Goal: Information Seeking & Learning: Find contact information

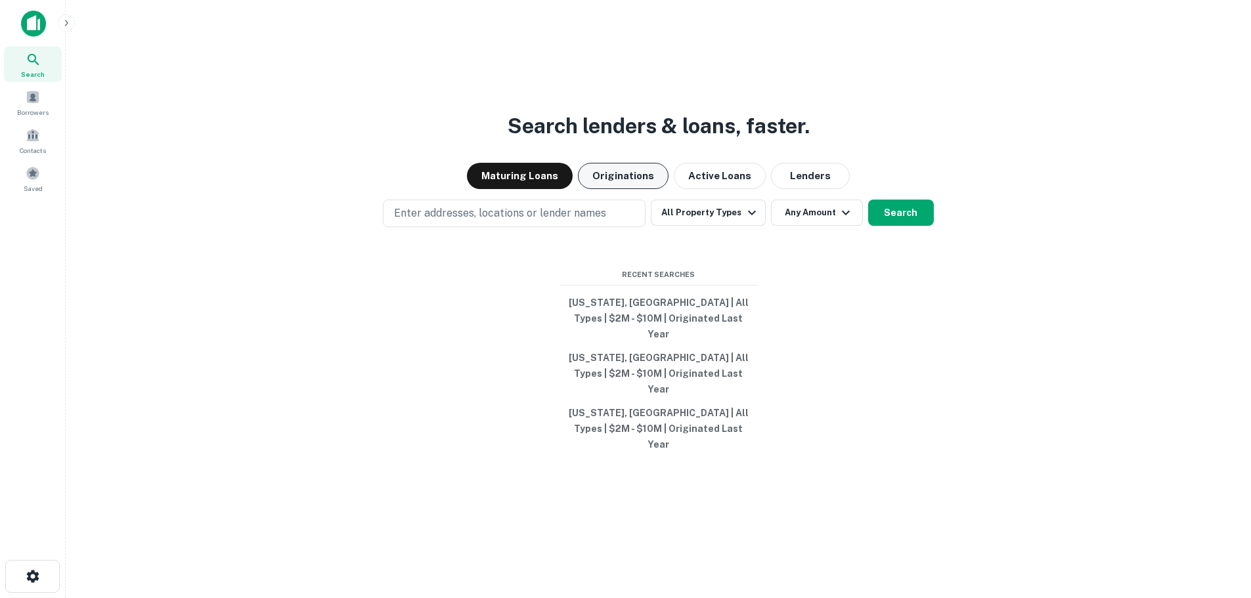
click at [608, 189] on button "Originations" at bounding box center [623, 176] width 91 height 26
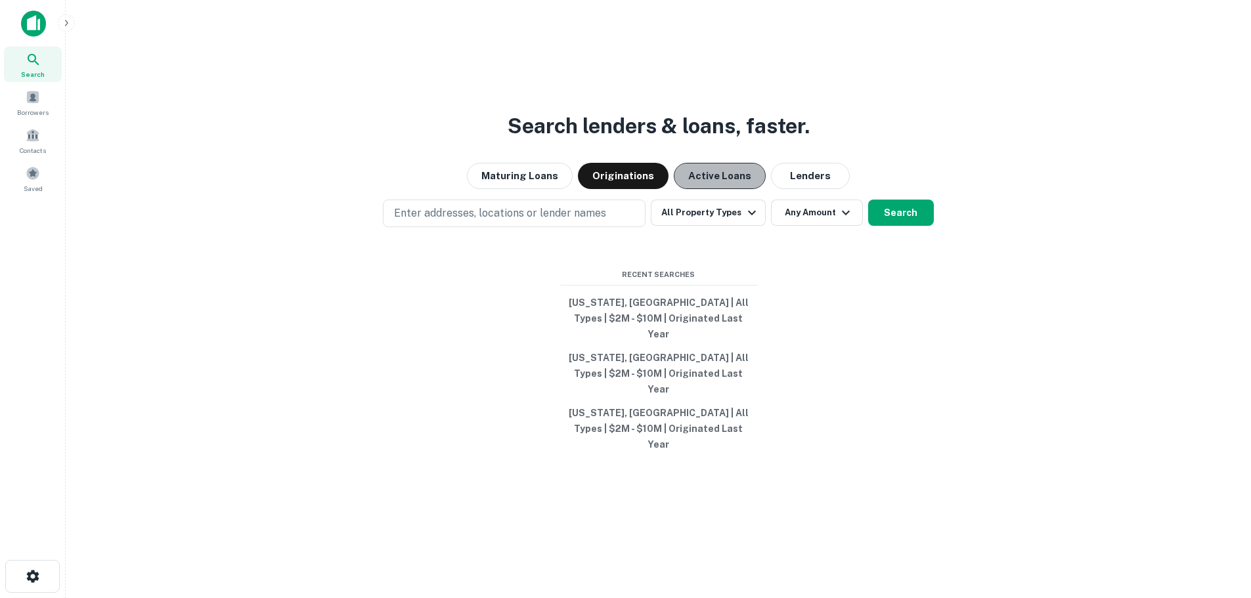
click at [703, 189] on button "Active Loans" at bounding box center [720, 176] width 92 height 26
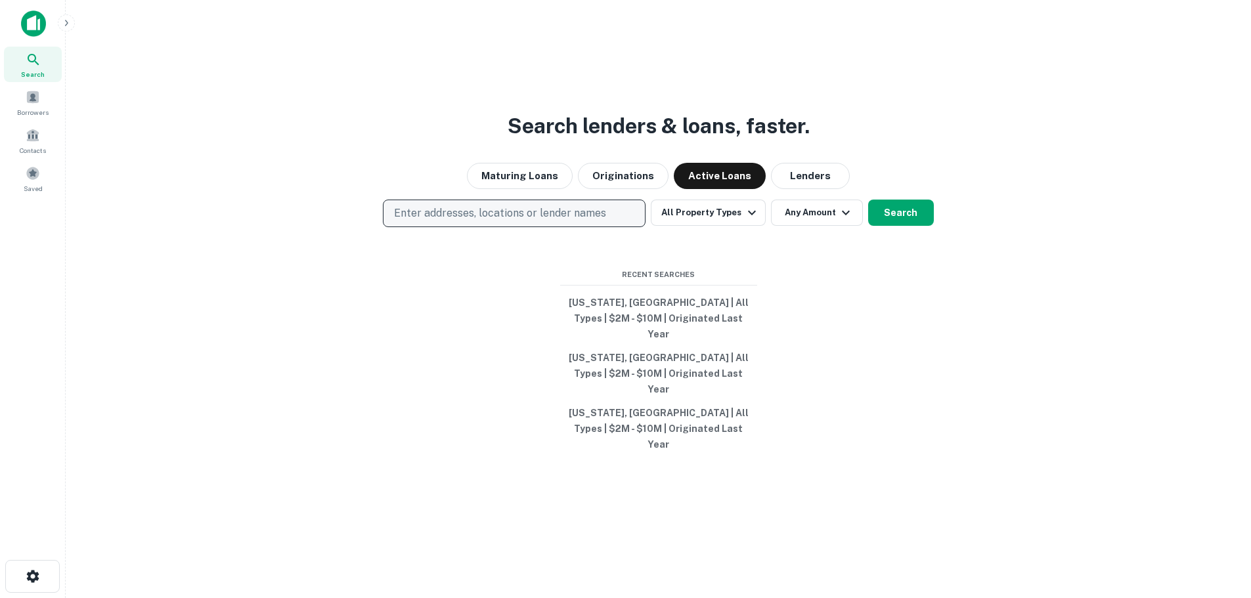
click at [596, 221] on p "Enter addresses, locations or lender names" at bounding box center [500, 214] width 212 height 16
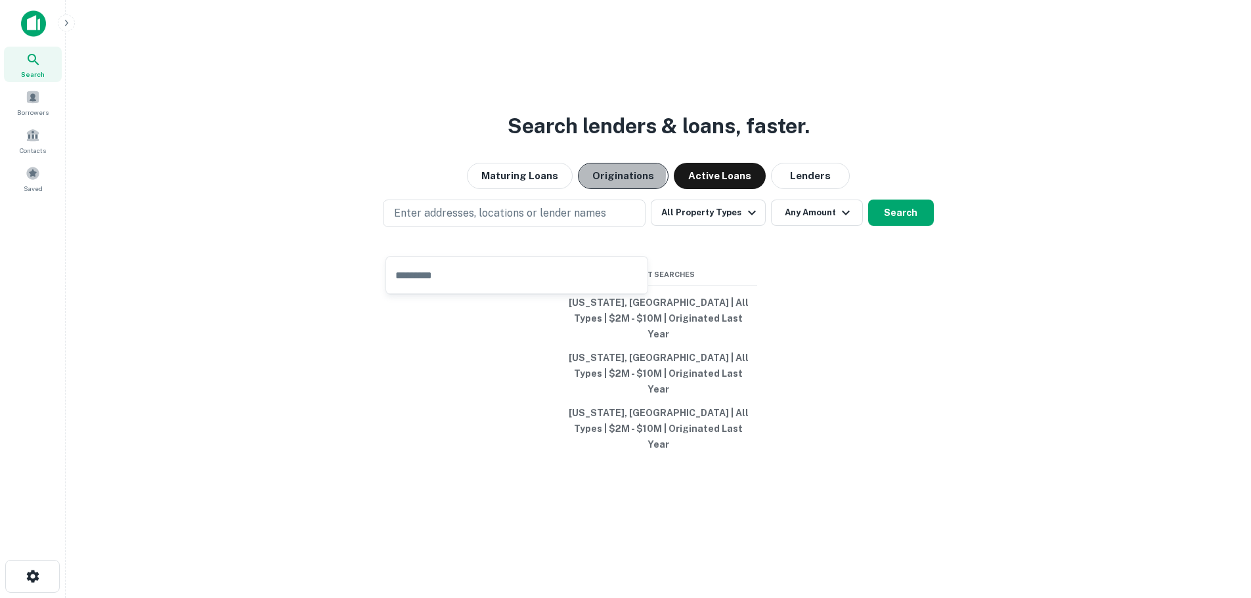
click at [605, 189] on button "Originations" at bounding box center [623, 176] width 91 height 26
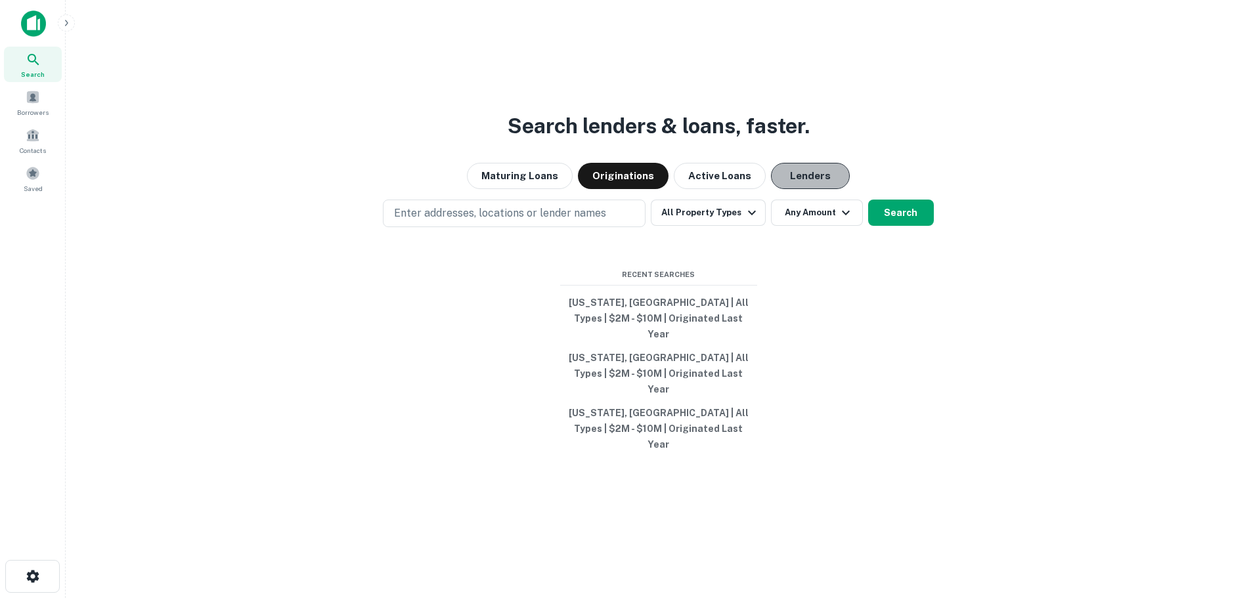
click at [802, 189] on button "Lenders" at bounding box center [810, 176] width 79 height 26
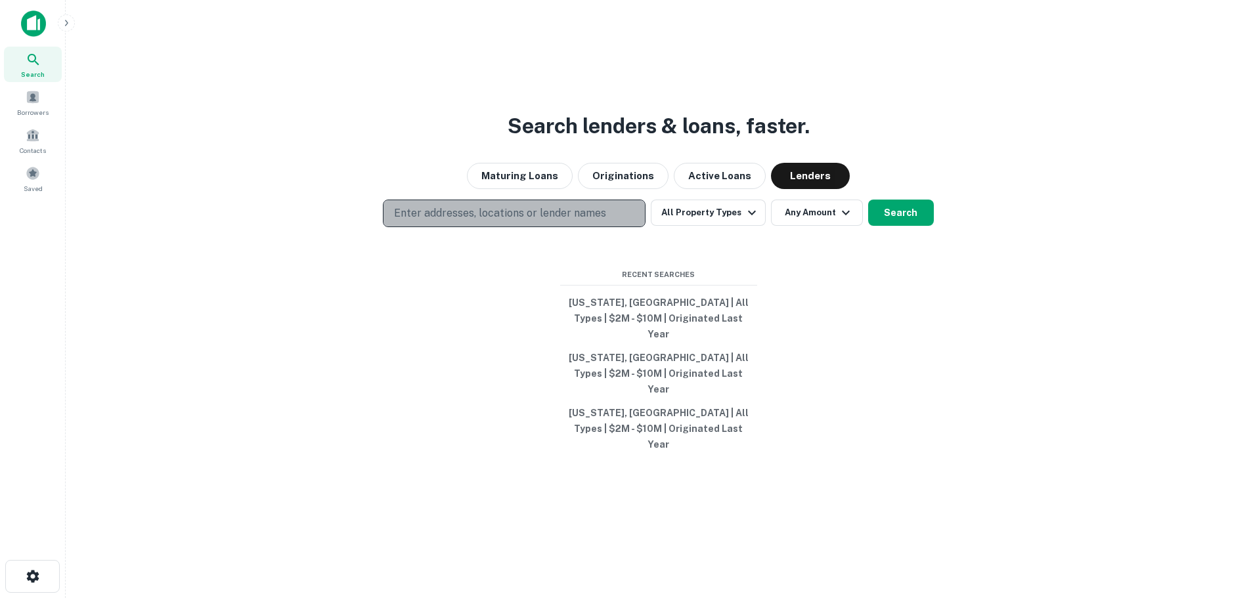
click at [586, 221] on p "Enter addresses, locations or lender names" at bounding box center [500, 214] width 212 height 16
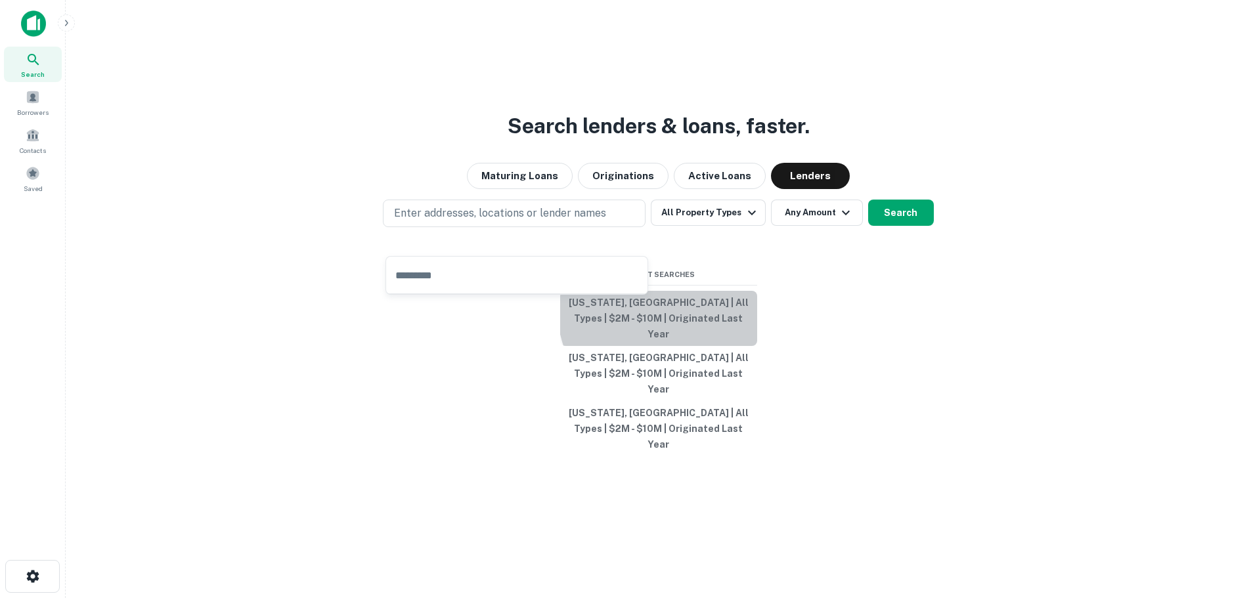
click at [703, 324] on button "Maryland, USA | All Types | $2M - $10M | Originated Last Year" at bounding box center [658, 318] width 197 height 55
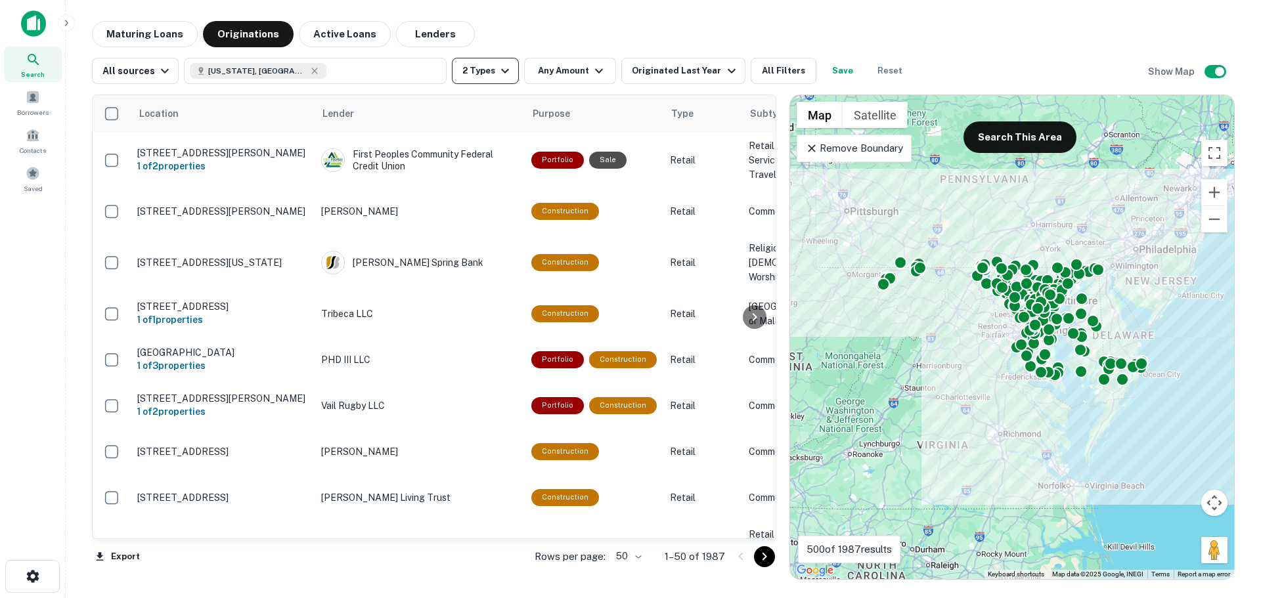
click at [497, 70] on icon "button" at bounding box center [505, 71] width 16 height 16
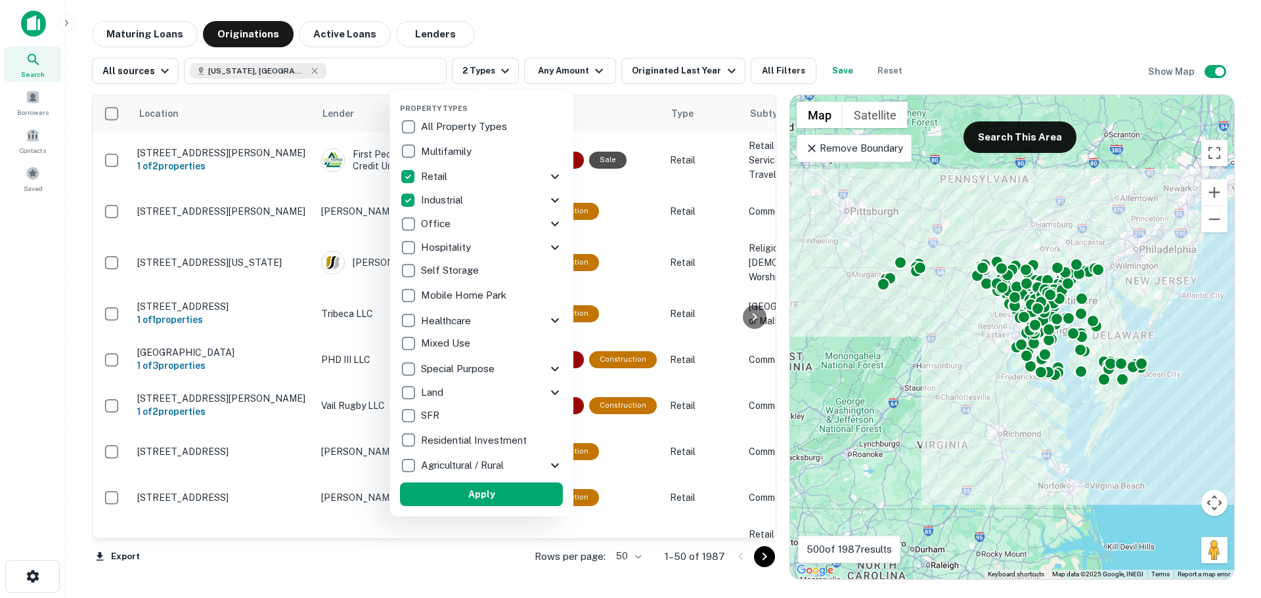
click at [500, 70] on div at bounding box center [630, 299] width 1261 height 598
click at [567, 66] on div at bounding box center [630, 299] width 1261 height 598
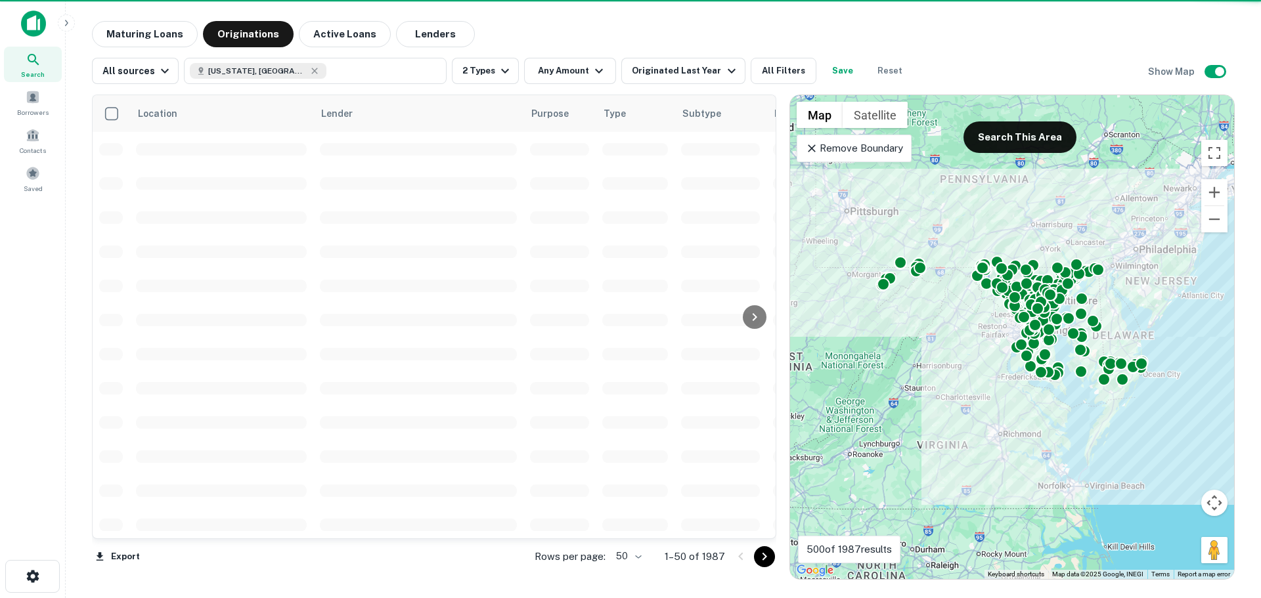
click at [578, 68] on div at bounding box center [630, 299] width 1261 height 598
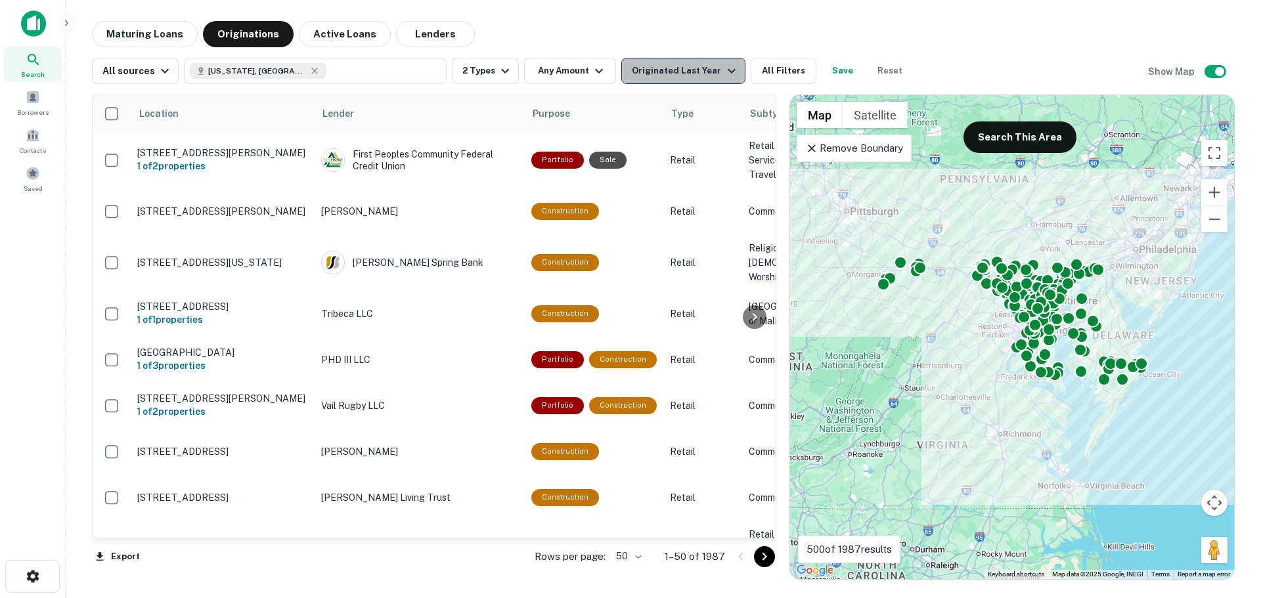
click at [724, 66] on icon "button" at bounding box center [732, 71] width 16 height 16
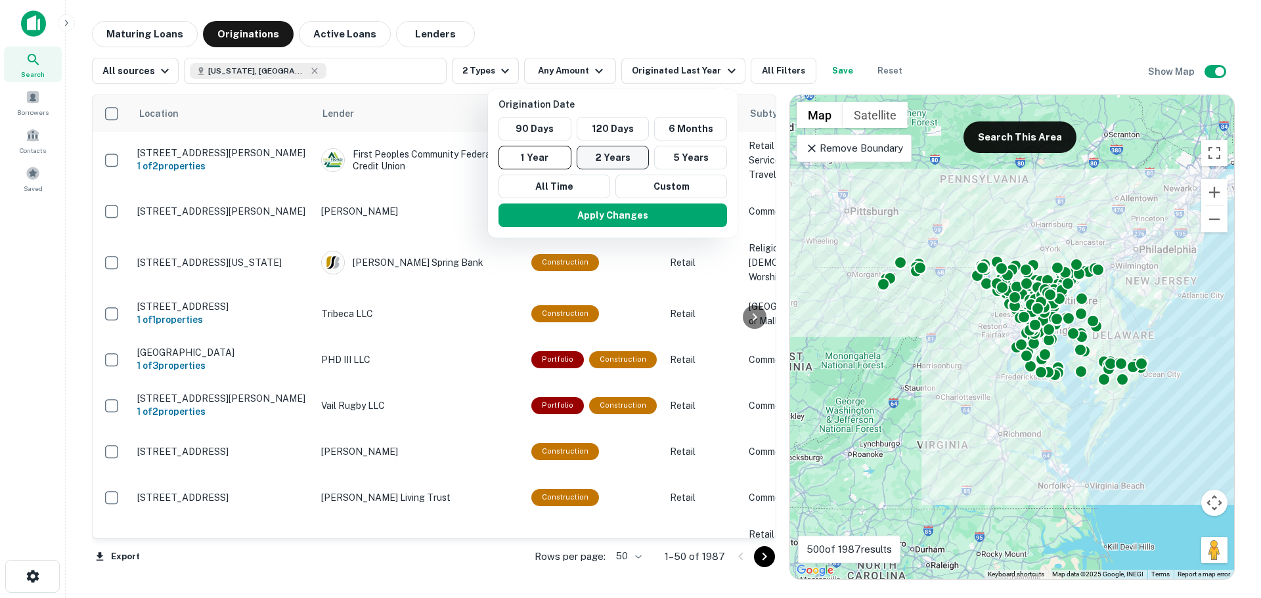
click at [613, 159] on button "2 Years" at bounding box center [613, 158] width 73 height 24
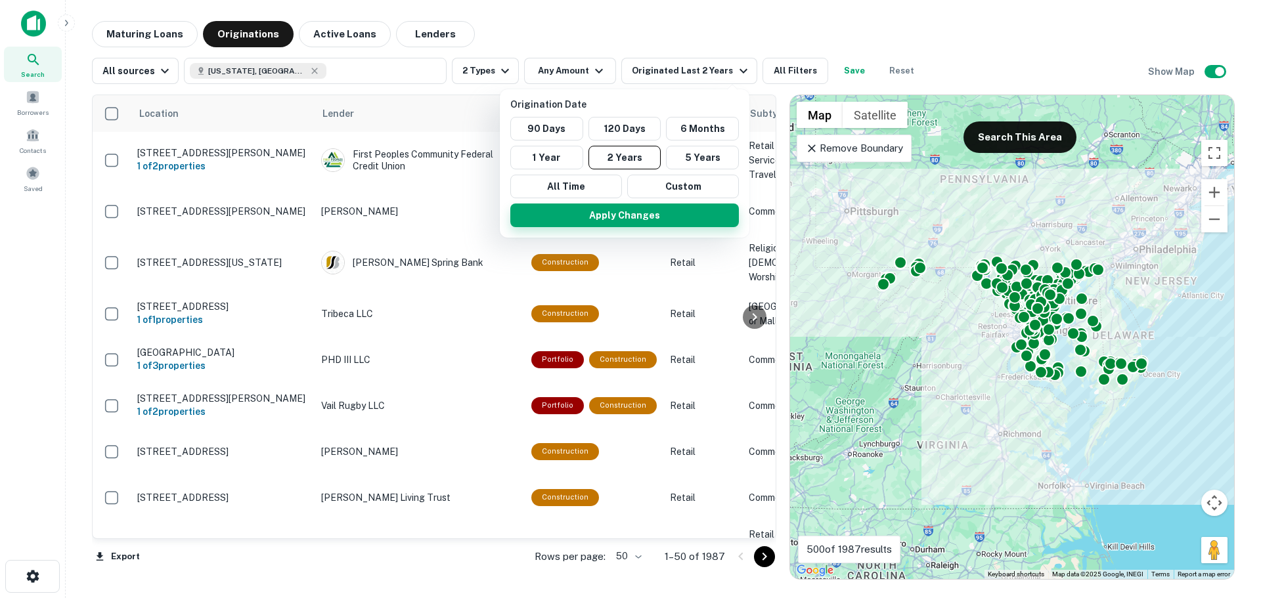
click at [633, 216] on button "Apply Changes" at bounding box center [624, 216] width 229 height 24
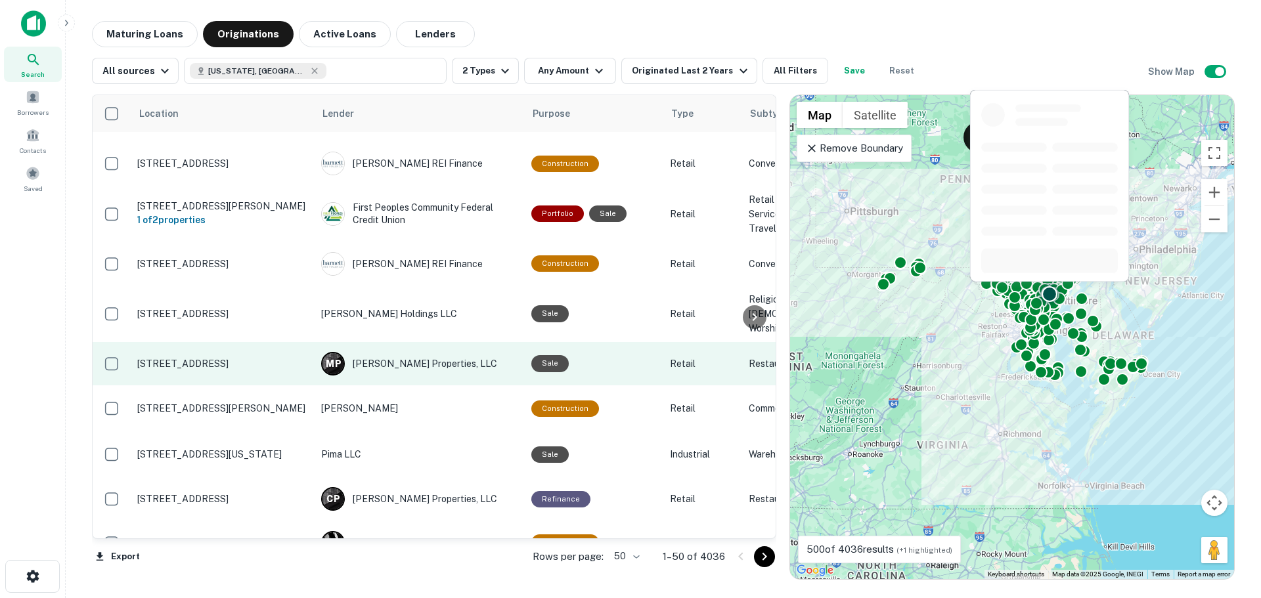
scroll to position [1576, 0]
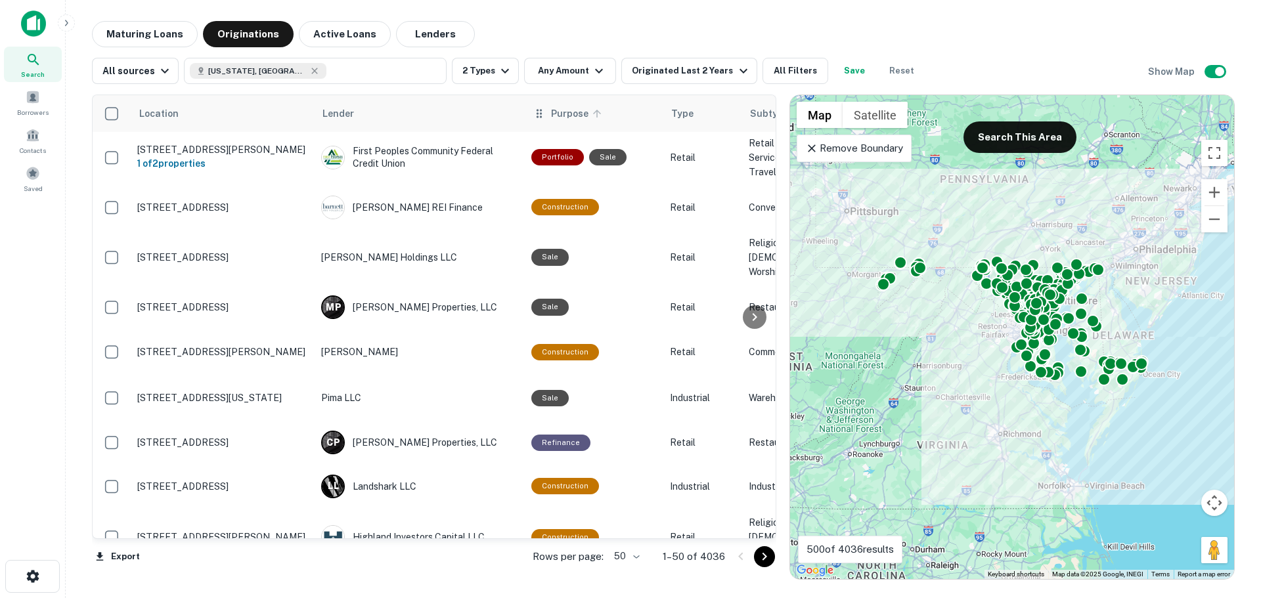
click at [567, 109] on span "Purpose" at bounding box center [578, 114] width 54 height 16
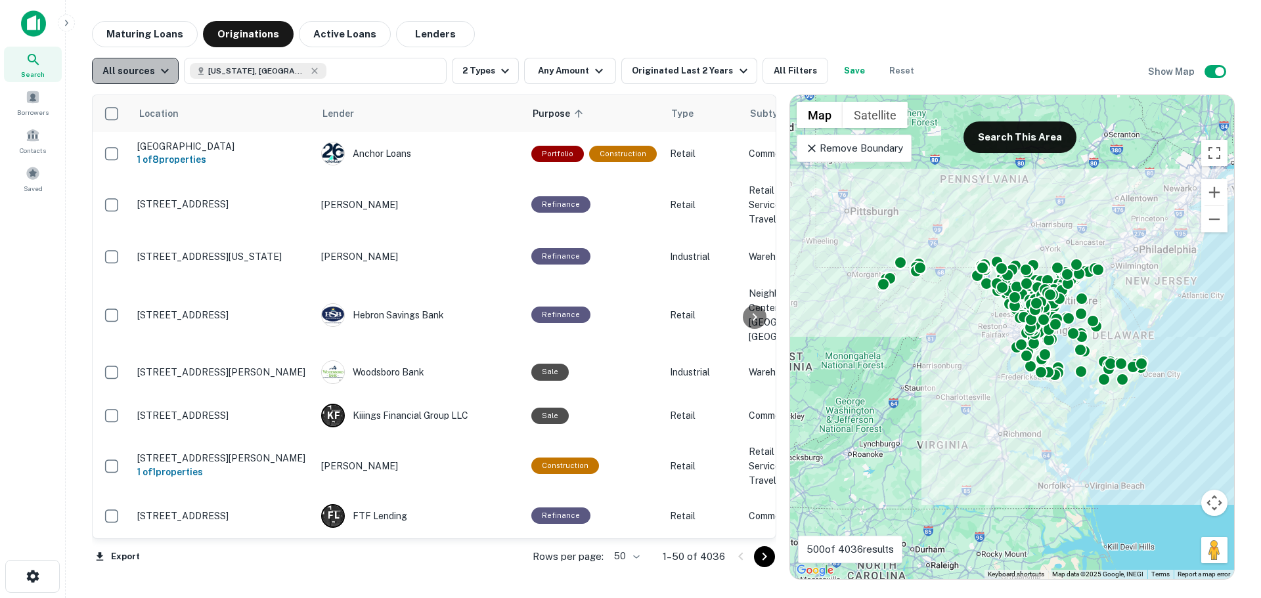
click at [143, 83] on button "All sources" at bounding box center [135, 71] width 87 height 26
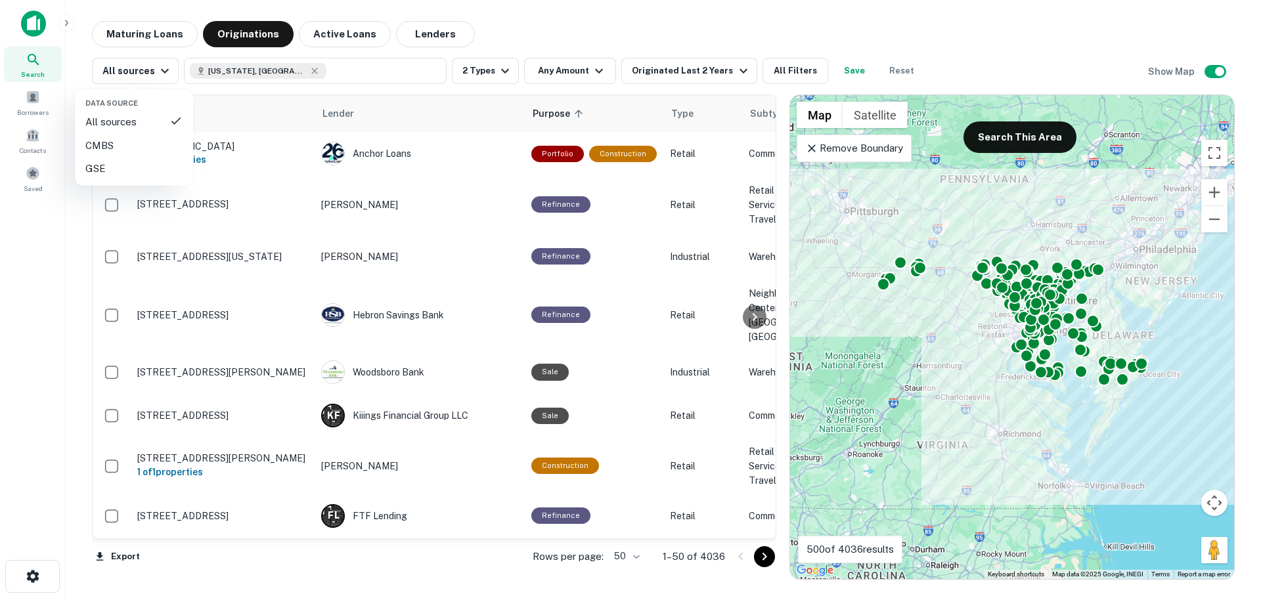
click at [152, 74] on div at bounding box center [630, 299] width 1261 height 598
click at [477, 70] on button "2 Types" at bounding box center [485, 71] width 67 height 26
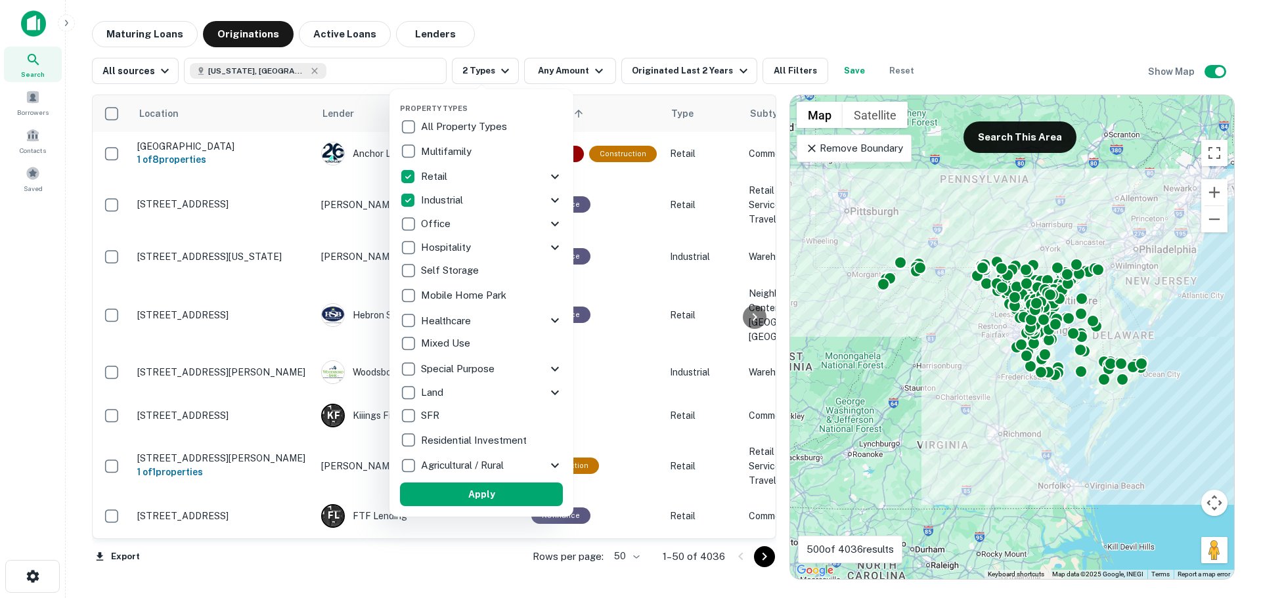
click at [475, 72] on div at bounding box center [630, 299] width 1261 height 598
click at [133, 73] on div at bounding box center [630, 299] width 1261 height 598
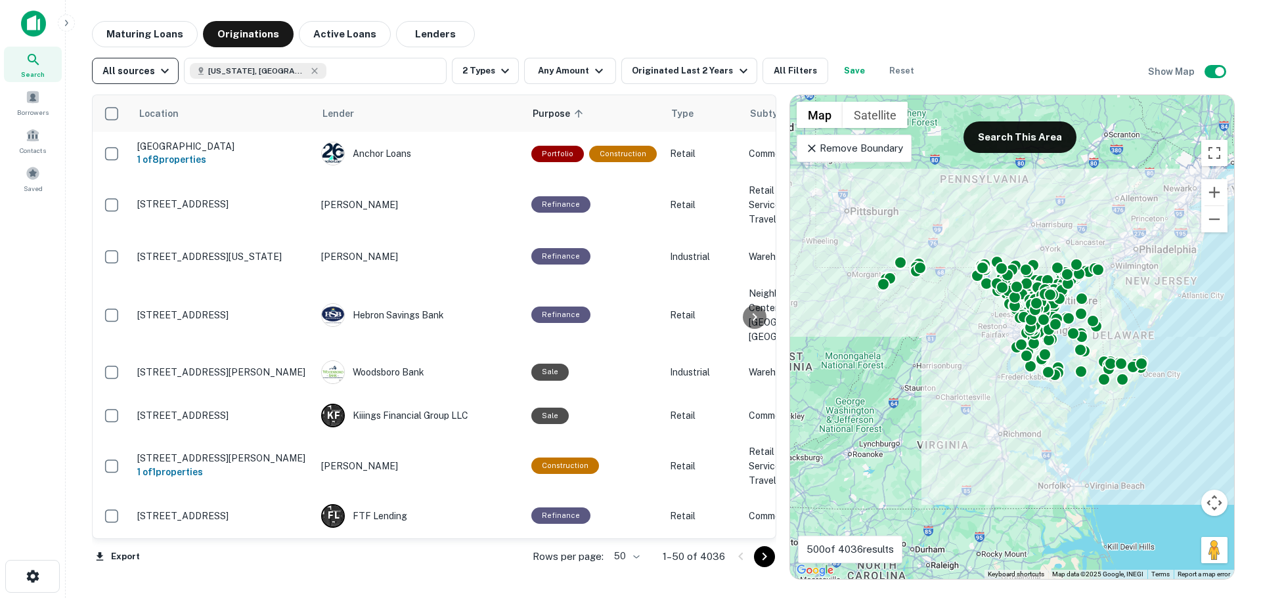
click at [148, 73] on div "All sources" at bounding box center [137, 71] width 70 height 16
click at [130, 144] on div "CMBS" at bounding box center [133, 146] width 97 height 16
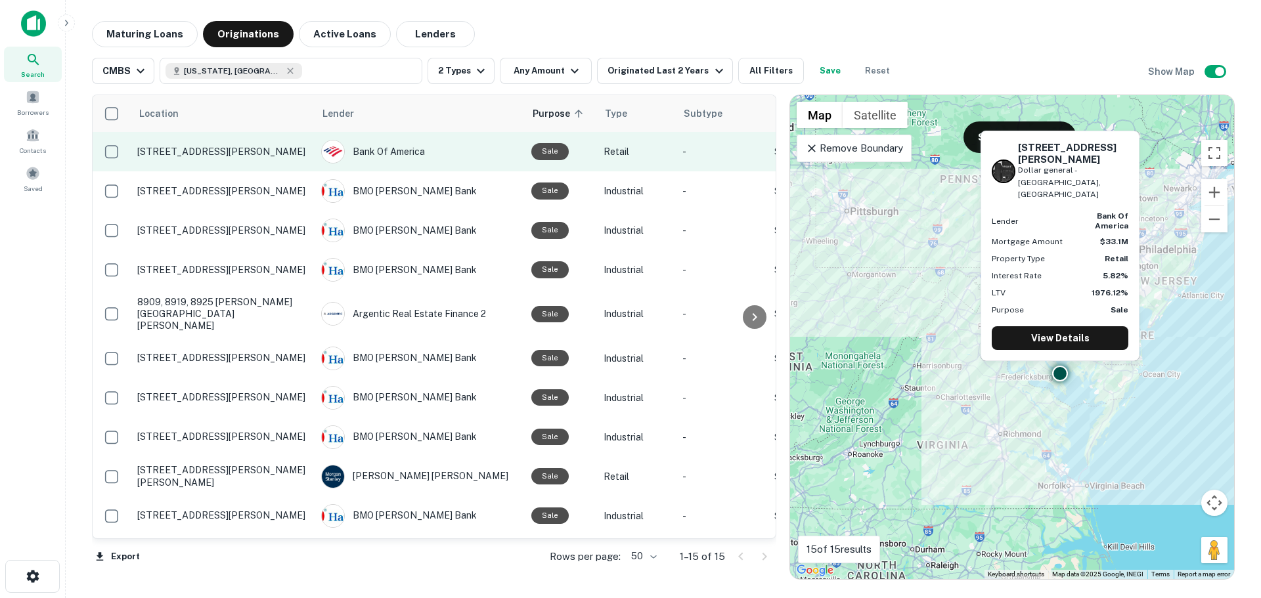
click at [263, 155] on p "21411 Great Mills Road Dollar general - lexington park, md Lexington Park, MD 2…" at bounding box center [222, 152] width 171 height 12
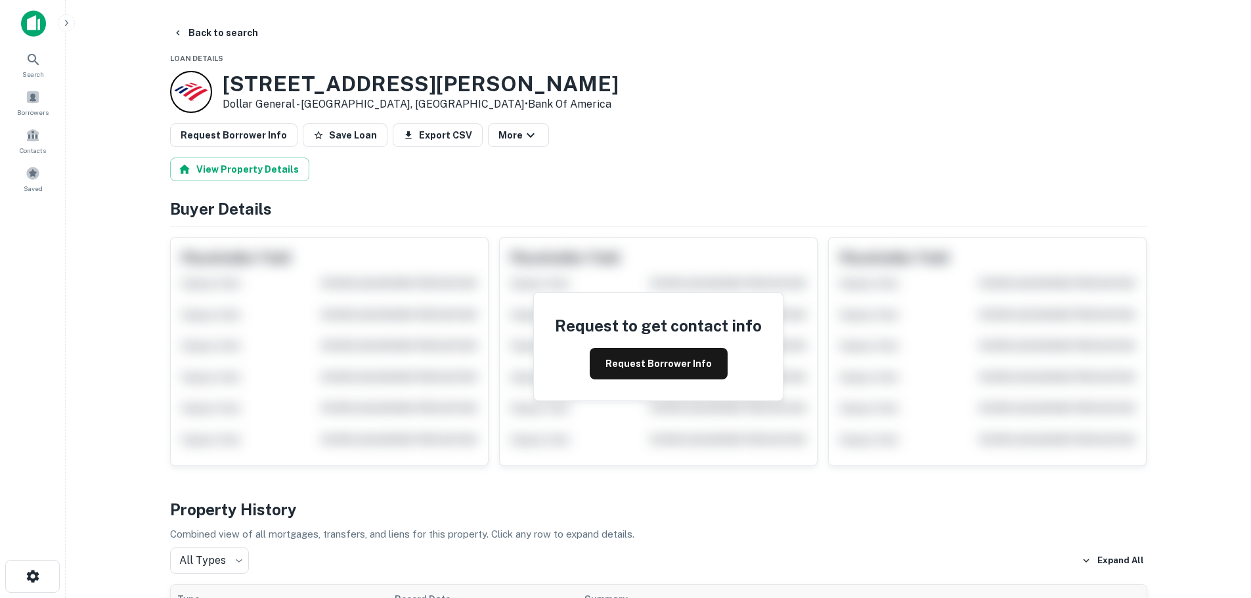
scroll to position [66, 0]
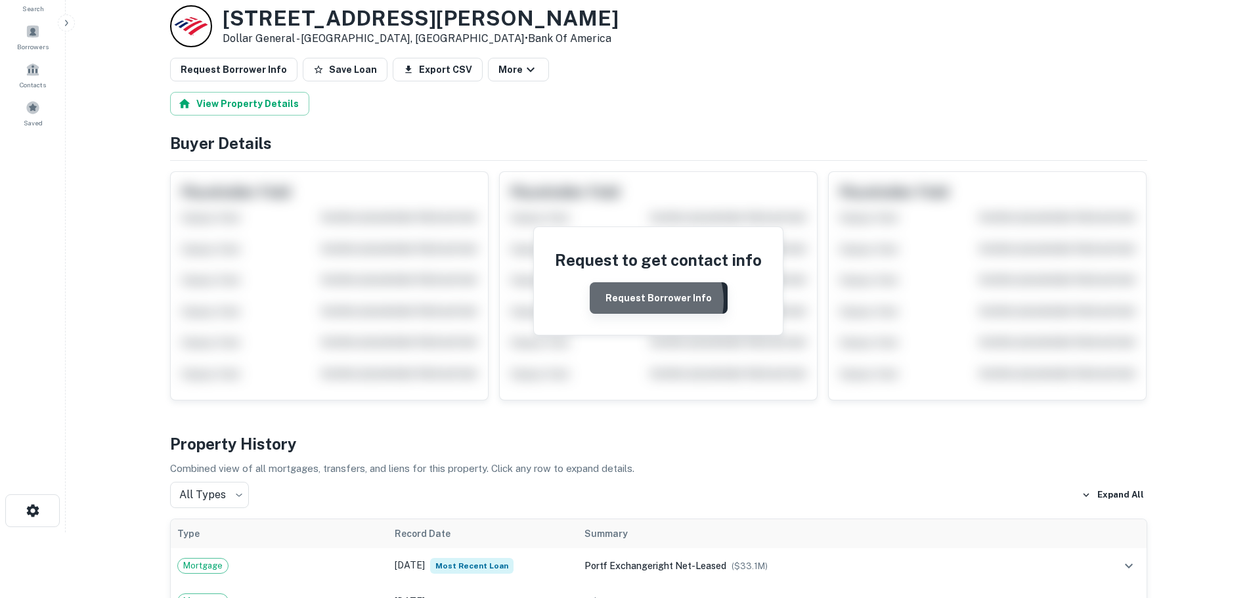
click at [647, 301] on button "Request Borrower Info" at bounding box center [659, 298] width 138 height 32
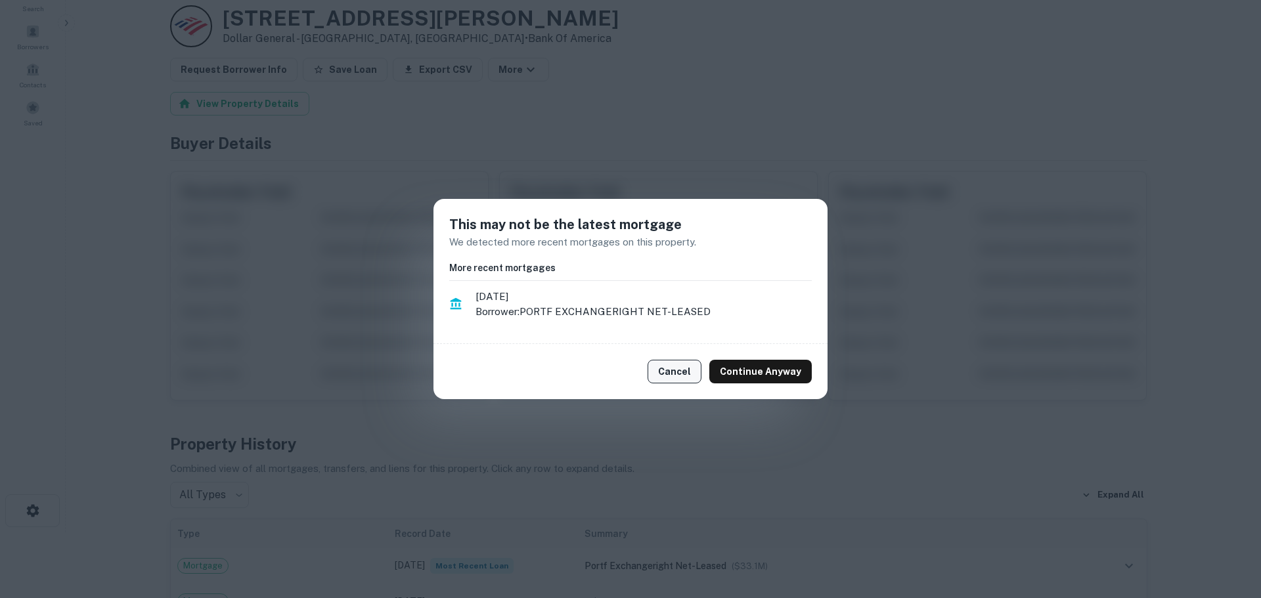
click at [682, 366] on button "Cancel" at bounding box center [674, 372] width 54 height 24
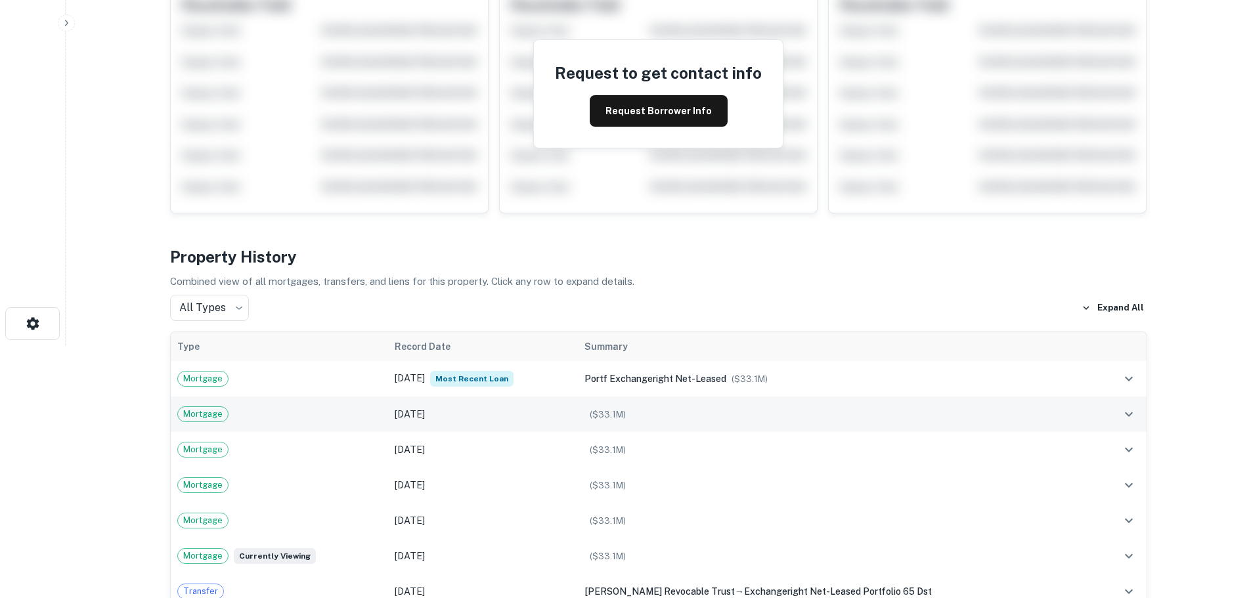
scroll to position [0, 0]
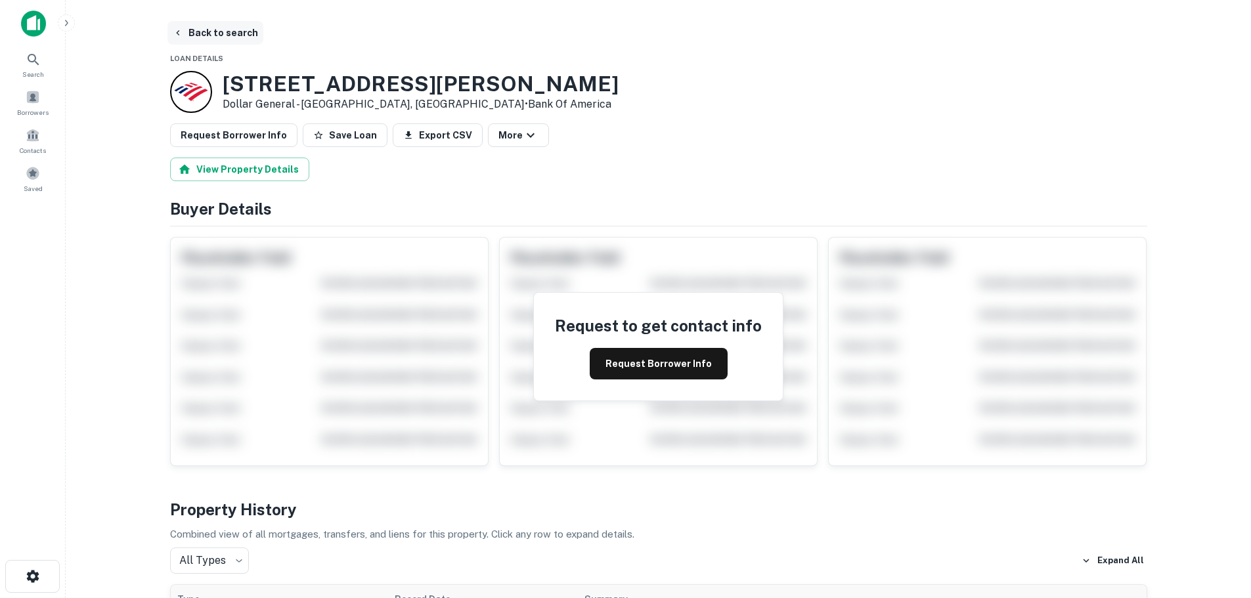
click at [202, 43] on button "Back to search" at bounding box center [215, 33] width 96 height 24
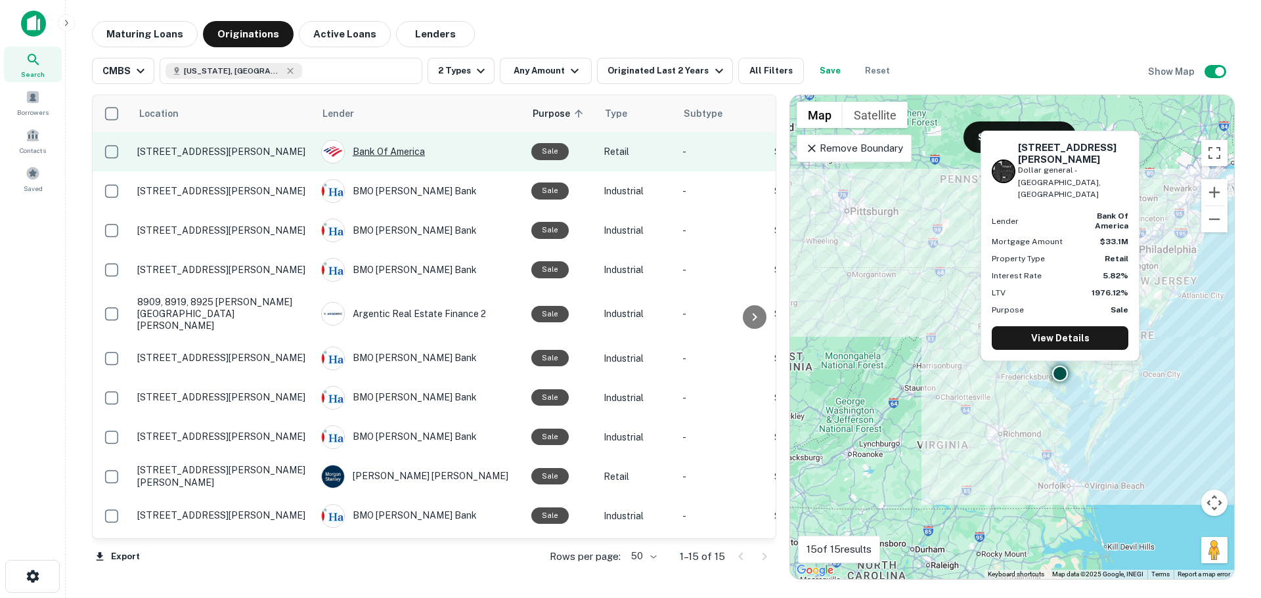
click at [406, 158] on div "Bank Of America" at bounding box center [419, 152] width 197 height 24
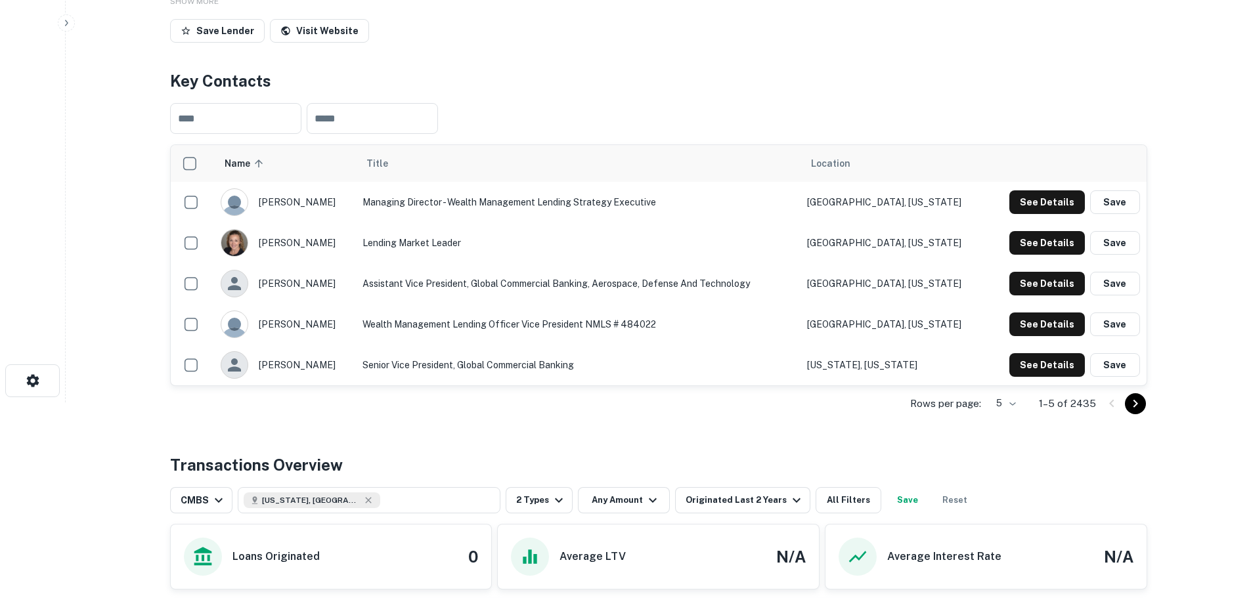
scroll to position [197, 0]
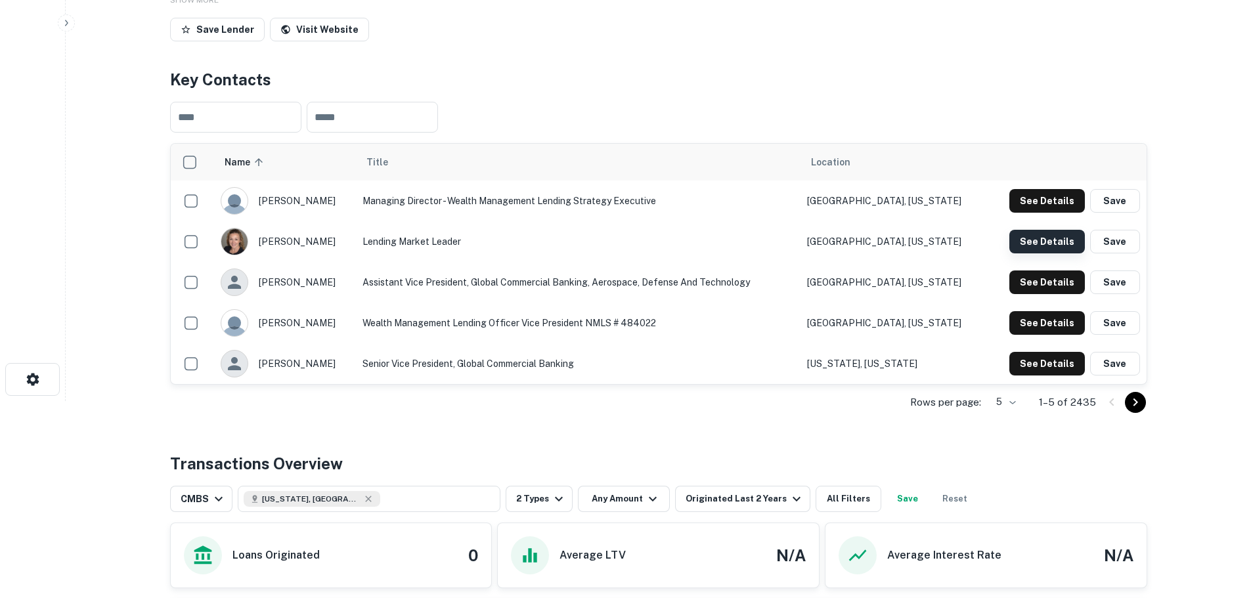
click at [1049, 239] on button "See Details" at bounding box center [1047, 242] width 76 height 24
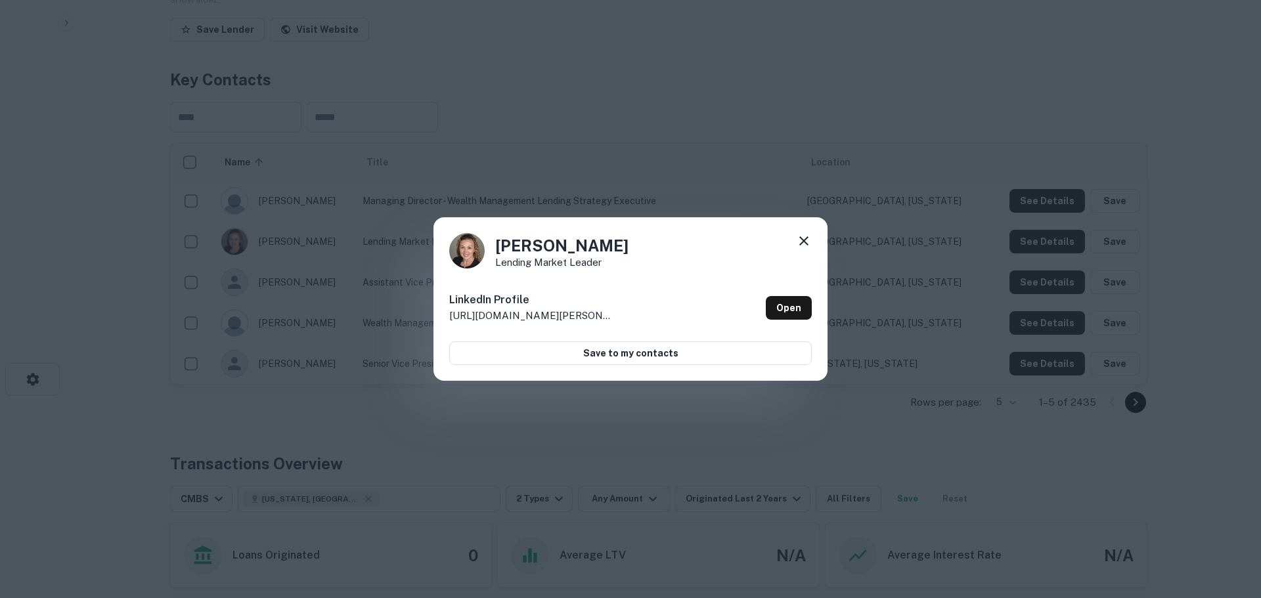
click at [898, 299] on div "Sara Ouardighi Lending Market Leader LinkedIn Profile http://www.linkedin.com/i…" at bounding box center [630, 299] width 1261 height 598
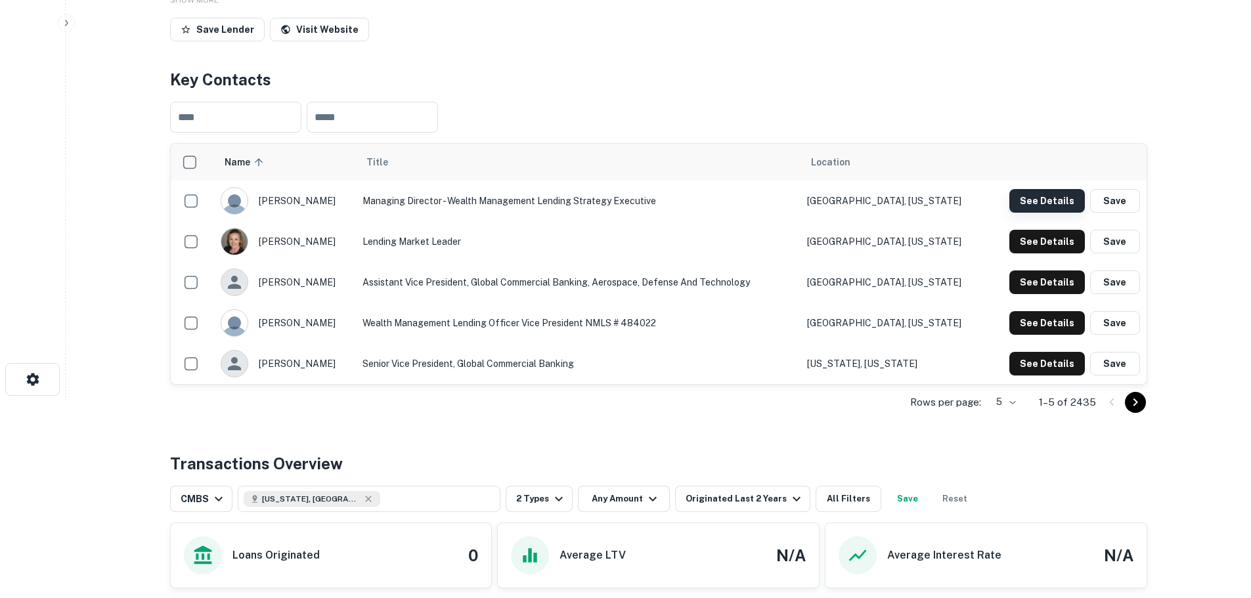
click at [1036, 198] on button "See Details" at bounding box center [1047, 201] width 76 height 24
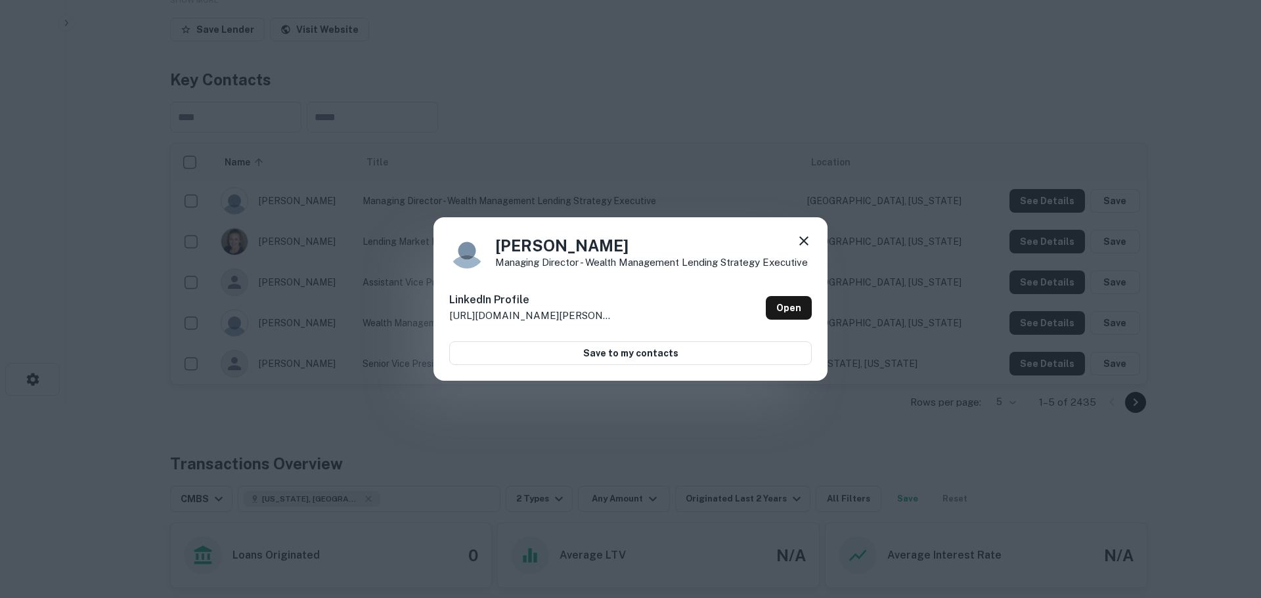
drag, startPoint x: 990, startPoint y: 242, endPoint x: 999, endPoint y: 279, distance: 38.5
click at [998, 278] on div "Rachel Scholl Managing Director - Wealth Management Lending Strategy Executive …" at bounding box center [630, 299] width 1261 height 598
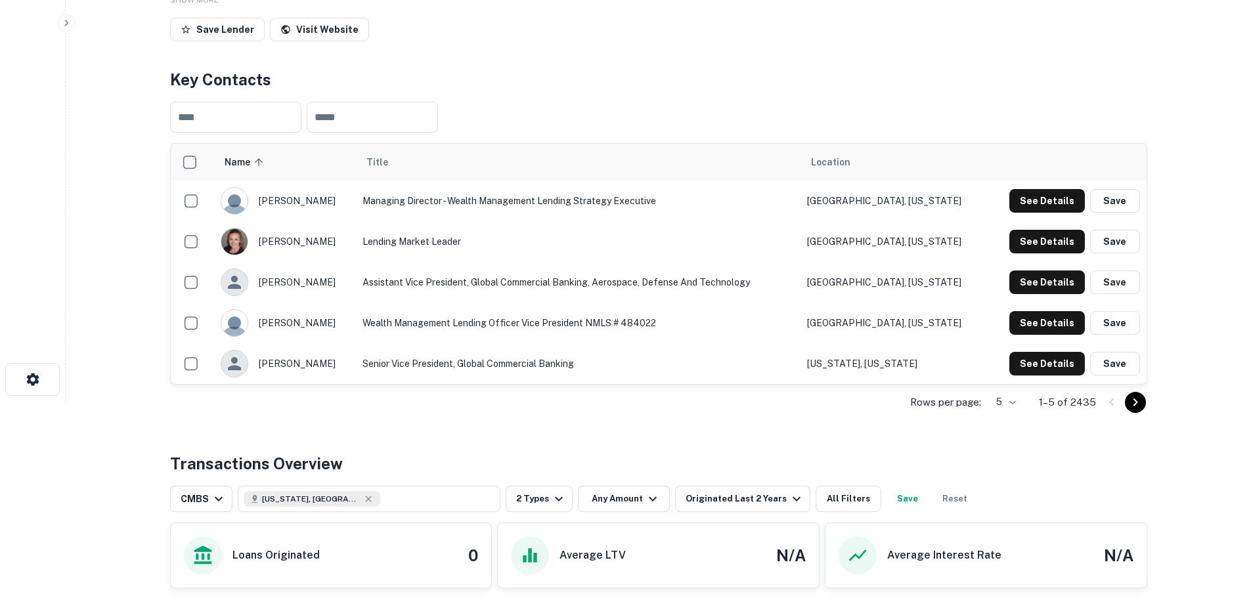
click at [552, 409] on div "Rows per page: 5 * 1–5 of 2435" at bounding box center [658, 402] width 977 height 35
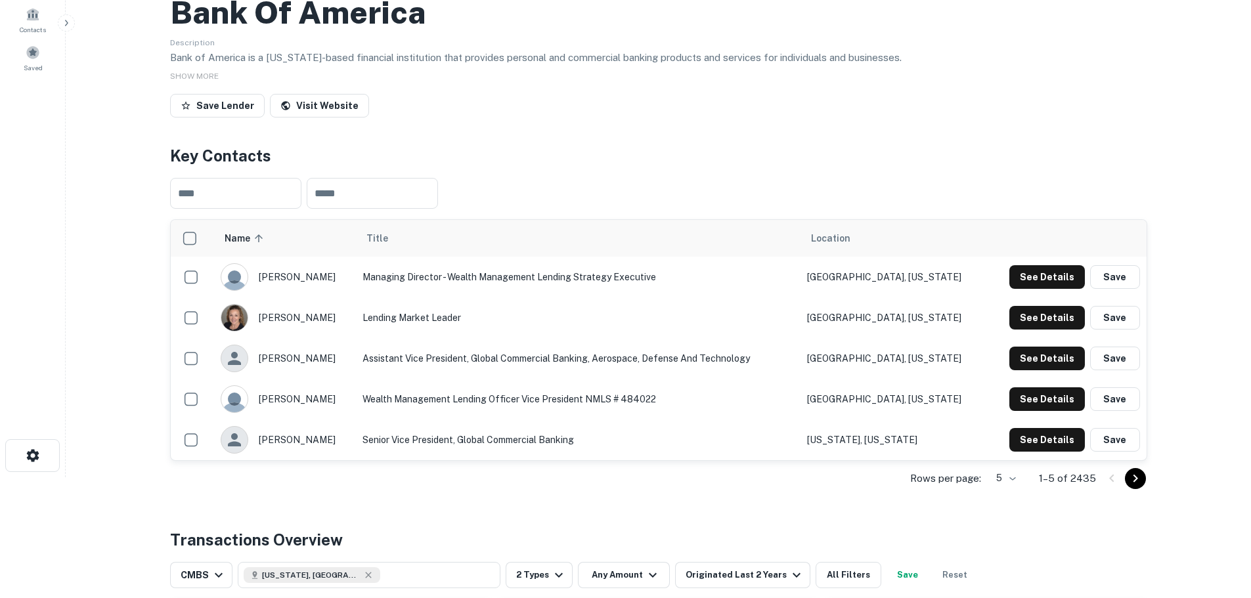
scroll to position [0, 0]
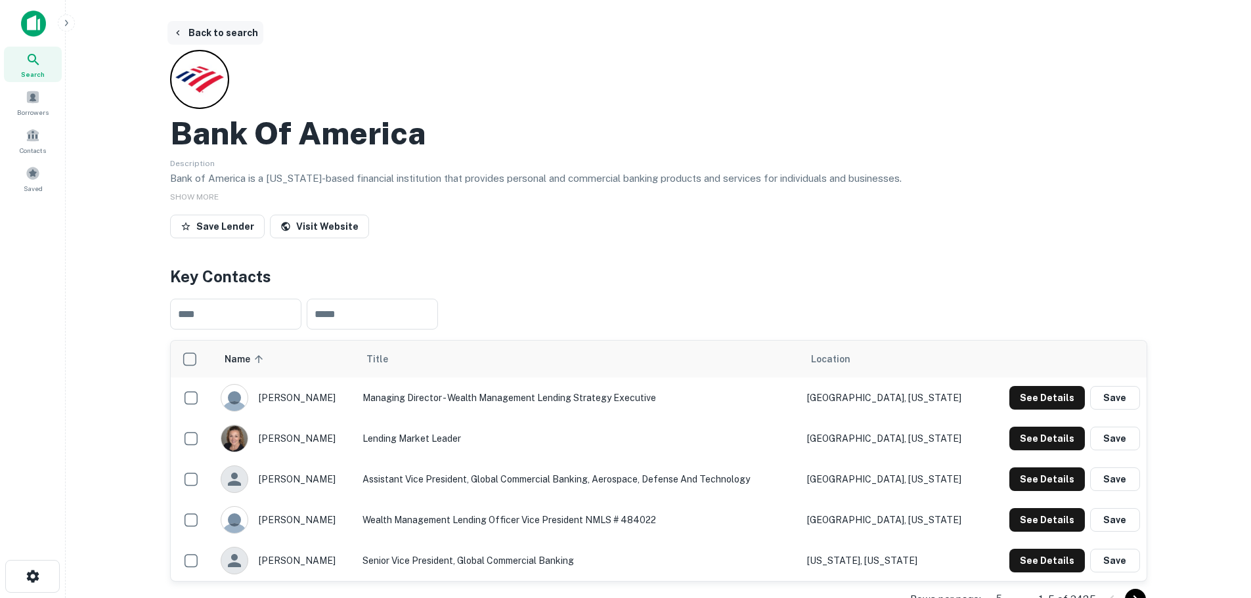
click at [196, 37] on button "Back to search" at bounding box center [215, 33] width 96 height 24
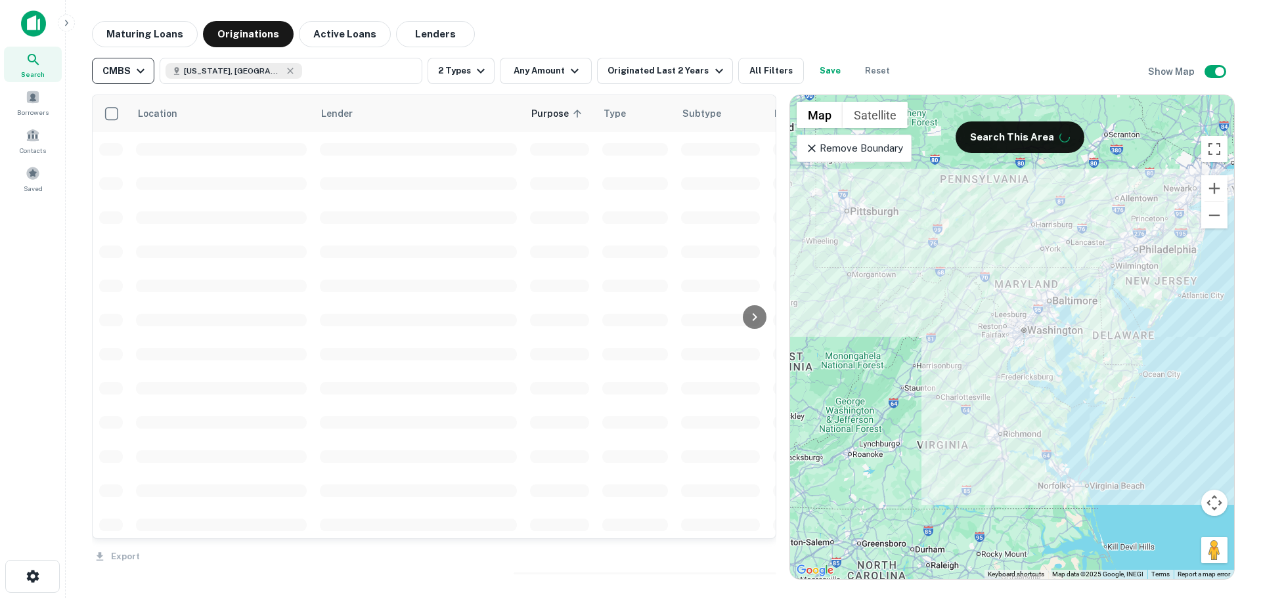
click at [146, 76] on icon "button" at bounding box center [141, 71] width 16 height 16
click at [146, 127] on div "All sources" at bounding box center [122, 122] width 97 height 16
click at [591, 65] on icon "button" at bounding box center [599, 71] width 16 height 16
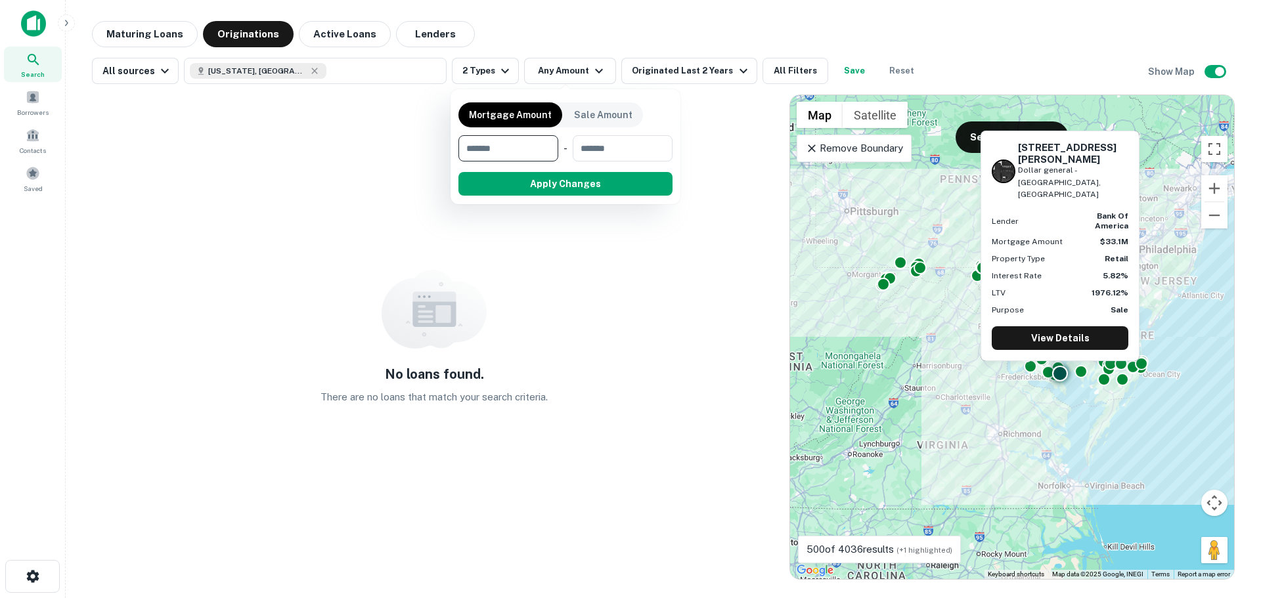
click at [500, 78] on div at bounding box center [630, 299] width 1261 height 598
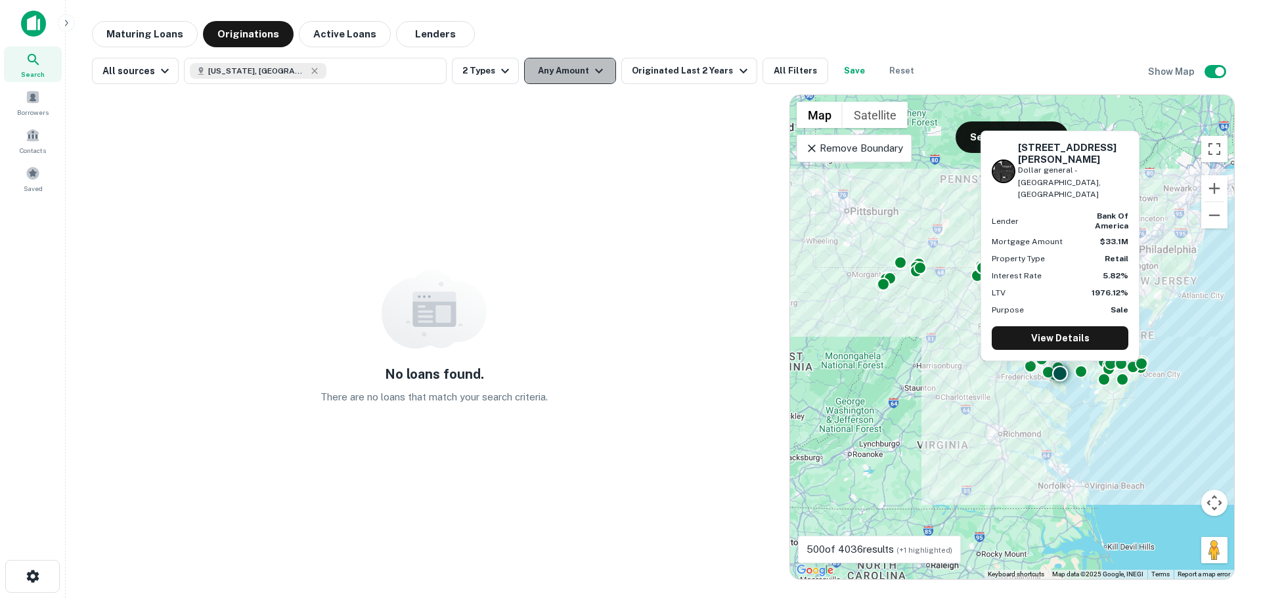
click at [570, 62] on button "Any Amount" at bounding box center [570, 71] width 92 height 26
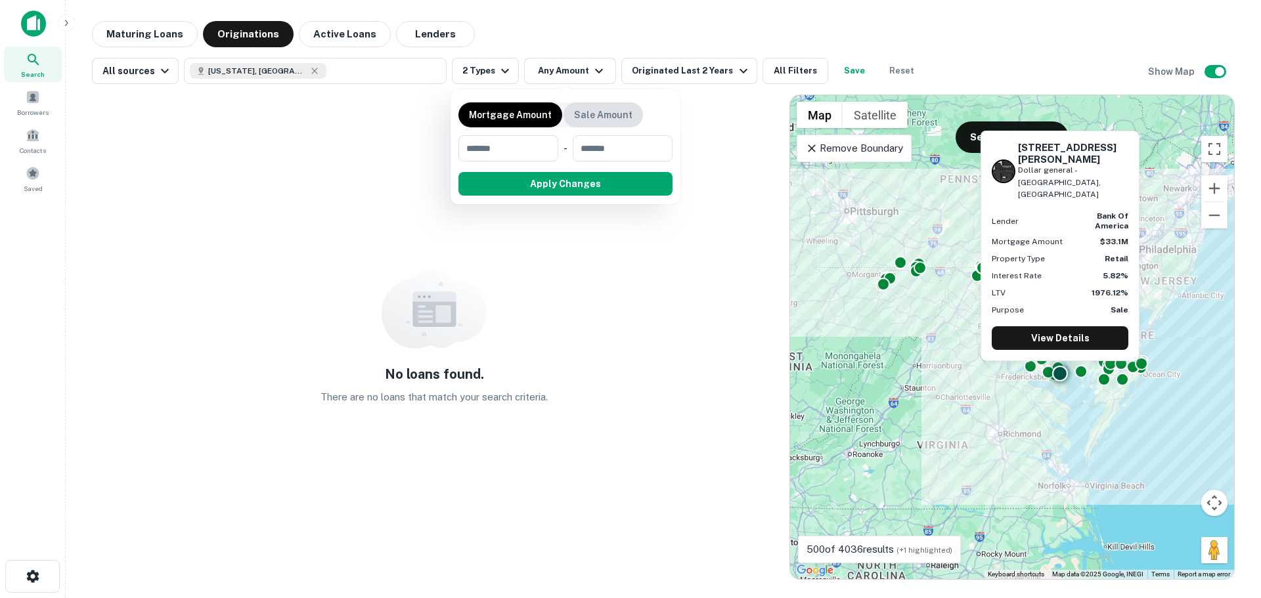
click at [588, 112] on p "Sale Amount" at bounding box center [603, 115] width 58 height 14
click at [515, 99] on div "Mortgage Amount Sale Amount ​ - ​ Apply Changes" at bounding box center [565, 146] width 214 height 99
click at [520, 110] on p "Mortgage Amount" at bounding box center [510, 115] width 83 height 14
click at [525, 139] on input "number" at bounding box center [503, 148] width 91 height 26
click at [410, 39] on div at bounding box center [630, 299] width 1261 height 598
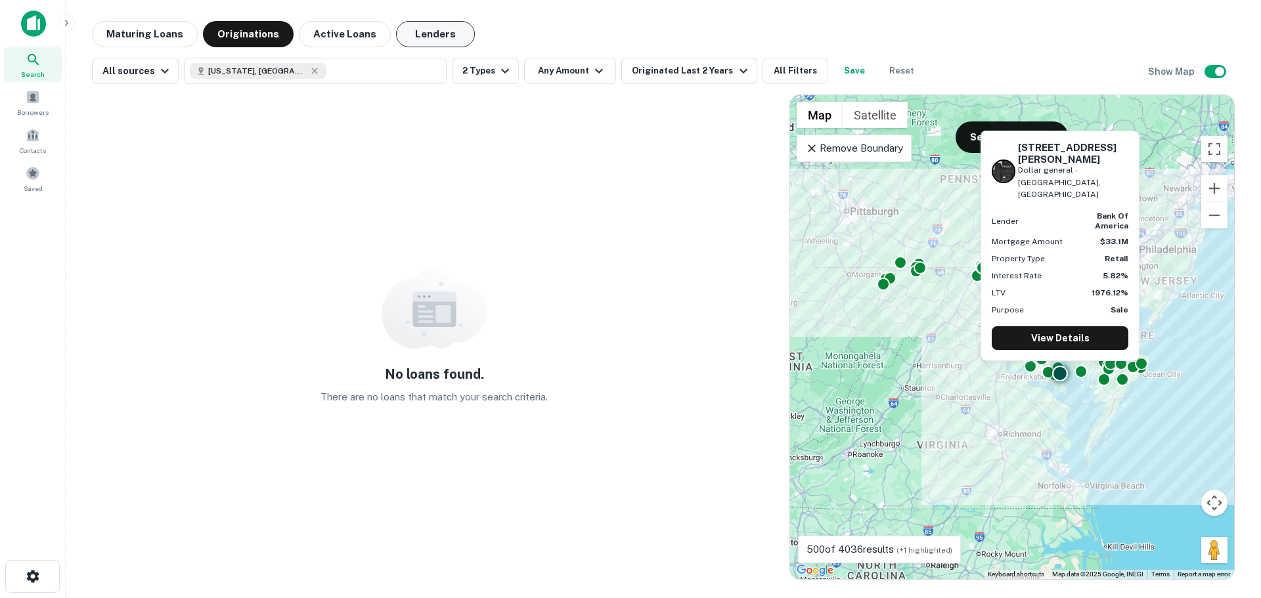
click at [424, 33] on button "Lenders" at bounding box center [435, 34] width 79 height 26
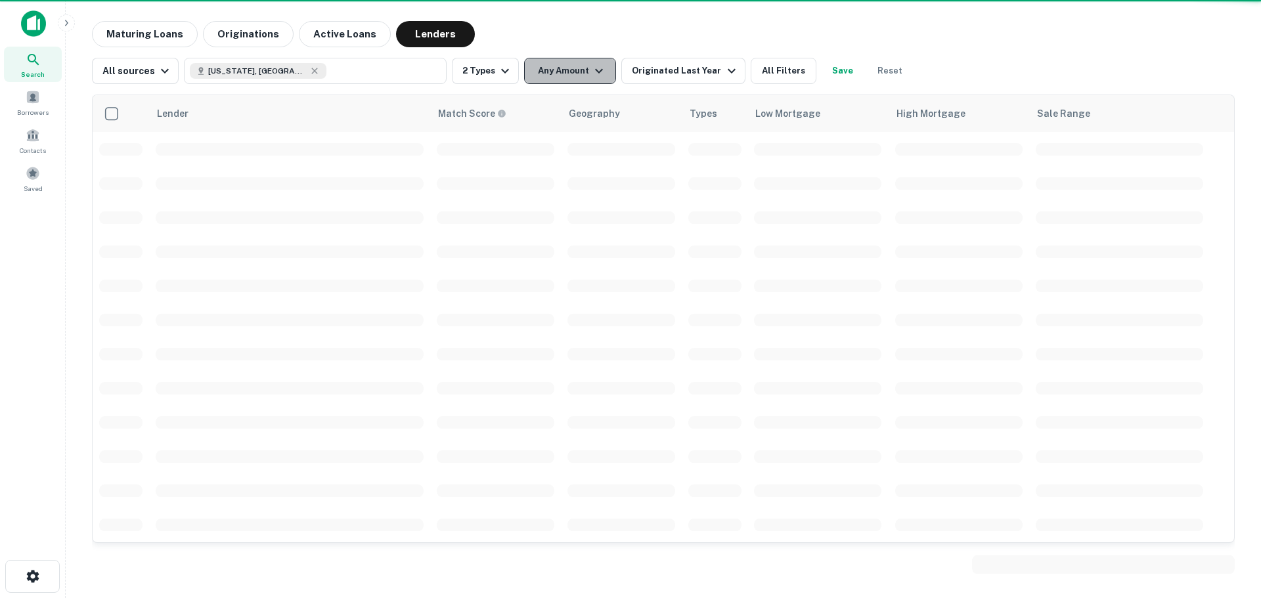
click at [564, 74] on button "Any Amount" at bounding box center [570, 71] width 92 height 26
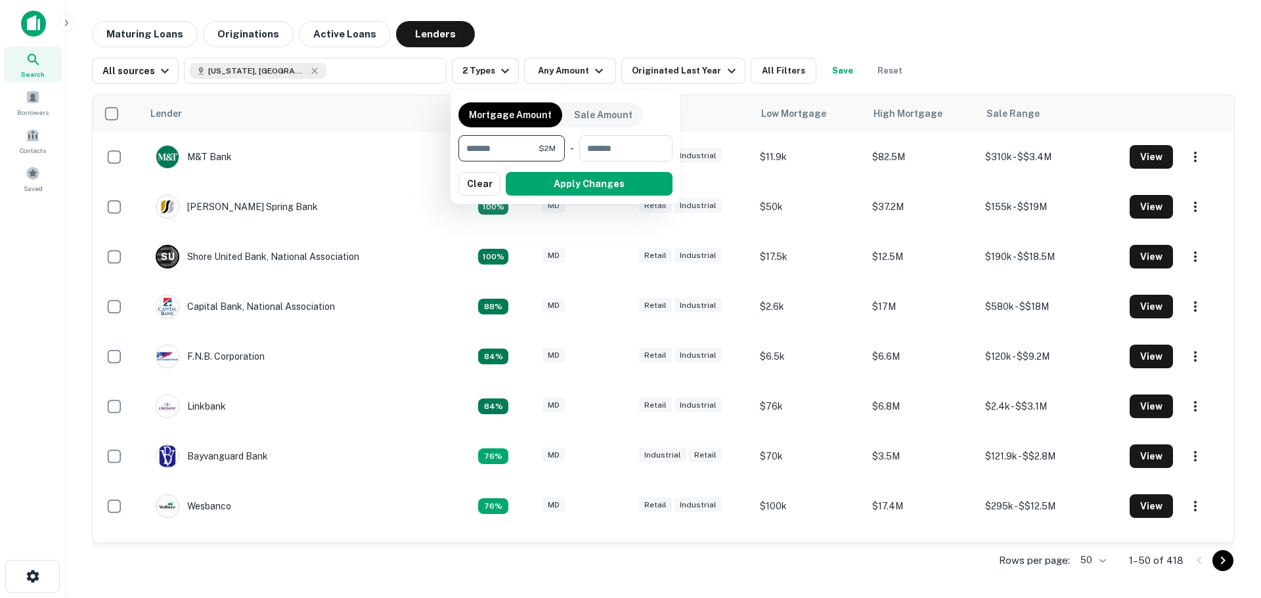
type input "*******"
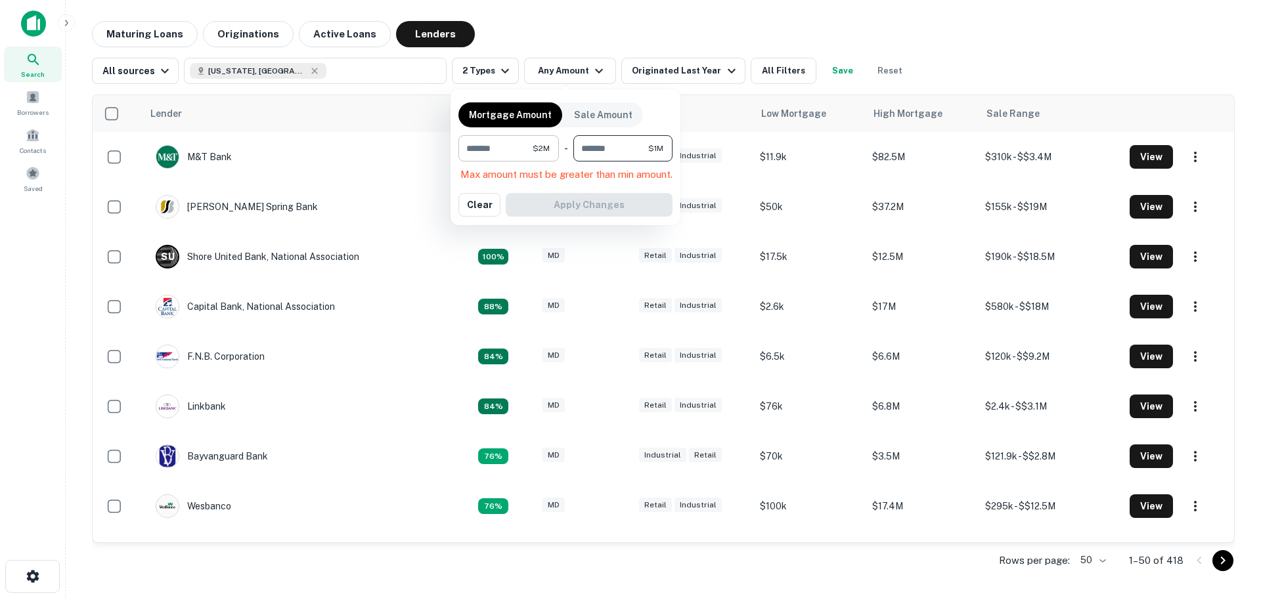
type input "********"
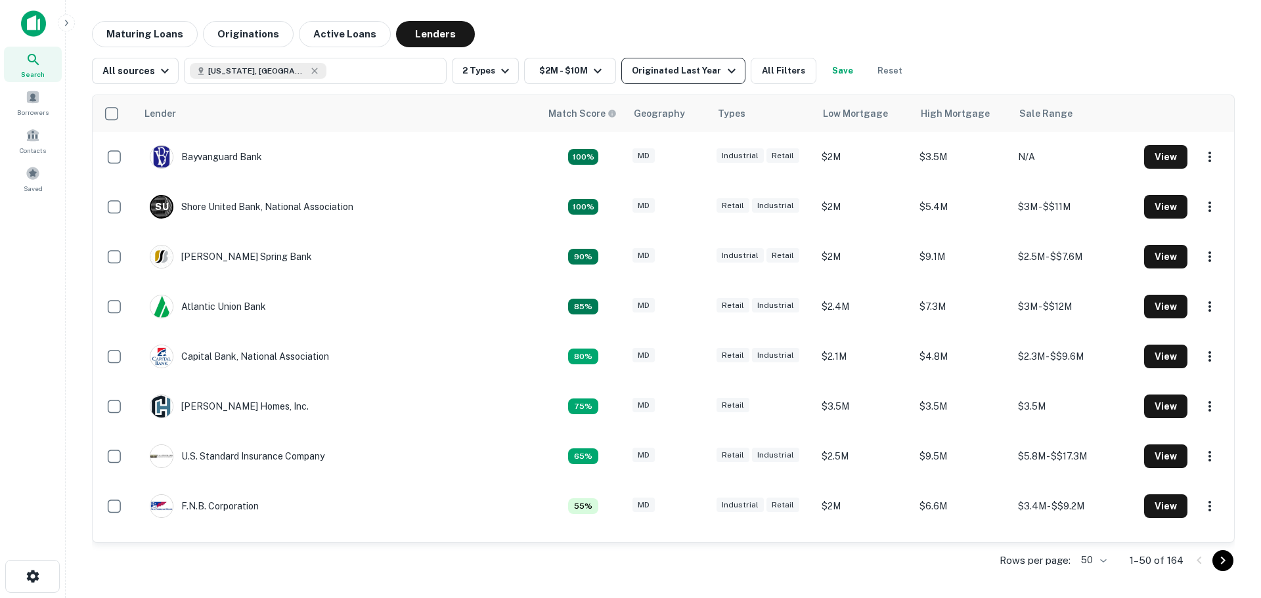
click at [657, 69] on div "Originated Last Year" at bounding box center [685, 71] width 107 height 16
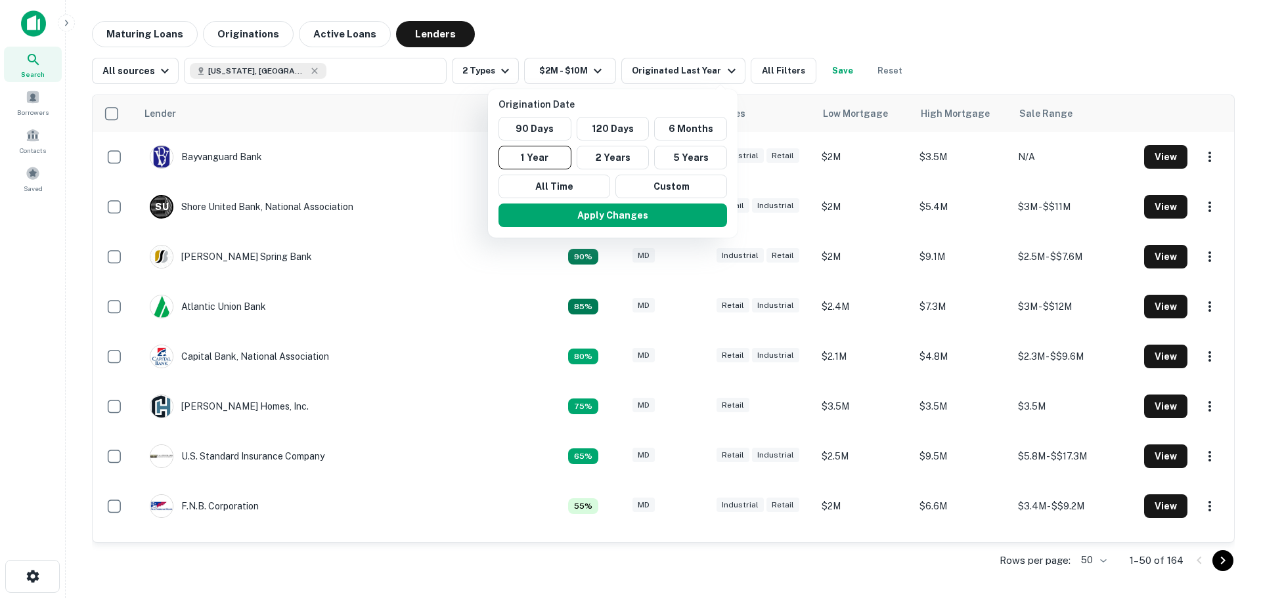
click at [976, 62] on div at bounding box center [630, 299] width 1261 height 598
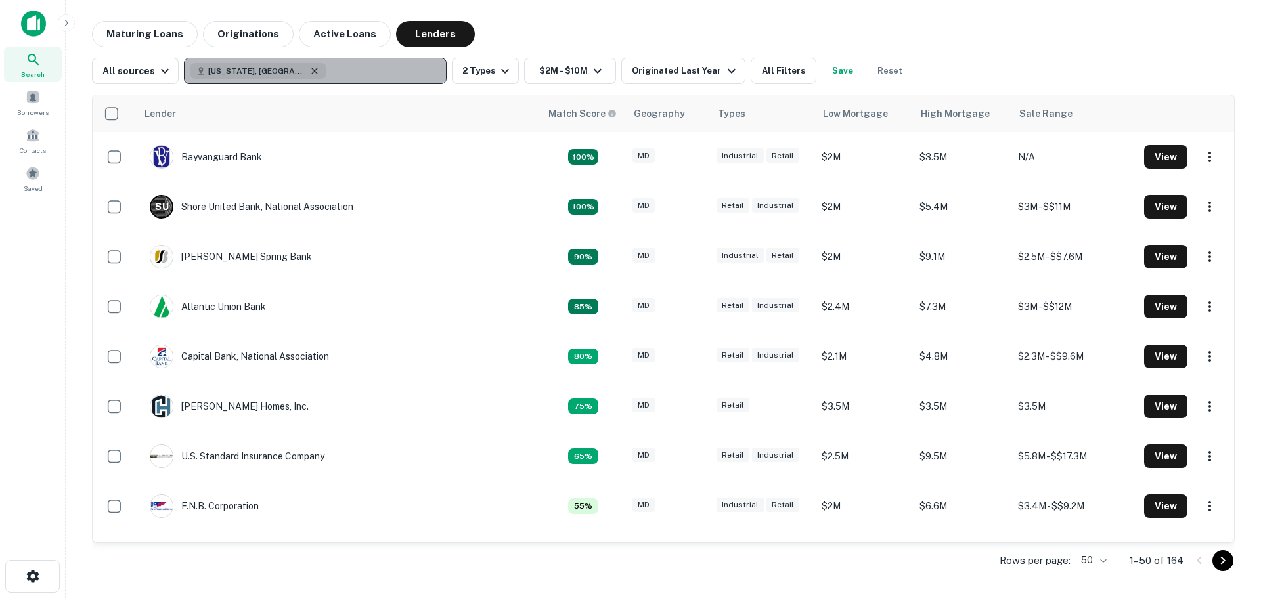
click at [309, 67] on icon "button" at bounding box center [314, 71] width 11 height 11
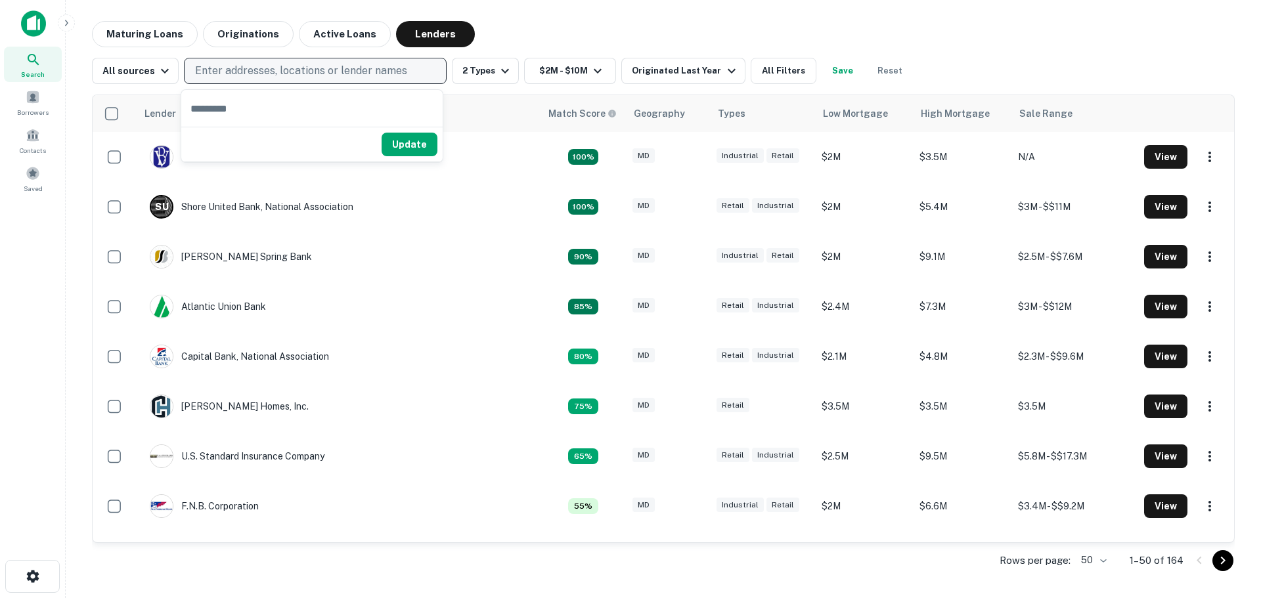
click at [274, 70] on p "Enter addresses, locations or lender names" at bounding box center [301, 71] width 212 height 16
click at [274, 69] on p "Enter addresses, locations or lender names" at bounding box center [301, 71] width 212 height 16
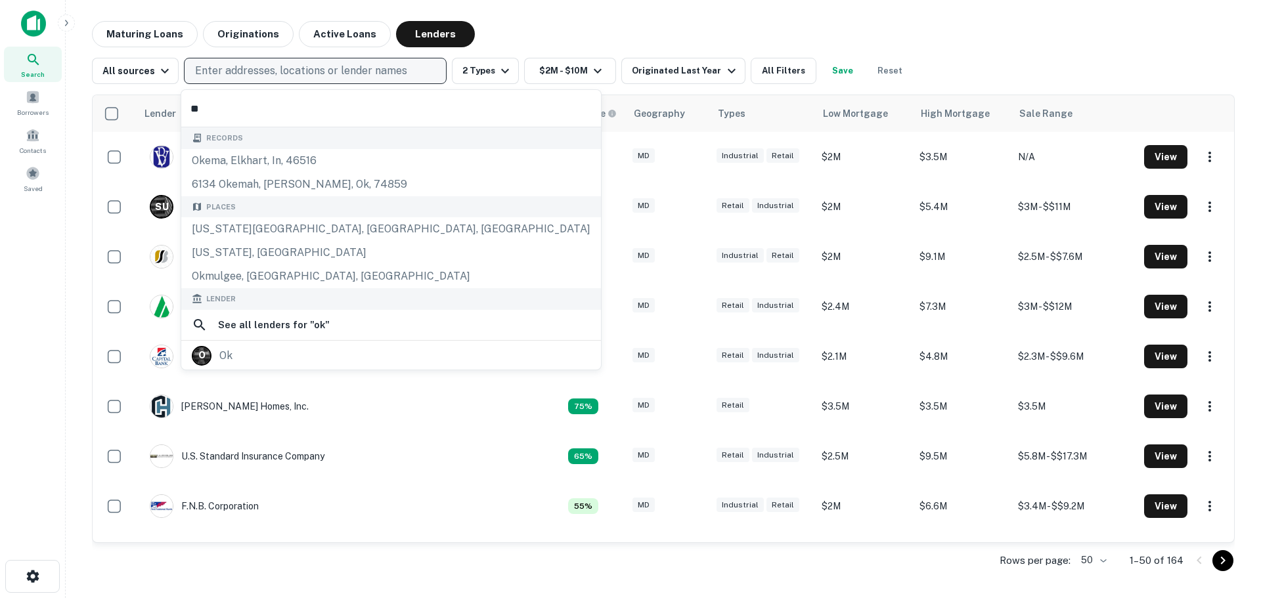
type input "*"
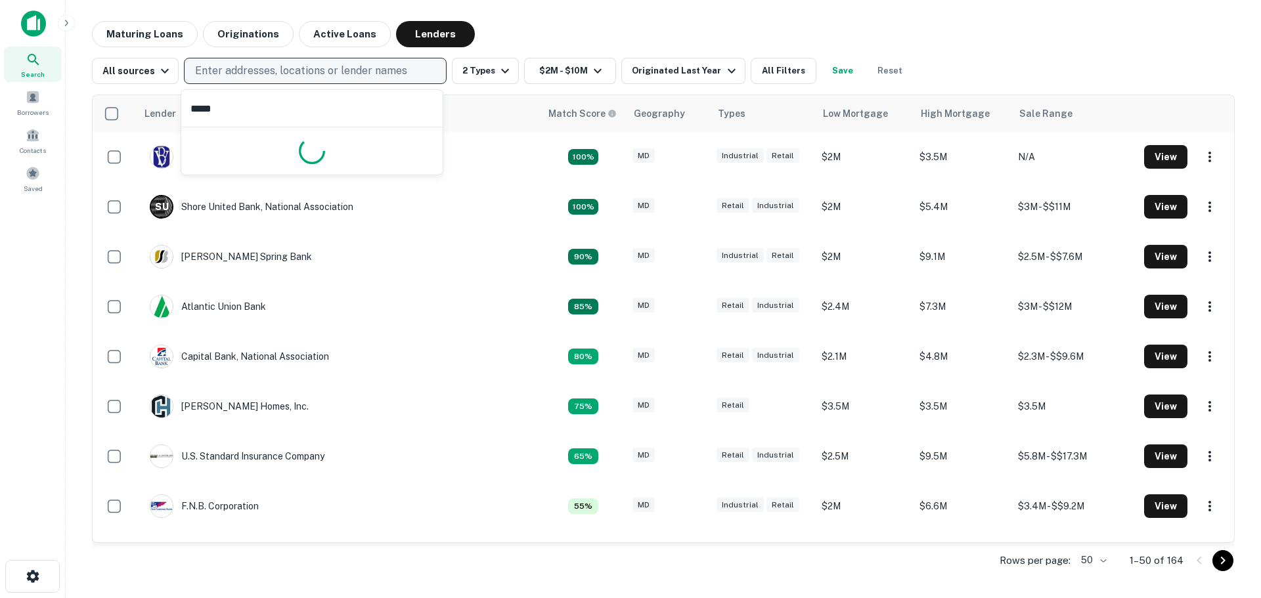
type input "******"
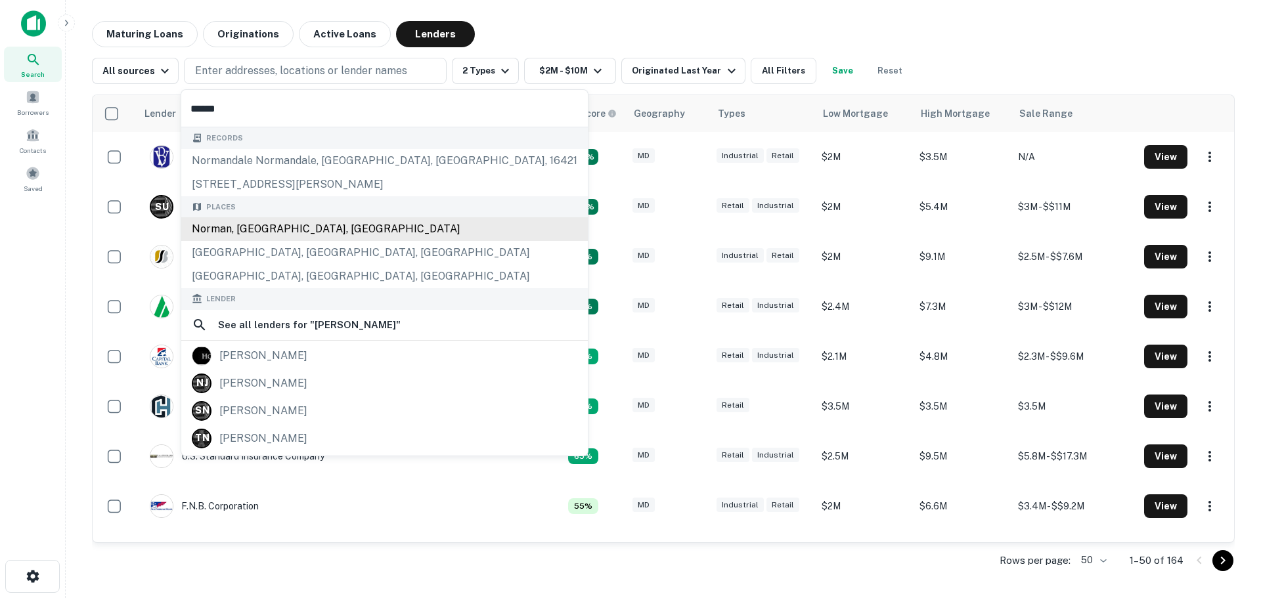
click at [339, 231] on div "Norman, OK, USA" at bounding box center [384, 229] width 406 height 24
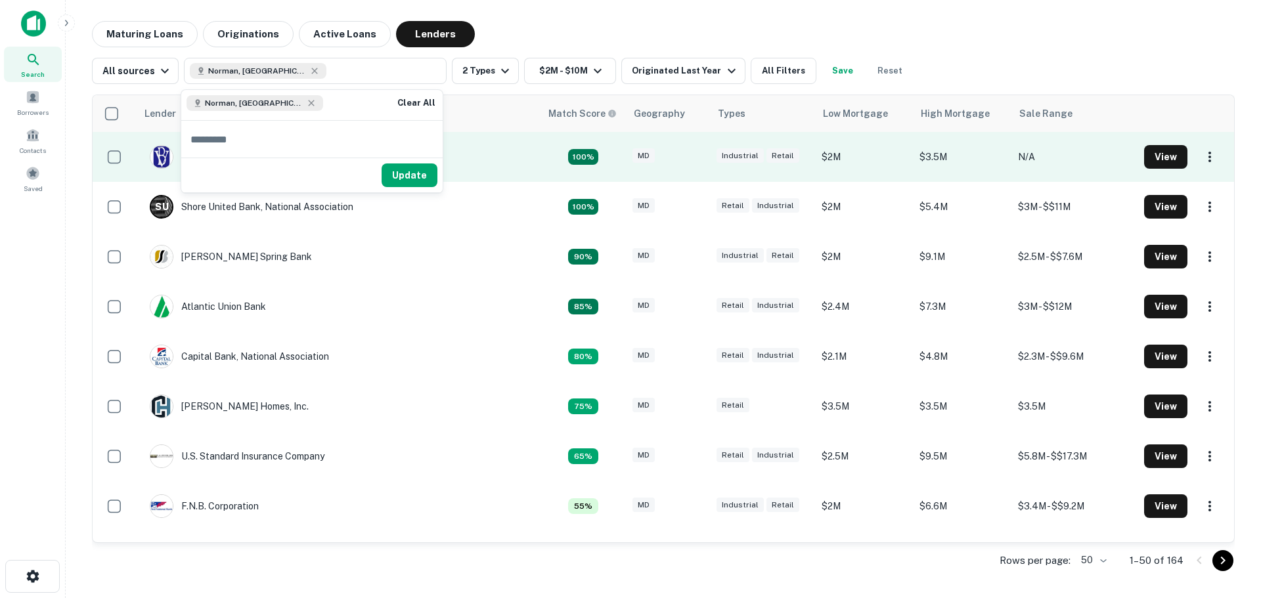
click at [401, 176] on button "Update" at bounding box center [409, 175] width 56 height 24
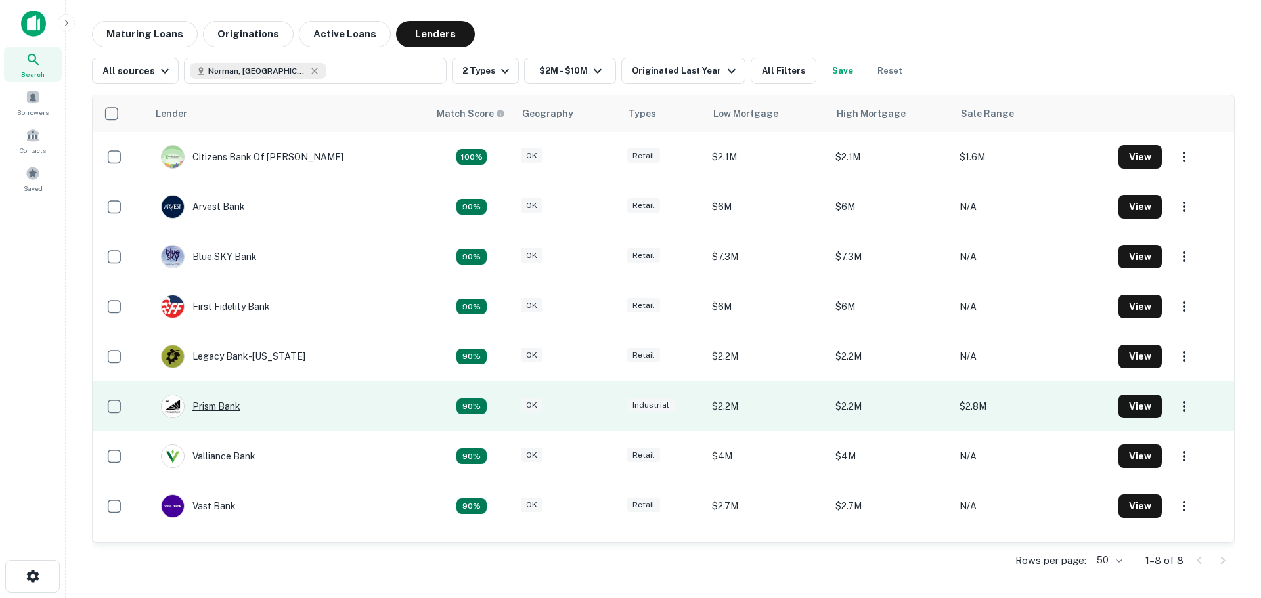
click at [226, 407] on div "Prism Bank" at bounding box center [200, 407] width 79 height 24
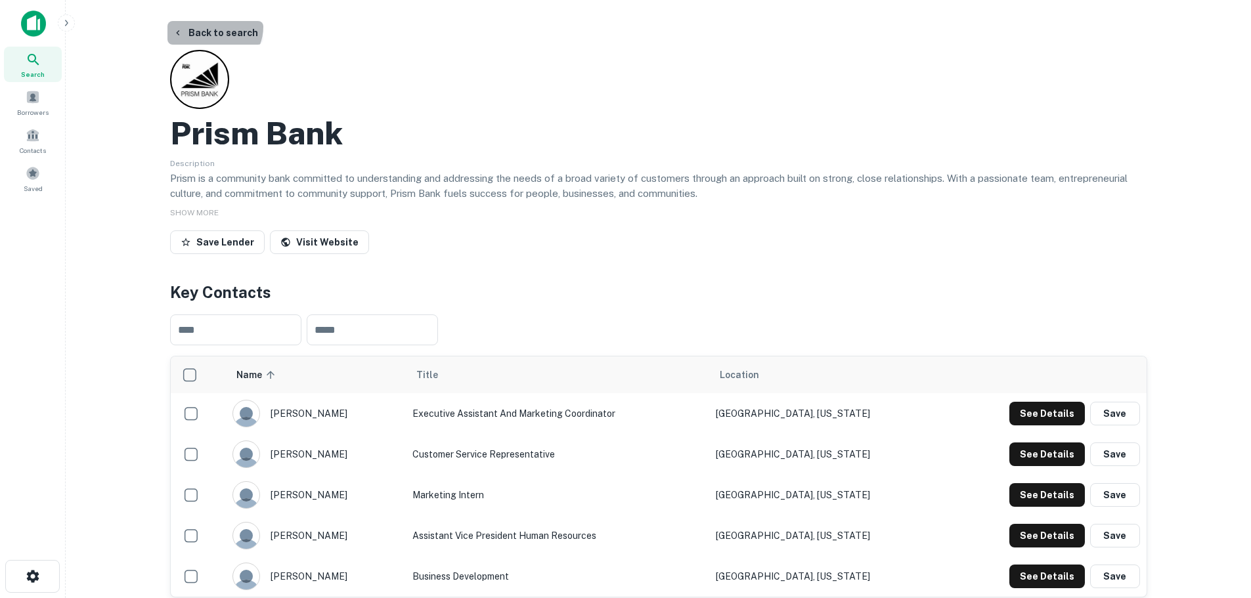
click at [213, 26] on button "Back to search" at bounding box center [215, 33] width 96 height 24
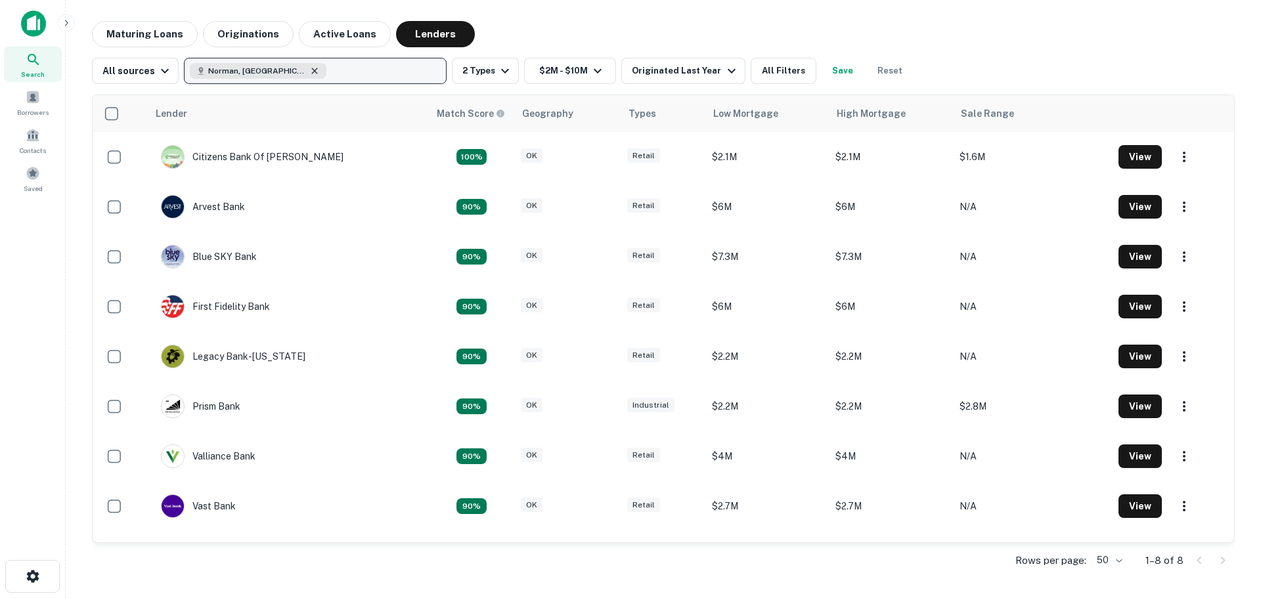
click at [309, 70] on icon "button" at bounding box center [314, 71] width 11 height 11
click at [285, 70] on p "Enter addresses, locations or lender names" at bounding box center [301, 71] width 212 height 16
click at [286, 69] on p "Enter addresses, locations or lender names" at bounding box center [301, 71] width 212 height 16
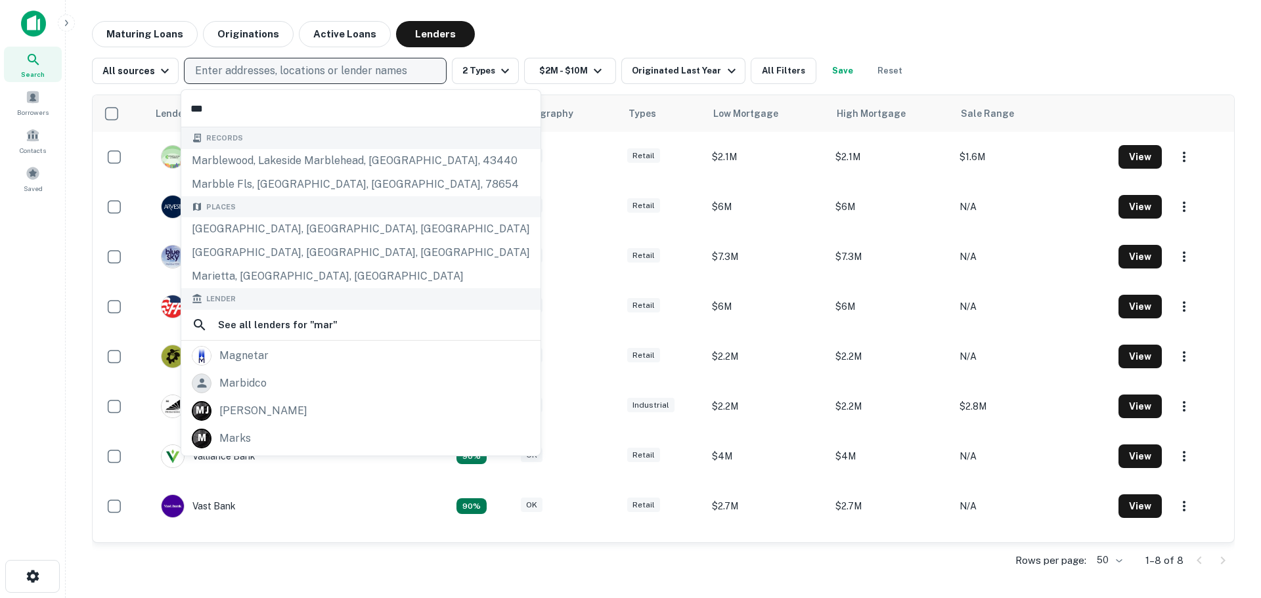
type input "****"
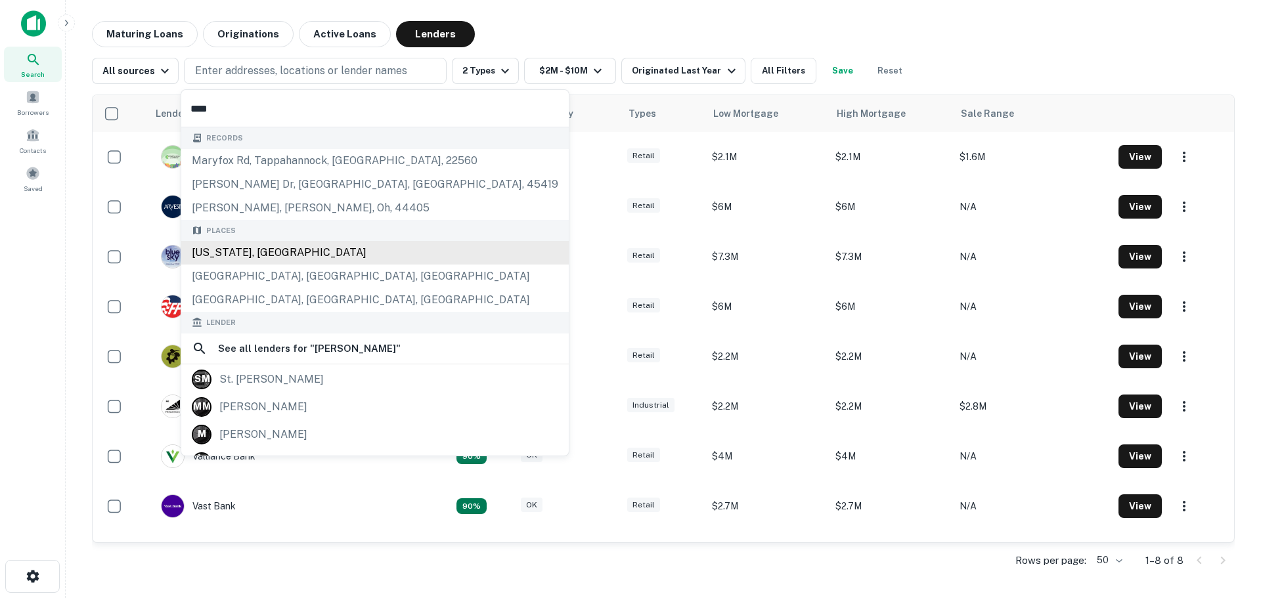
click at [367, 256] on div "[US_STATE], [GEOGRAPHIC_DATA]" at bounding box center [374, 253] width 387 height 24
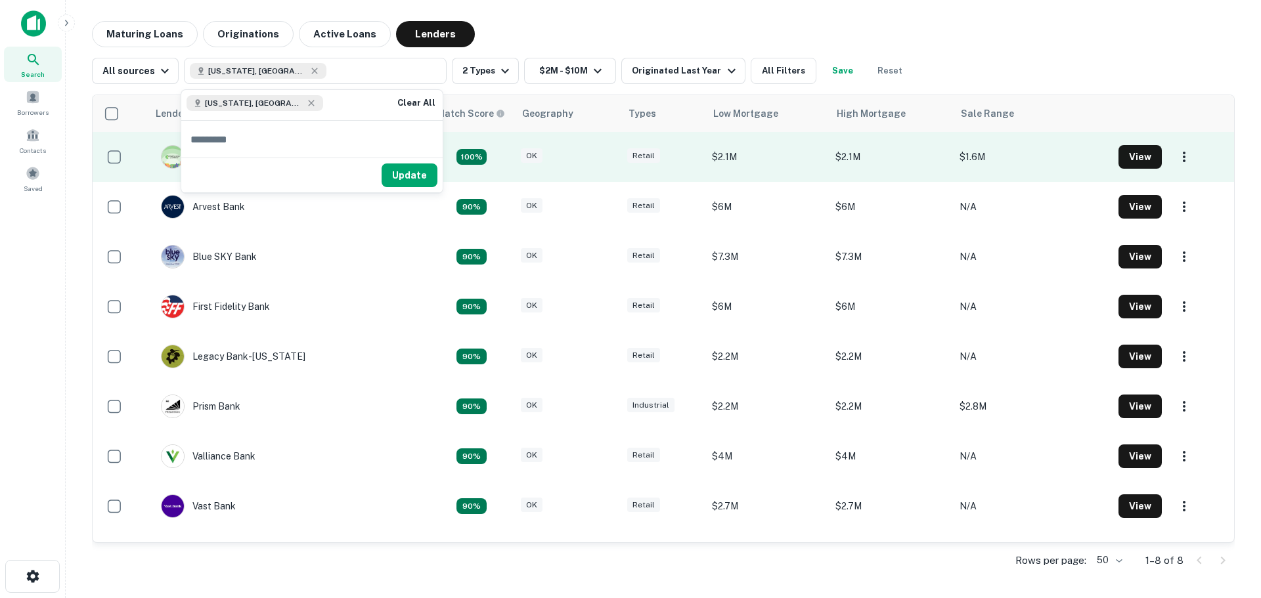
click at [406, 170] on button "Update" at bounding box center [409, 175] width 56 height 24
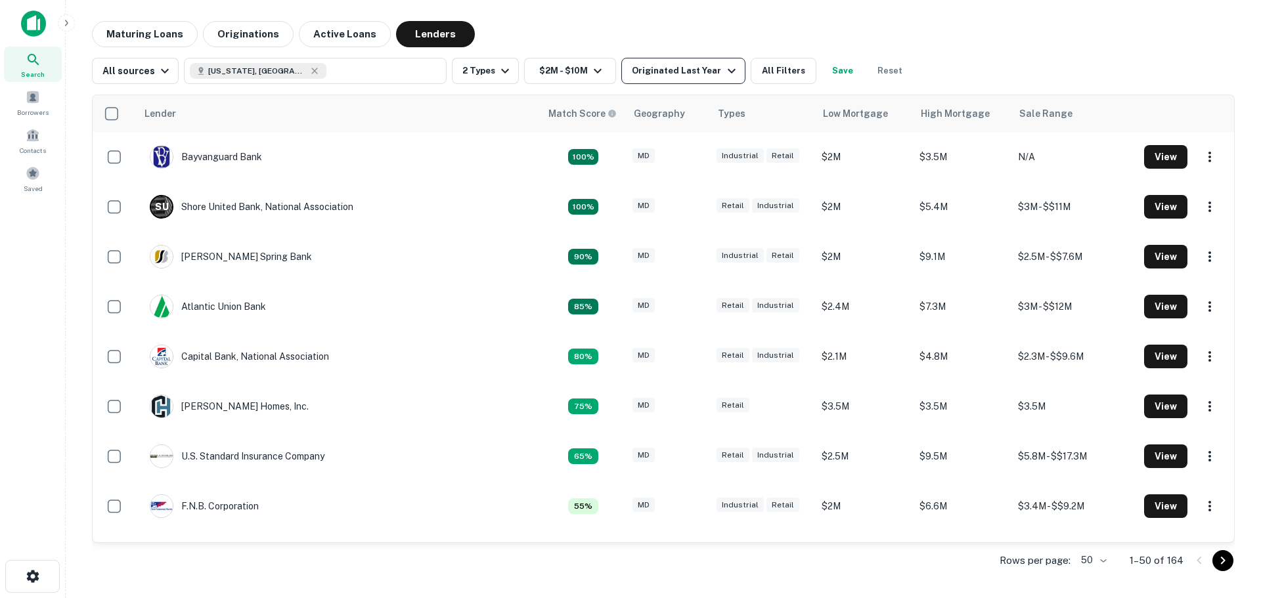
click at [669, 61] on button "Originated Last Year" at bounding box center [682, 71] width 123 height 26
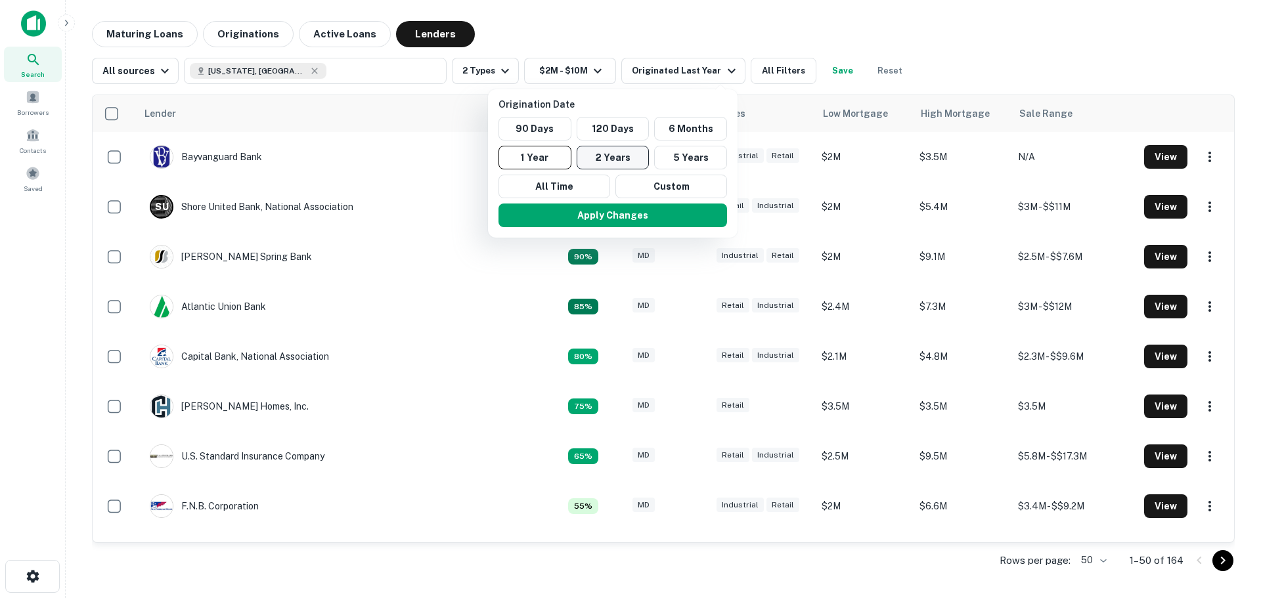
click at [631, 162] on button "2 Years" at bounding box center [613, 158] width 73 height 24
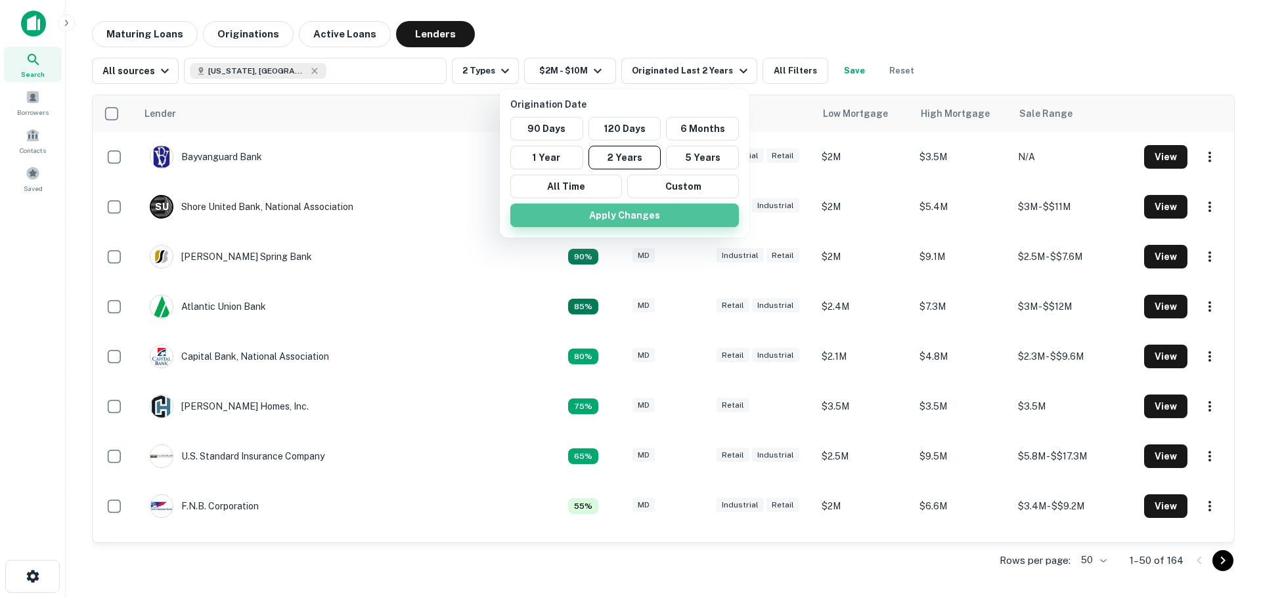
click at [678, 225] on button "Apply Changes" at bounding box center [624, 216] width 229 height 24
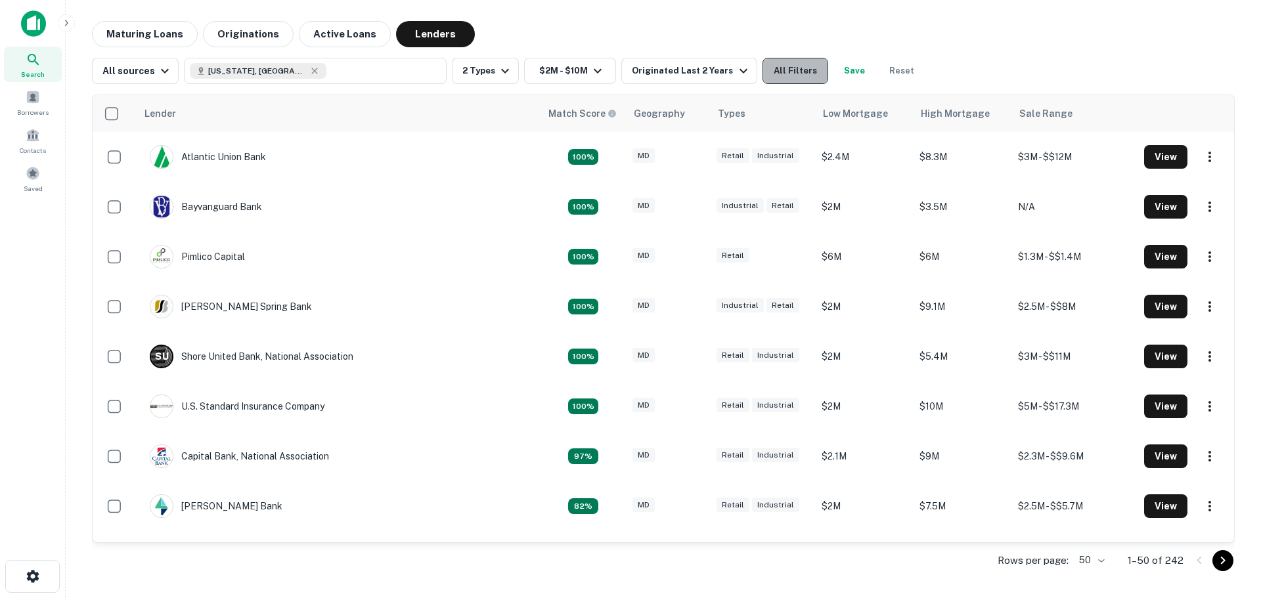
click at [783, 76] on button "All Filters" at bounding box center [795, 71] width 66 height 26
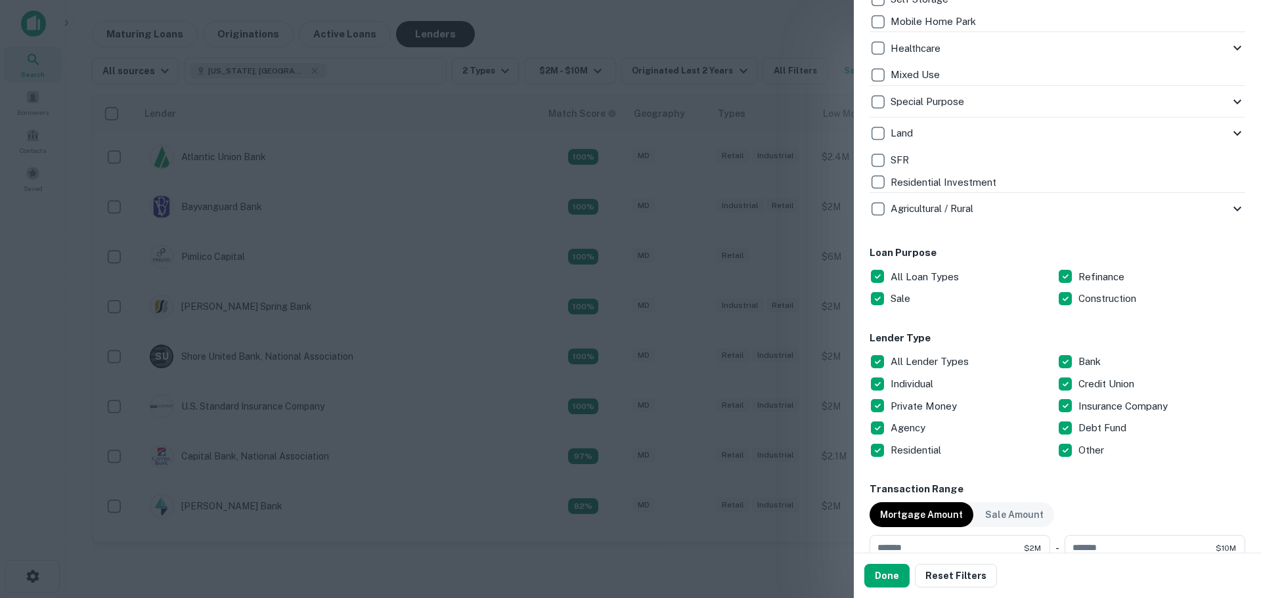
scroll to position [525, 0]
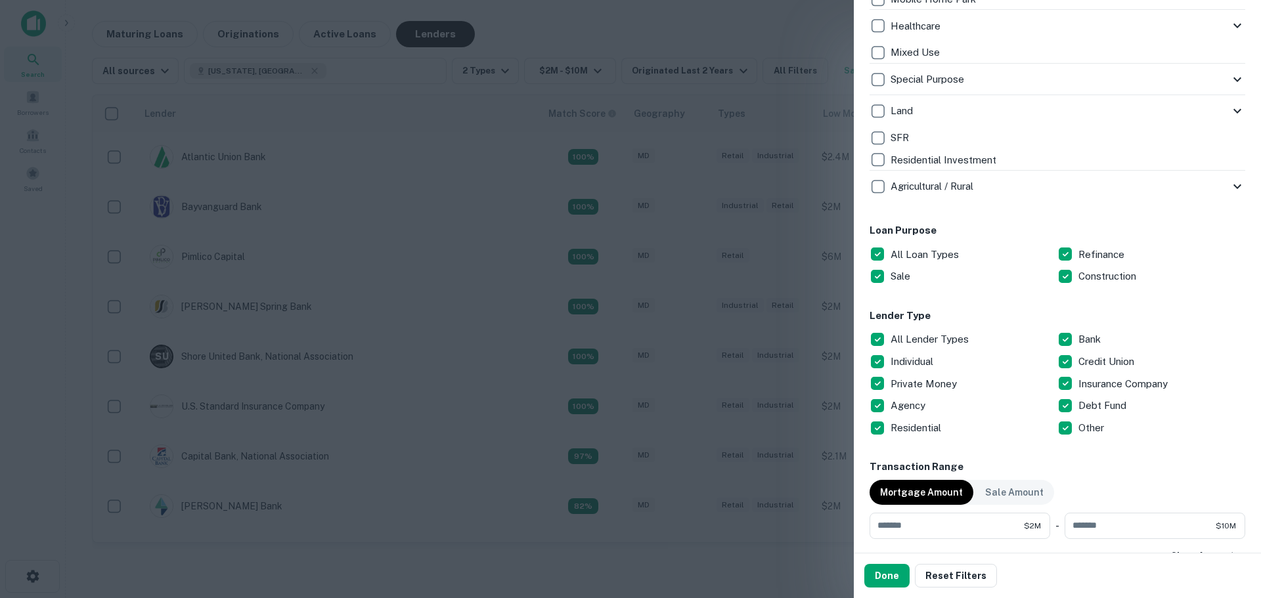
click at [1093, 276] on p "Construction" at bounding box center [1108, 277] width 60 height 16
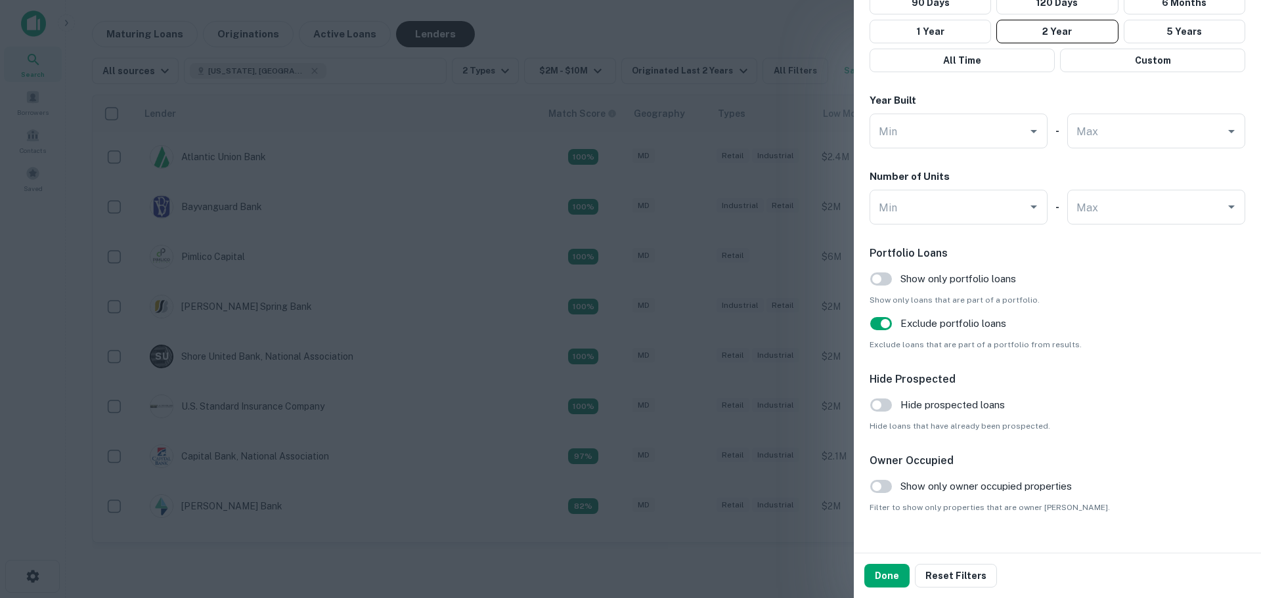
scroll to position [1197, 0]
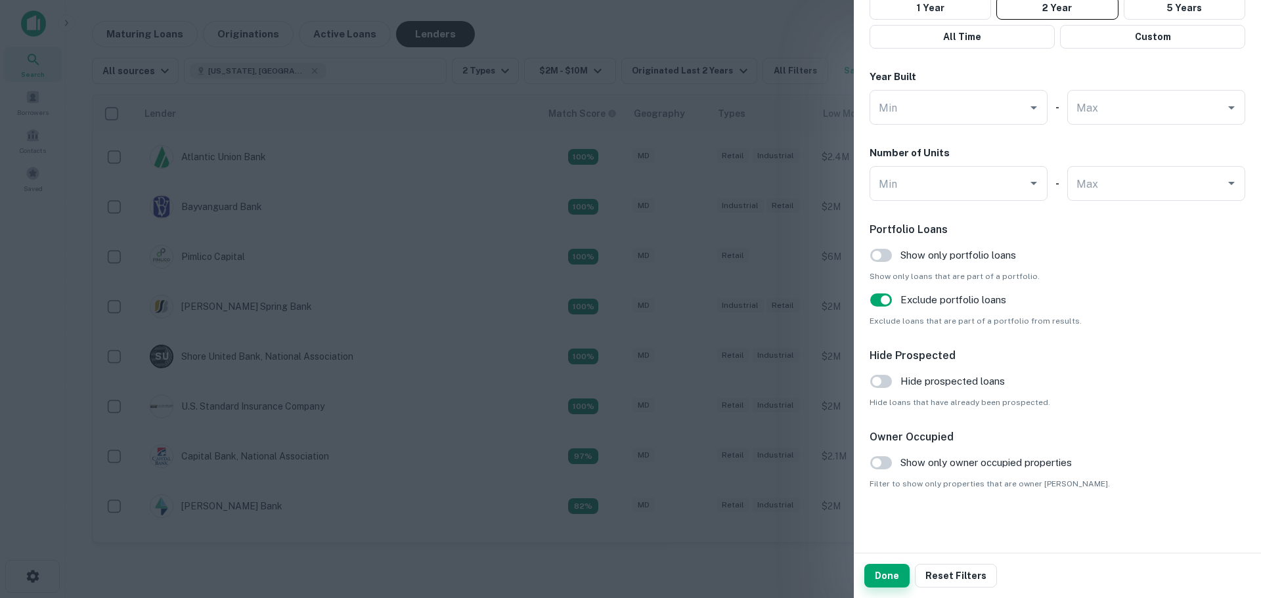
click at [886, 578] on button "Done" at bounding box center [886, 576] width 45 height 24
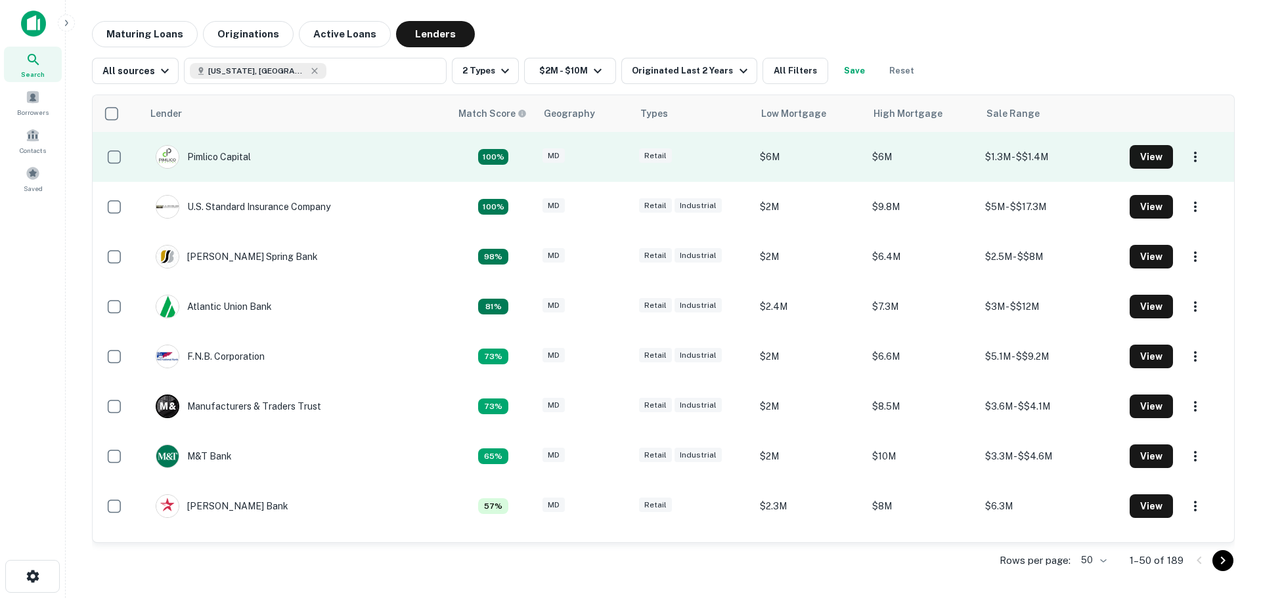
drag, startPoint x: 235, startPoint y: 153, endPoint x: 292, endPoint y: 137, distance: 59.3
click at [292, 137] on td "Pimlico Capital" at bounding box center [296, 157] width 308 height 50
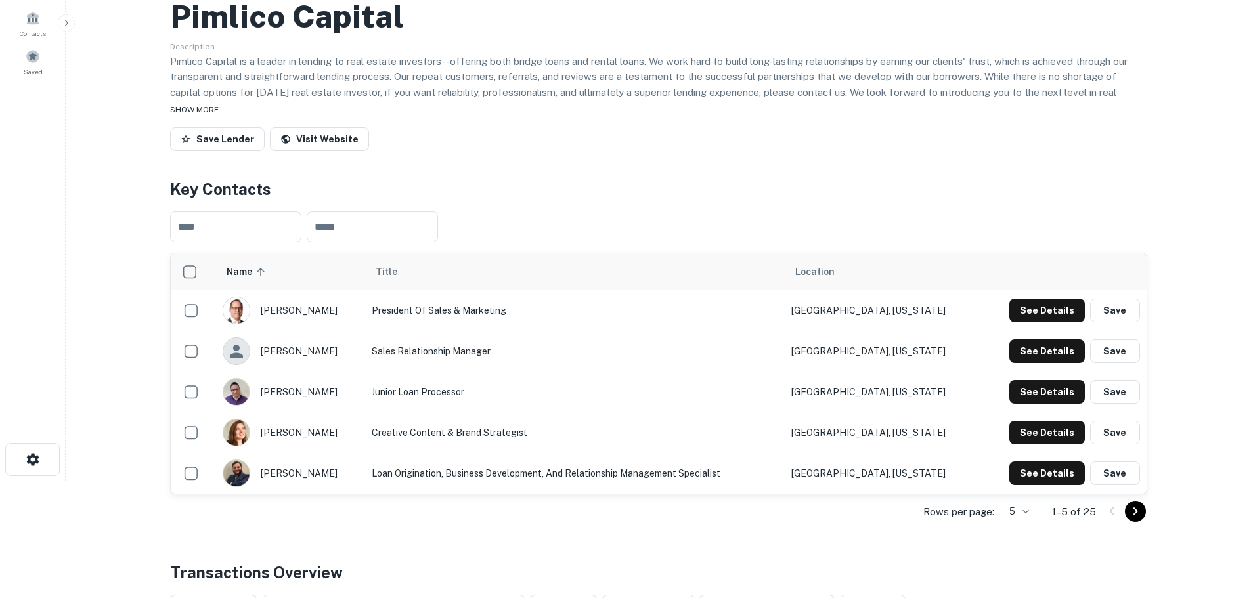
scroll to position [131, 0]
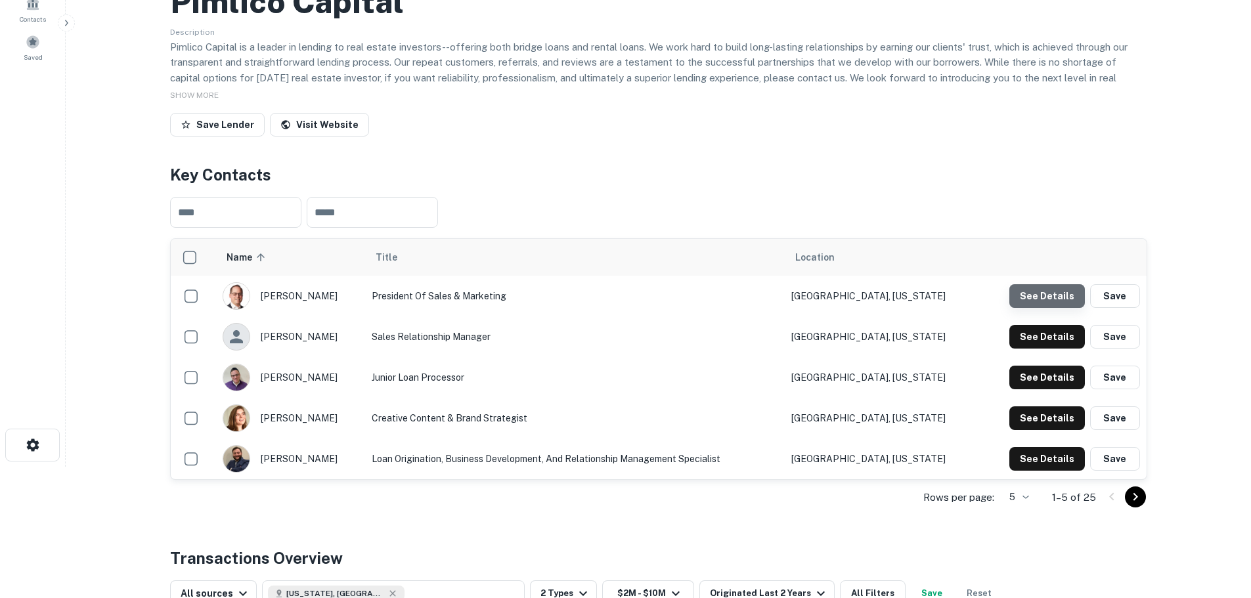
click at [1056, 288] on button "See Details" at bounding box center [1047, 296] width 76 height 24
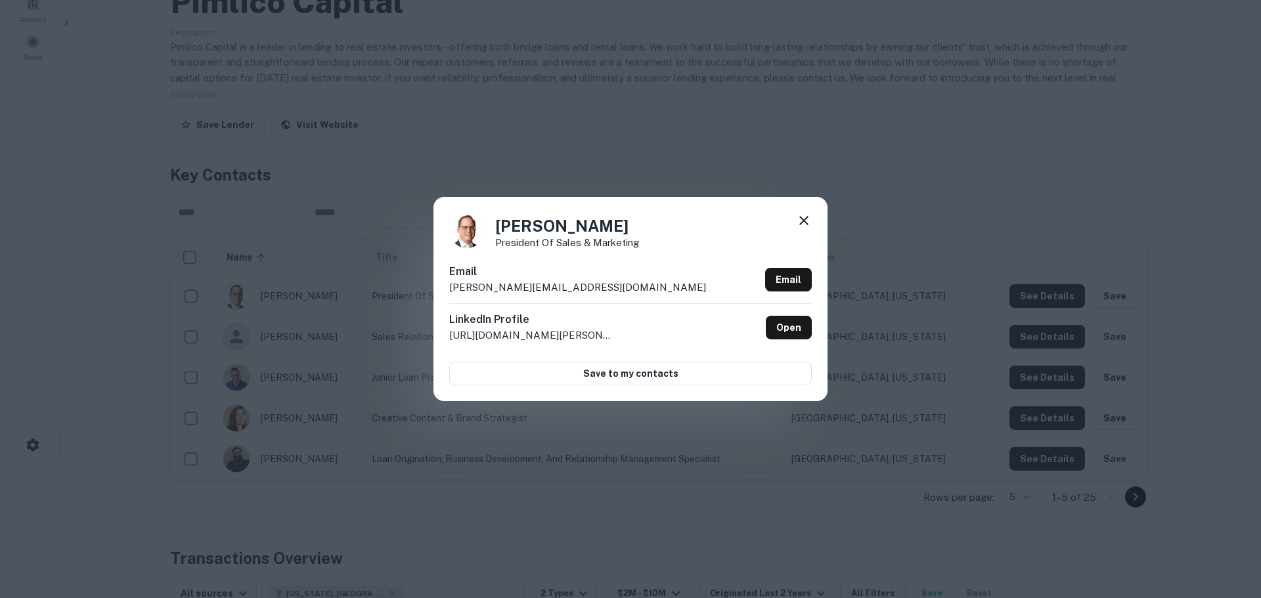
click at [932, 214] on div "Carl Schwartz President of Sales & Marketing Email carl@pimlicogroup.com Email …" at bounding box center [630, 299] width 1261 height 598
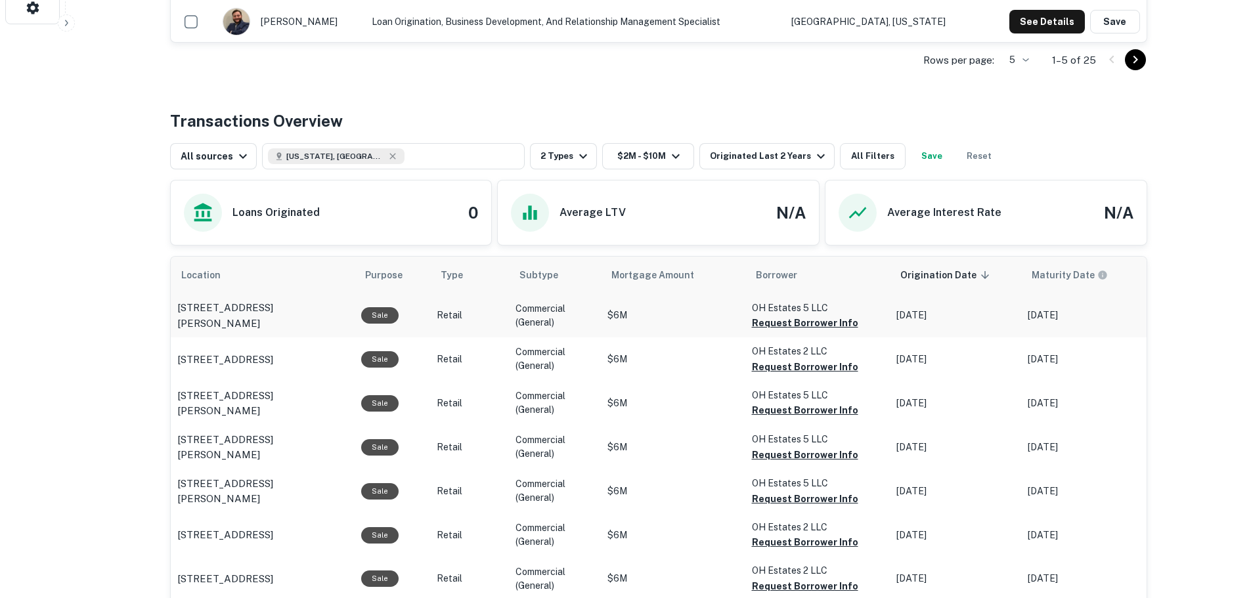
scroll to position [591, 0]
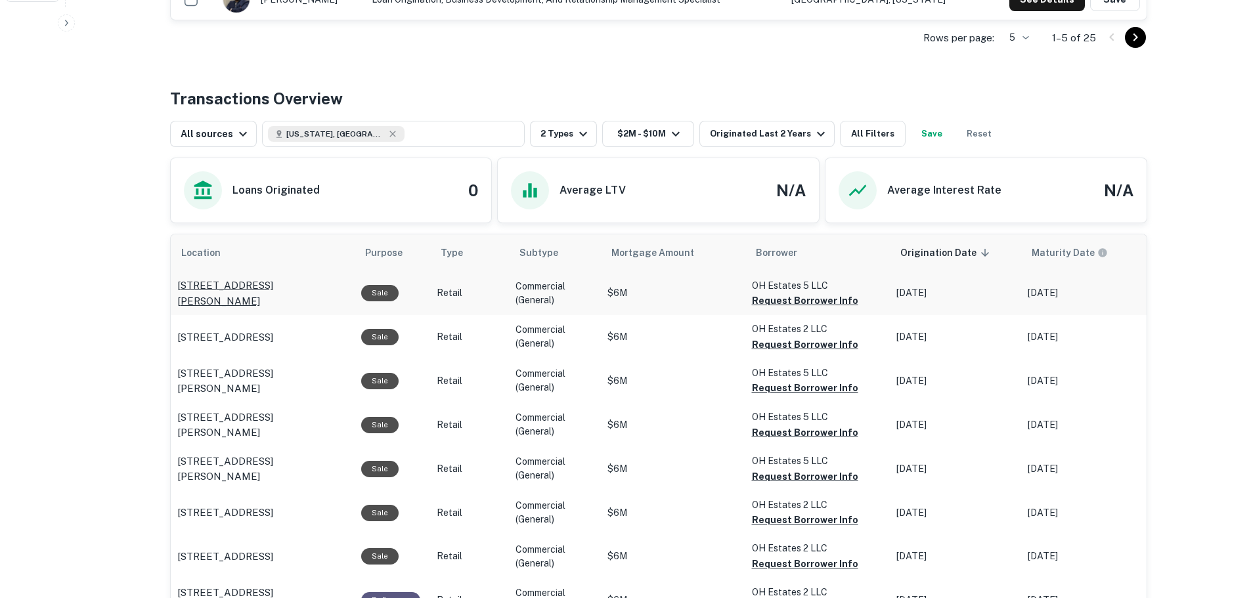
drag, startPoint x: 175, startPoint y: 294, endPoint x: 335, endPoint y: 296, distance: 160.2
click at [335, 296] on td "2020 Codd Ave Dundalk, MD 21222" at bounding box center [263, 293] width 184 height 44
copy p "2020 Codd Ave Dundalk, MD 21222"
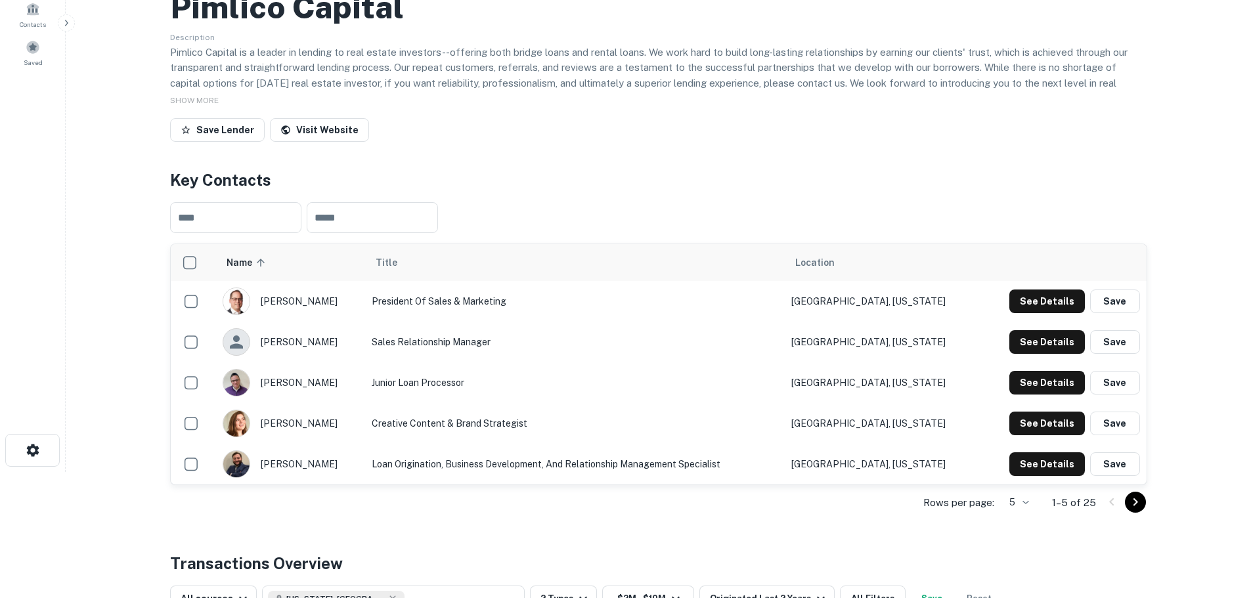
scroll to position [0, 0]
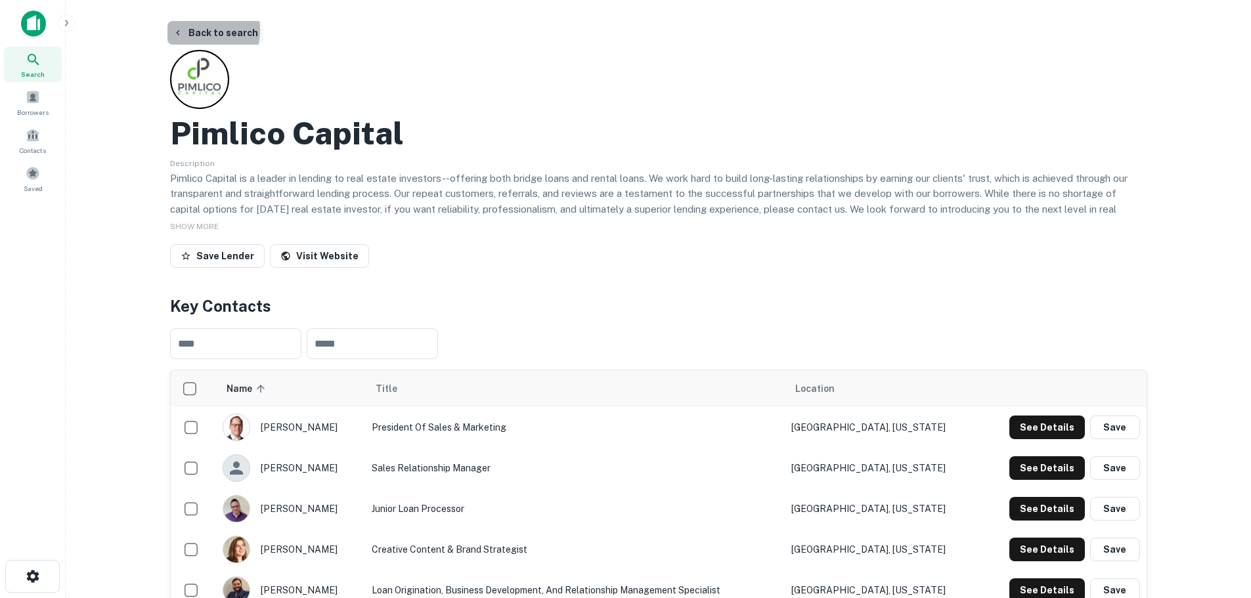
click at [188, 30] on button "Back to search" at bounding box center [215, 33] width 96 height 24
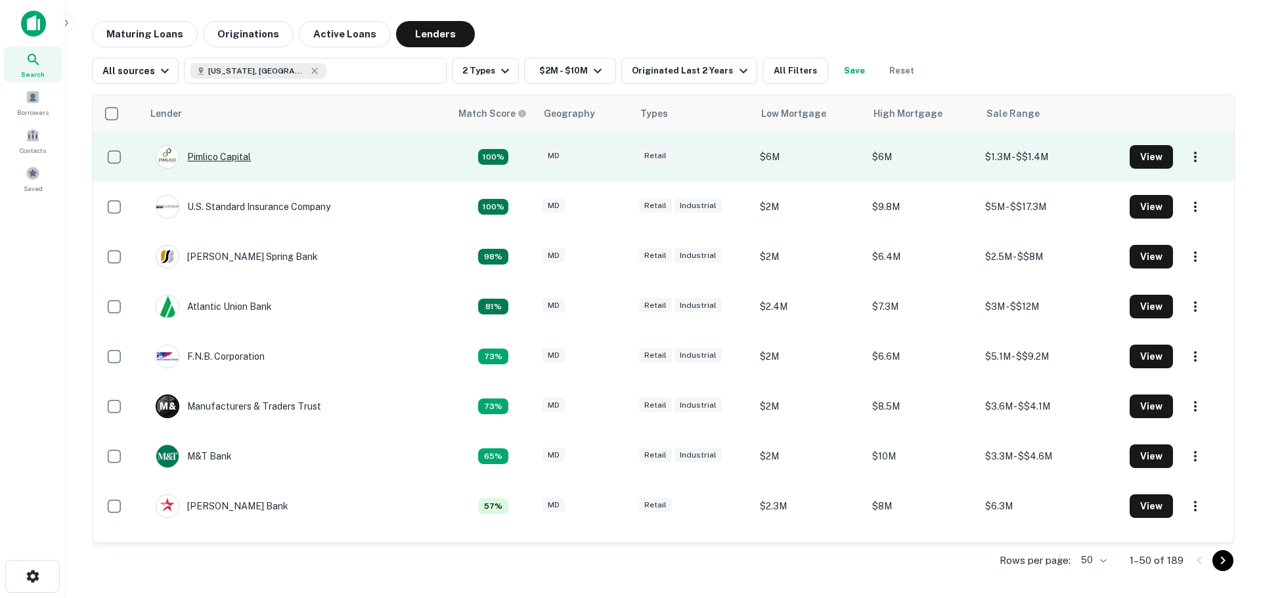
click at [229, 153] on div "Pimlico Capital" at bounding box center [203, 157] width 95 height 24
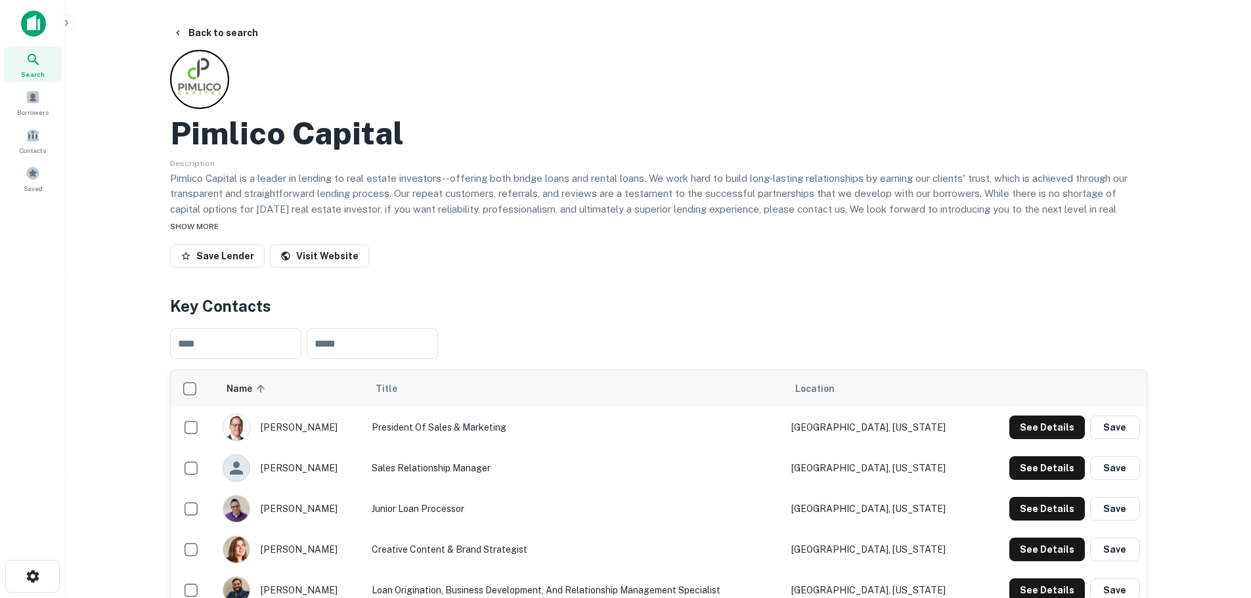
click at [218, 227] on span "SHOW MORE" at bounding box center [194, 226] width 49 height 9
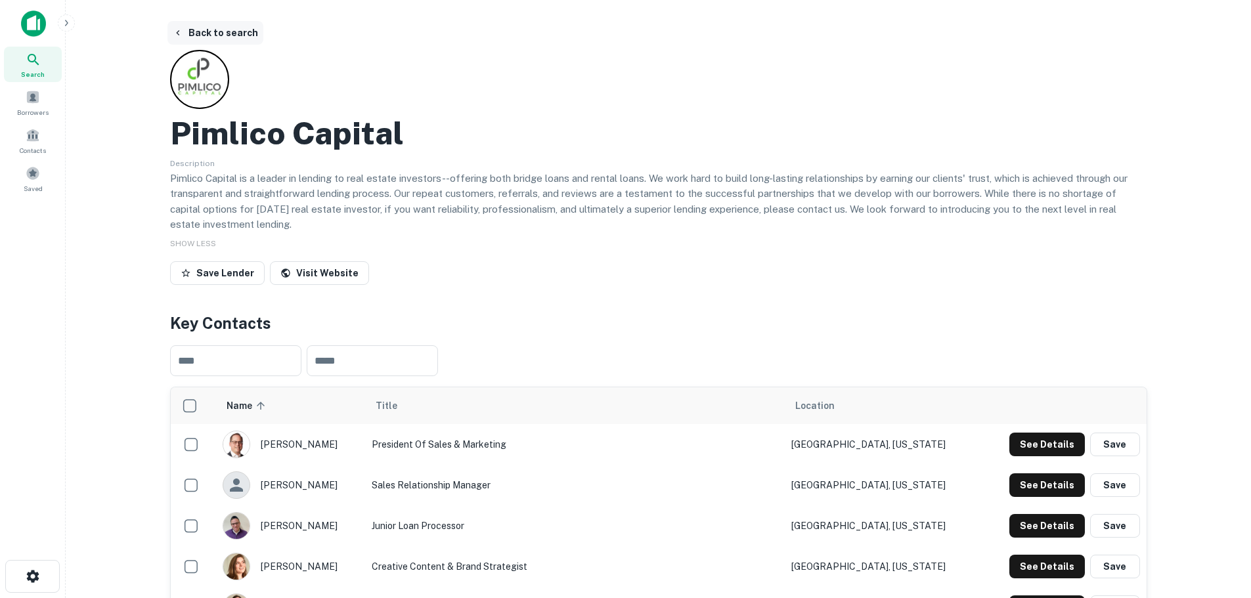
click at [192, 33] on button "Back to search" at bounding box center [215, 33] width 96 height 24
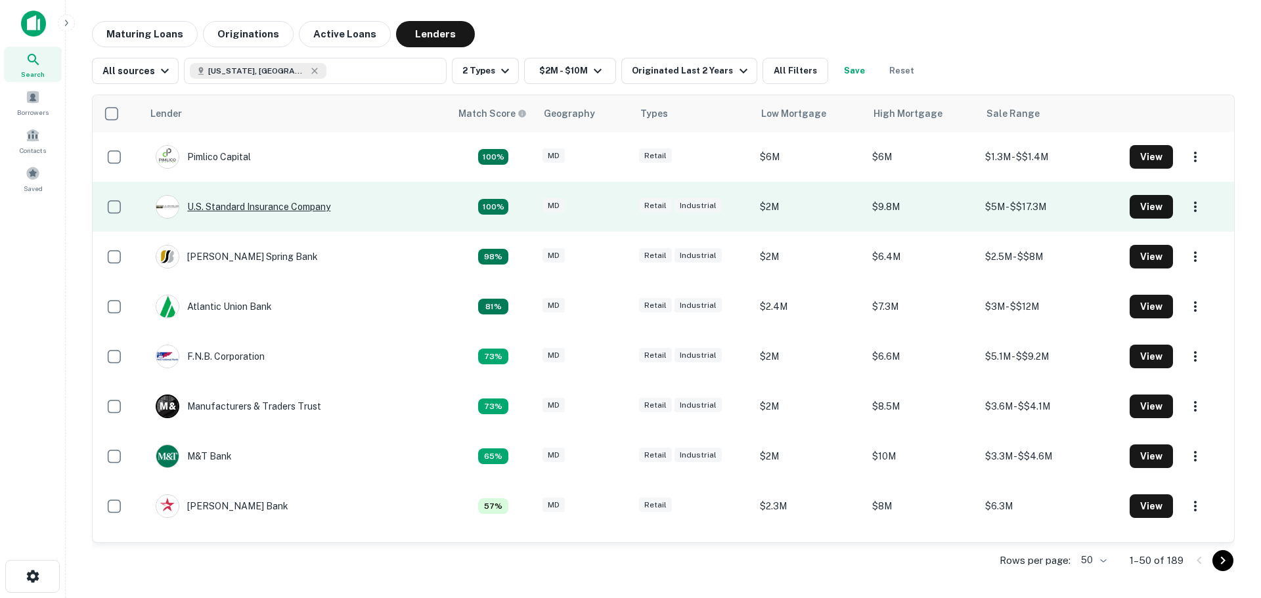
click at [256, 207] on div "U.s. Standard Insurance Company" at bounding box center [243, 207] width 175 height 24
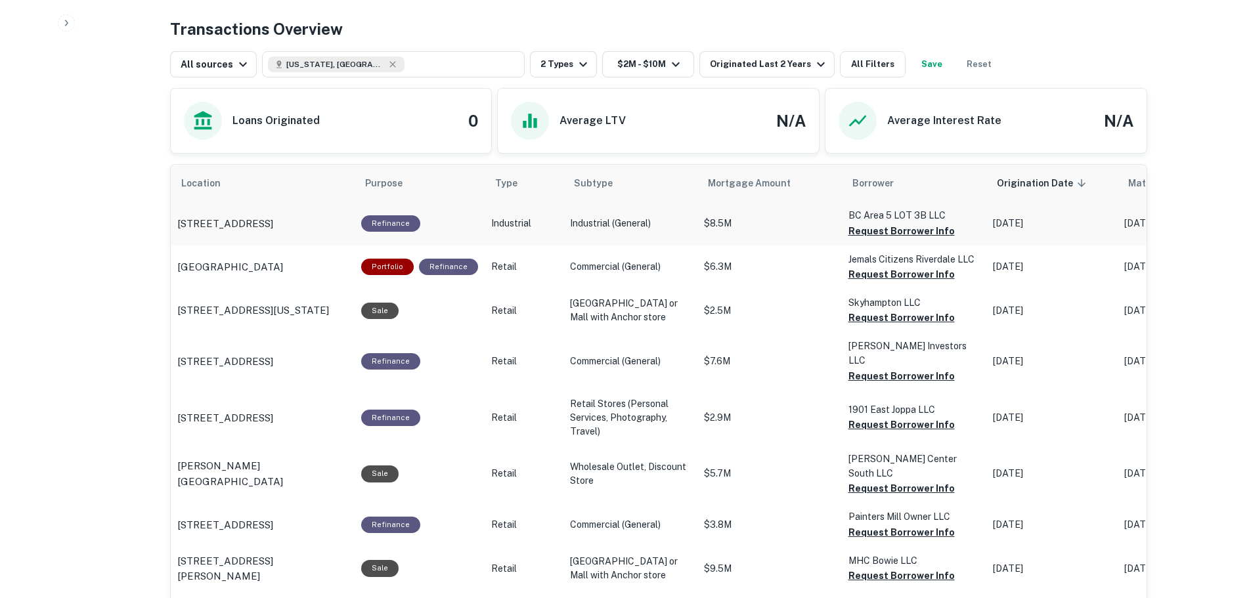
scroll to position [788, 0]
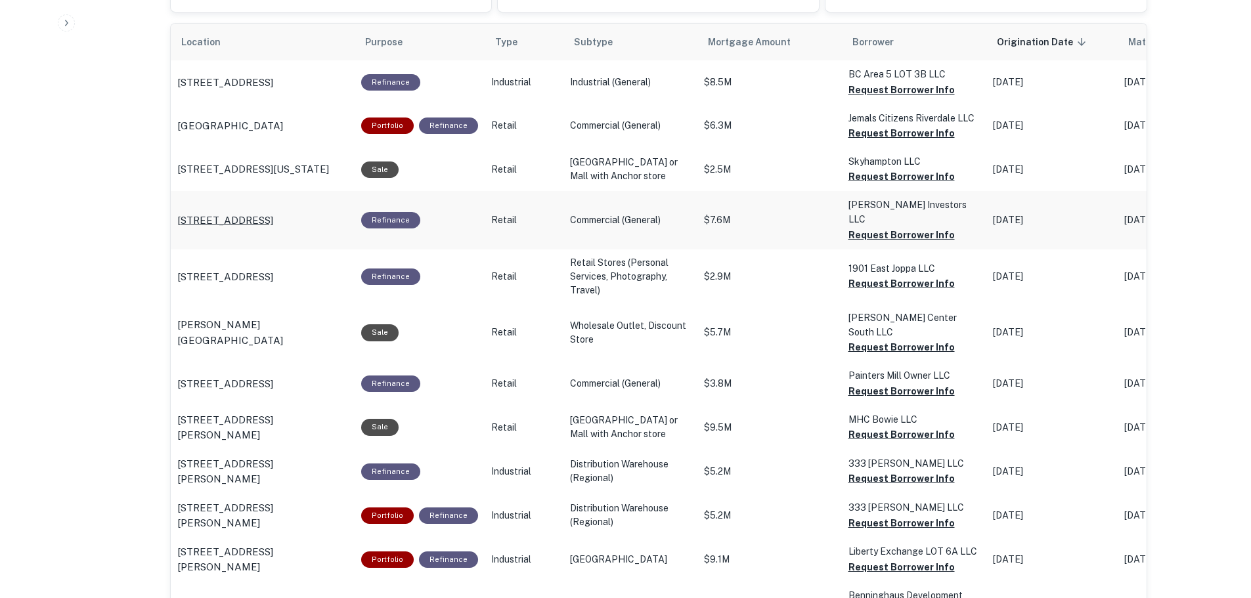
click at [273, 229] on p "2401 Belair Rd Baltimore, MD 21213" at bounding box center [225, 221] width 96 height 16
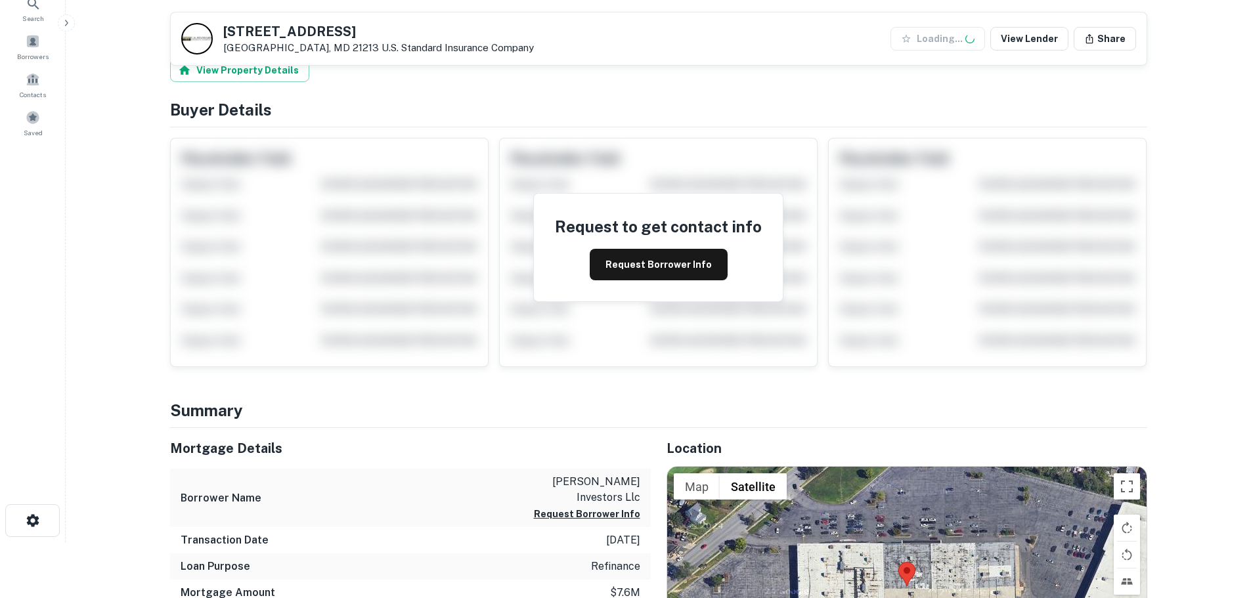
scroll to position [328, 0]
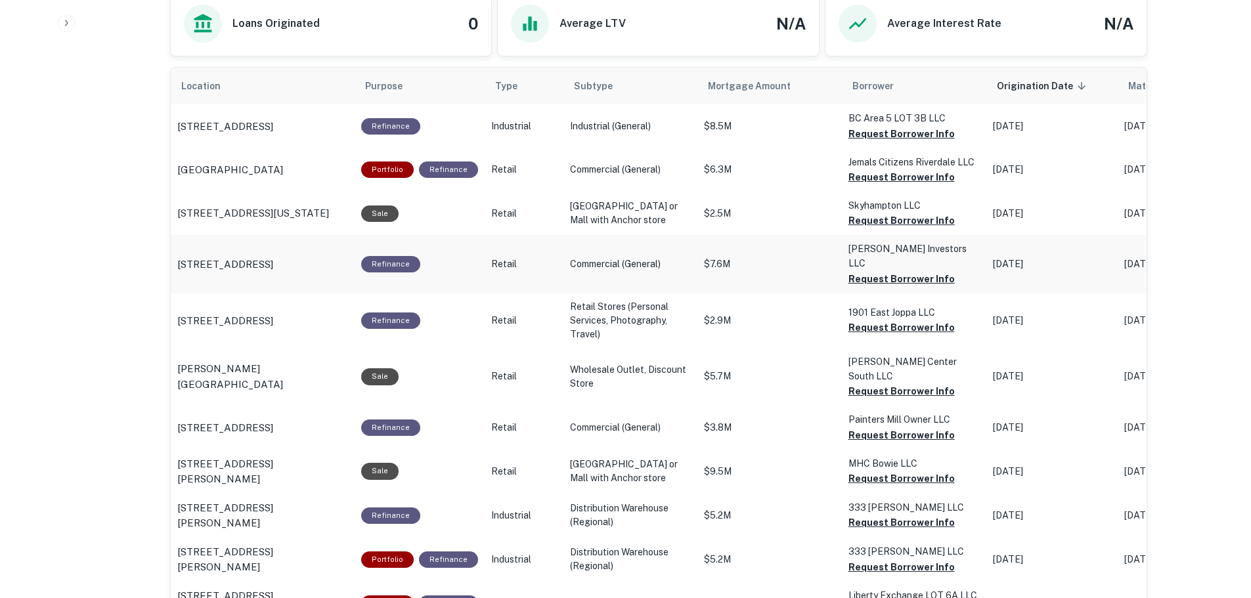
scroll to position [722, 0]
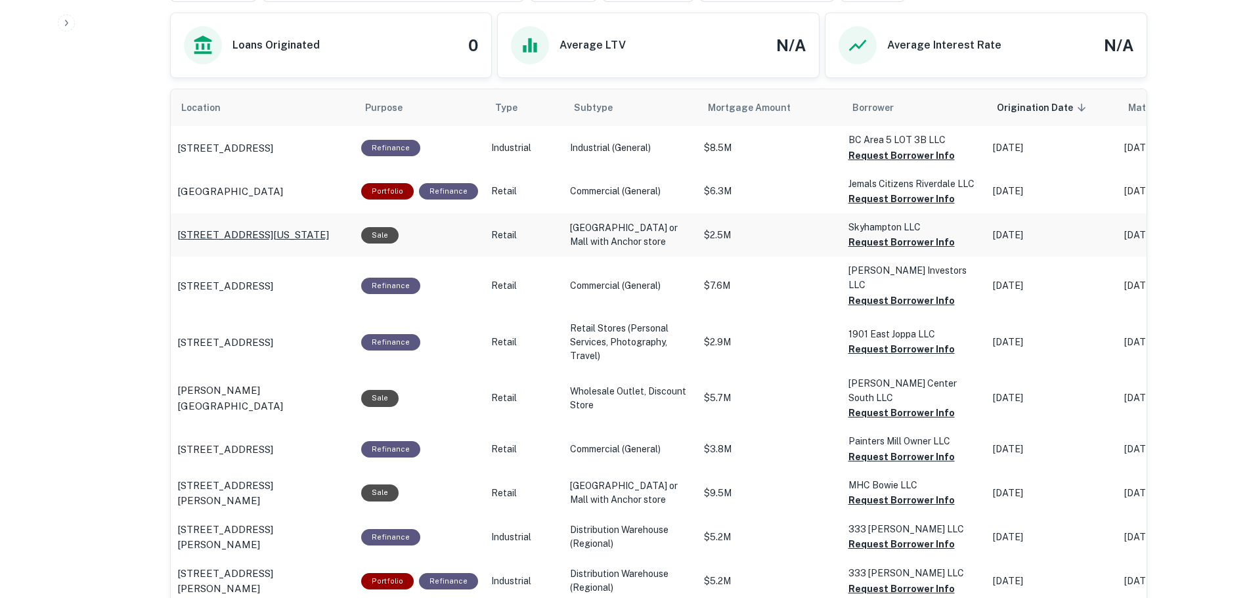
click at [293, 240] on p "[STREET_ADDRESS][US_STATE]" at bounding box center [253, 235] width 152 height 16
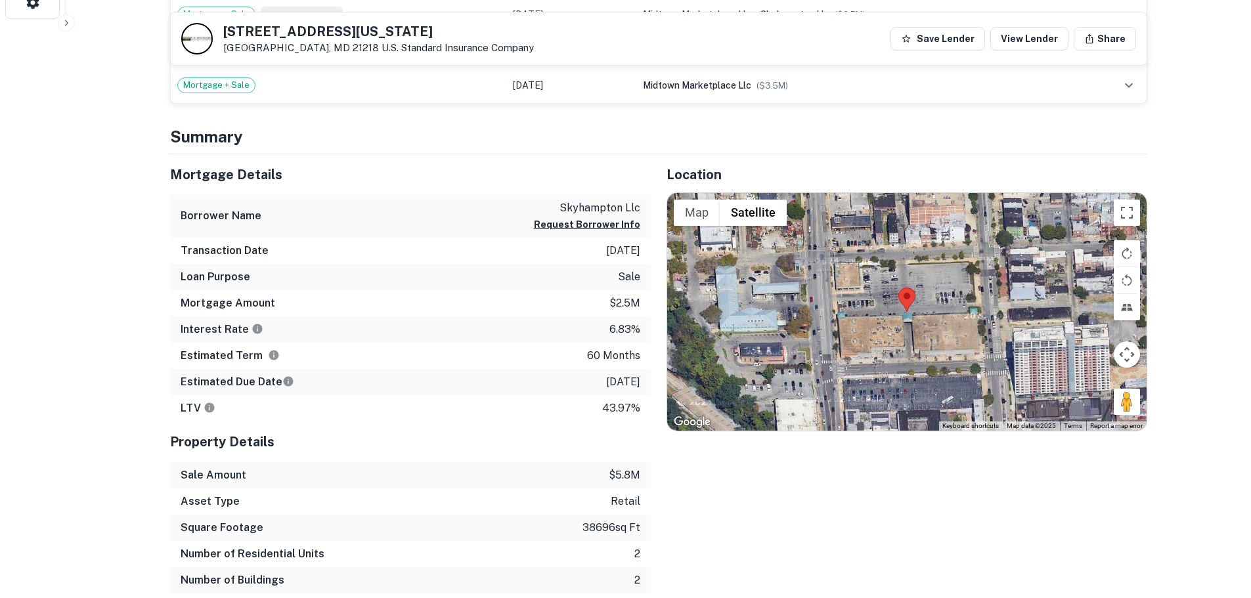
scroll to position [591, 0]
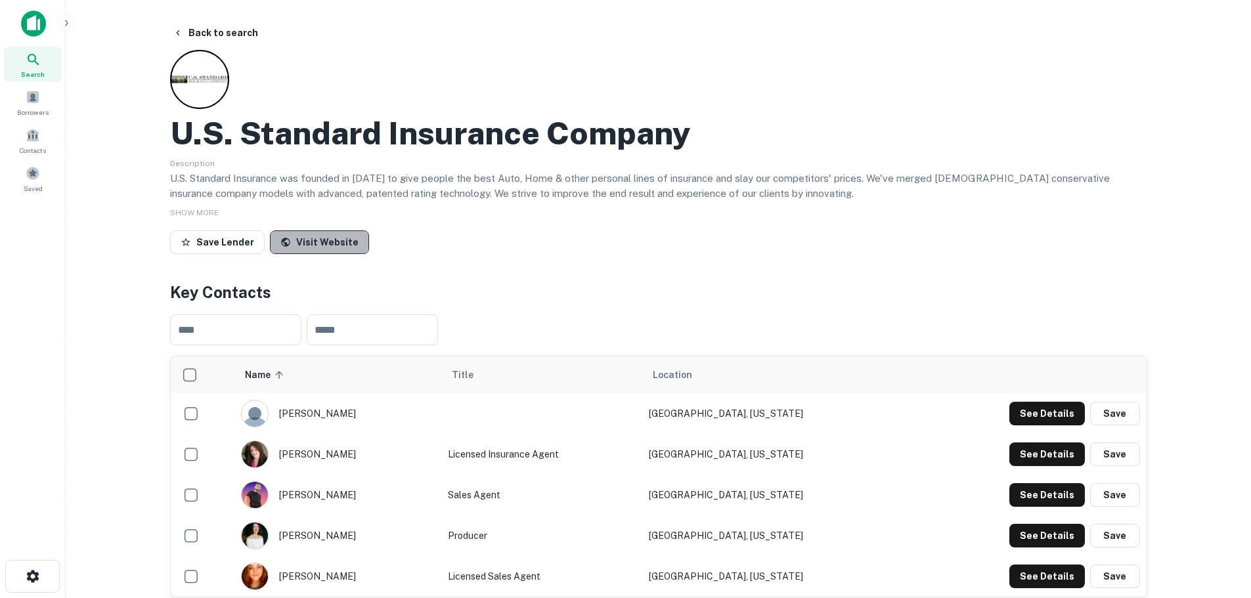
click at [329, 245] on link "Visit Website" at bounding box center [319, 242] width 99 height 24
click at [200, 26] on button "Back to search" at bounding box center [215, 33] width 96 height 24
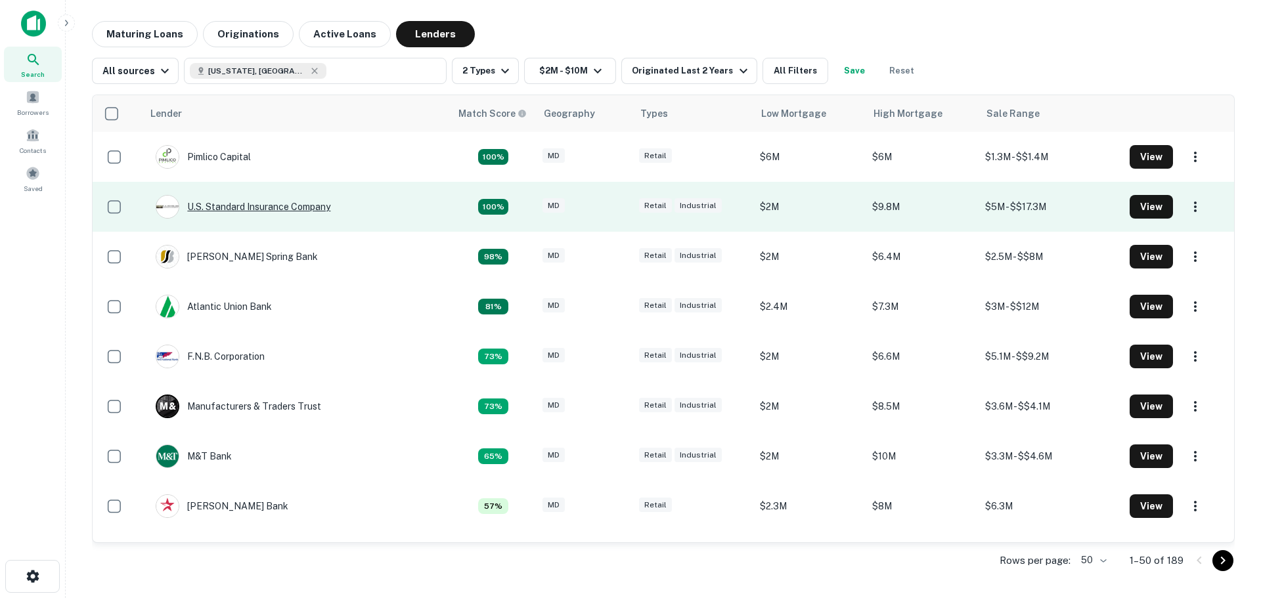
click at [221, 206] on div "U.s. Standard Insurance Company" at bounding box center [243, 207] width 175 height 24
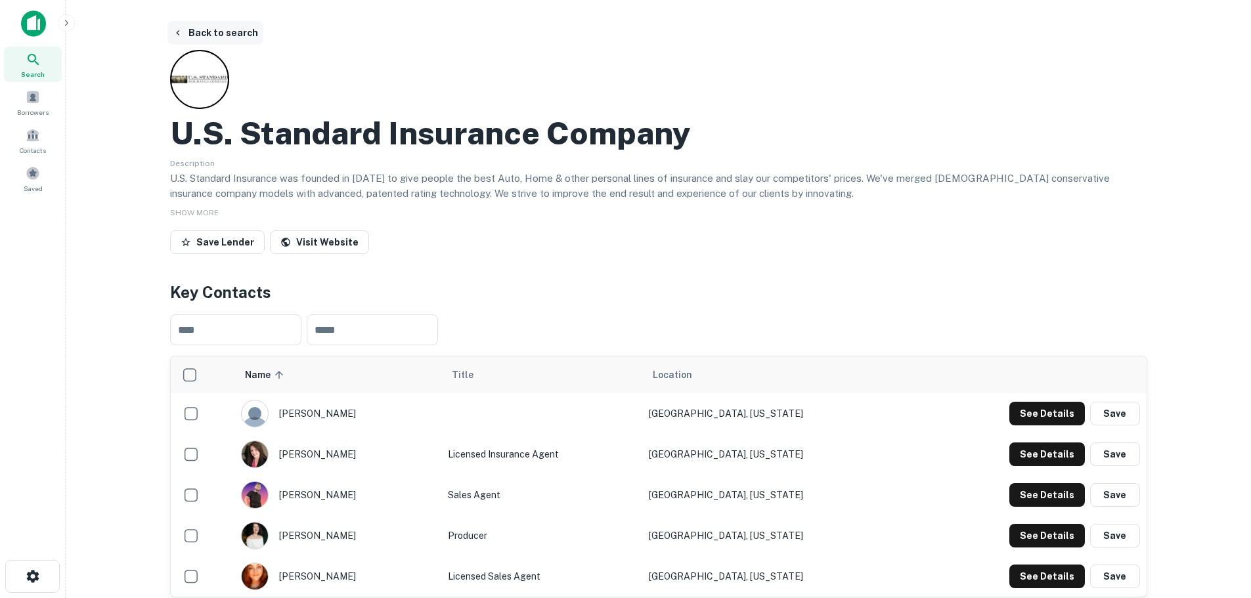
click at [211, 28] on button "Back to search" at bounding box center [215, 33] width 96 height 24
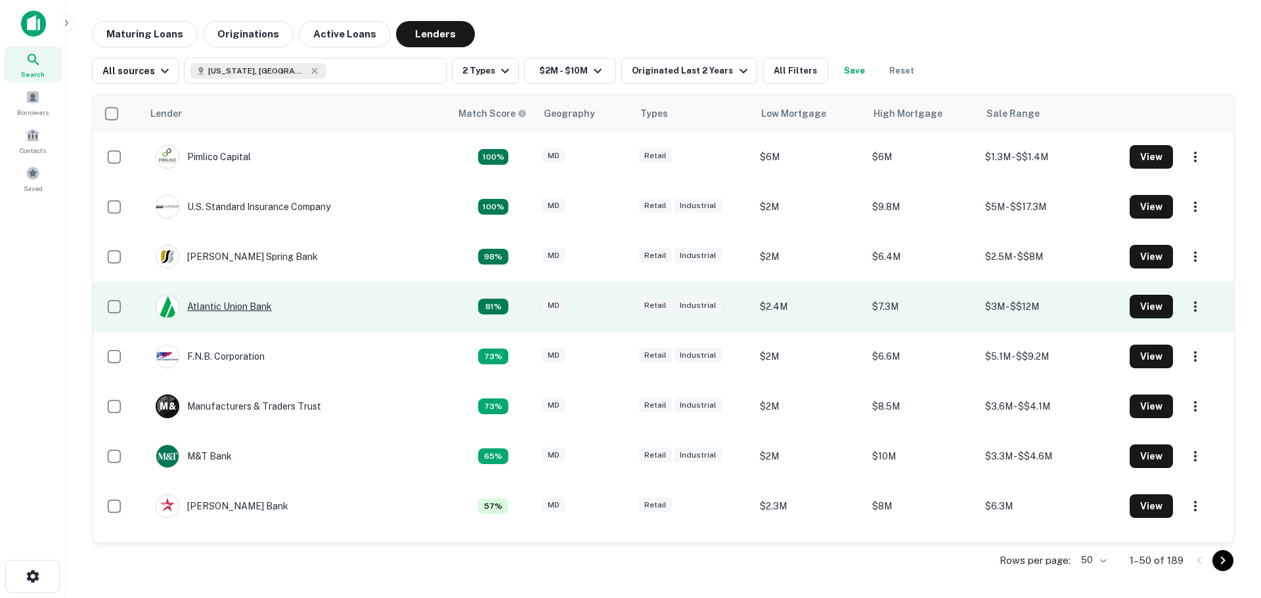
click at [250, 307] on div "Atlantic Union Bank" at bounding box center [214, 307] width 116 height 24
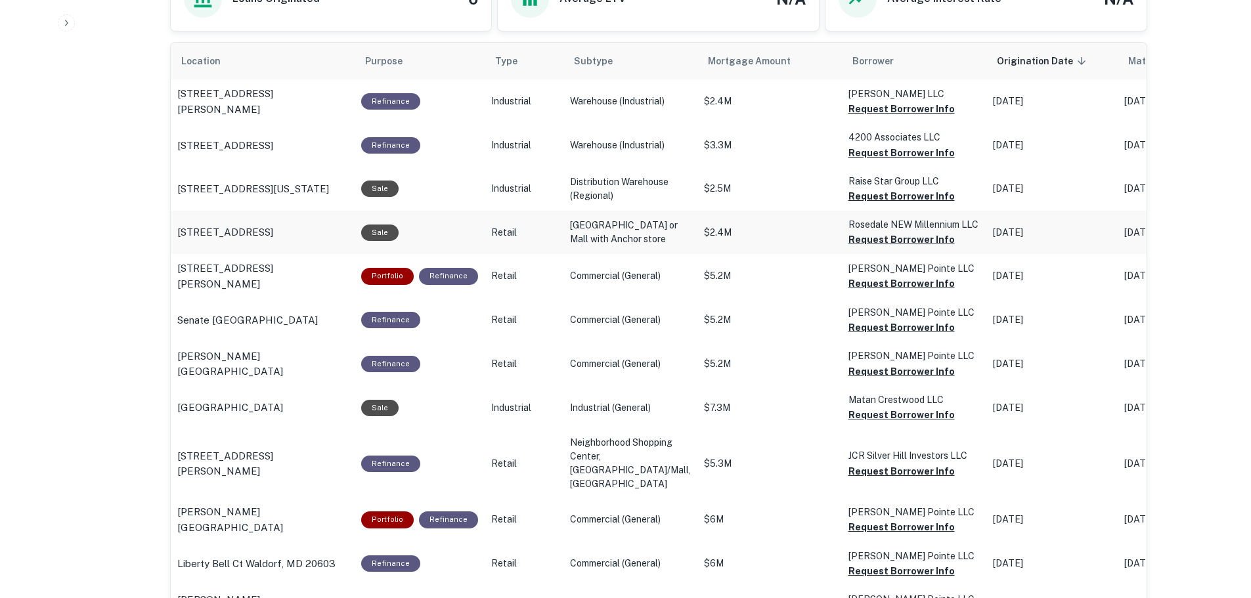
scroll to position [788, 0]
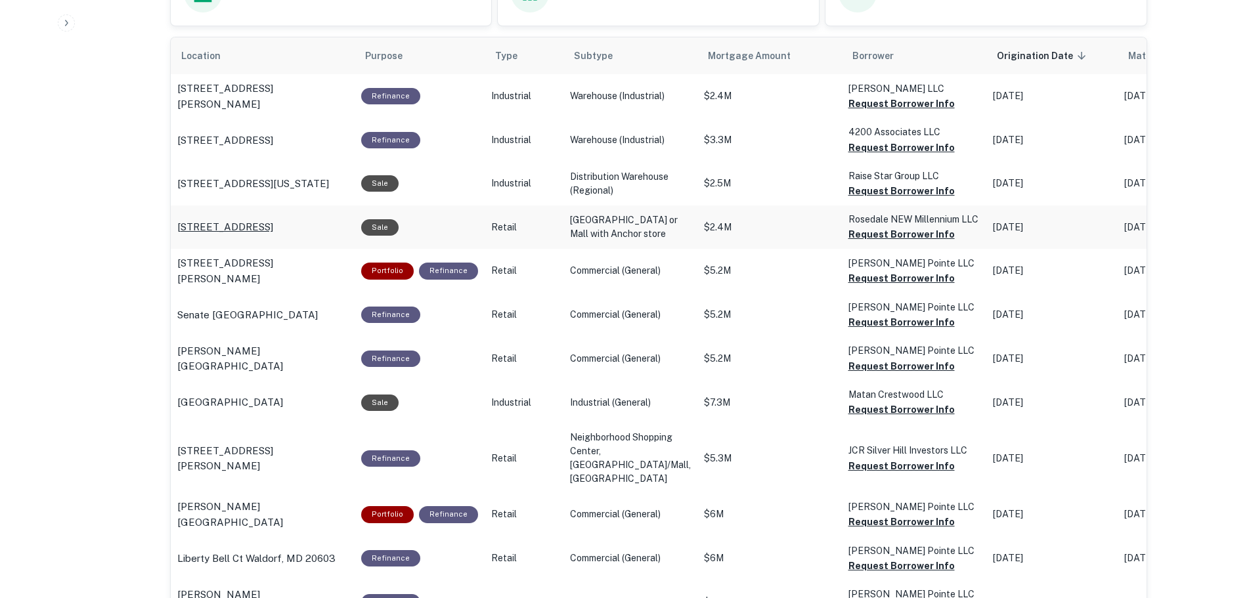
click at [273, 235] on p "8414 Philadelphia Rd Rosedale, MD 21237" at bounding box center [225, 227] width 96 height 16
click at [284, 182] on p "9885 Washington Blvd N Laurel, MD 20723" at bounding box center [253, 184] width 152 height 16
click at [275, 184] on p "9885 Washington Blvd N Laurel, MD 20723" at bounding box center [253, 184] width 152 height 16
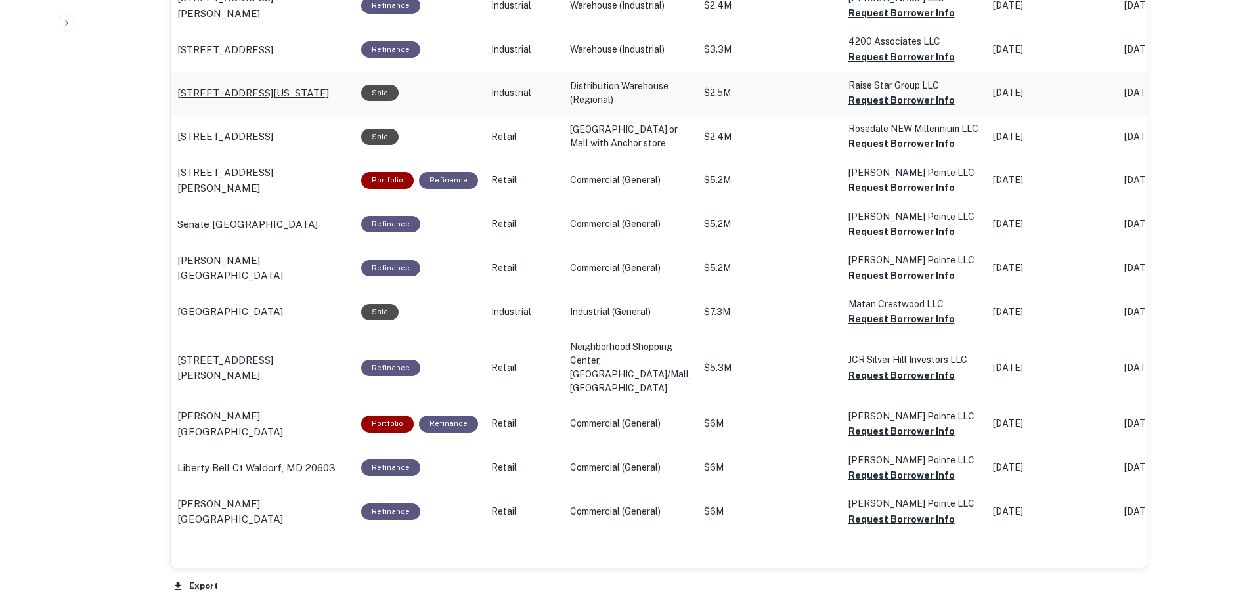
scroll to position [985, 0]
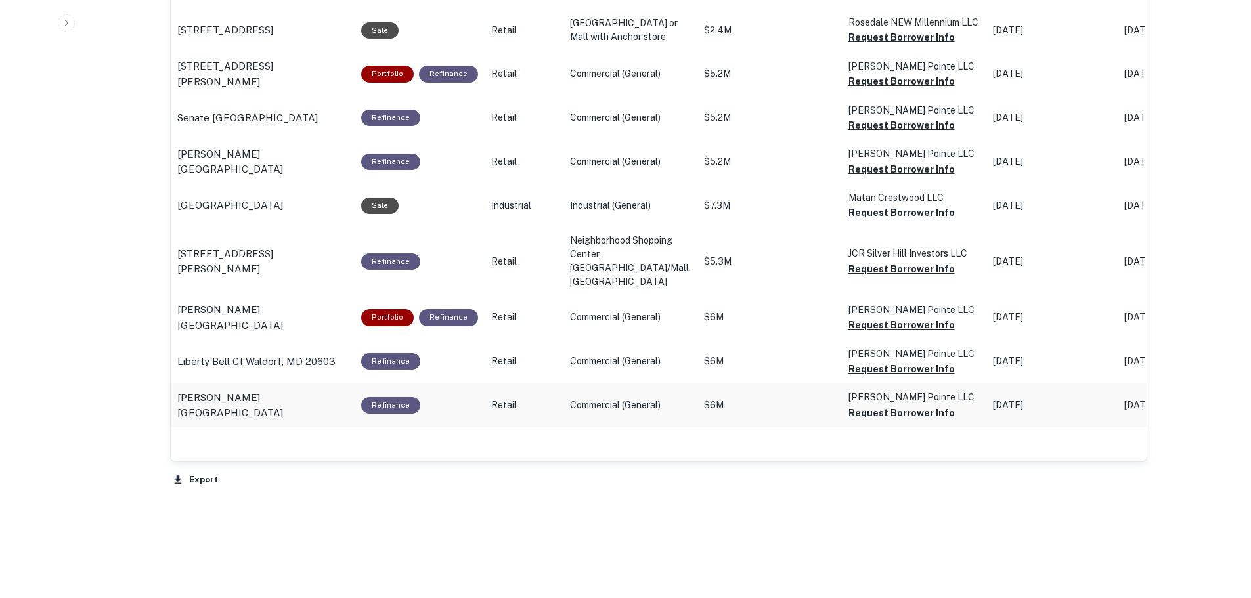
click at [253, 421] on p "Crn Waldorf, MD 20603" at bounding box center [262, 405] width 171 height 31
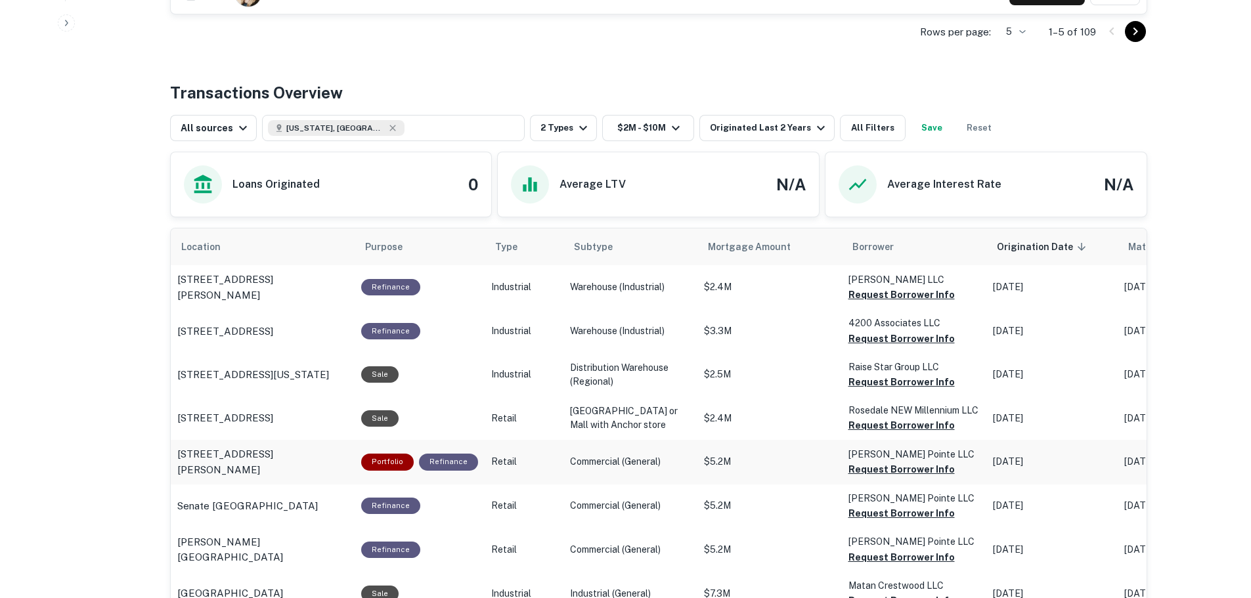
scroll to position [591, 0]
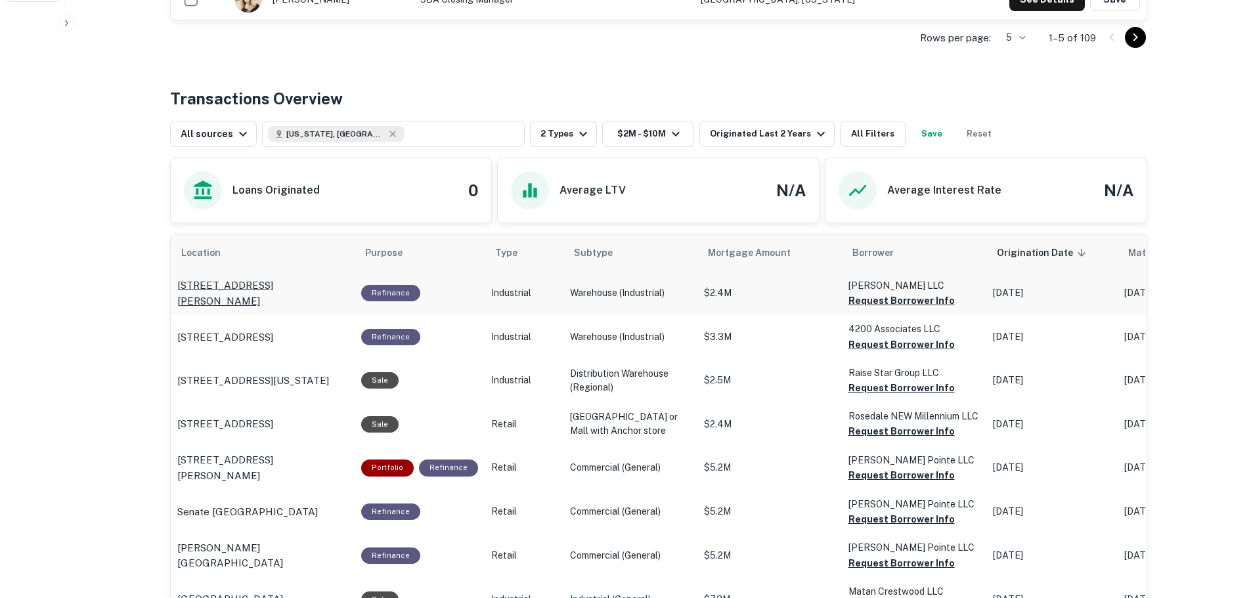
click at [264, 290] on p "8501 Rainswood Dr Hyattsville, MD 20785" at bounding box center [262, 293] width 171 height 31
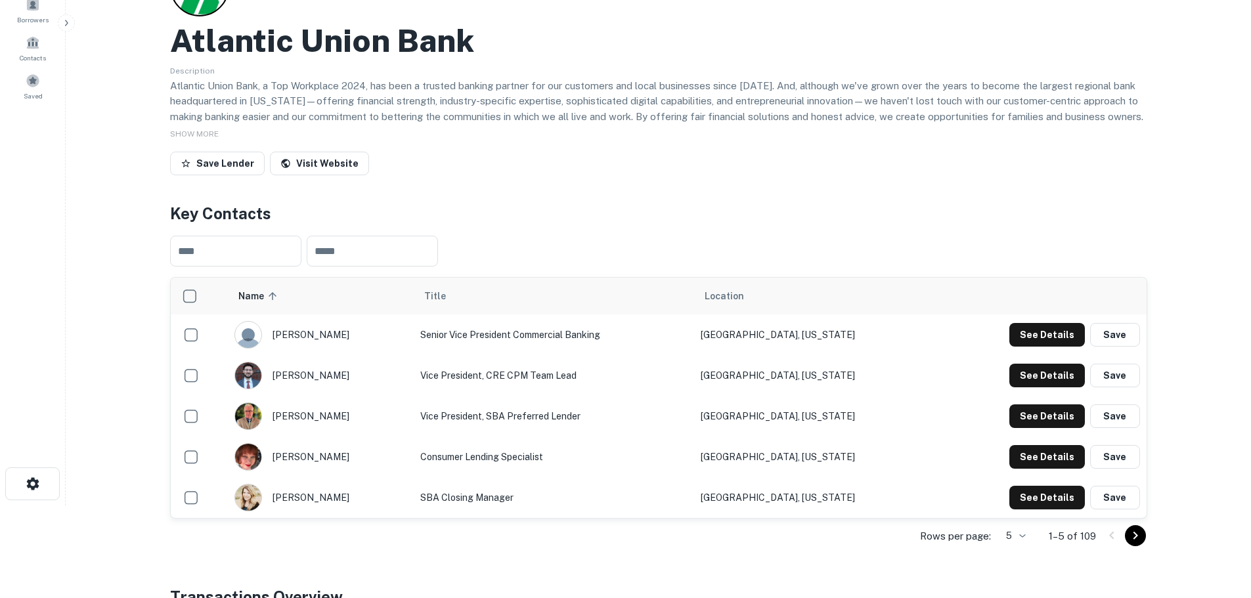
scroll to position [131, 0]
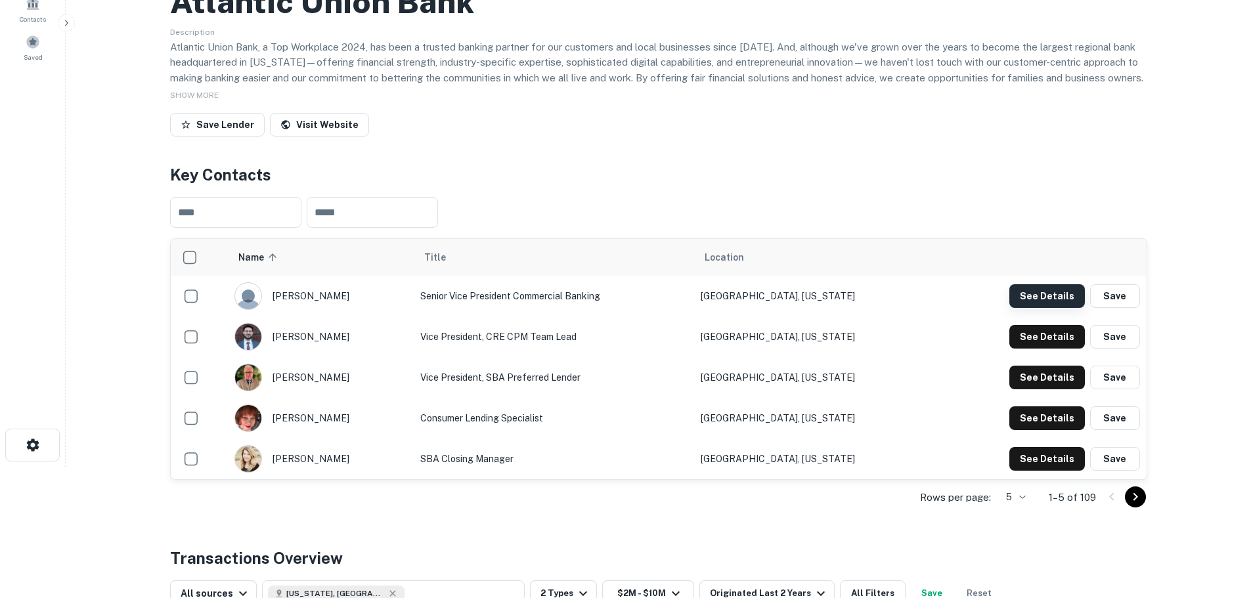
click at [1041, 294] on button "See Details" at bounding box center [1047, 296] width 76 height 24
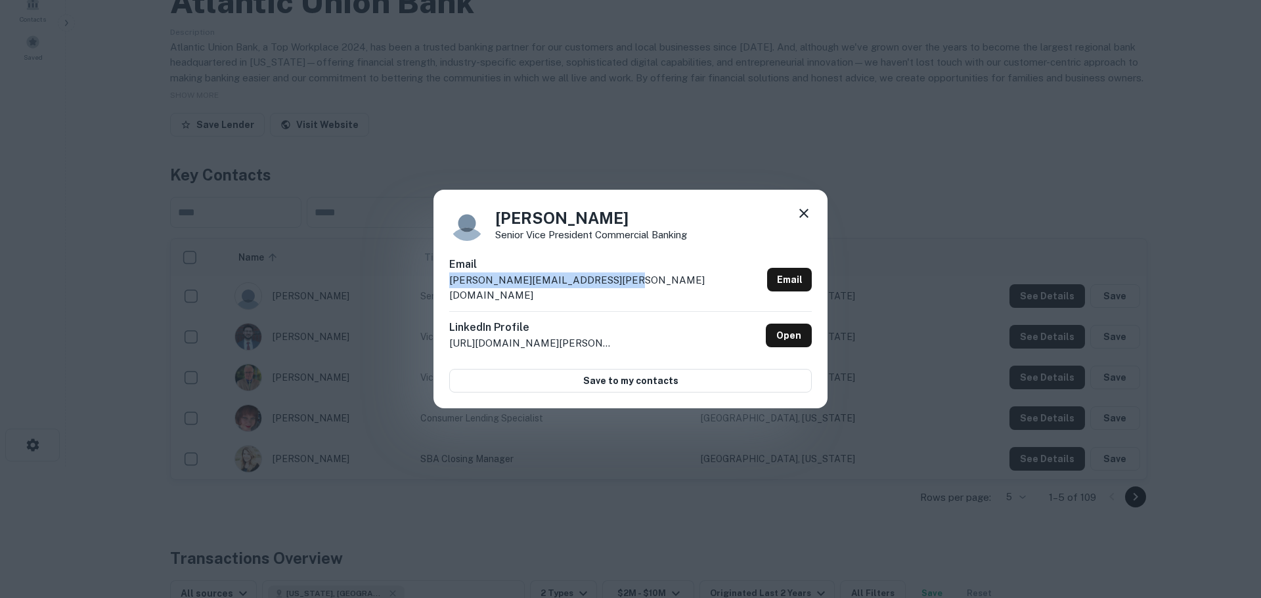
drag, startPoint x: 620, startPoint y: 288, endPoint x: 446, endPoint y: 294, distance: 174.1
click at [446, 294] on div "Tom Durrer Senior Vice President Commercial Banking Email tom.durrer@atlanticun…" at bounding box center [630, 299] width 394 height 219
copy p "tom.durrer@atlanticunionbank.com"
click at [804, 221] on icon at bounding box center [804, 214] width 16 height 16
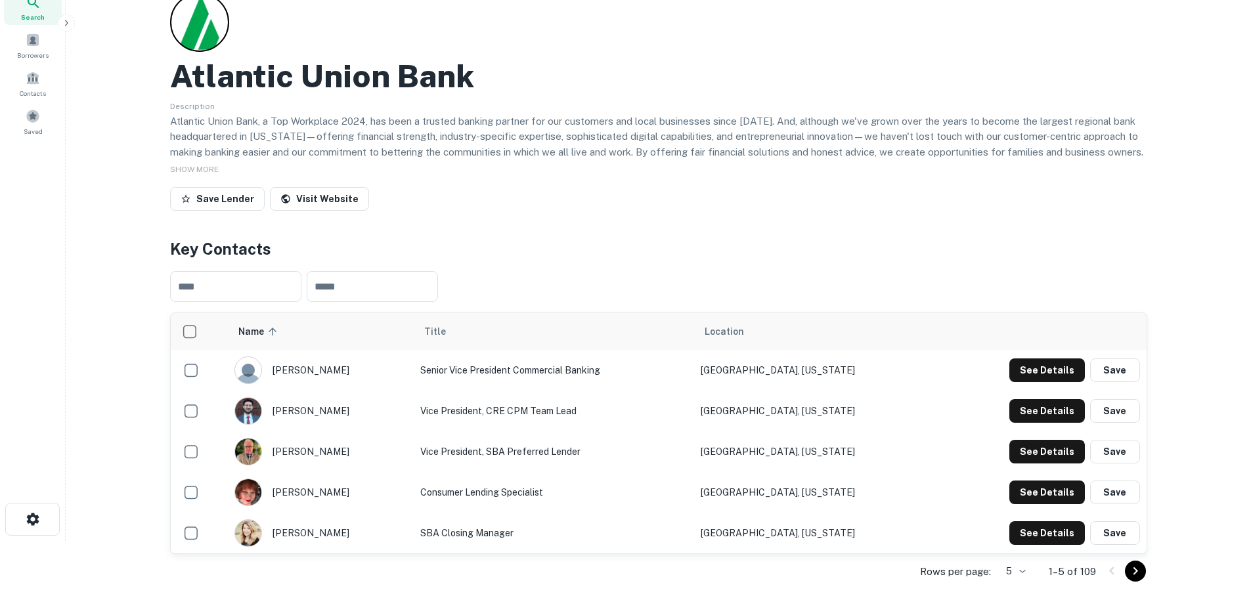
scroll to position [0, 0]
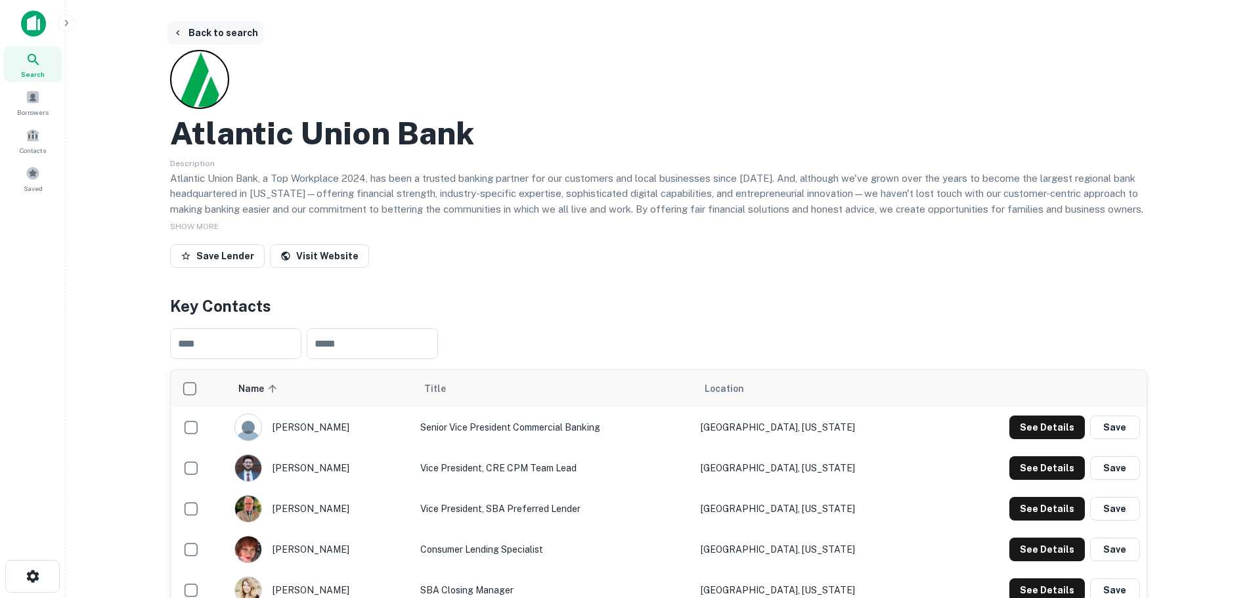
click at [204, 35] on button "Back to search" at bounding box center [215, 33] width 96 height 24
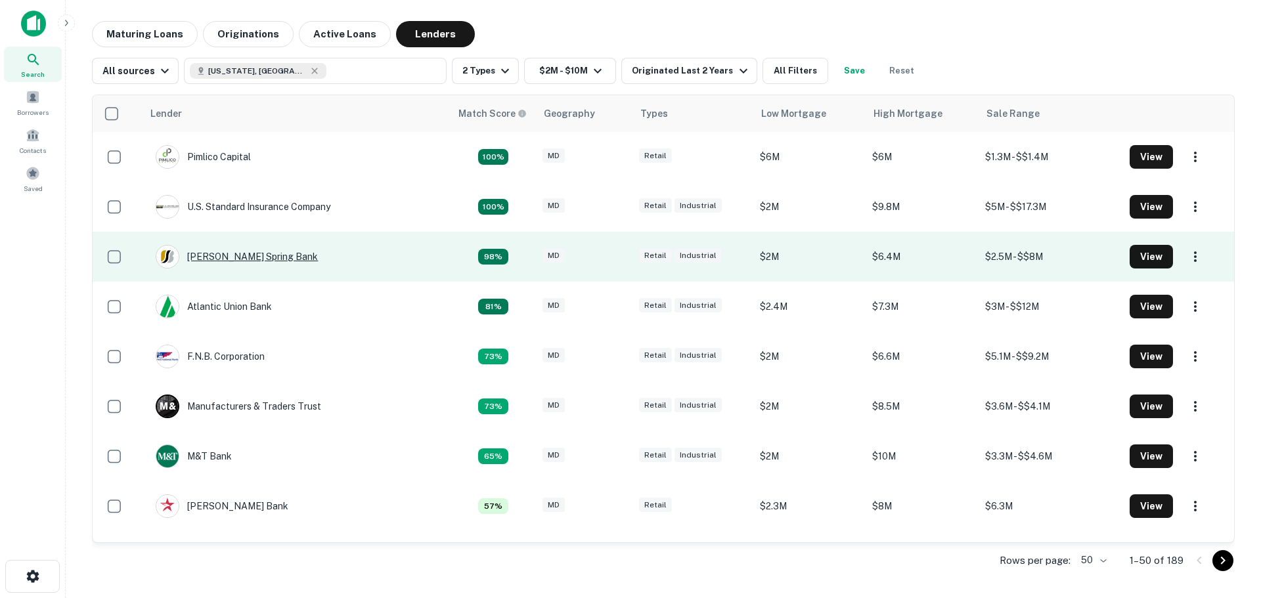
click at [234, 257] on div "[PERSON_NAME] Spring Bank" at bounding box center [237, 257] width 162 height 24
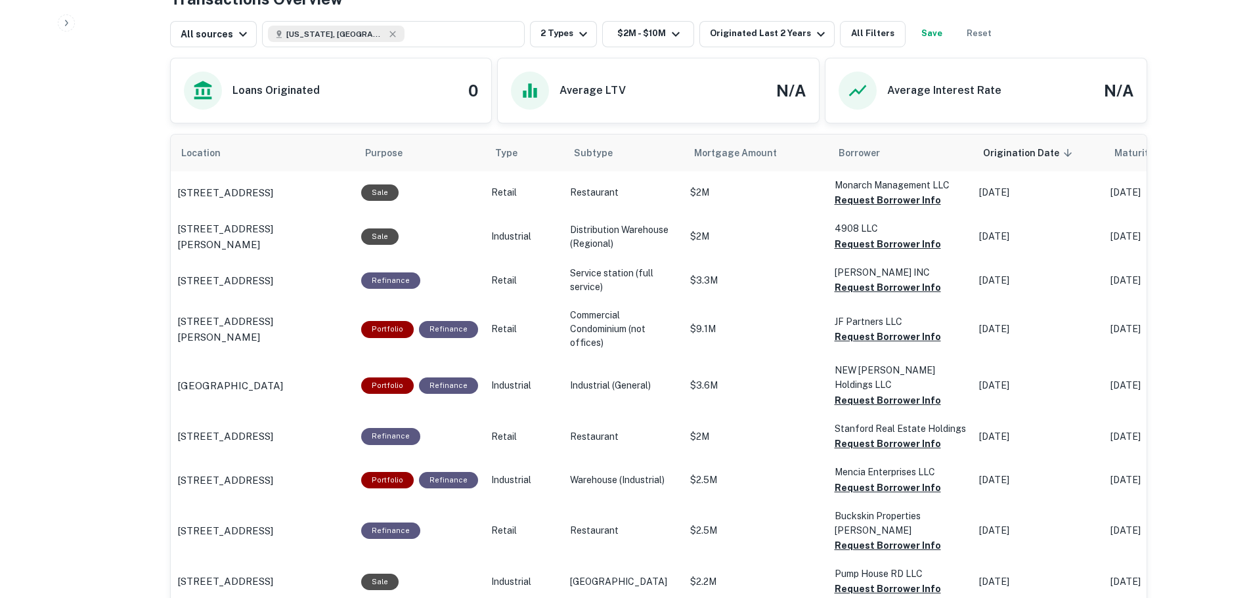
scroll to position [657, 0]
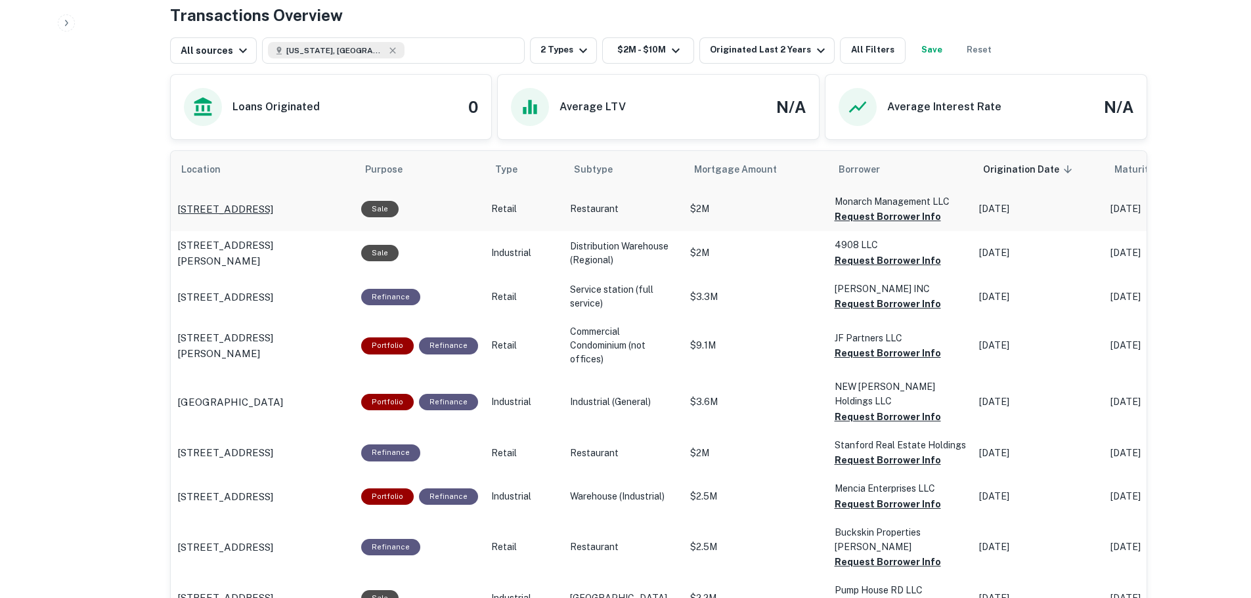
click at [273, 202] on p "[STREET_ADDRESS]" at bounding box center [225, 210] width 96 height 16
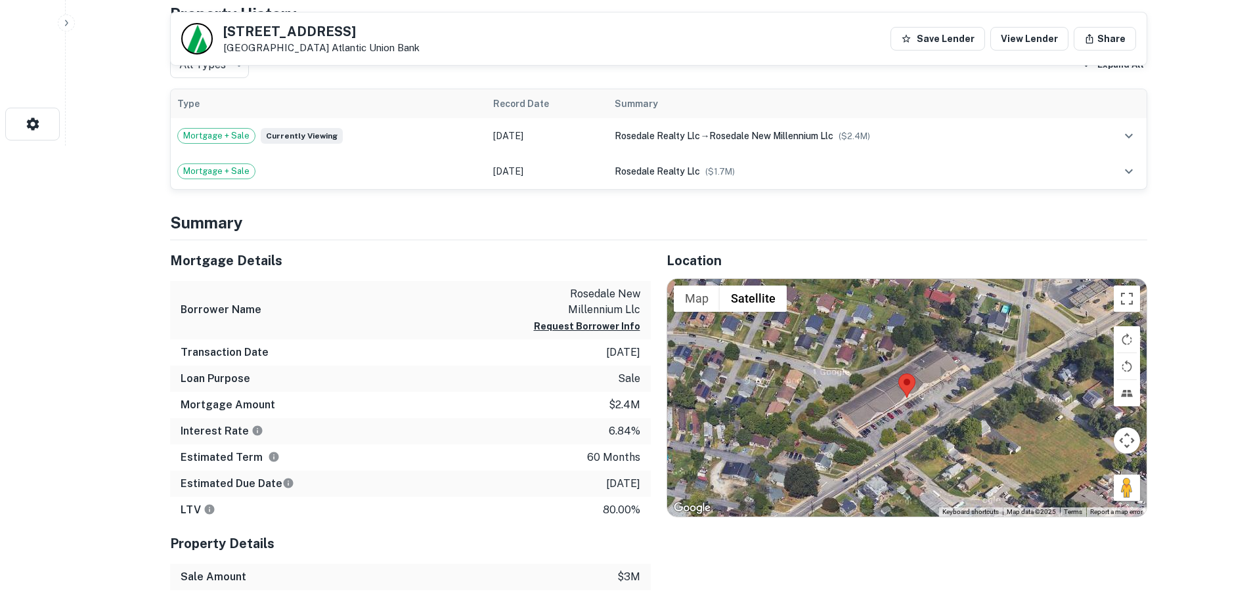
scroll to position [525, 0]
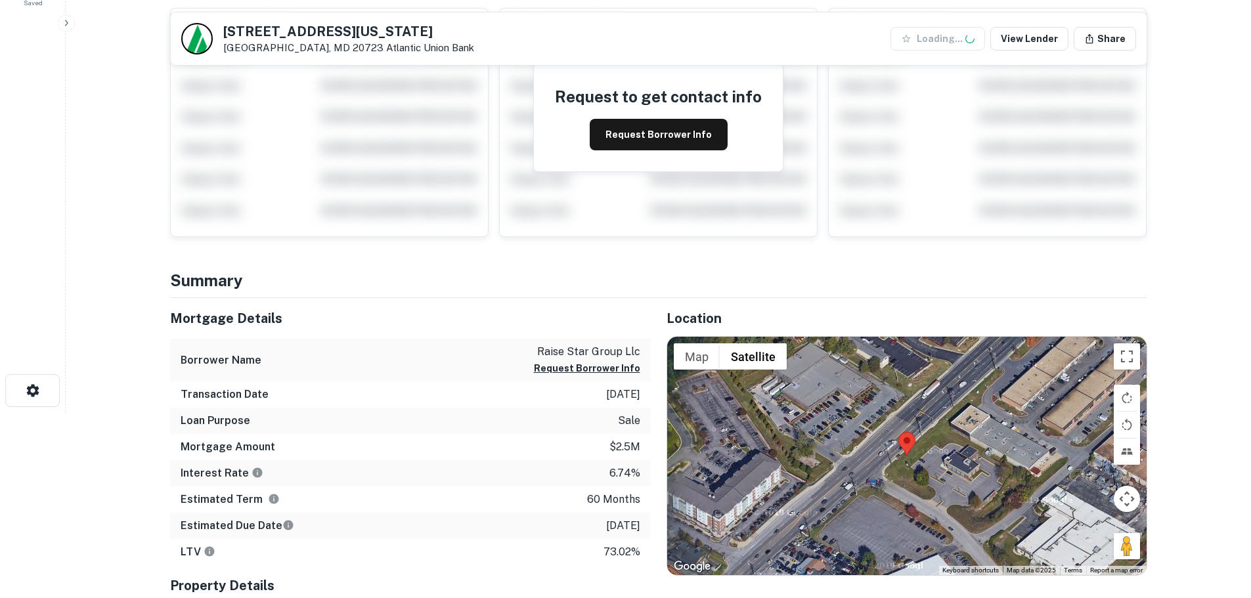
scroll to position [263, 0]
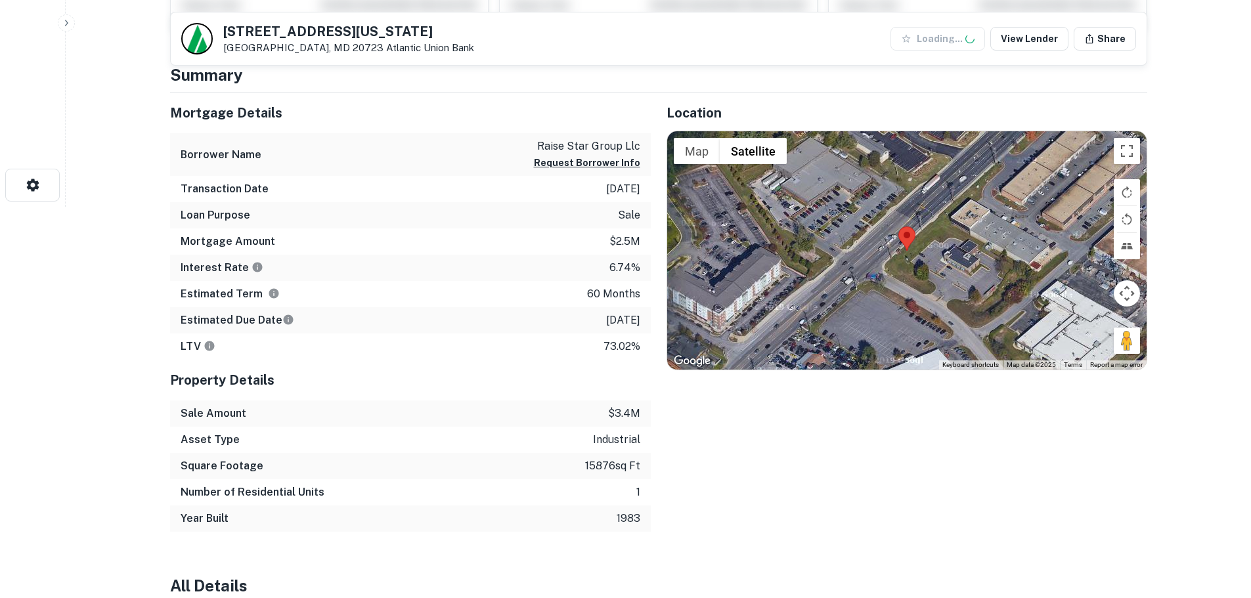
scroll to position [394, 0]
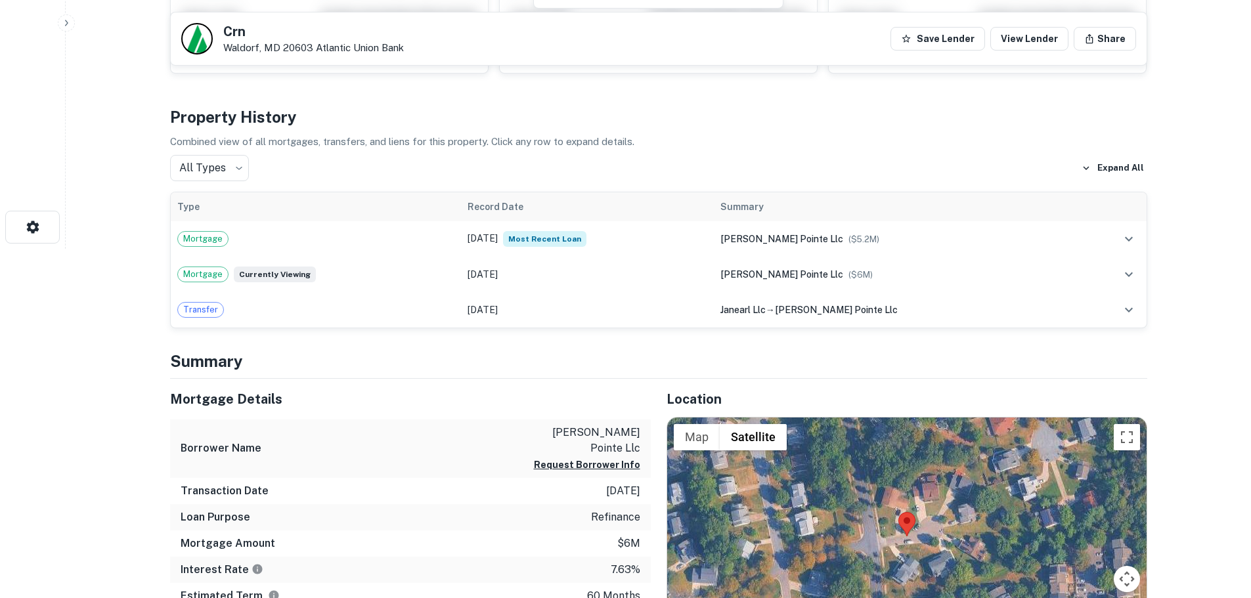
scroll to position [591, 0]
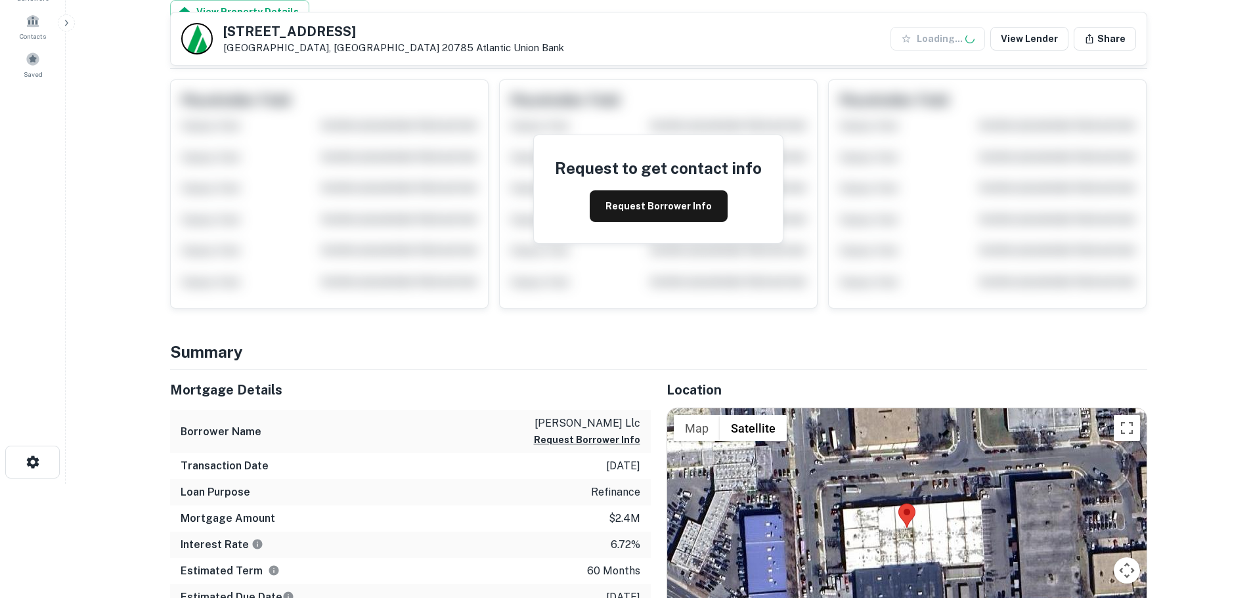
scroll to position [328, 0]
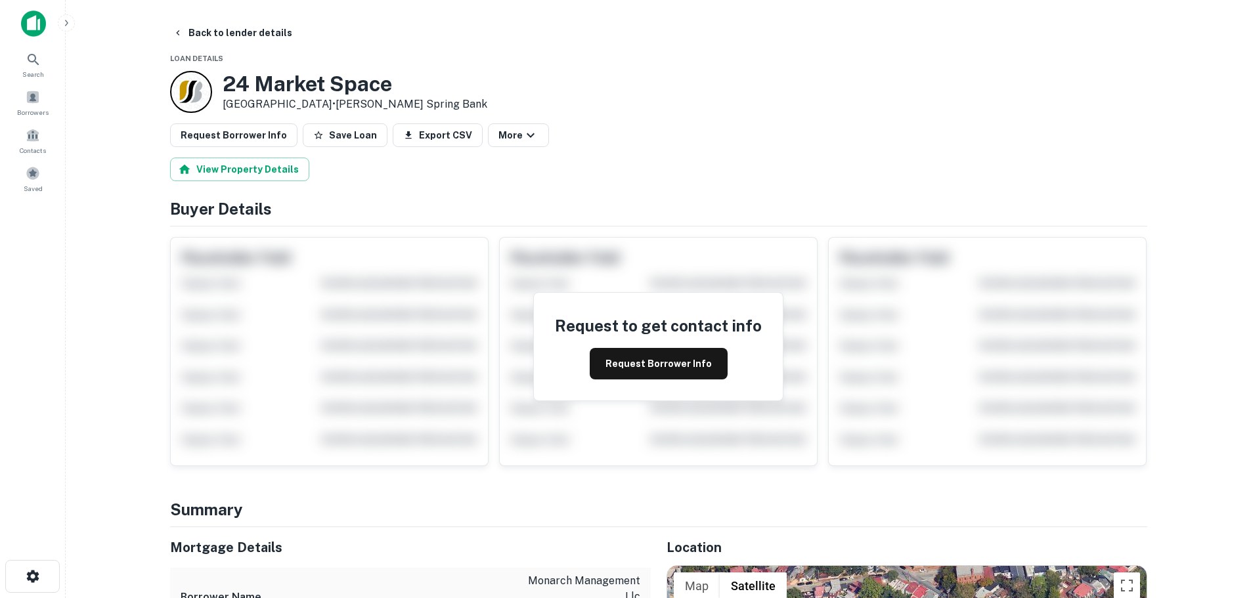
scroll to position [394, 0]
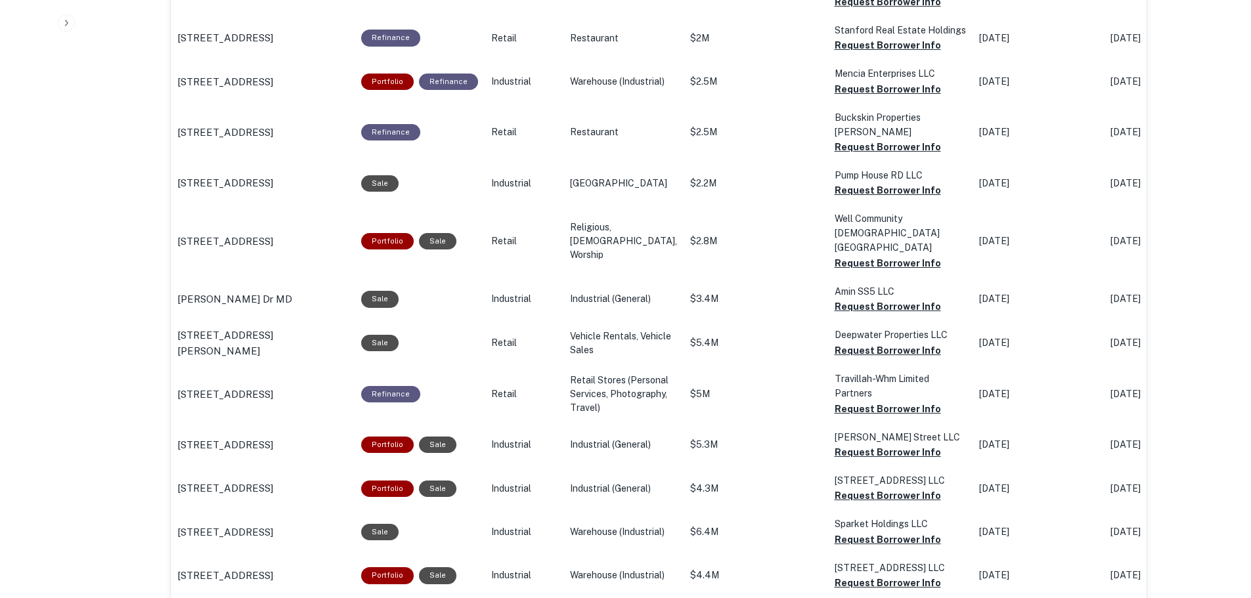
scroll to position [1072, 0]
click at [277, 328] on p "[STREET_ADDRESS][PERSON_NAME]" at bounding box center [262, 343] width 171 height 31
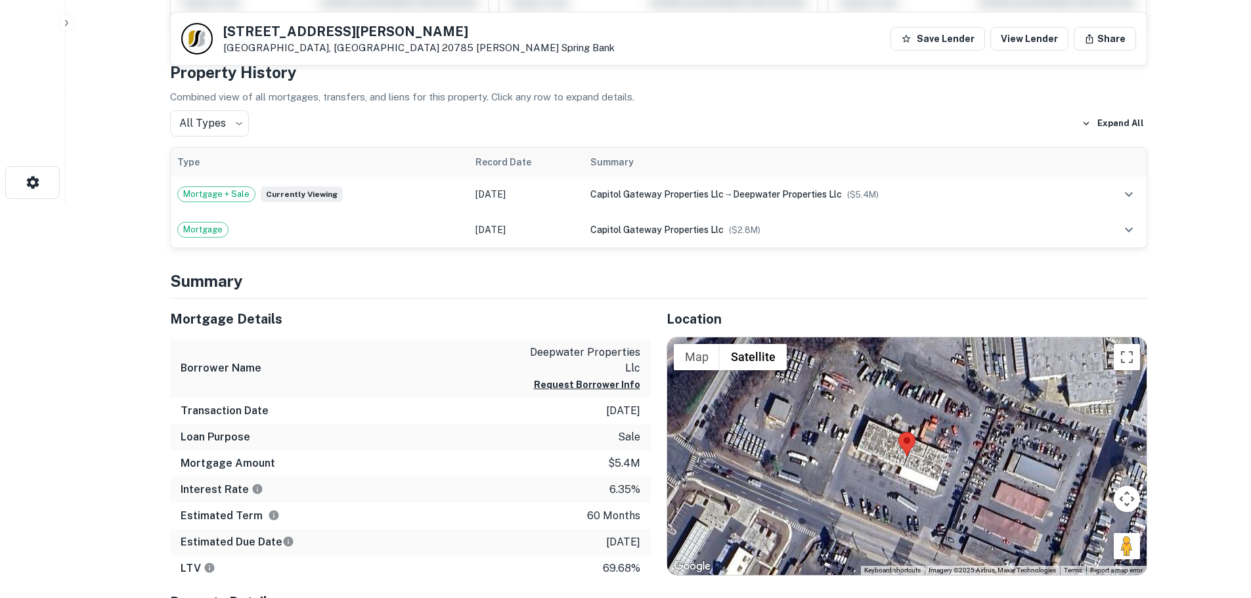
scroll to position [460, 0]
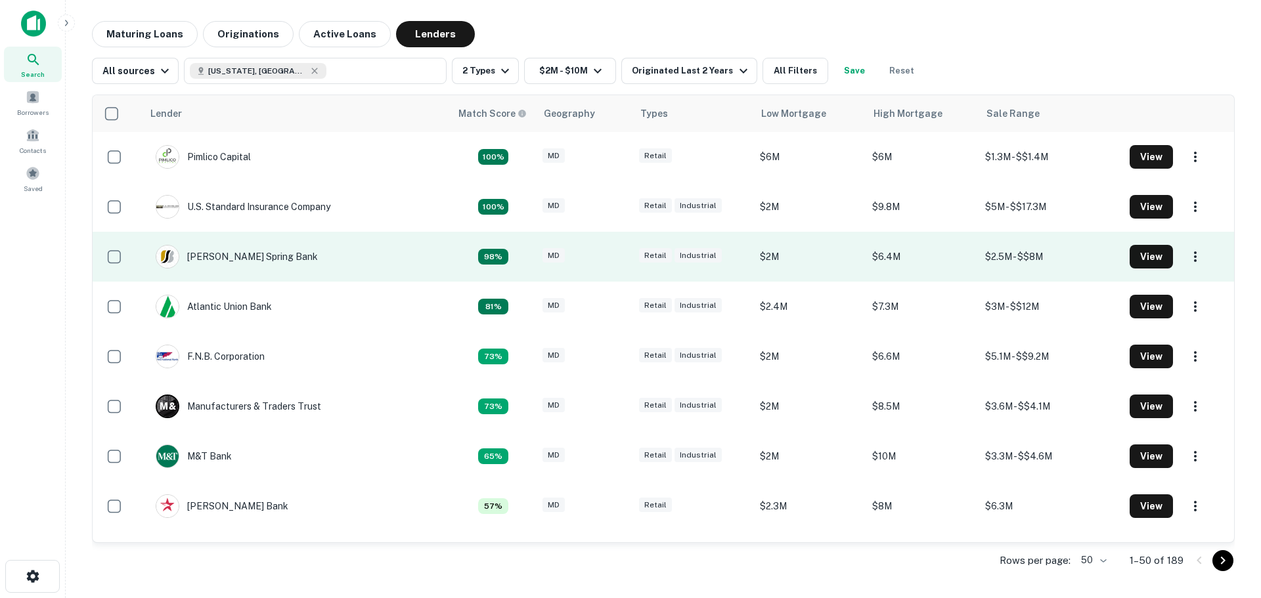
click at [694, 259] on div "Industrial" at bounding box center [697, 255] width 47 height 15
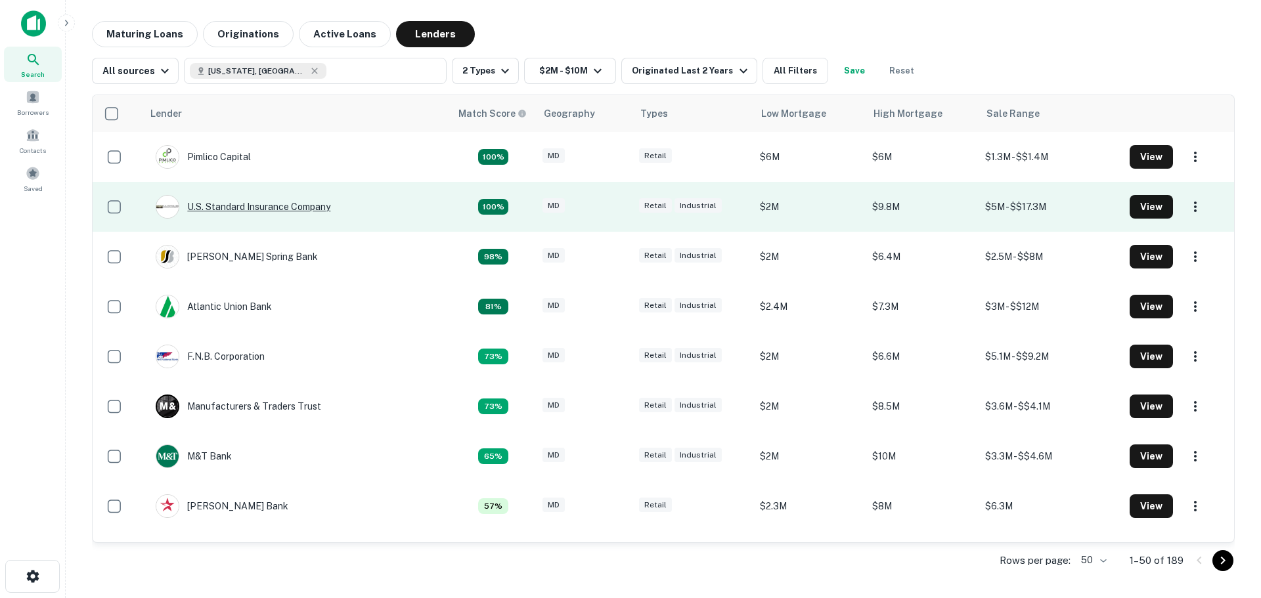
click at [255, 208] on div "U.s. Standard Insurance Company" at bounding box center [243, 207] width 175 height 24
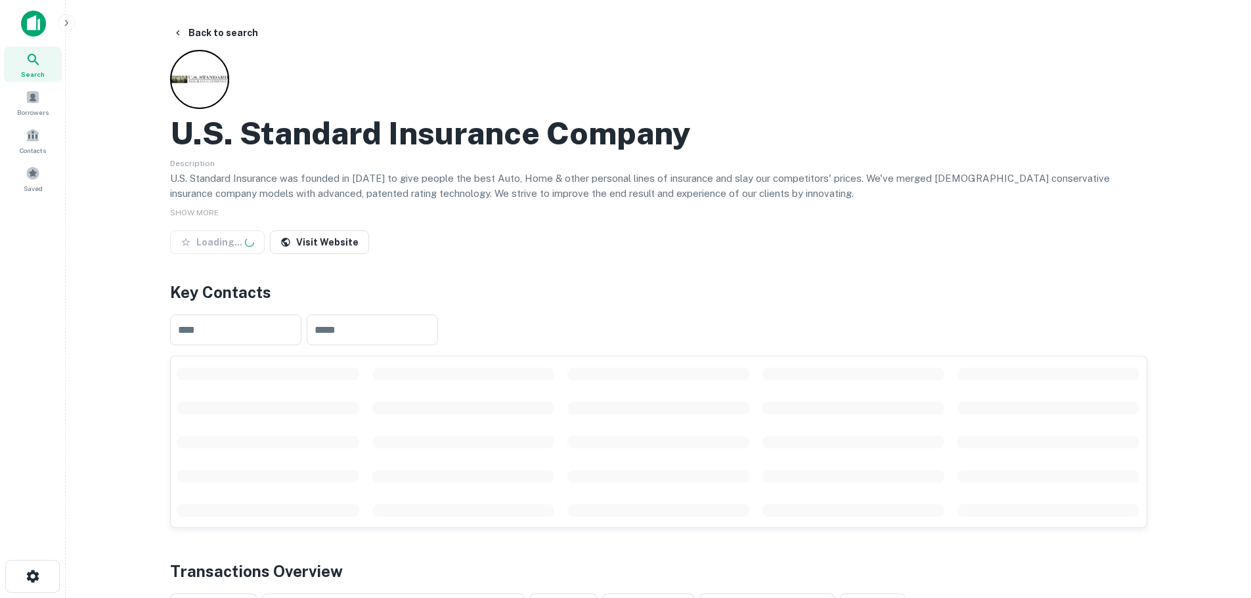
drag, startPoint x: 666, startPoint y: 293, endPoint x: 661, endPoint y: 288, distance: 7.4
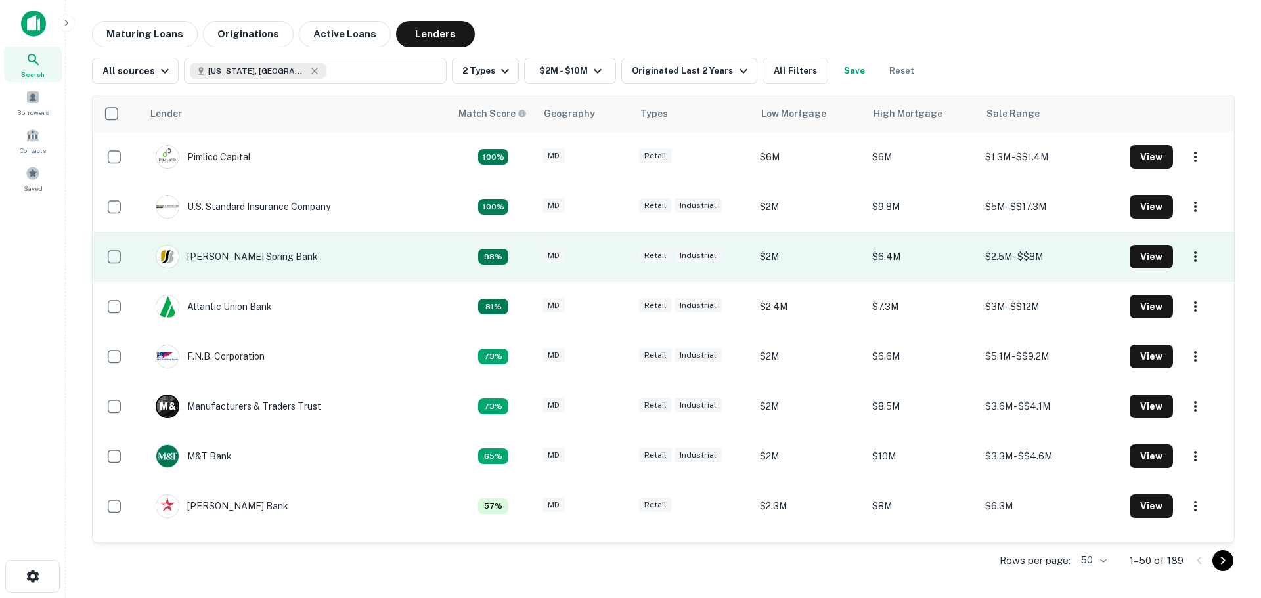
click at [227, 258] on div "Sandy Spring Bank" at bounding box center [237, 257] width 162 height 24
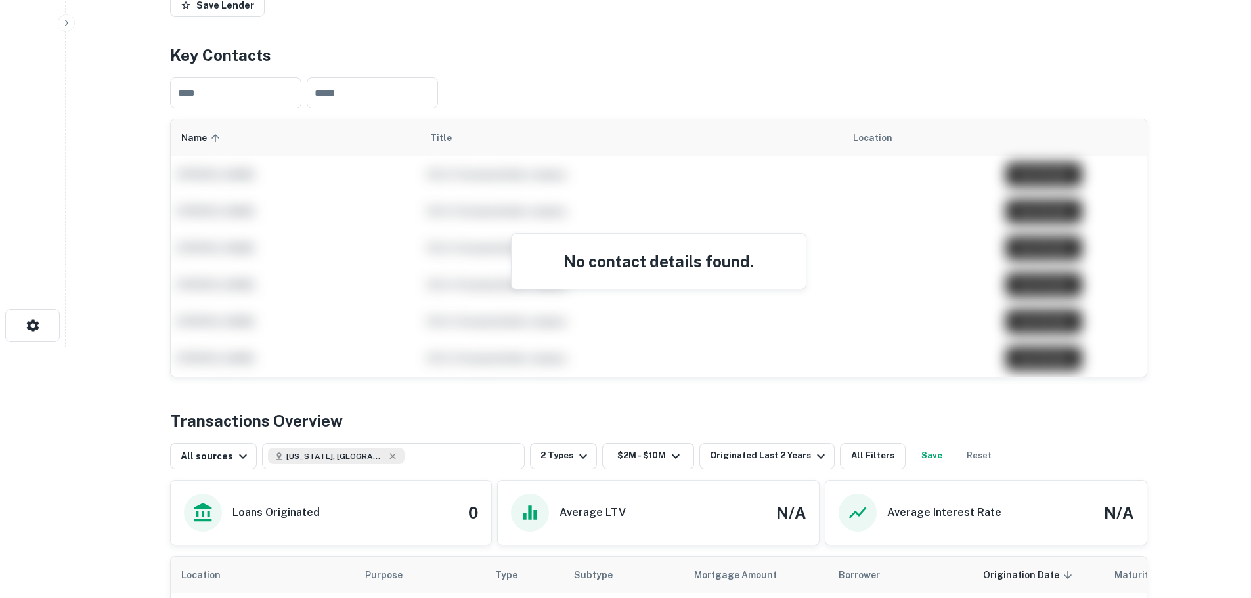
scroll to position [263, 0]
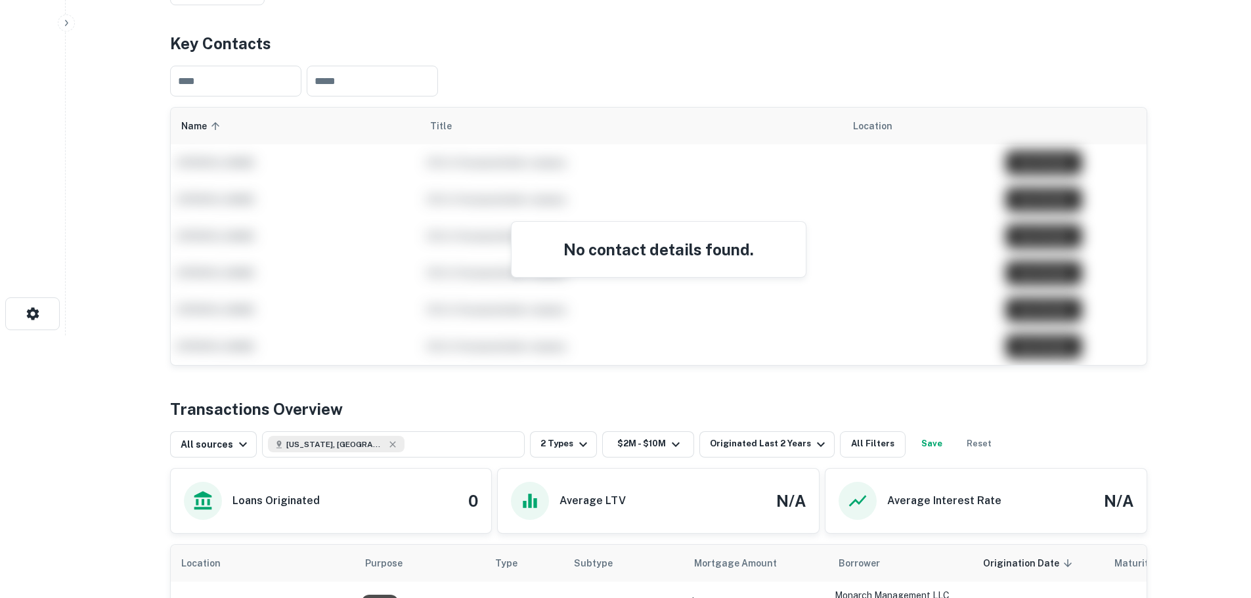
click at [659, 256] on h4 "No contact details found." at bounding box center [658, 250] width 263 height 24
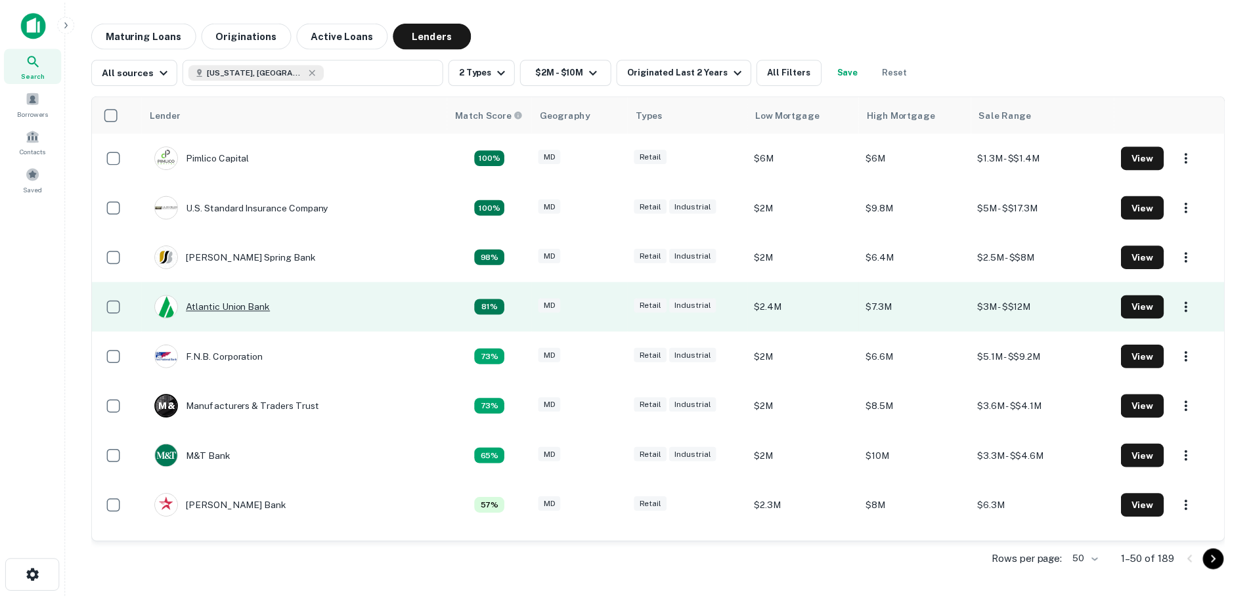
scroll to position [66, 0]
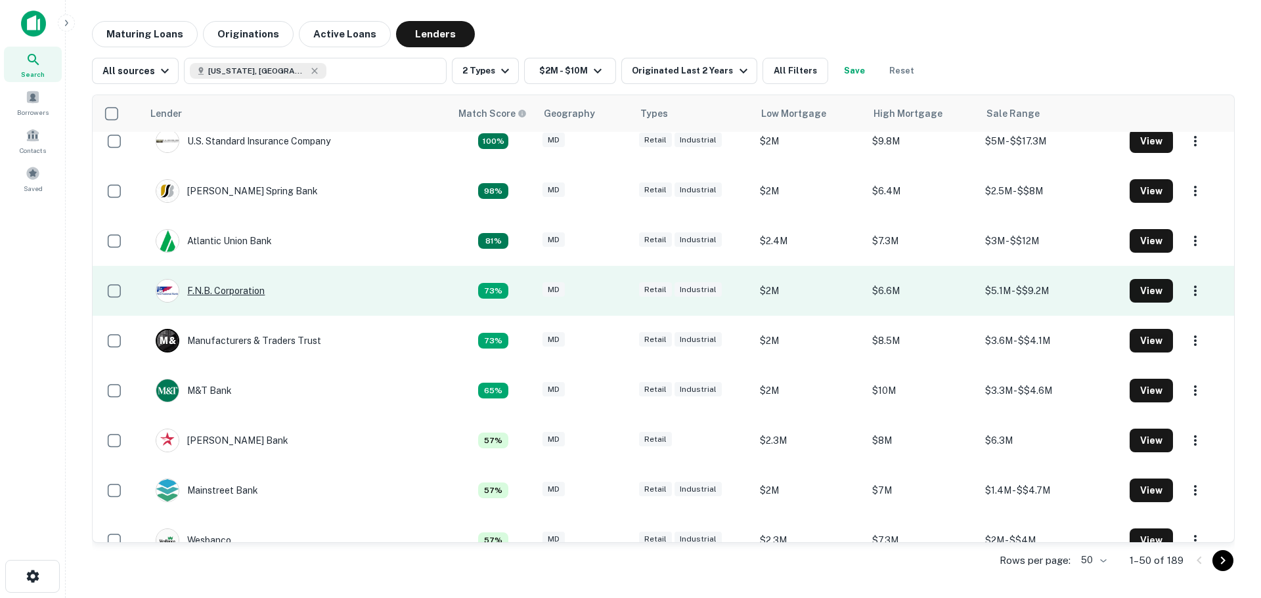
click at [250, 290] on div "F.n.b. Corporation" at bounding box center [210, 291] width 109 height 24
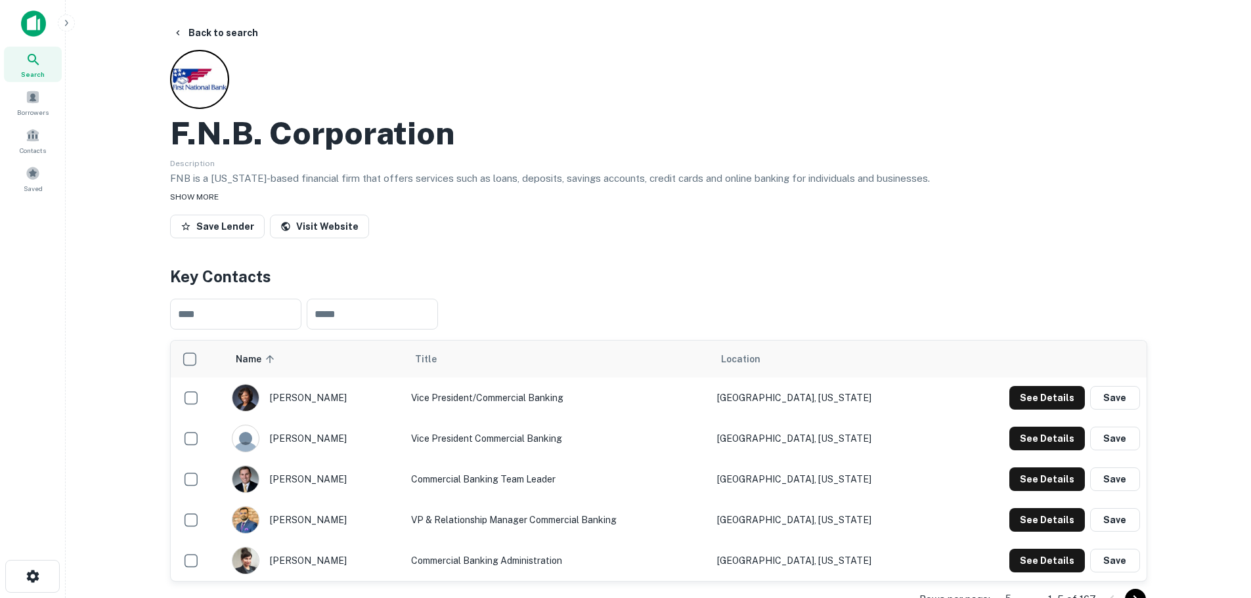
click at [206, 196] on span "SHOW MORE" at bounding box center [194, 196] width 49 height 9
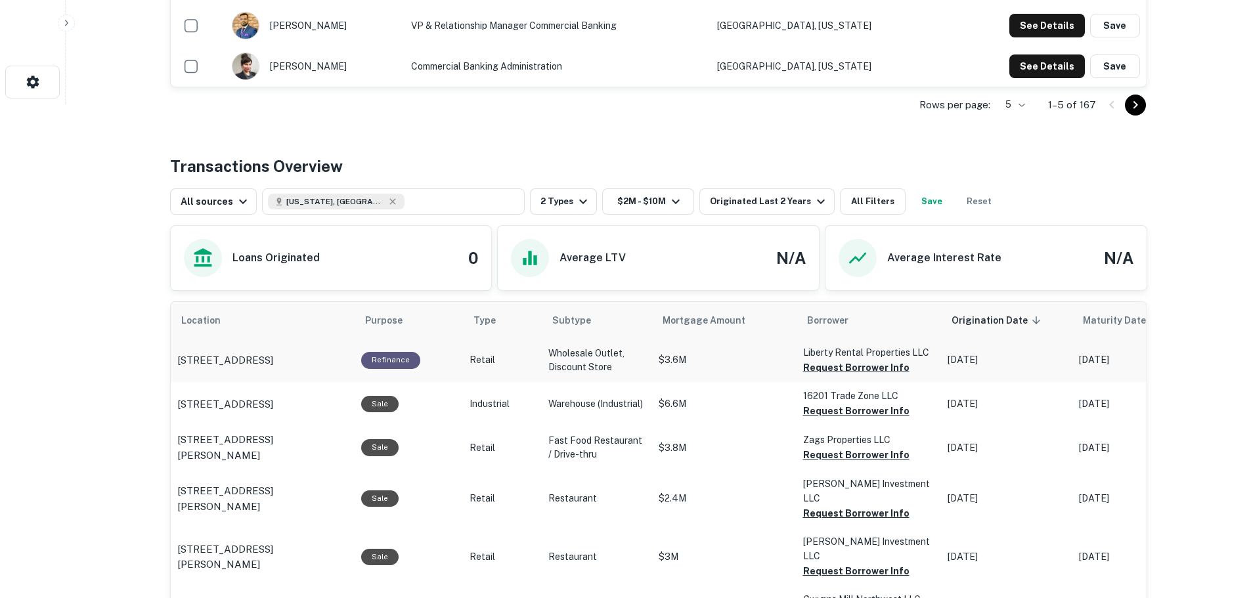
scroll to position [525, 0]
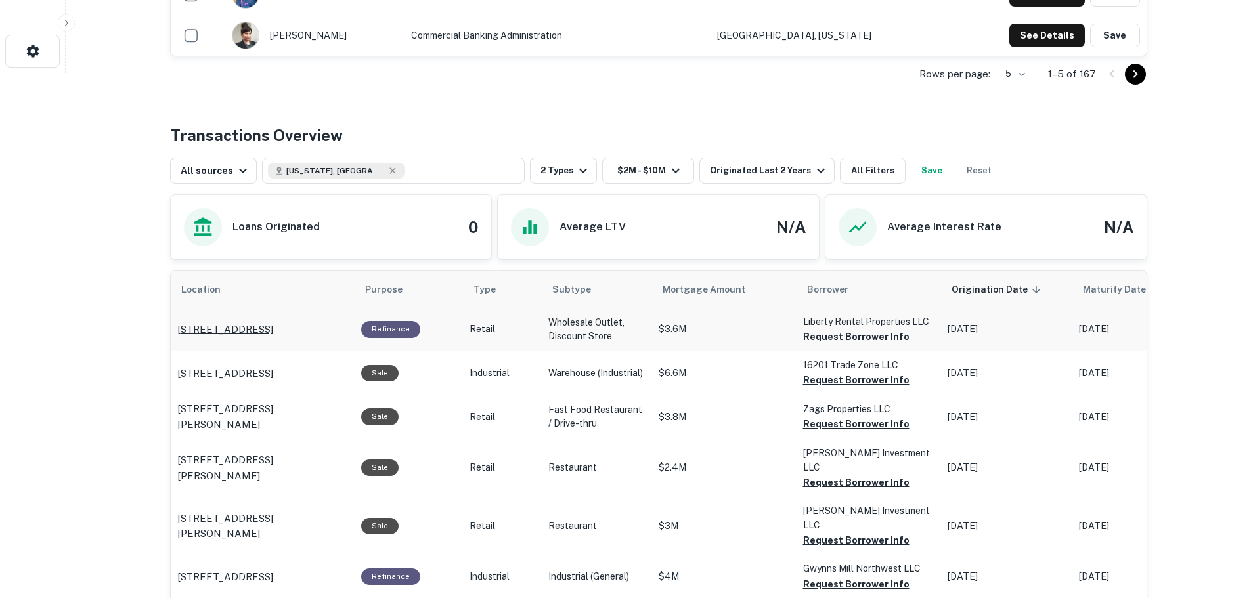
click at [273, 322] on p "1253 National Hwy Cumberland, MD 21502" at bounding box center [225, 330] width 96 height 16
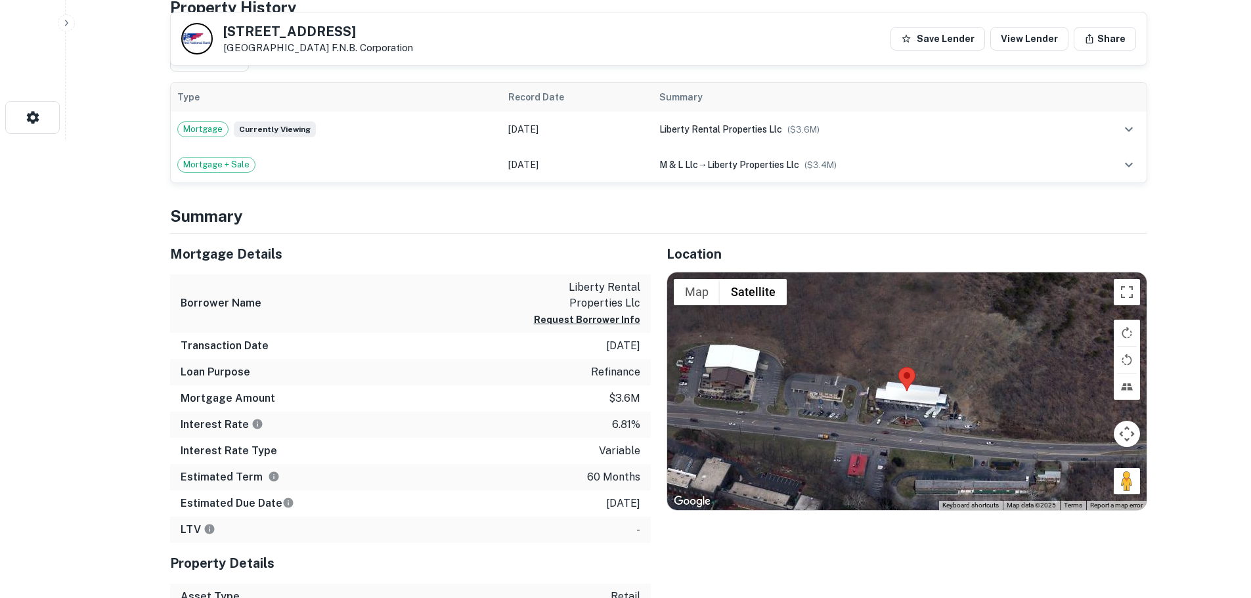
scroll to position [460, 0]
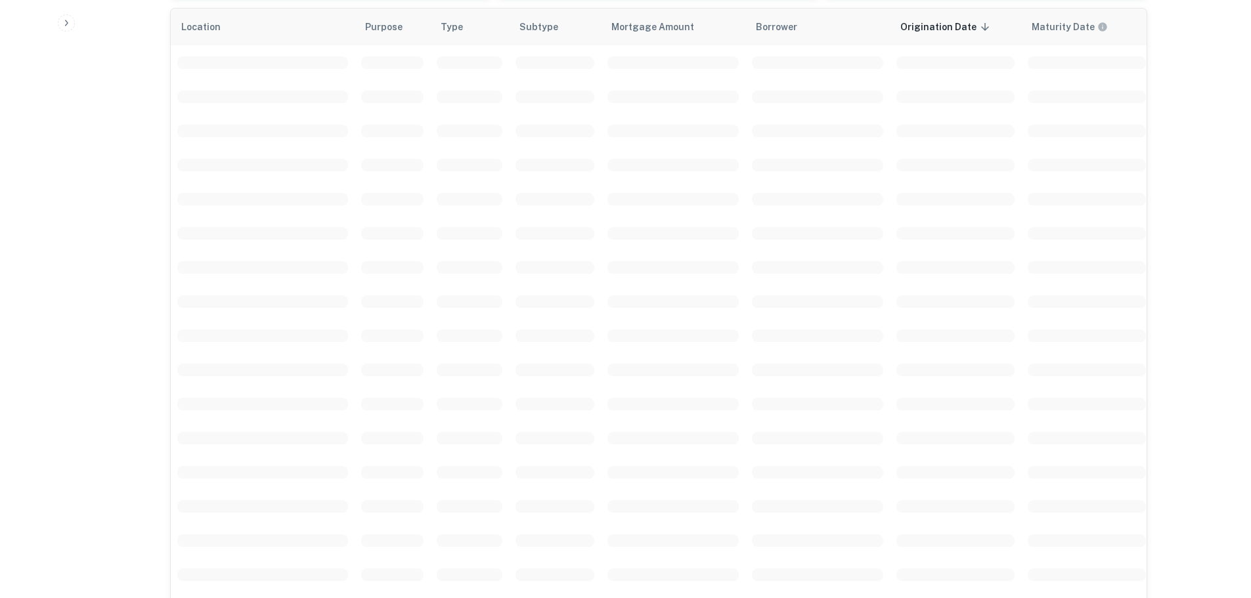
scroll to position [788, 0]
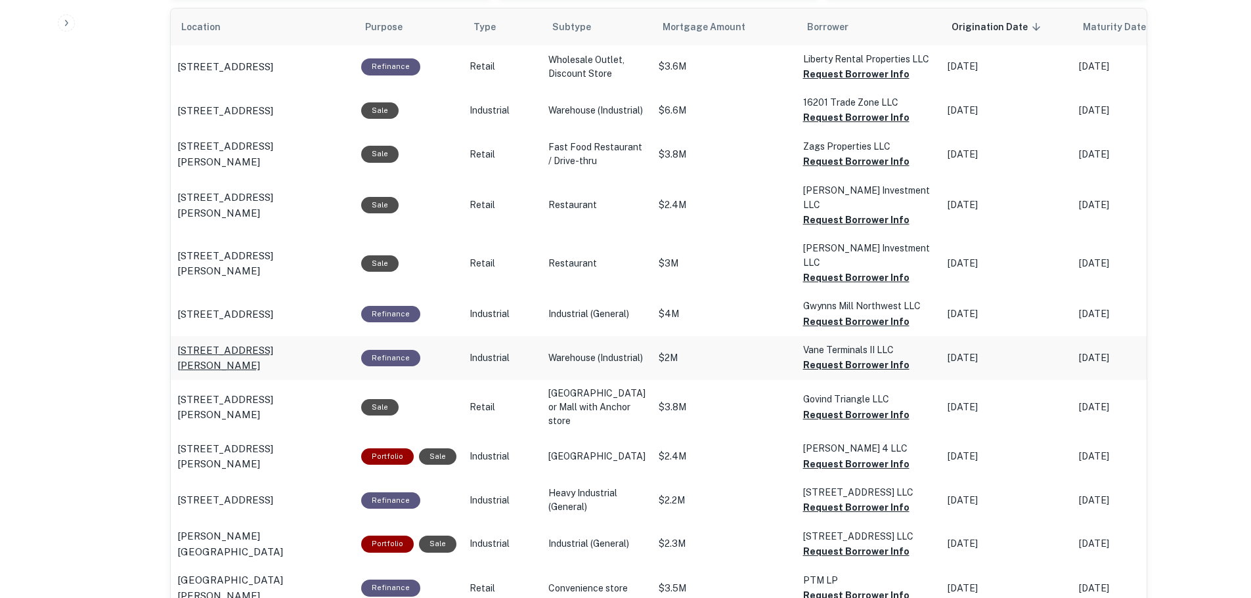
click at [303, 343] on p "[STREET_ADDRESS][PERSON_NAME]" at bounding box center [262, 358] width 171 height 31
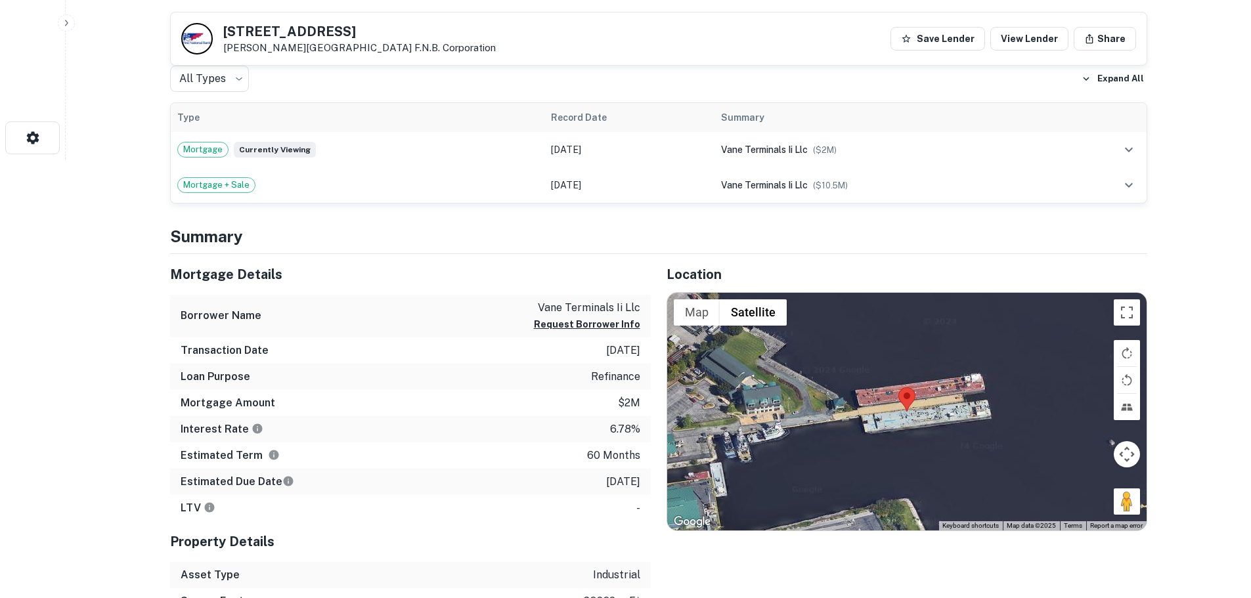
scroll to position [460, 0]
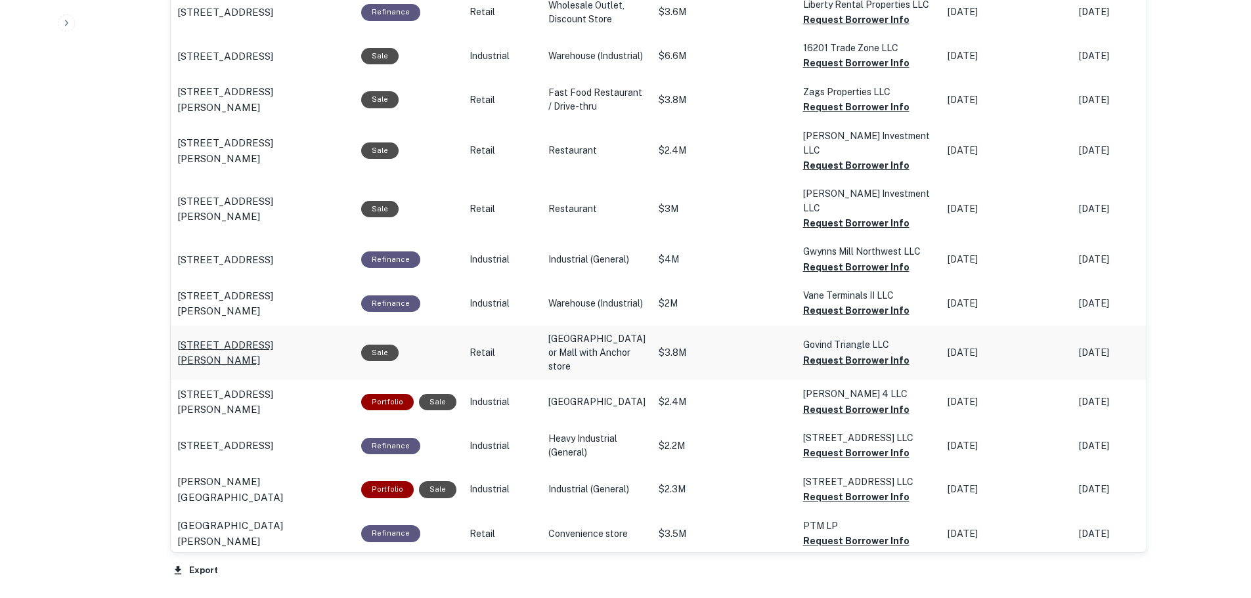
scroll to position [819, 0]
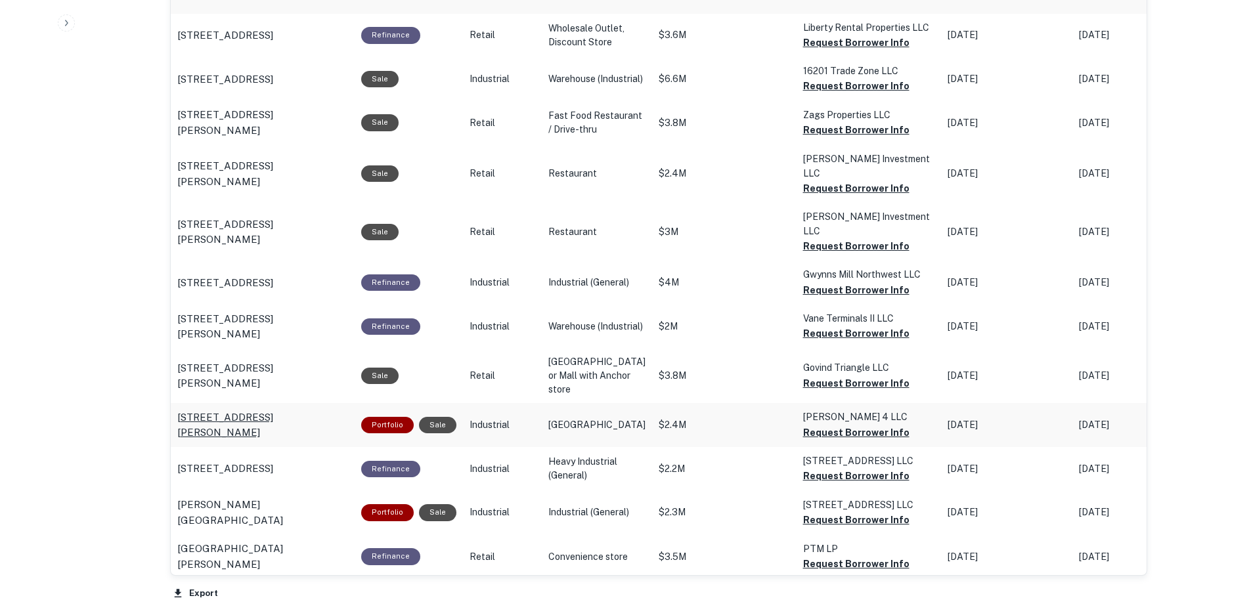
click at [290, 413] on p "1010 Cromwell Bridge Rd Towson, MD 21286" at bounding box center [262, 425] width 171 height 31
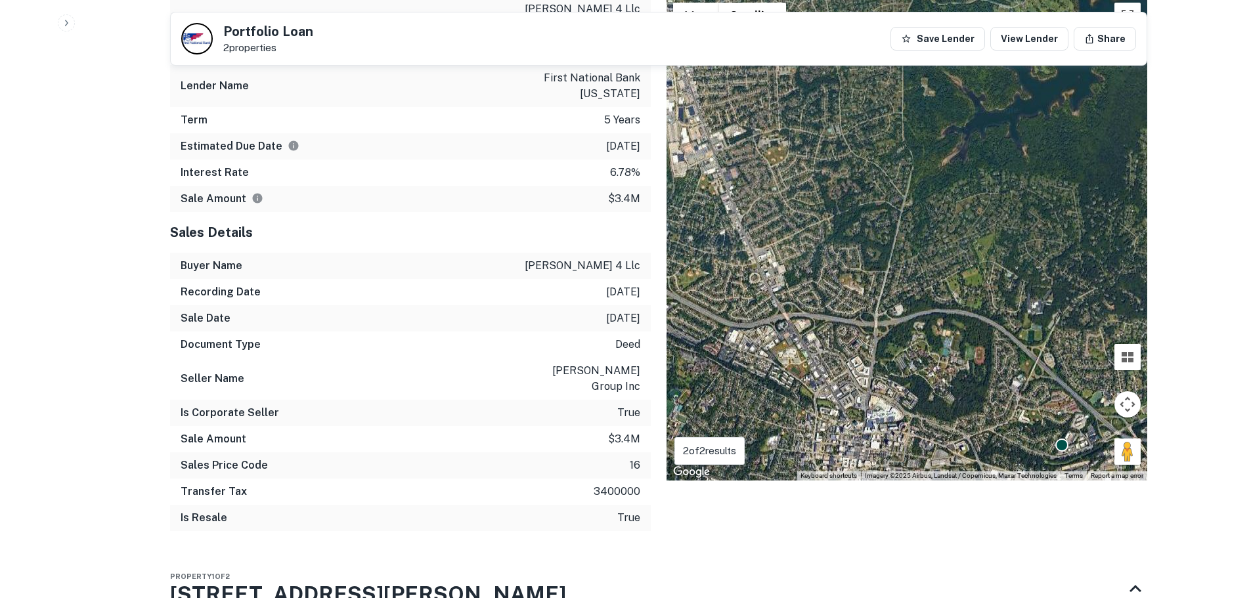
scroll to position [722, 0]
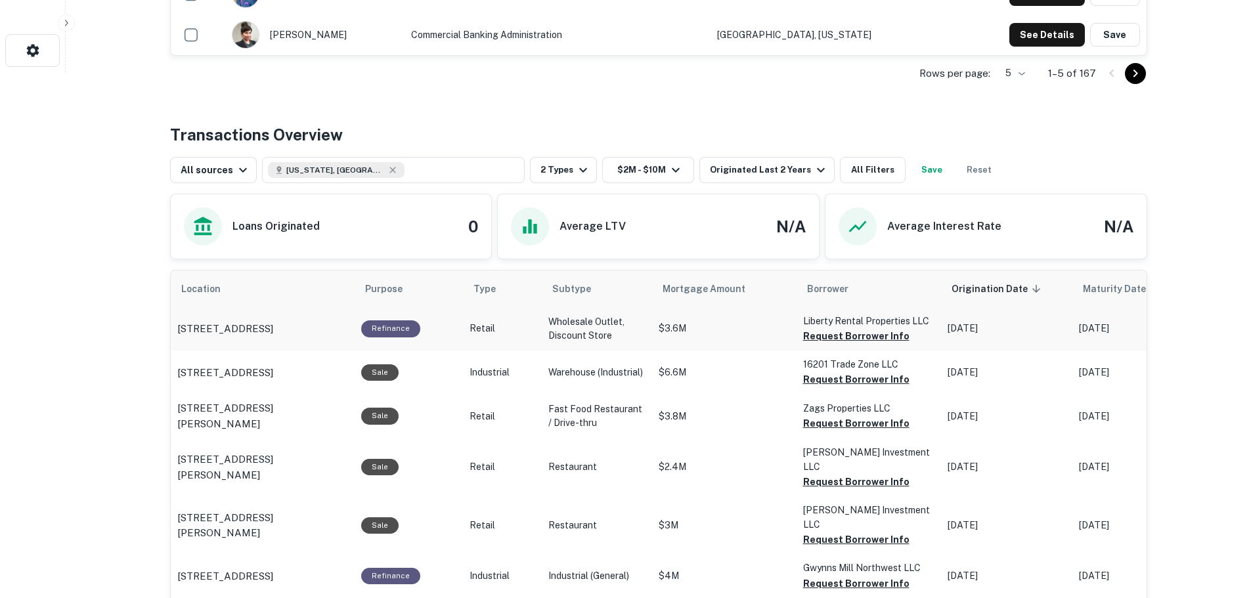
scroll to position [557, 0]
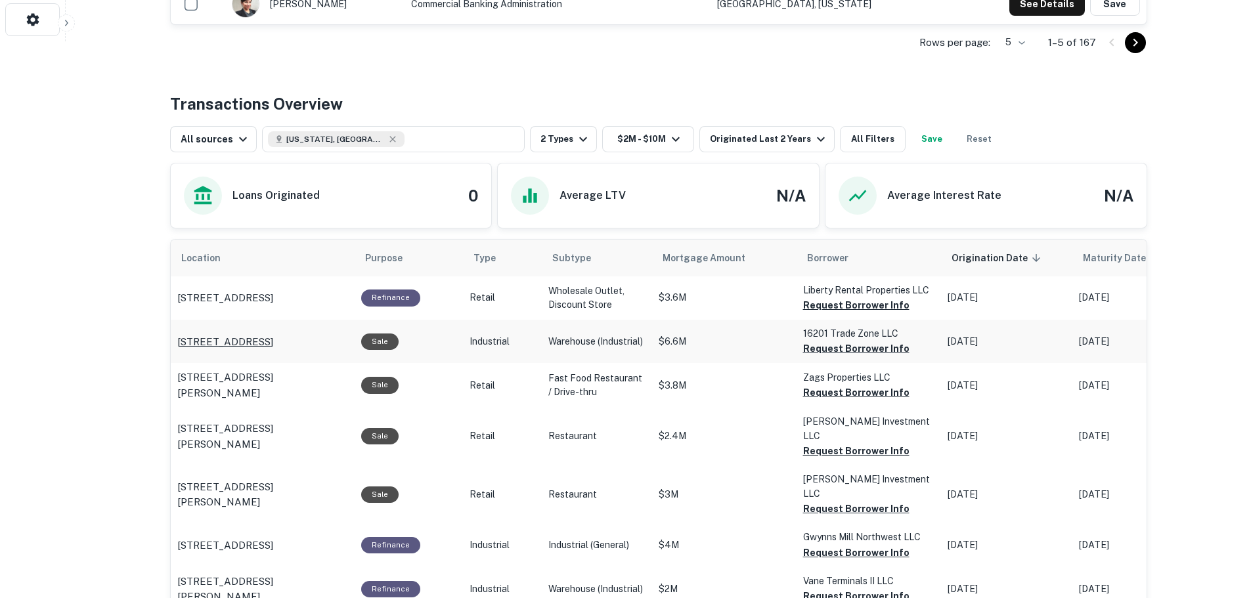
click at [256, 345] on p "[STREET_ADDRESS]" at bounding box center [225, 342] width 96 height 16
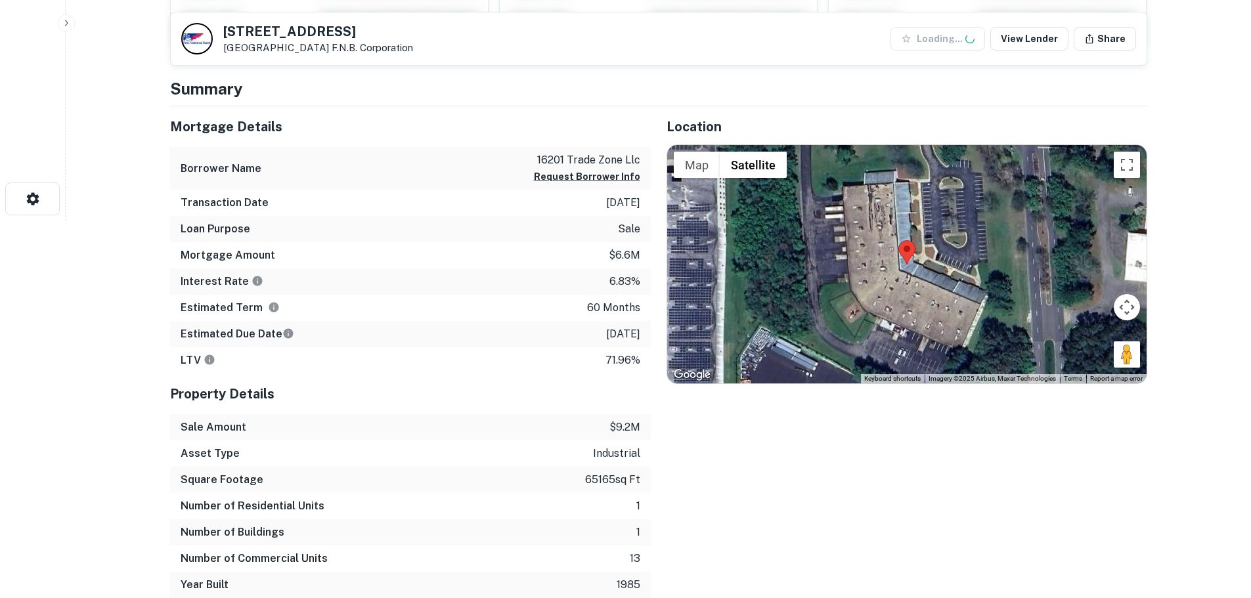
scroll to position [394, 0]
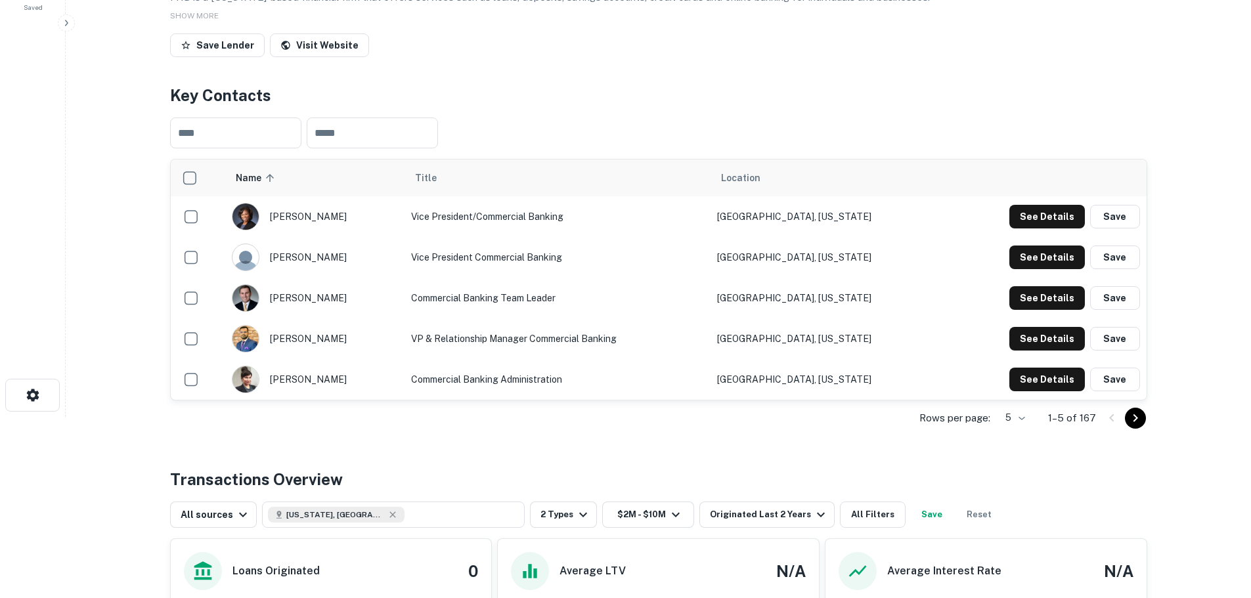
scroll to position [197, 0]
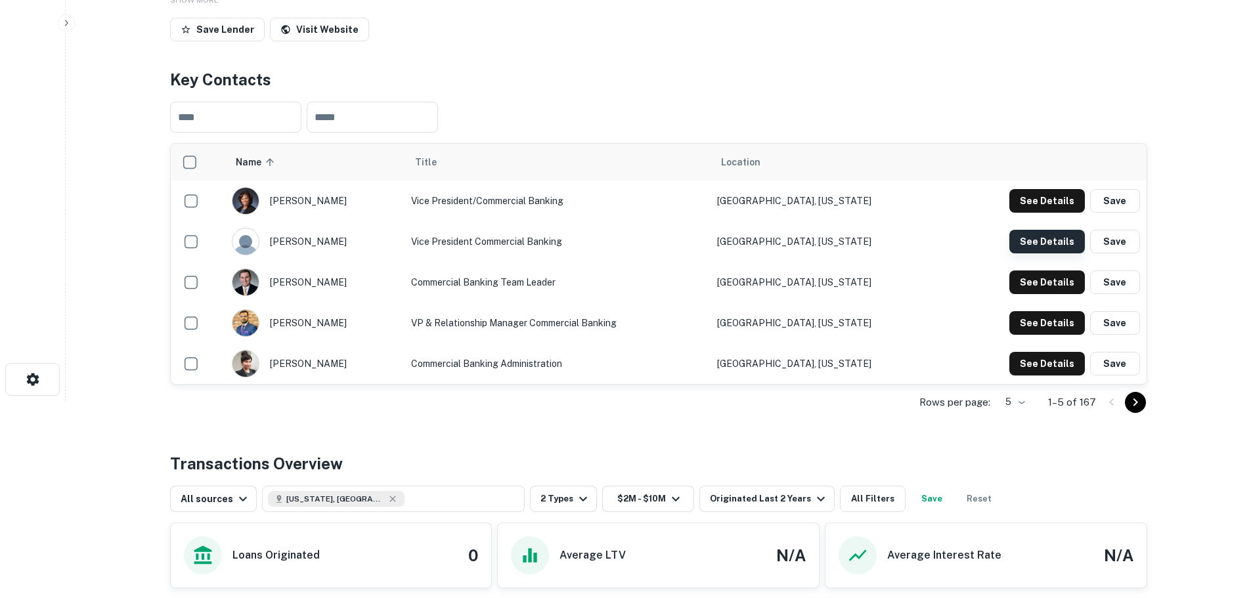
click at [1030, 242] on button "See Details" at bounding box center [1047, 242] width 76 height 24
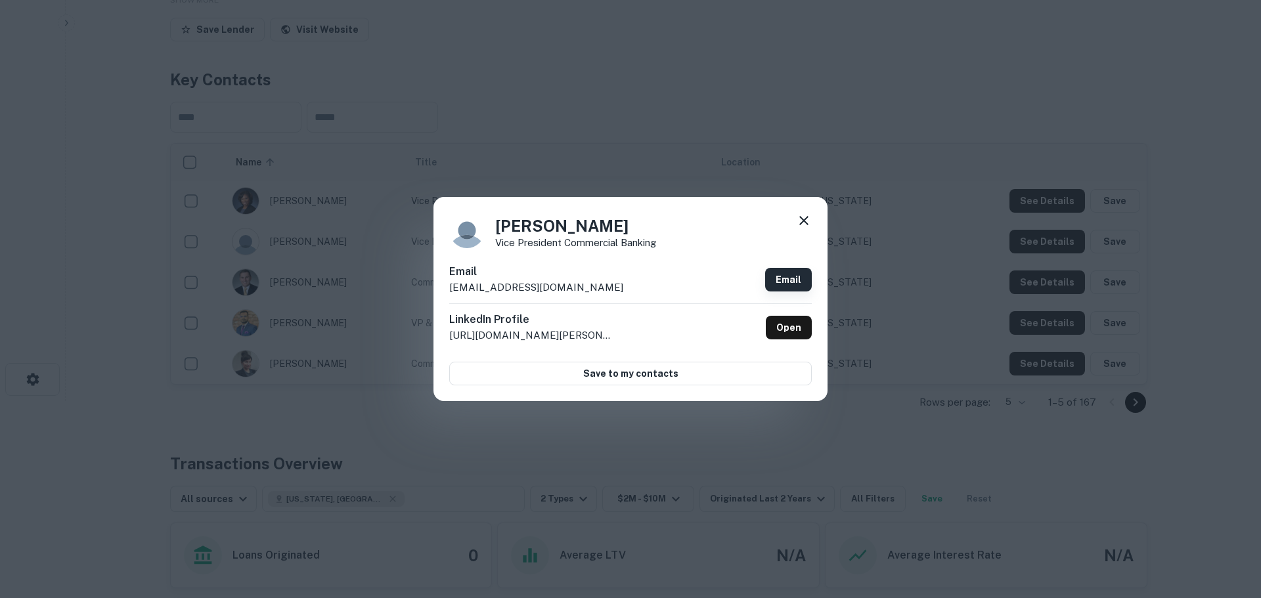
click at [783, 280] on link "Email" at bounding box center [788, 280] width 47 height 24
click at [802, 223] on icon at bounding box center [803, 220] width 9 height 9
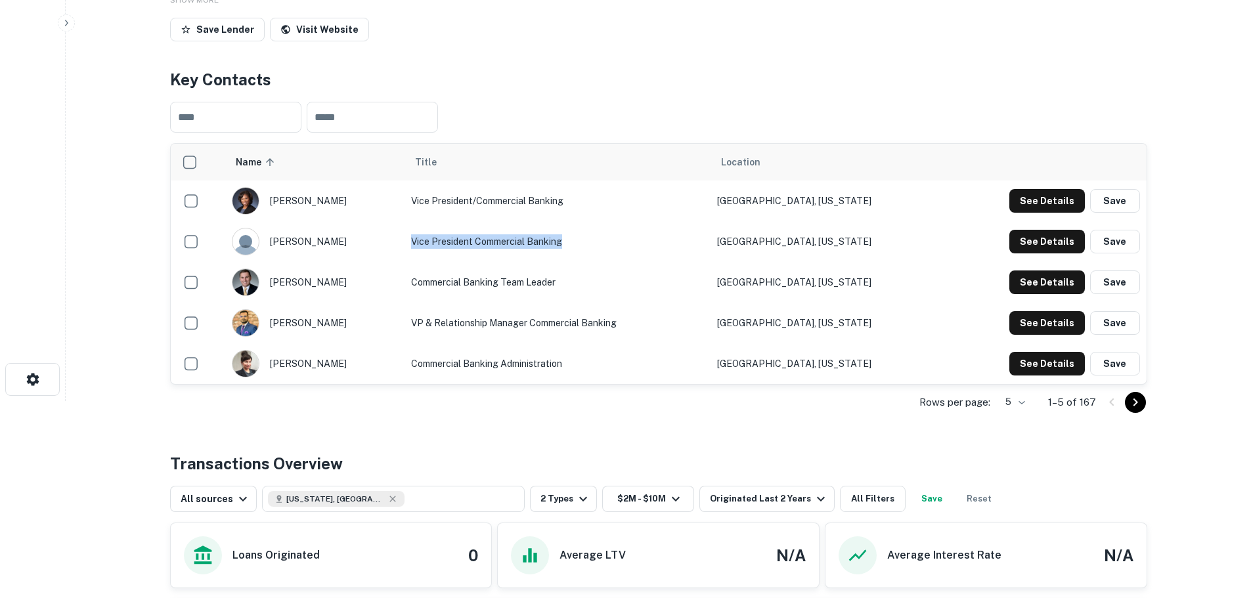
drag, startPoint x: 624, startPoint y: 243, endPoint x: 478, endPoint y: 242, distance: 145.8
click at [478, 242] on td "Vice President Commercial Banking" at bounding box center [557, 241] width 306 height 41
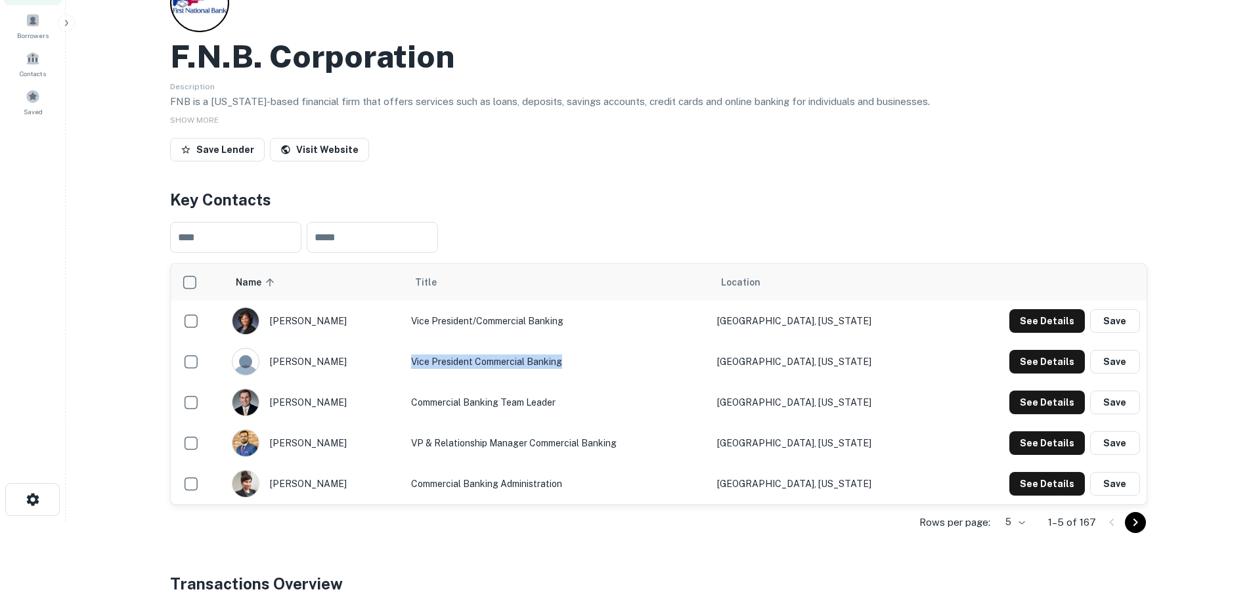
scroll to position [0, 0]
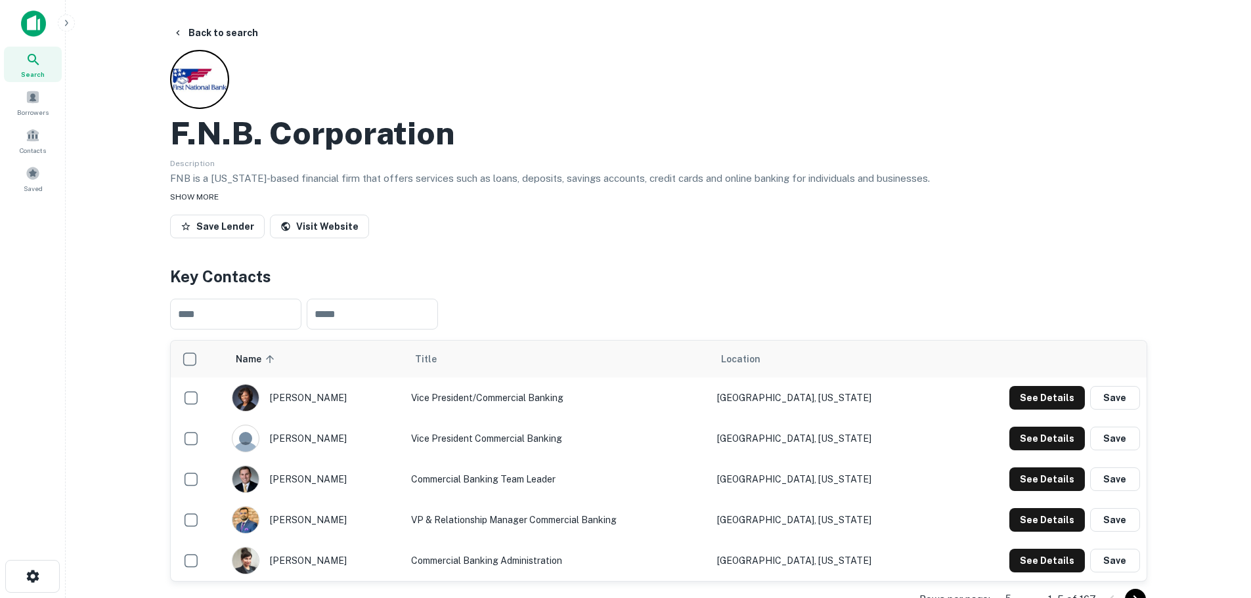
click at [182, 189] on div "SHOW MORE" at bounding box center [658, 196] width 977 height 16
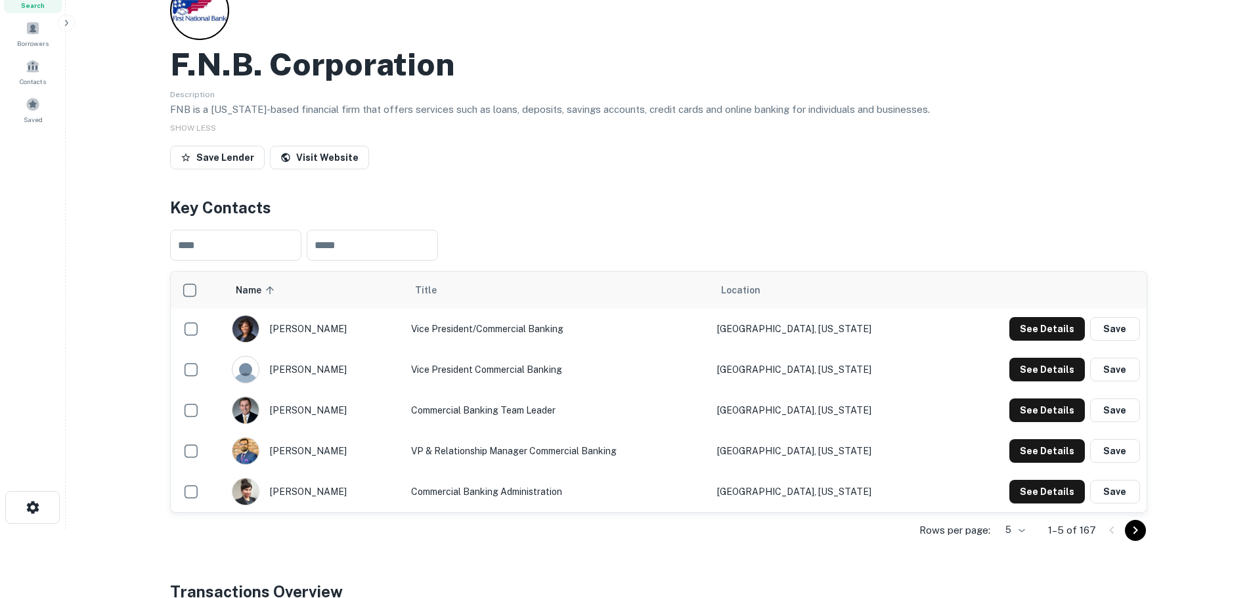
scroll to position [92, 0]
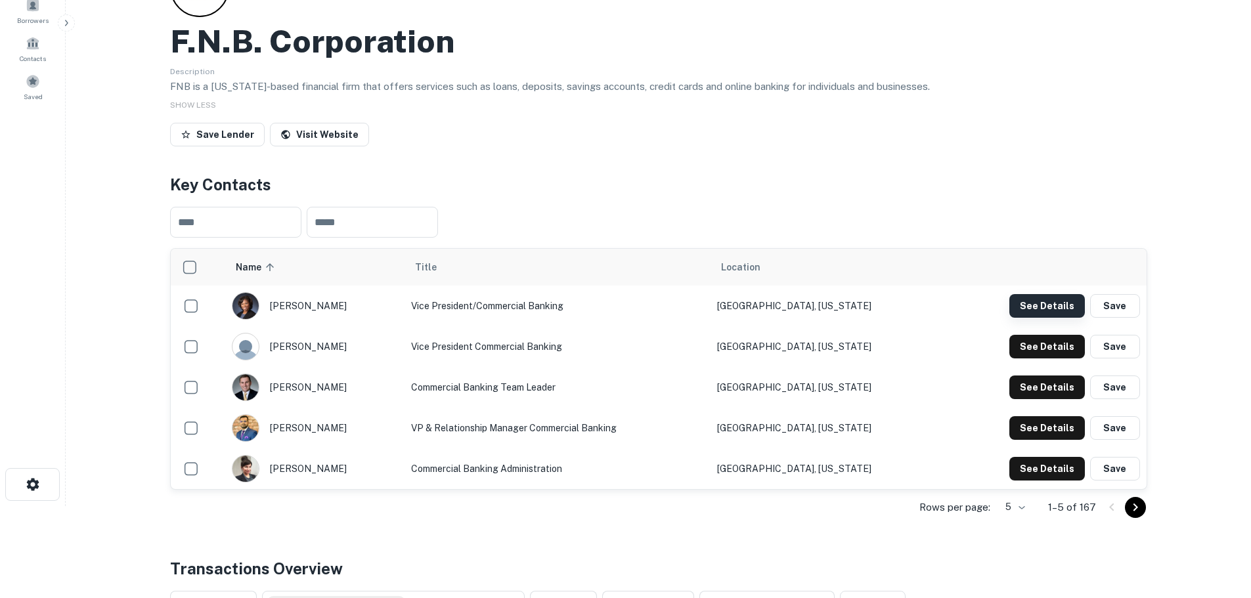
click at [1050, 305] on button "See Details" at bounding box center [1047, 306] width 76 height 24
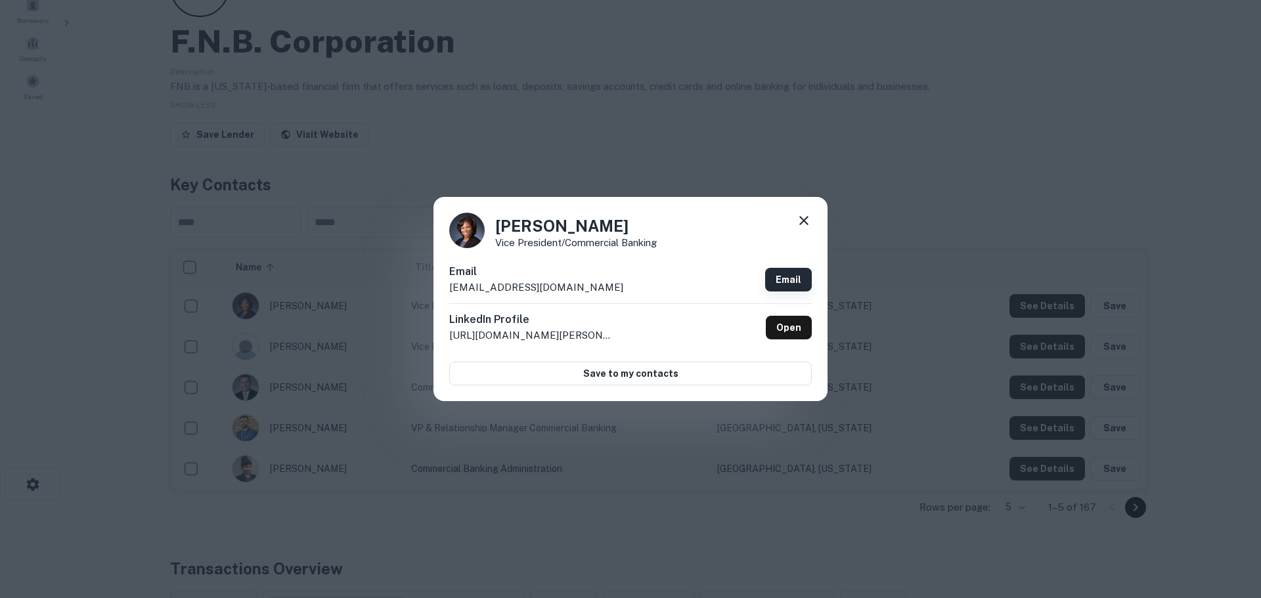
click at [775, 278] on link "Email" at bounding box center [788, 280] width 47 height 24
drag, startPoint x: 571, startPoint y: 288, endPoint x: 391, endPoint y: 290, distance: 179.9
click at [391, 290] on div "Melissa Galloway-Edwards Vice President/Commercial Banking Email edwardsm@fnb-c…" at bounding box center [630, 299] width 1261 height 598
copy p "edwardsm@fnb-corp.com"
click at [971, 221] on div "Melissa Galloway-Edwards Vice President/Commercial Banking Email edwardsm@fnb-c…" at bounding box center [630, 299] width 1261 height 598
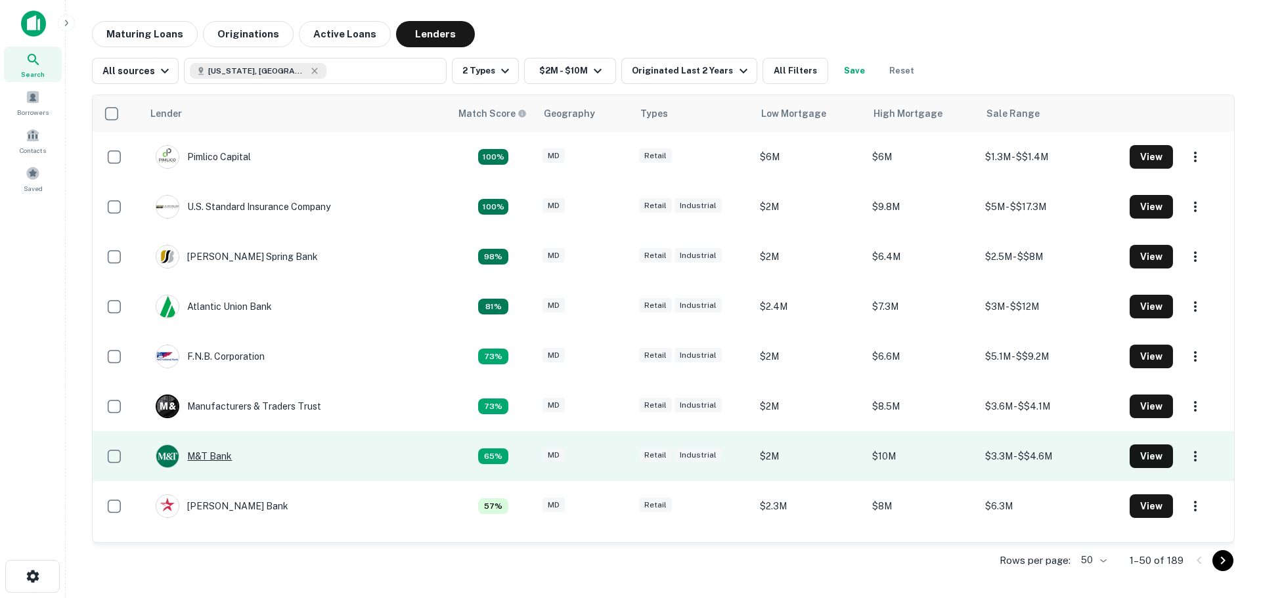
click at [204, 454] on div "M&T Bank" at bounding box center [194, 457] width 76 height 24
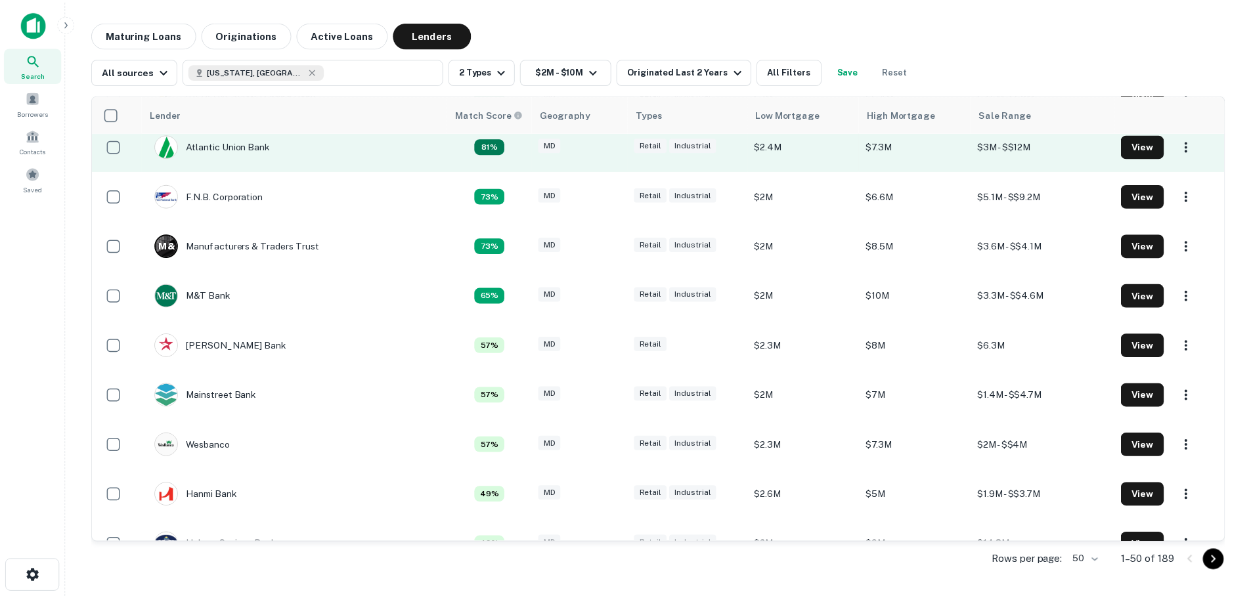
scroll to position [197, 0]
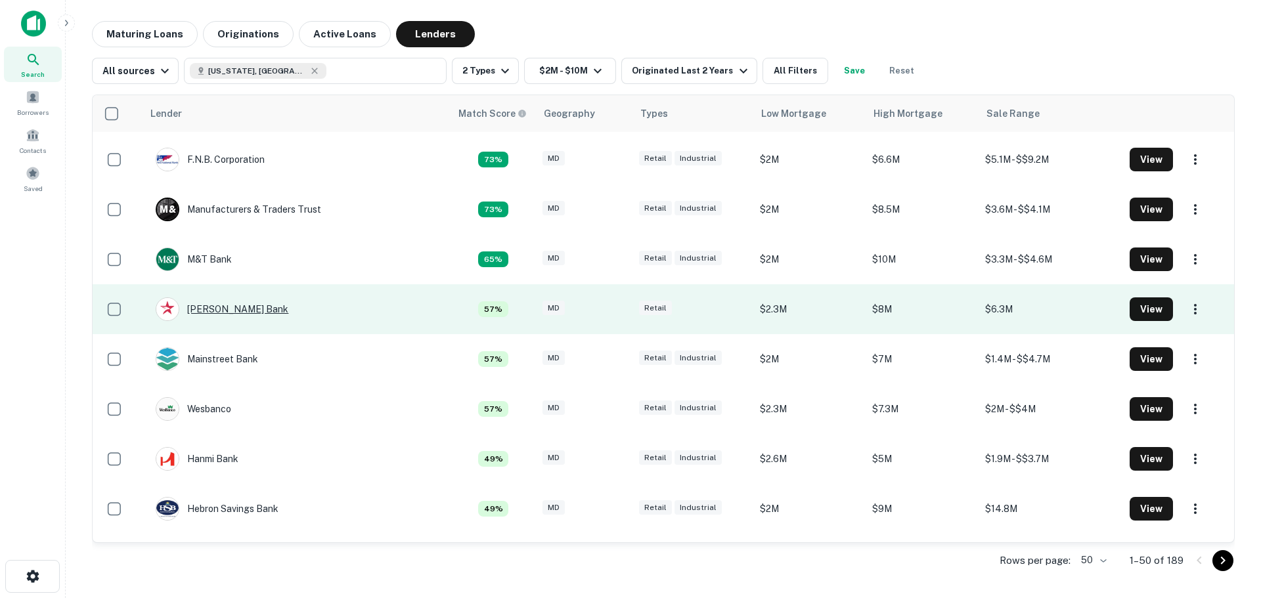
click at [234, 307] on div "John Marshall Bank" at bounding box center [222, 309] width 133 height 24
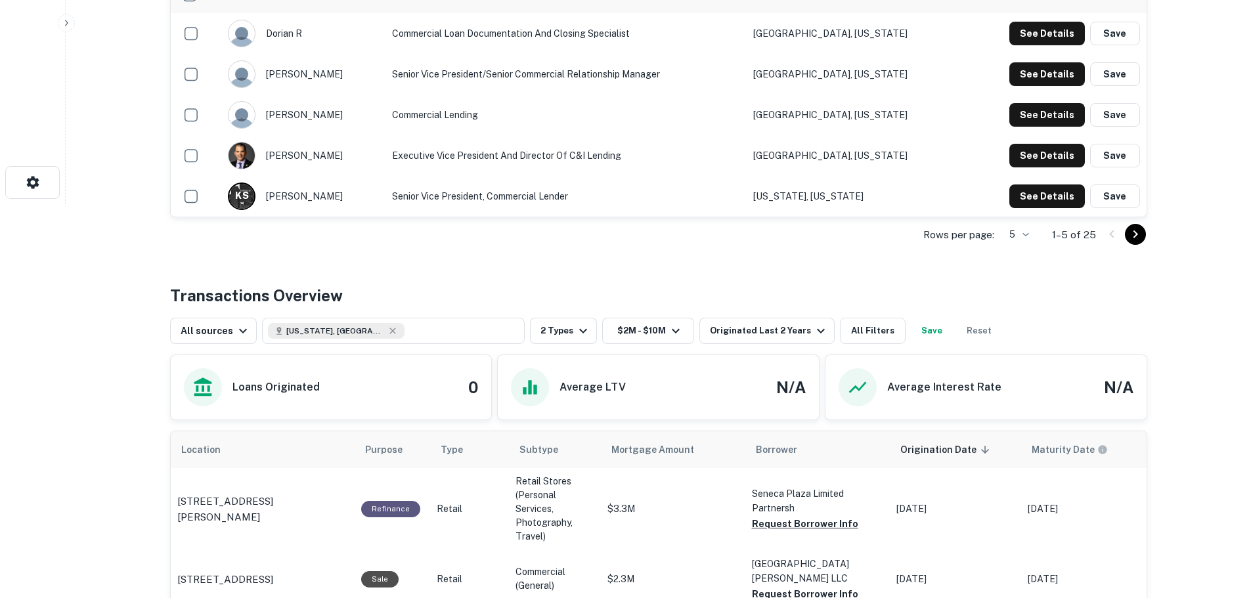
scroll to position [328, 0]
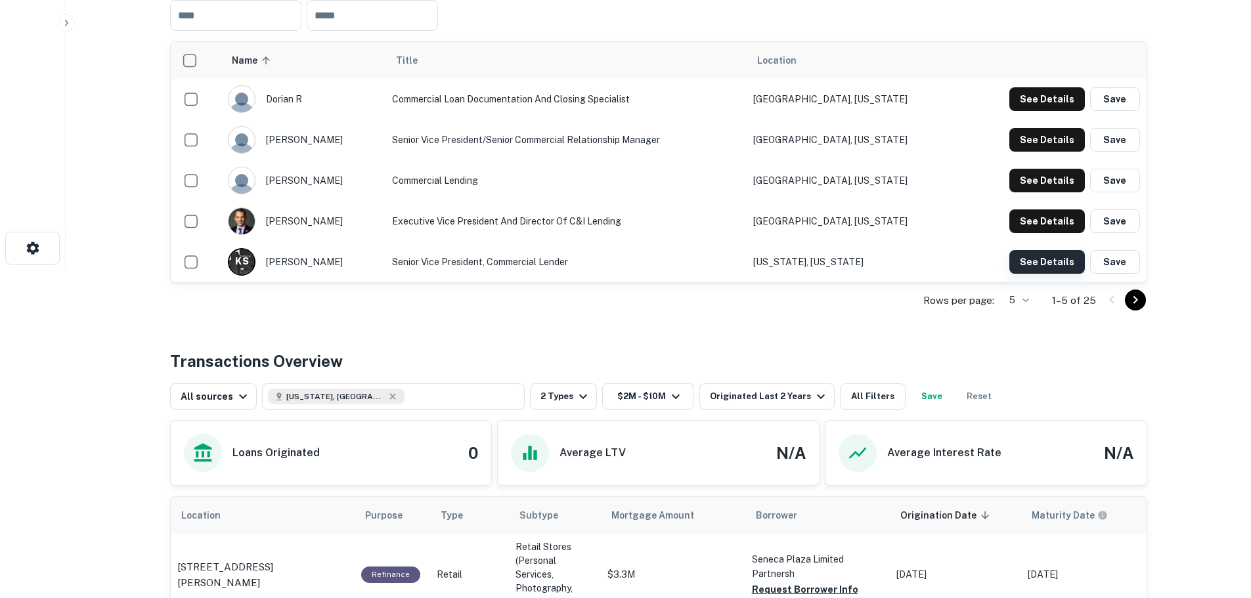
click at [1039, 261] on button "See Details" at bounding box center [1047, 262] width 76 height 24
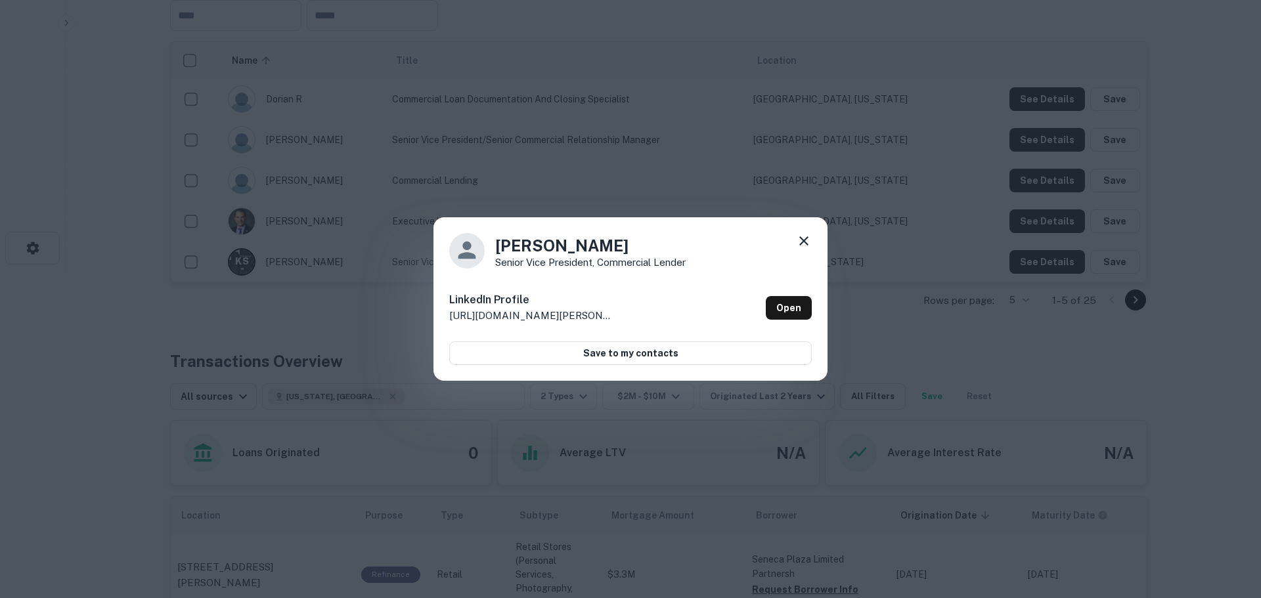
click at [915, 276] on div "Kathryn Speakman Senior Vice President, Commercial Lender LinkedIn Profile http…" at bounding box center [630, 299] width 1261 height 598
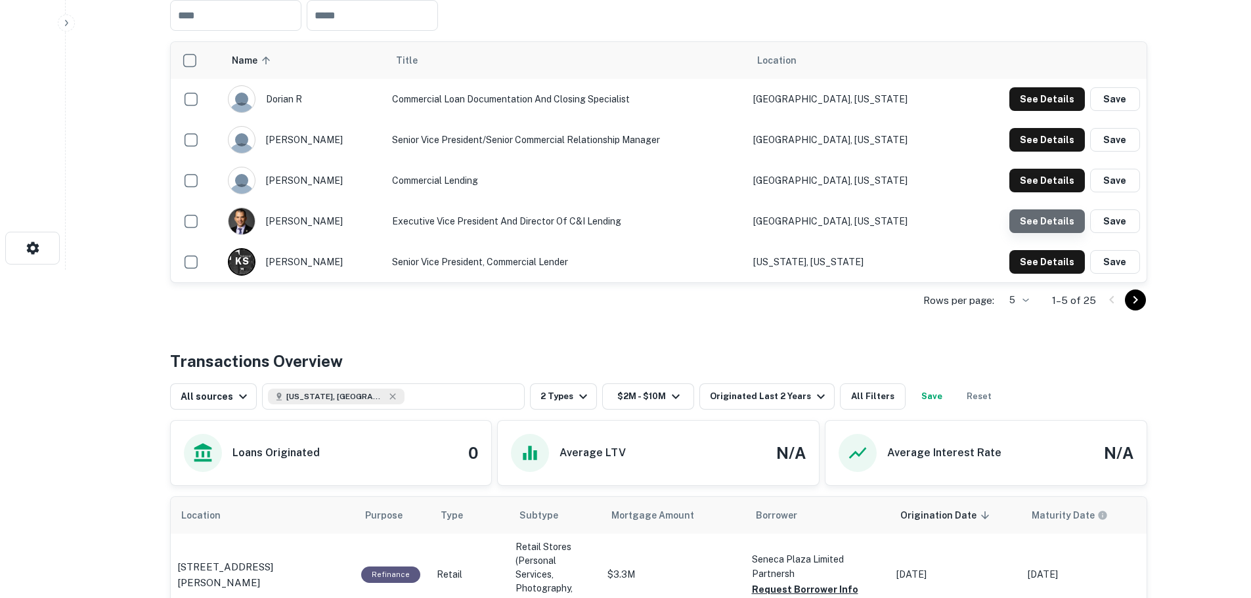
click at [1064, 220] on button "See Details" at bounding box center [1047, 221] width 76 height 24
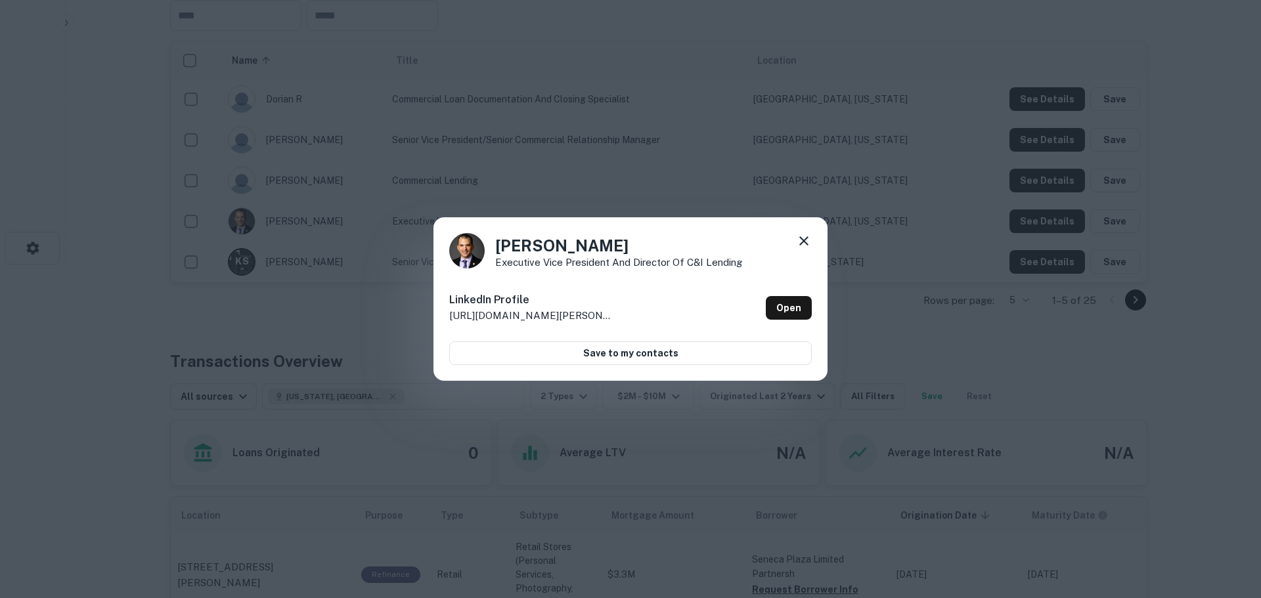
click at [947, 265] on div "James Estep Executive Vice President and Director of C&I Lending LinkedIn Profi…" at bounding box center [630, 299] width 1261 height 598
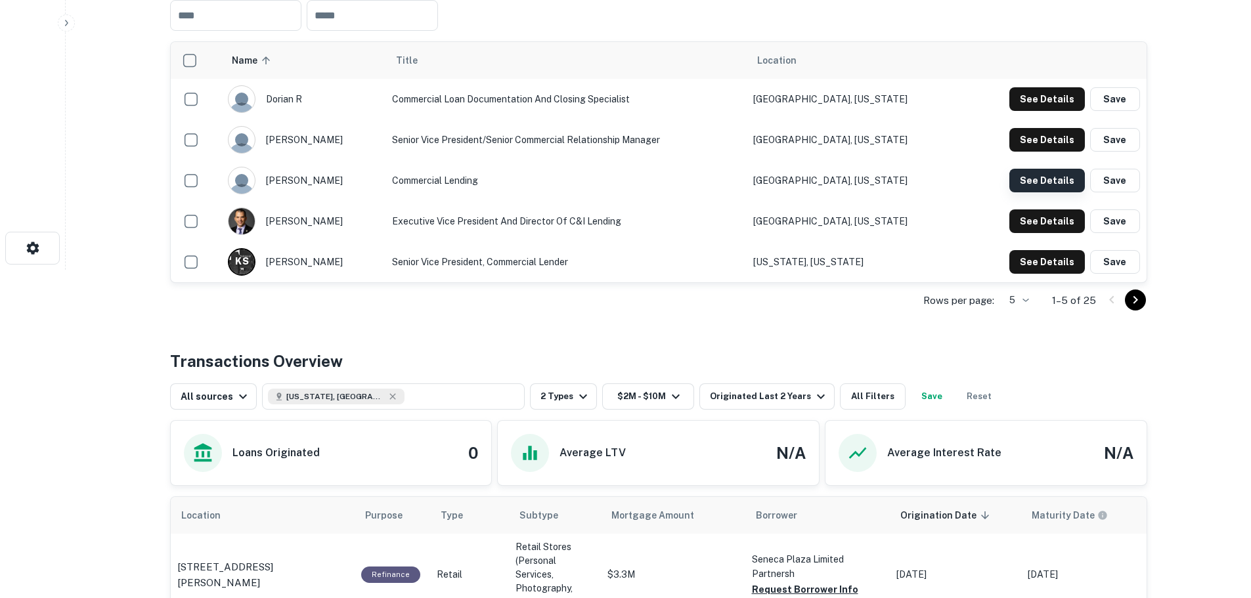
click at [1076, 174] on button "See Details" at bounding box center [1047, 181] width 76 height 24
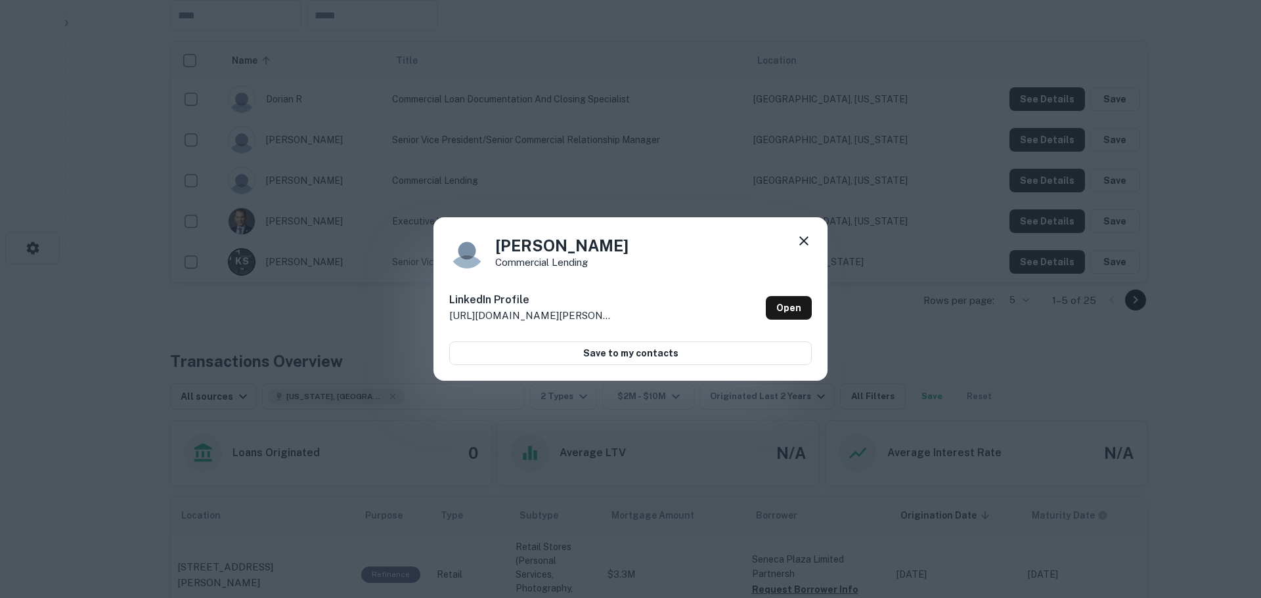
click at [1001, 209] on div "Tim Davis Commercial Lending LinkedIn Profile http://www.linkedin.com/in/tim~da…" at bounding box center [630, 299] width 1261 height 598
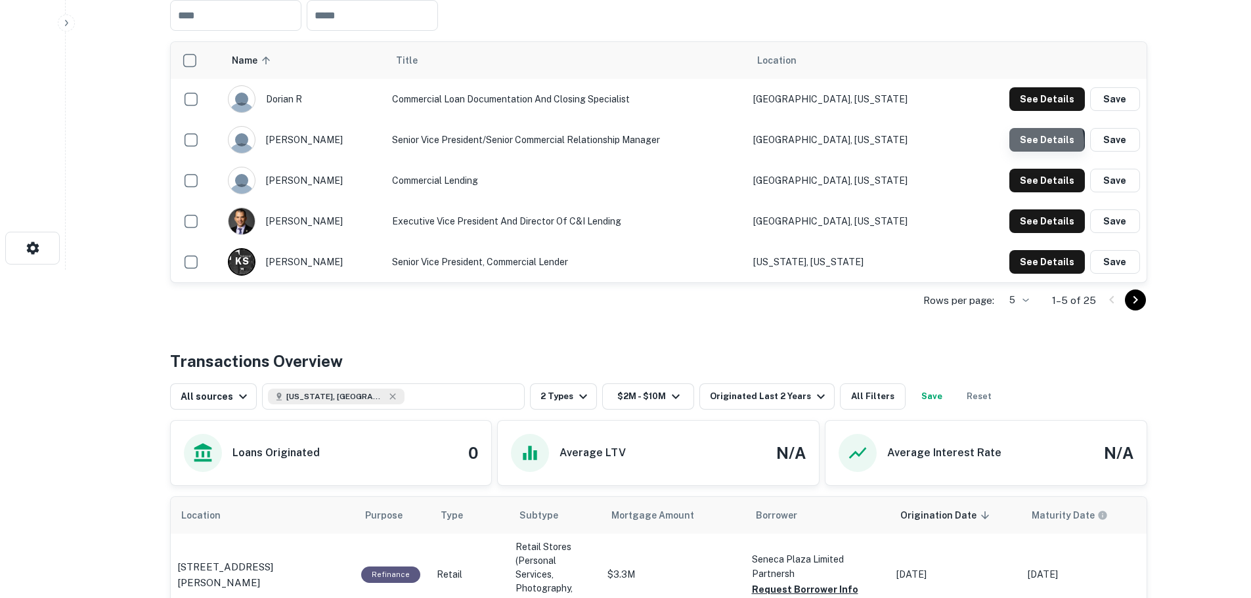
click at [1035, 143] on button "See Details" at bounding box center [1047, 140] width 76 height 24
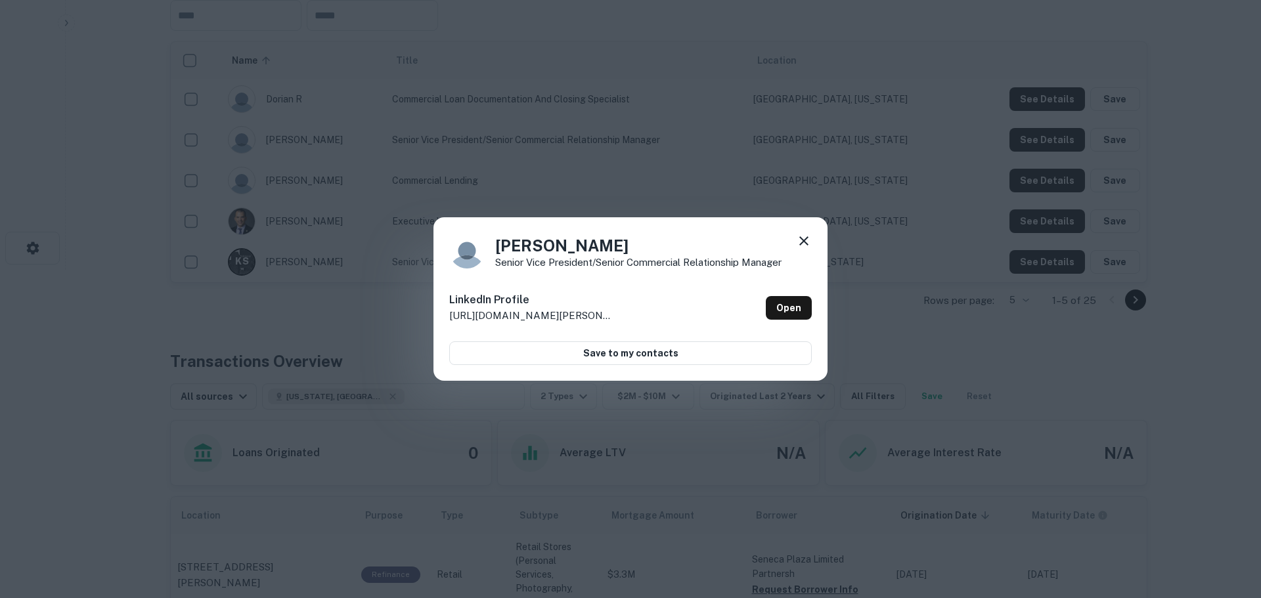
click at [923, 232] on div "Brendan Baldwin Senior Vice President/Senior Commercial Relationship Manager Li…" at bounding box center [630, 299] width 1261 height 598
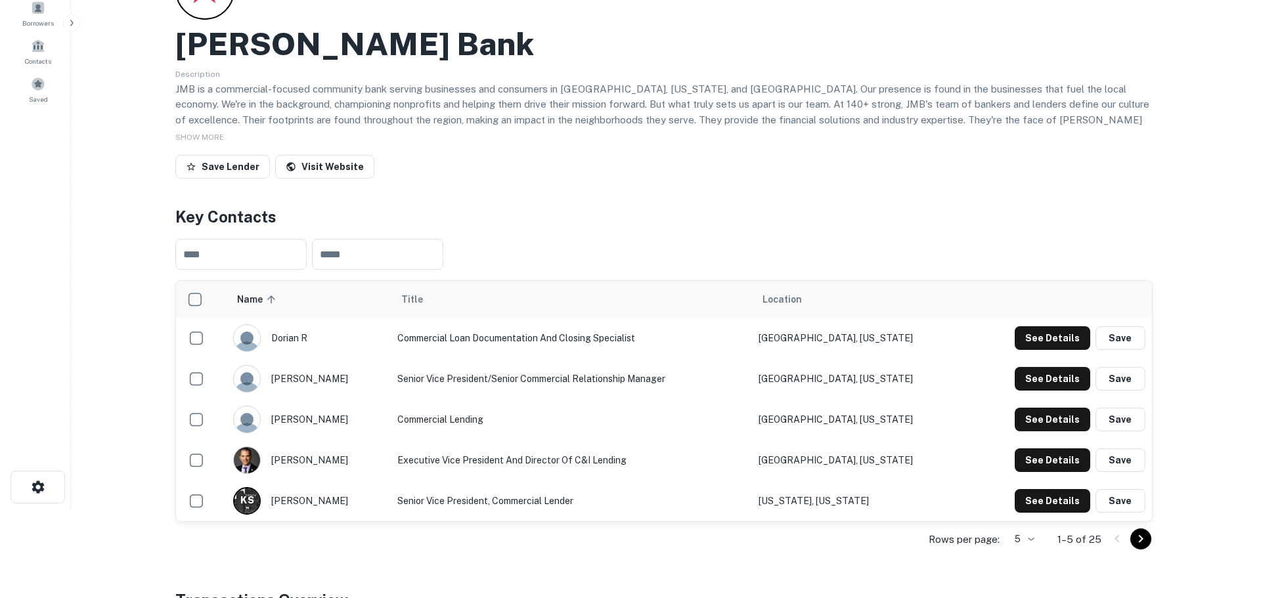
scroll to position [0, 0]
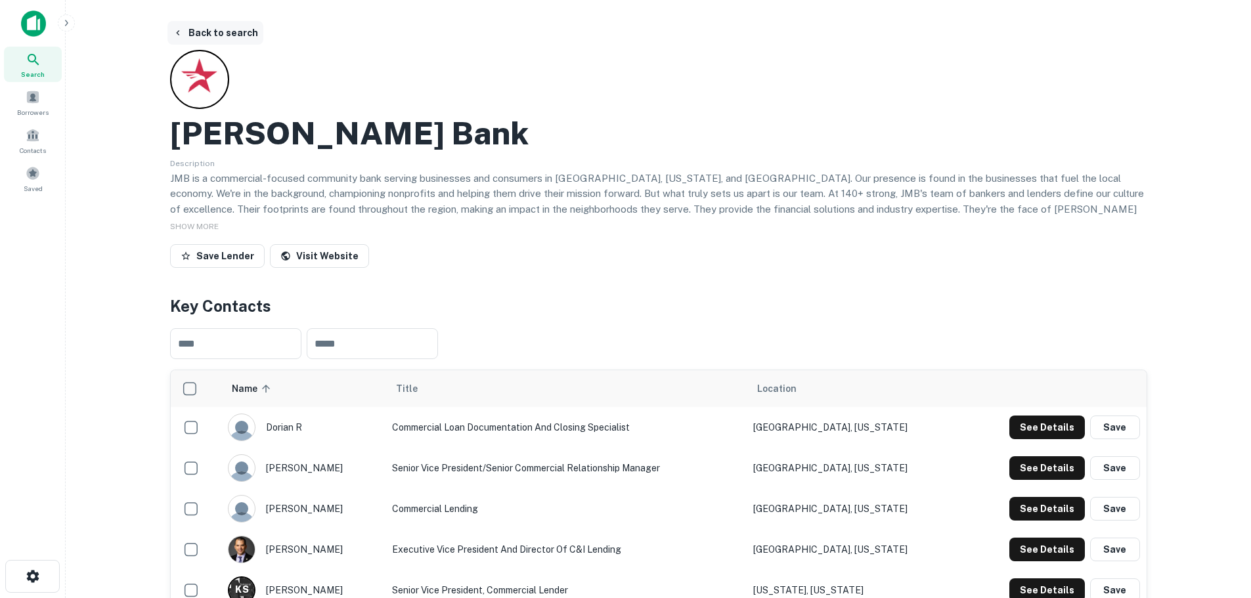
click at [181, 30] on icon "button" at bounding box center [178, 33] width 11 height 11
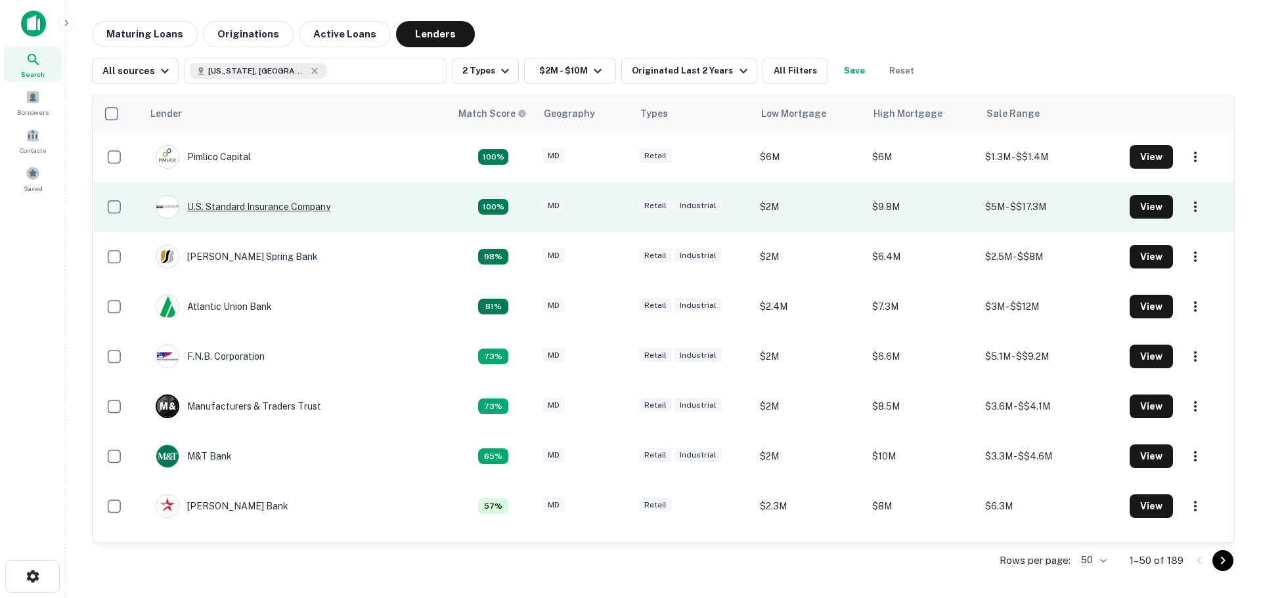
click at [272, 212] on div "U.s. Standard Insurance Company" at bounding box center [243, 207] width 175 height 24
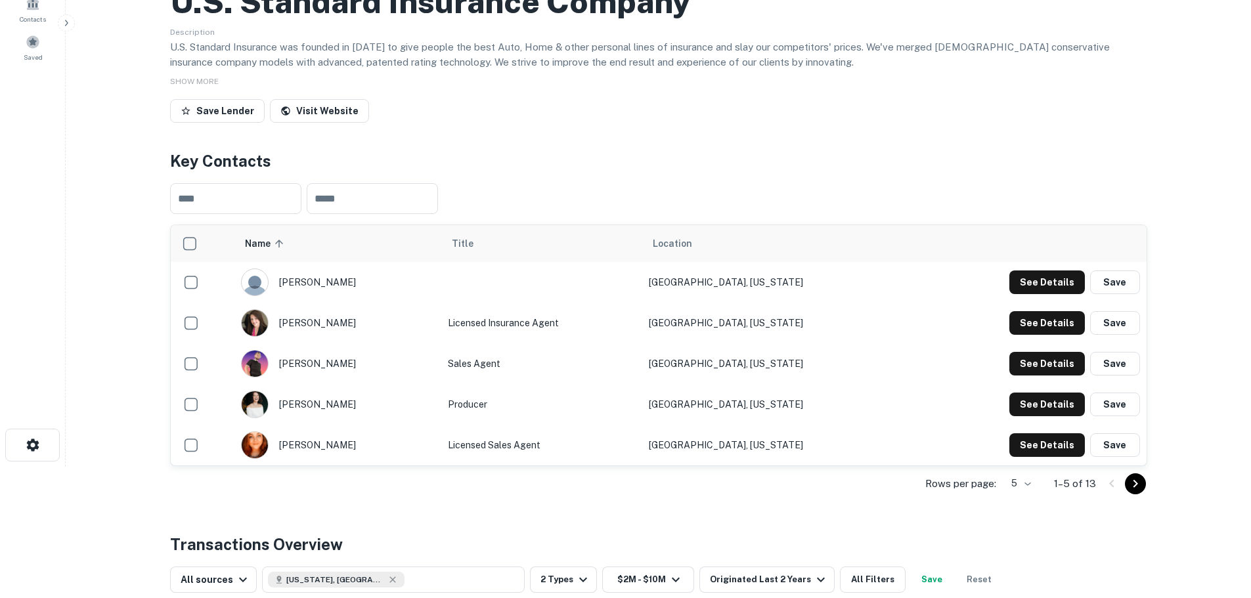
scroll to position [66, 0]
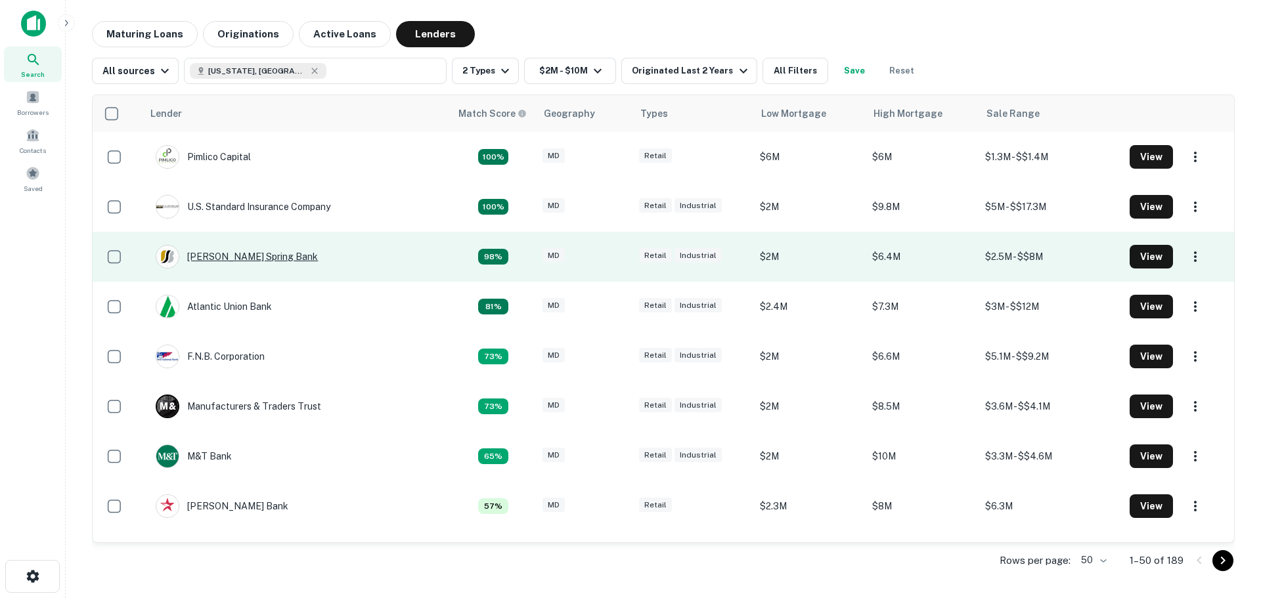
click at [235, 259] on div "[PERSON_NAME] Spring Bank" at bounding box center [237, 257] width 162 height 24
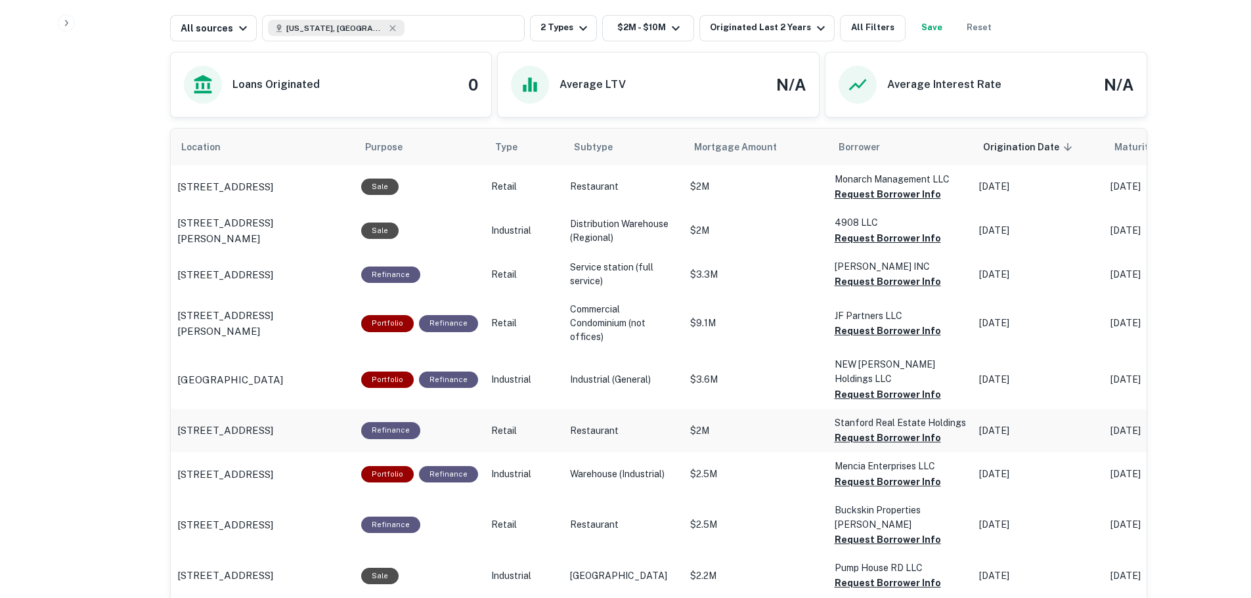
scroll to position [657, 0]
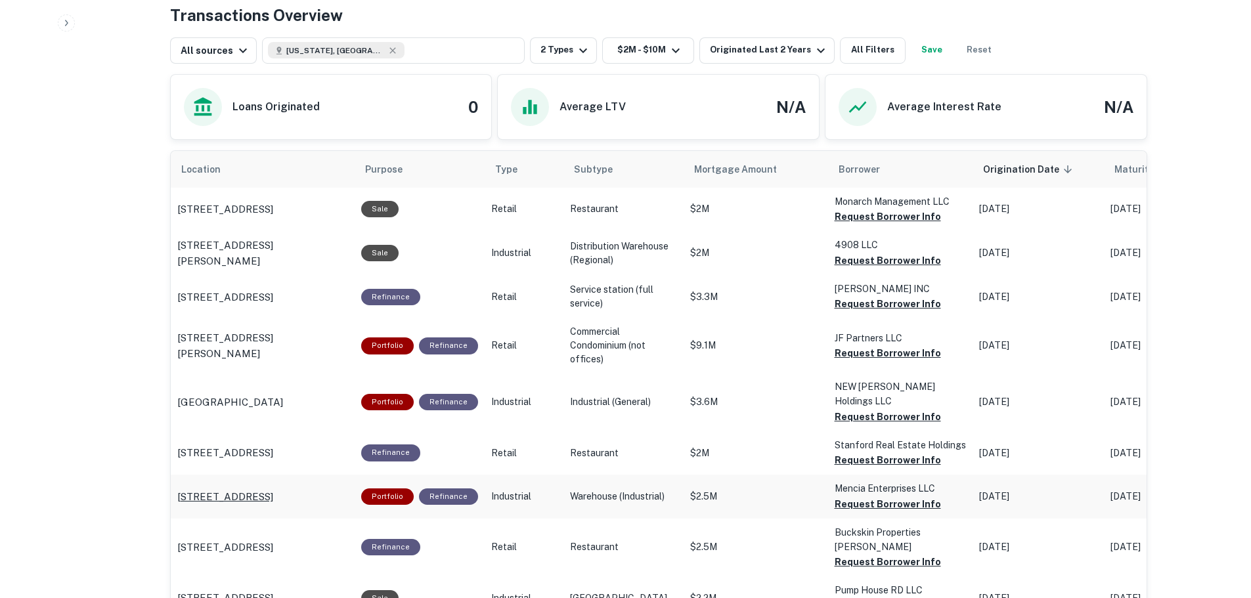
click at [245, 489] on p "24221 Laytonsville Rd Gaithersburg, MD 20882" at bounding box center [225, 497] width 96 height 16
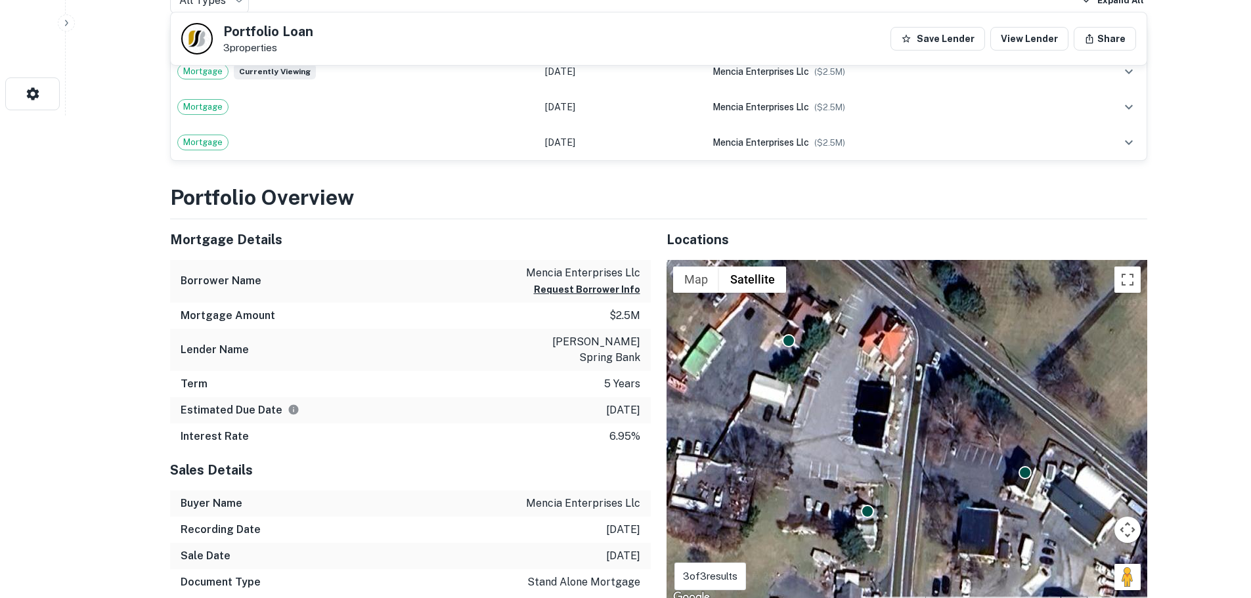
scroll to position [657, 0]
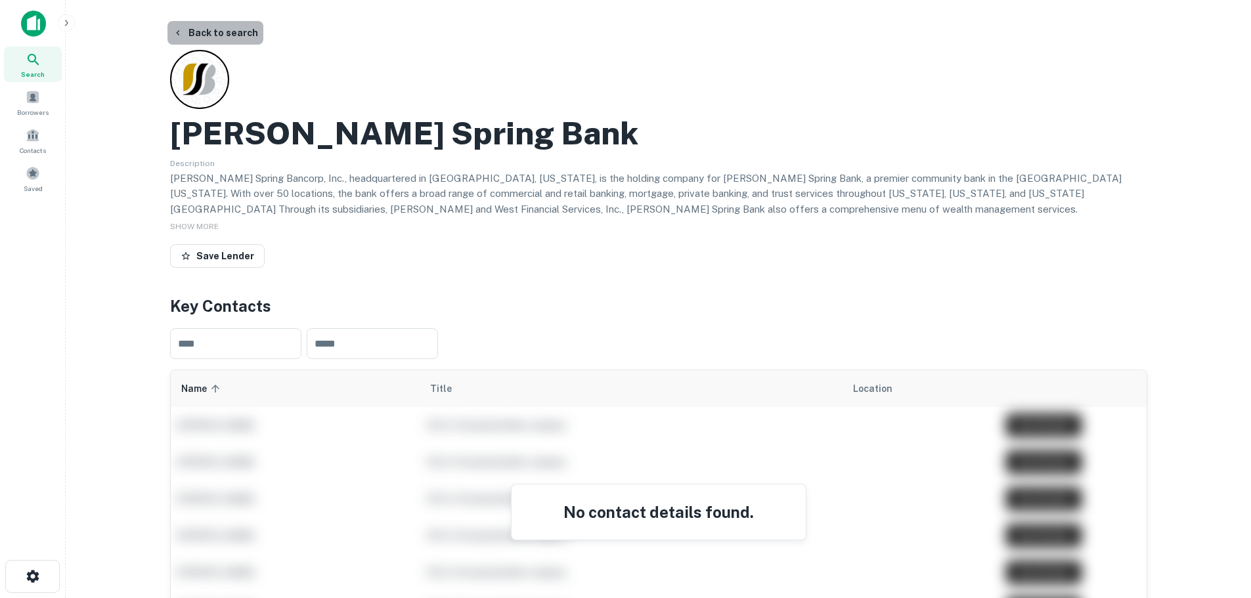
click at [234, 31] on button "Back to search" at bounding box center [215, 33] width 96 height 24
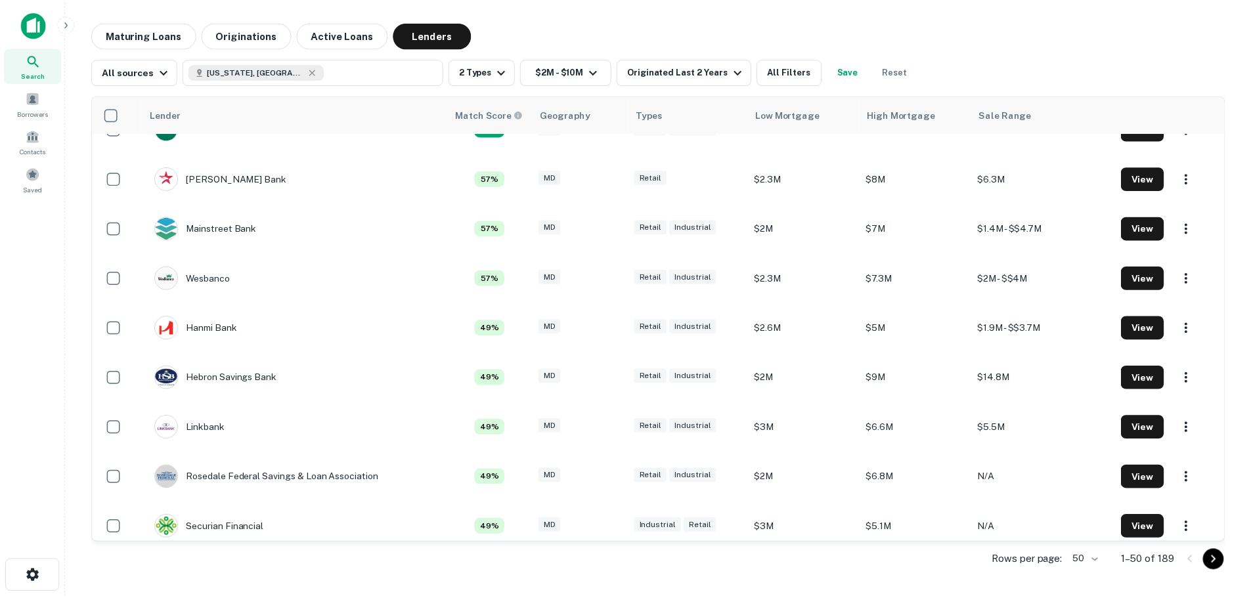
scroll to position [394, 0]
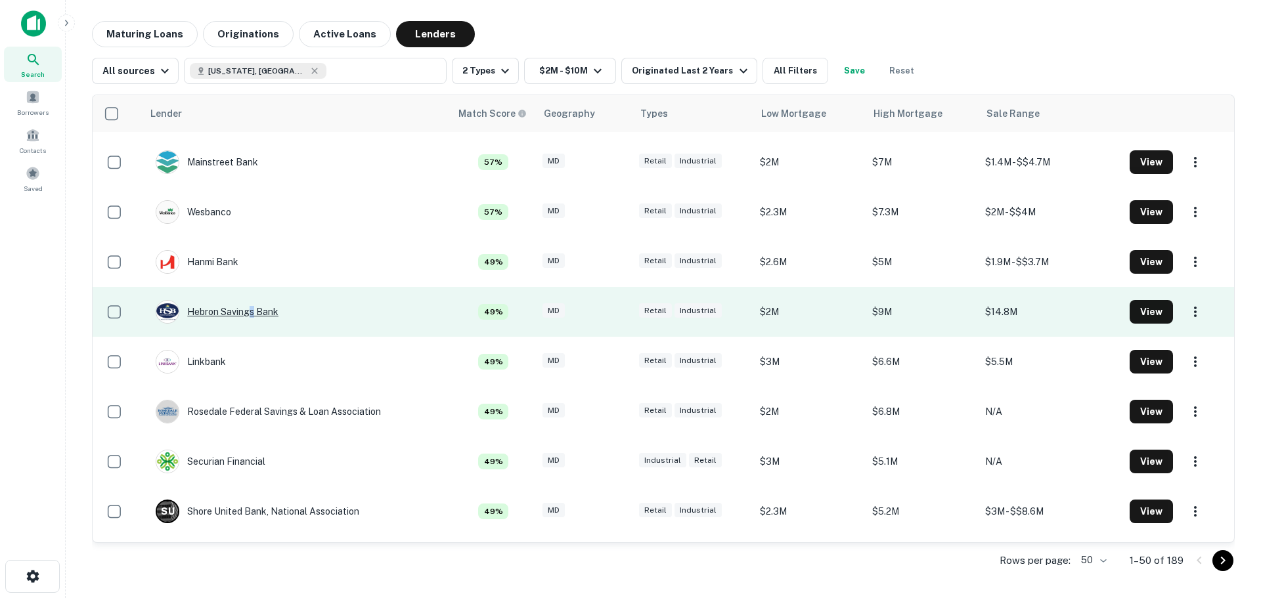
click at [252, 309] on div "Hebron Savings Bank" at bounding box center [217, 312] width 123 height 24
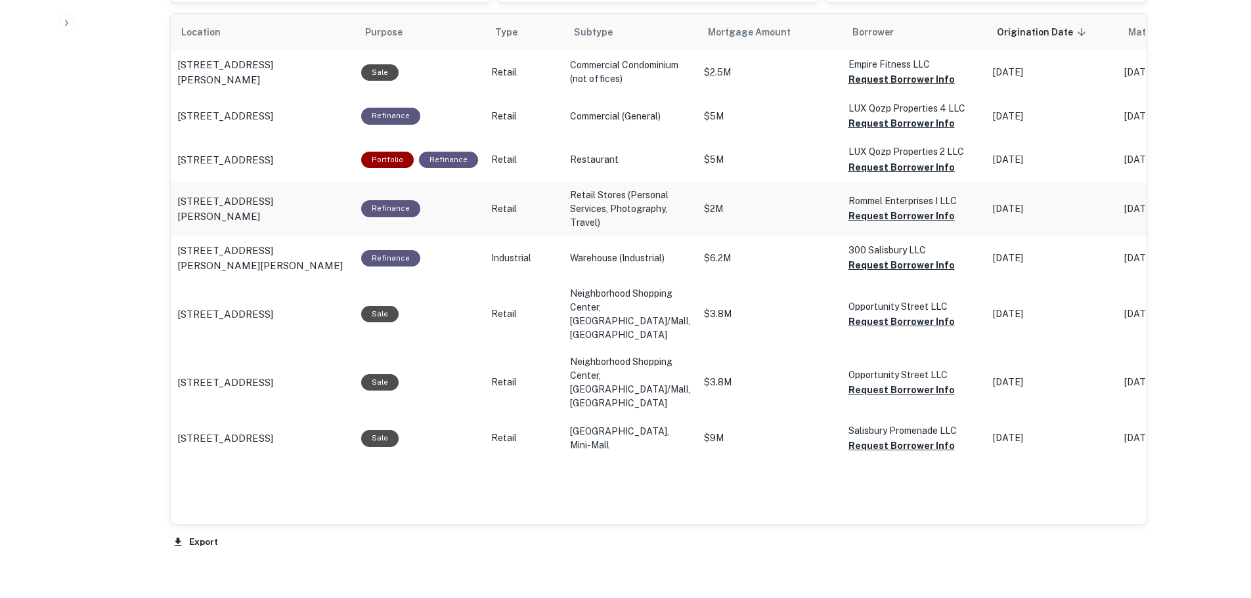
scroll to position [788, 0]
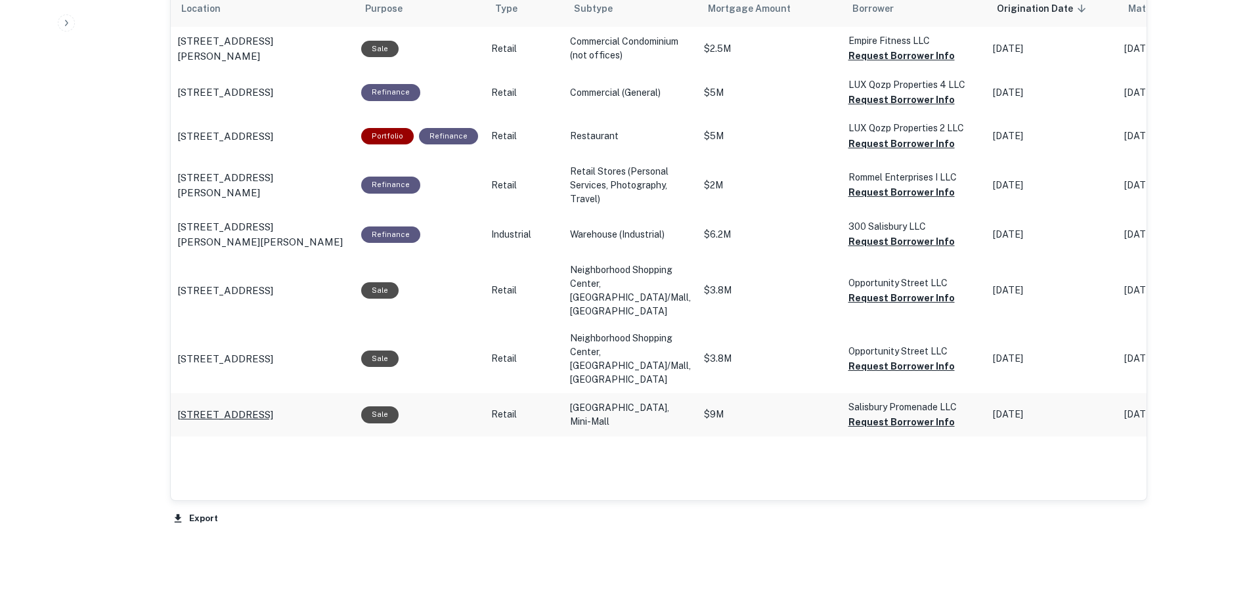
click at [261, 423] on p "210 Marlboro Ave Easton, MD 21601" at bounding box center [225, 415] width 96 height 16
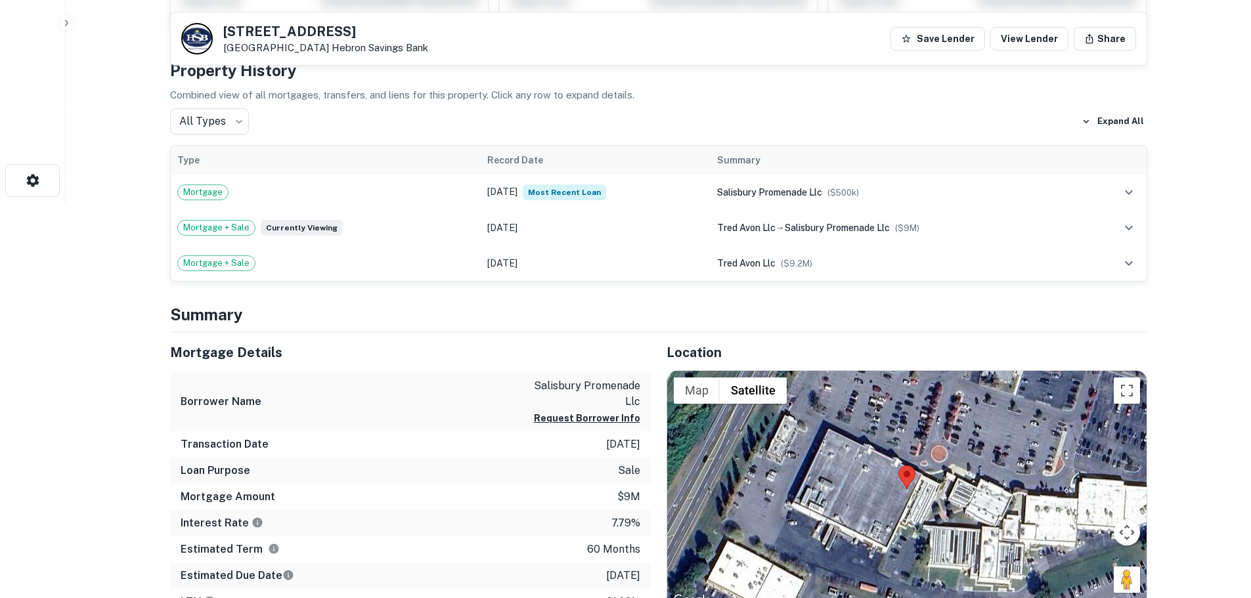
scroll to position [591, 0]
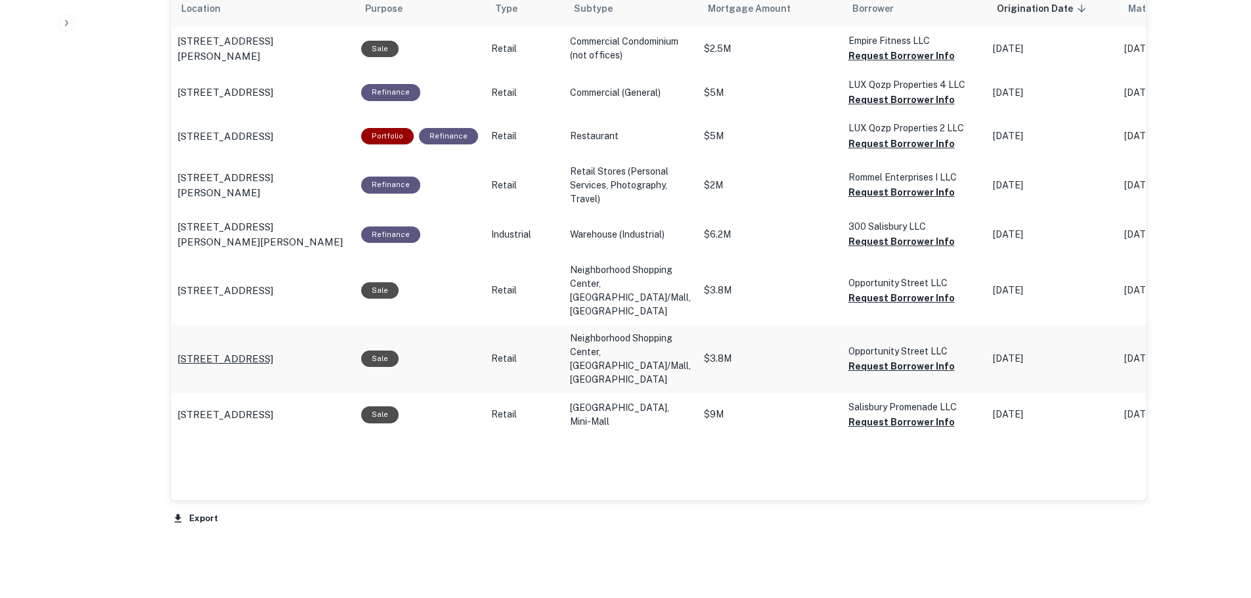
click at [269, 367] on p "[STREET_ADDRESS]" at bounding box center [225, 359] width 96 height 16
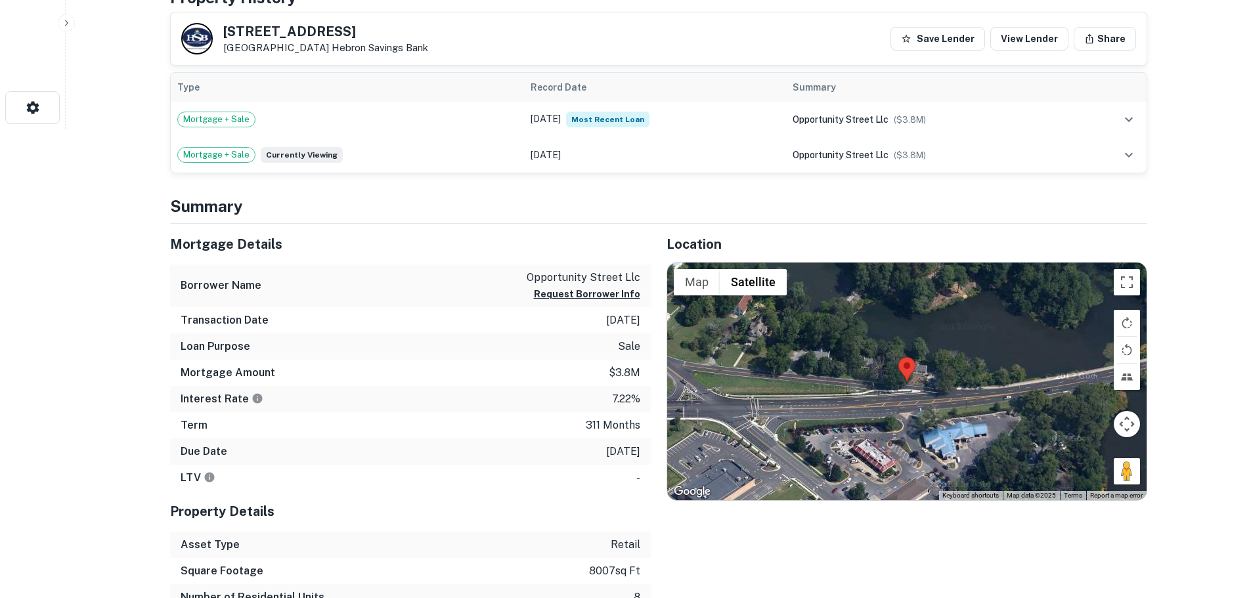
scroll to position [525, 0]
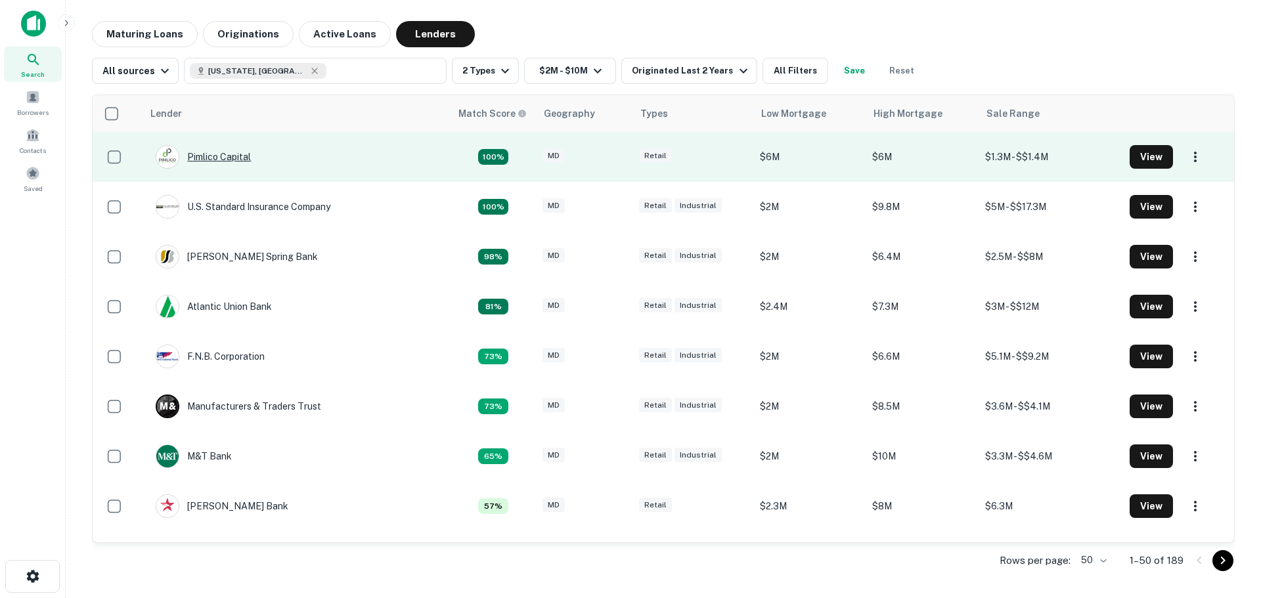
click at [235, 158] on div "Pimlico Capital" at bounding box center [203, 157] width 95 height 24
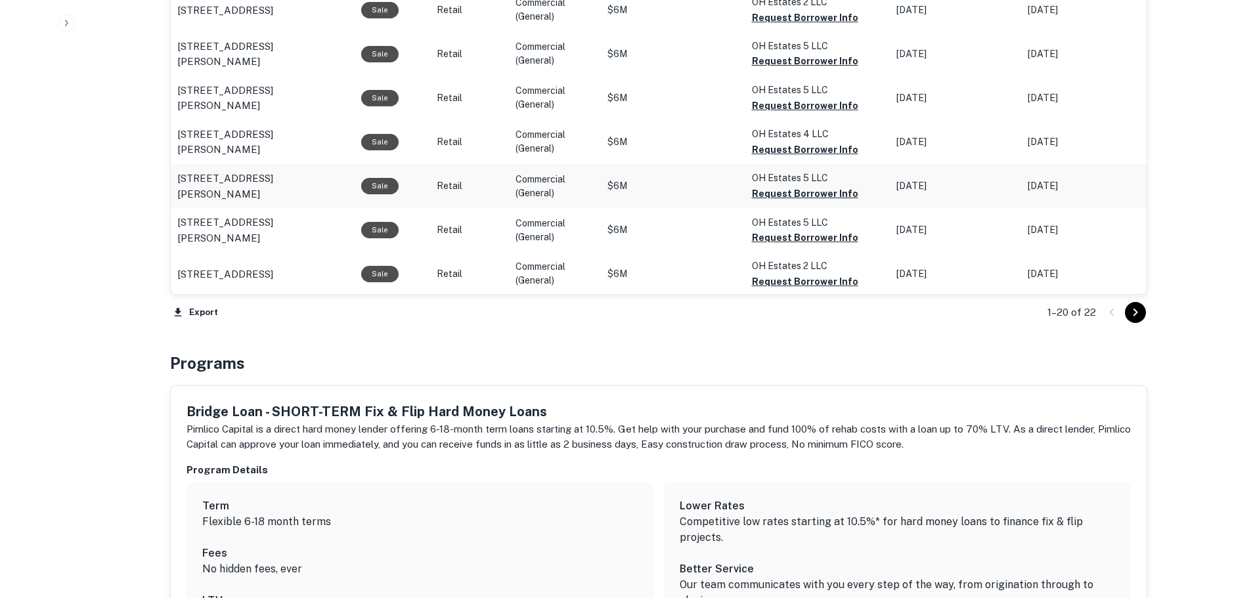
scroll to position [1445, 0]
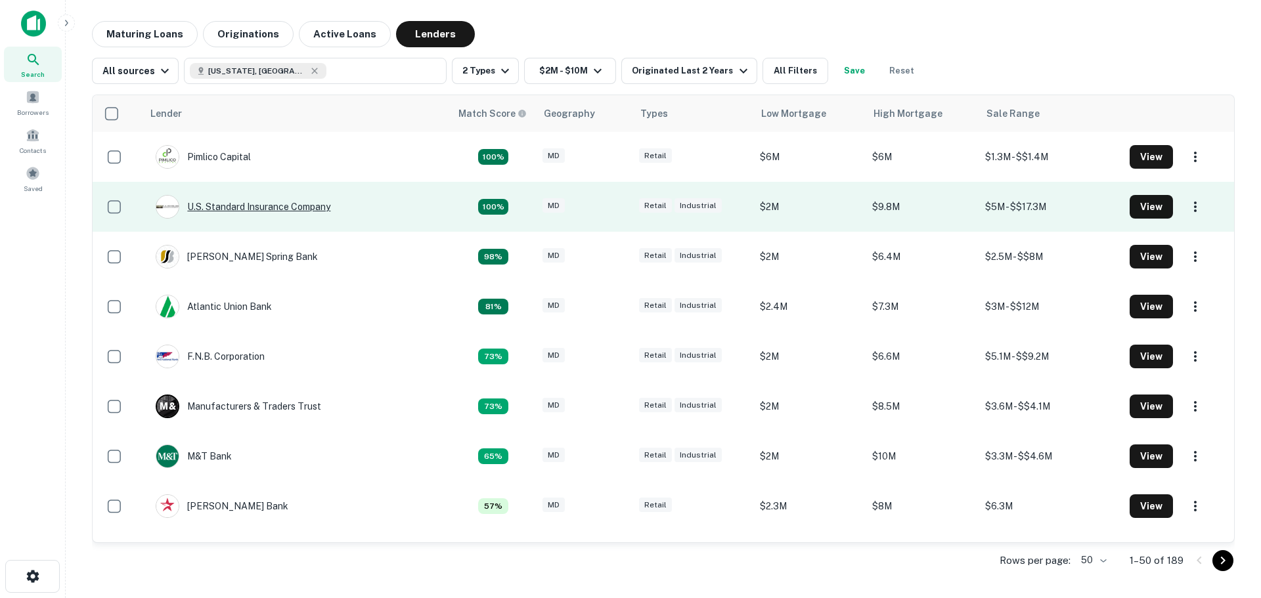
click at [301, 211] on div "U.s. Standard Insurance Company" at bounding box center [243, 207] width 175 height 24
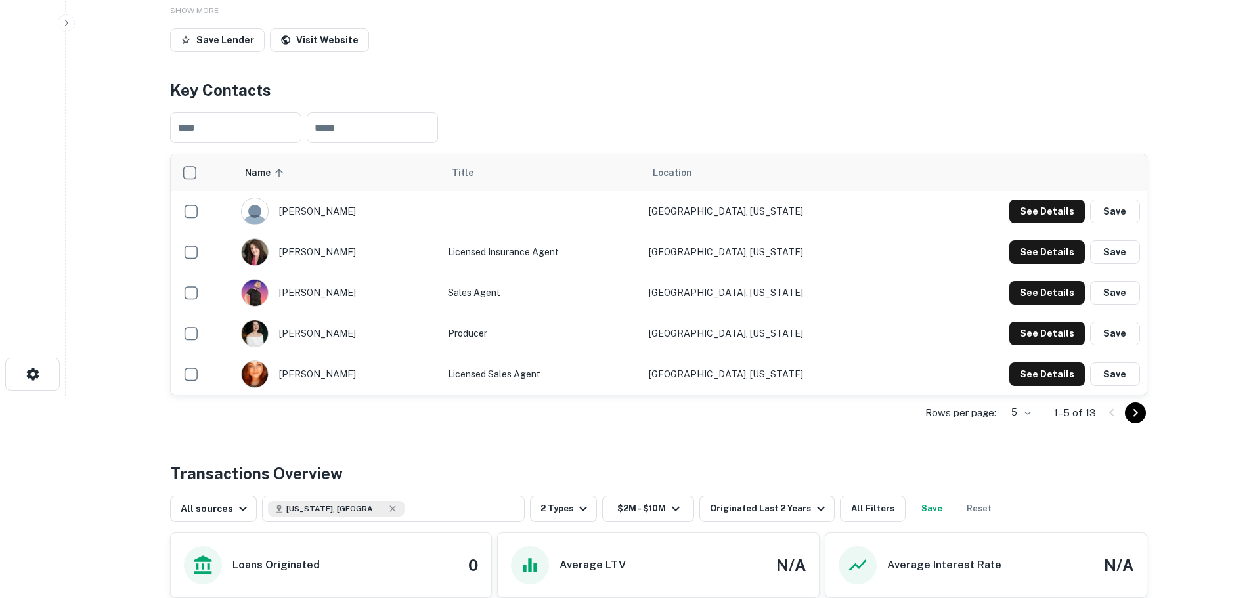
scroll to position [525, 0]
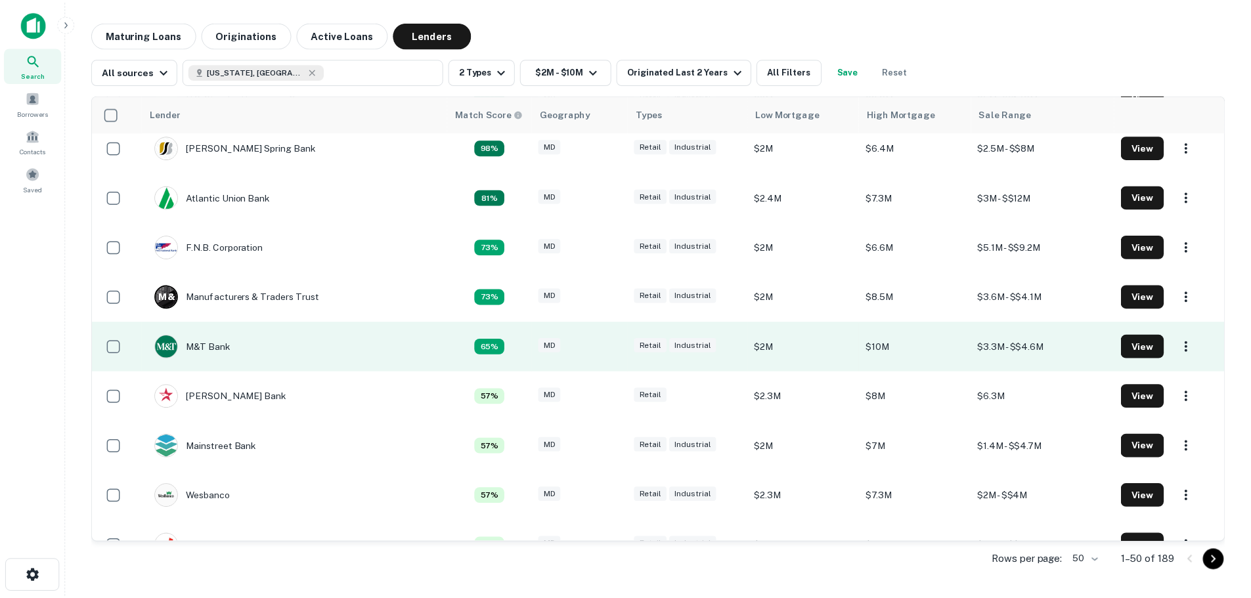
scroll to position [131, 0]
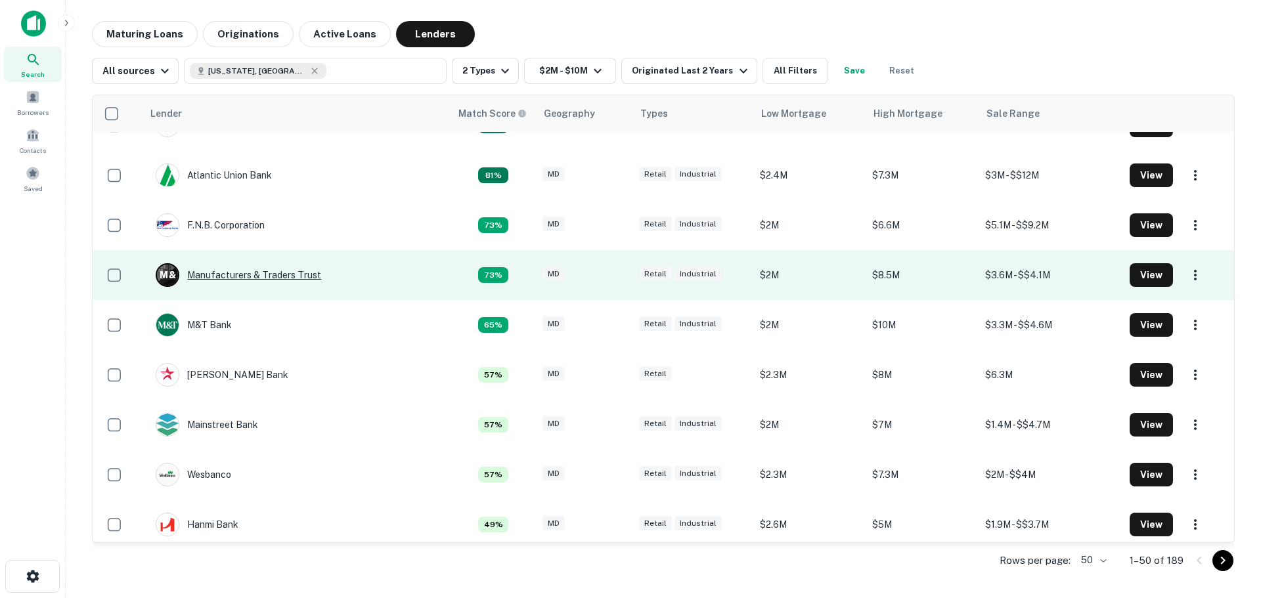
click at [248, 277] on div "M & Manufacturers & Traders Trust" at bounding box center [238, 275] width 165 height 24
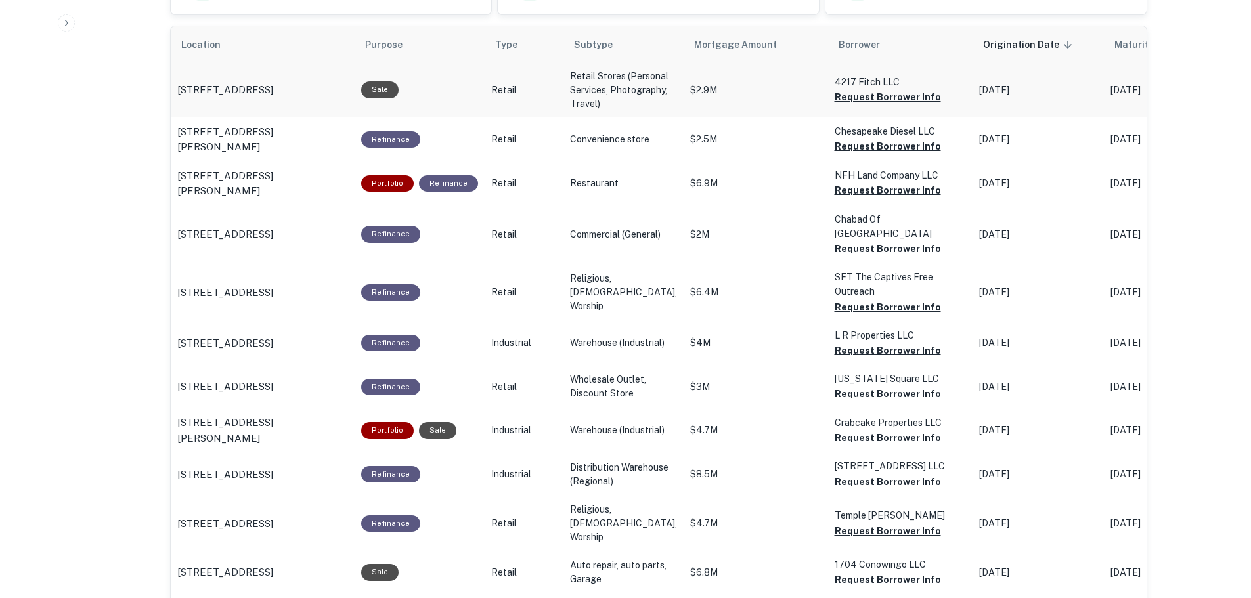
scroll to position [722, 0]
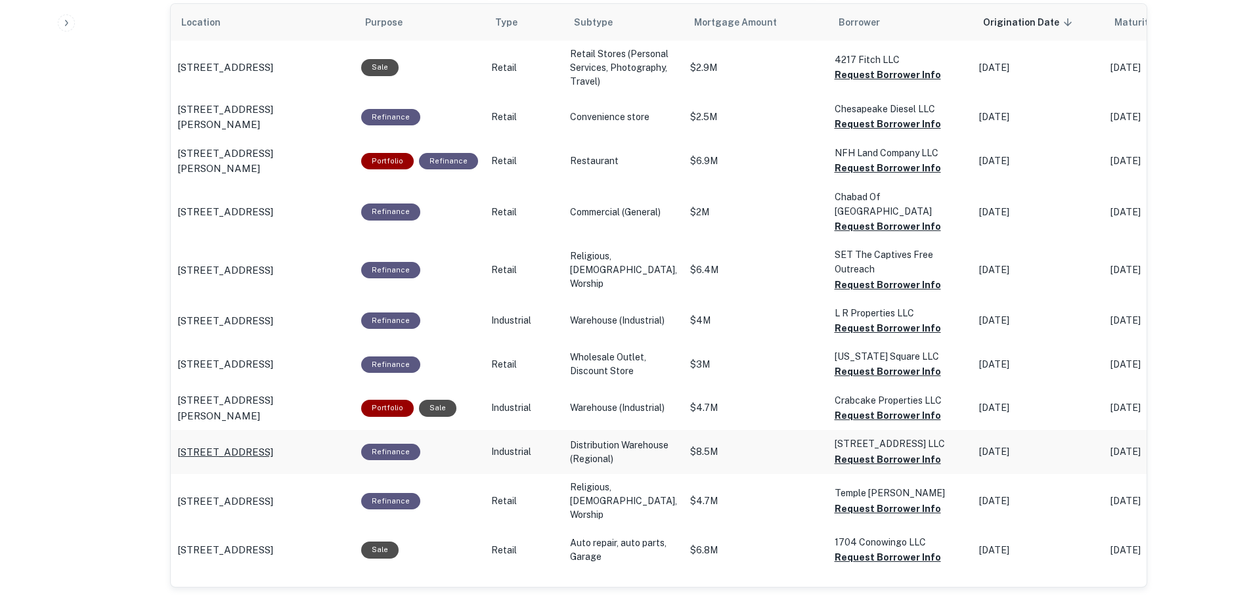
click at [255, 460] on p "6200 Columbia Park Rd Hyattsville, MD 20785" at bounding box center [225, 453] width 96 height 16
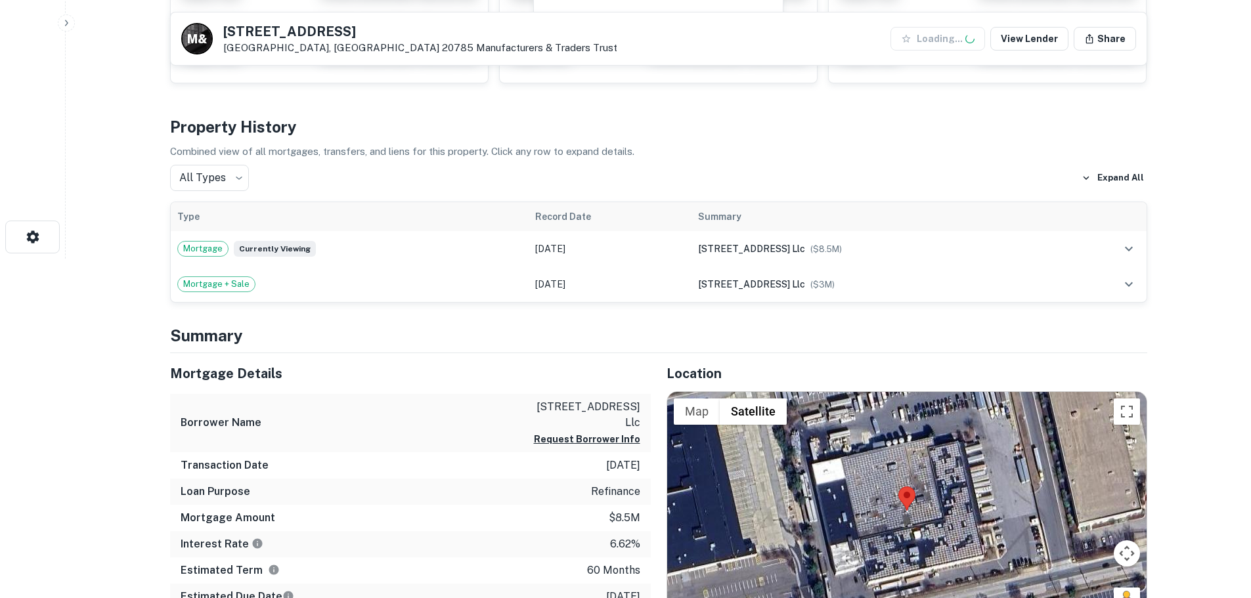
scroll to position [394, 0]
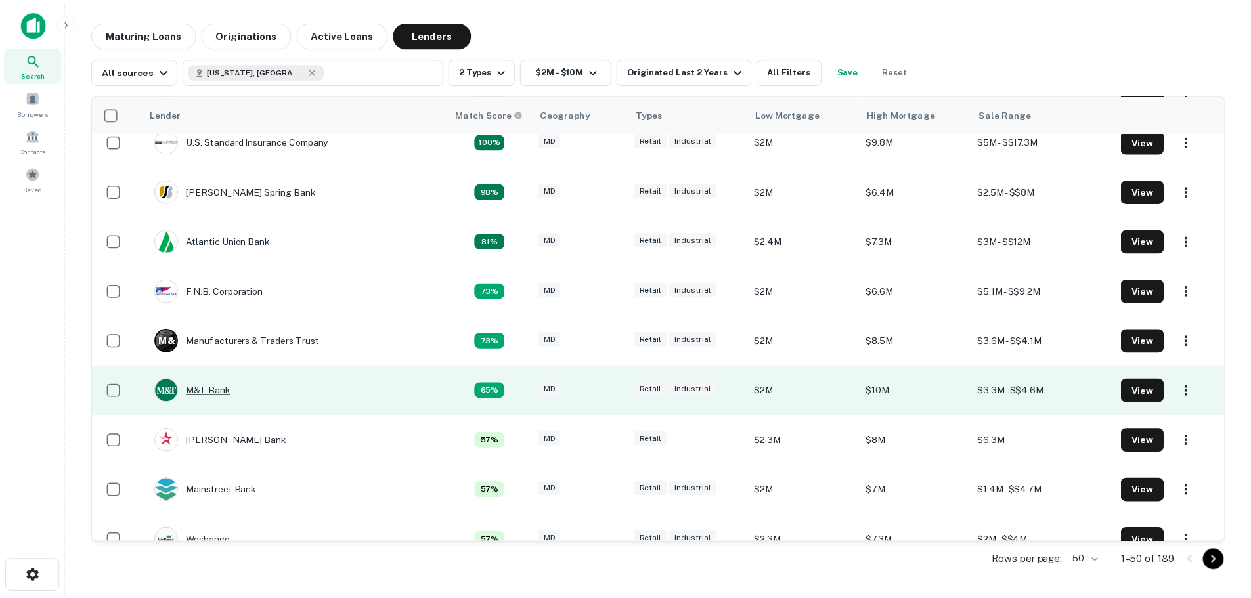
scroll to position [131, 0]
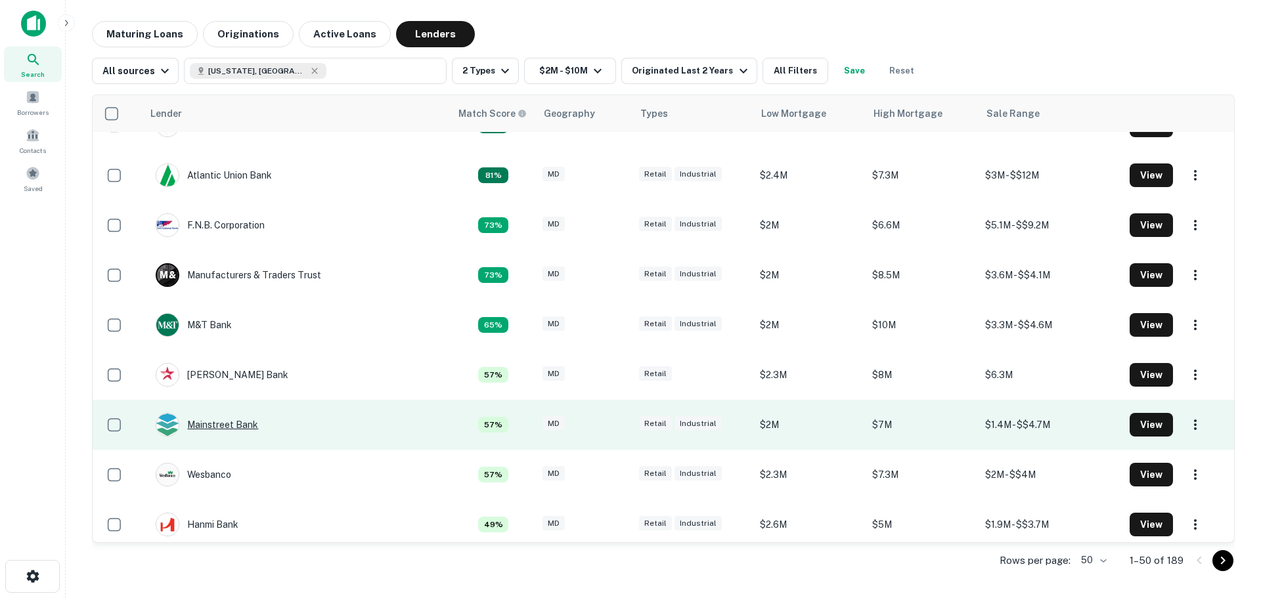
click at [229, 423] on div "Mainstreet Bank" at bounding box center [207, 425] width 102 height 24
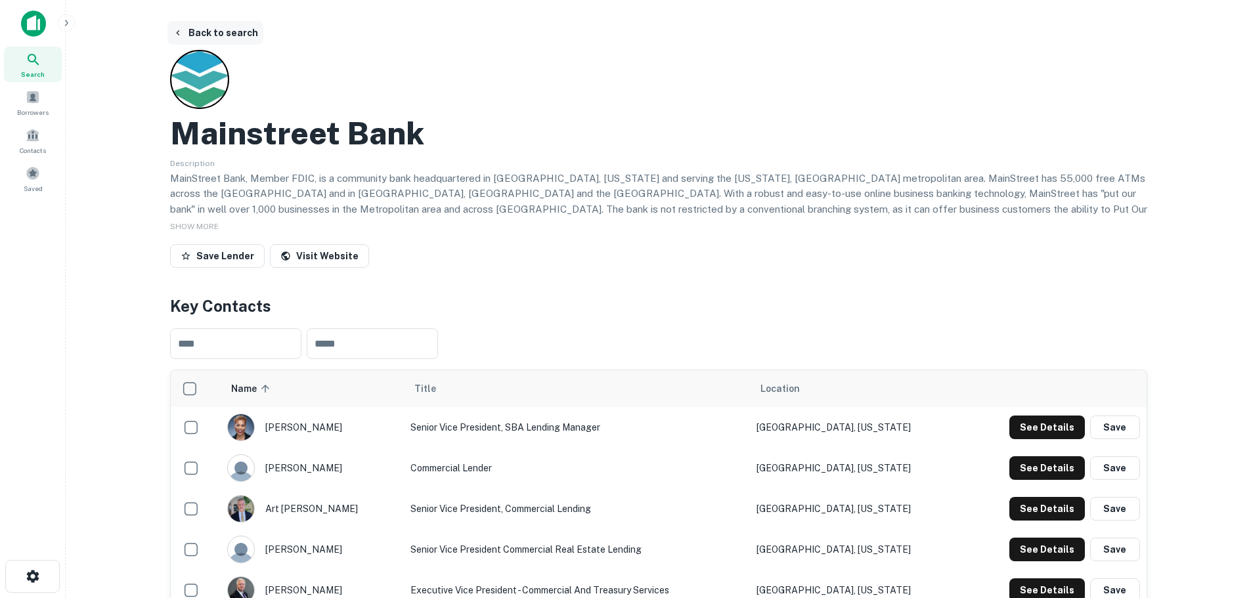
click at [194, 35] on button "Back to search" at bounding box center [215, 33] width 96 height 24
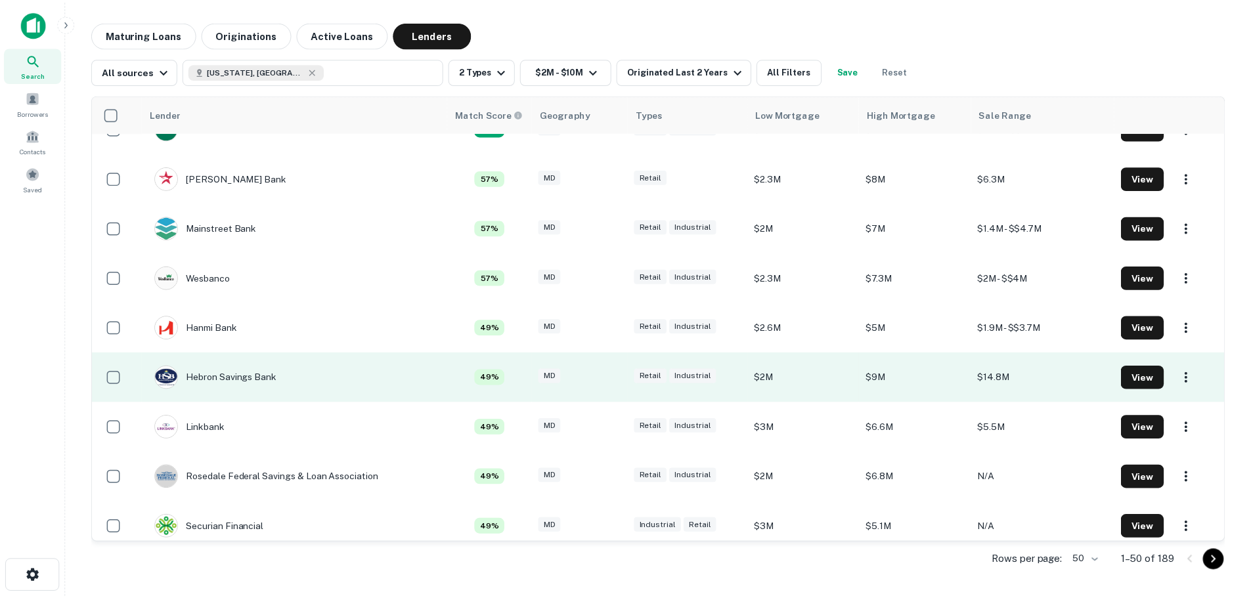
scroll to position [394, 0]
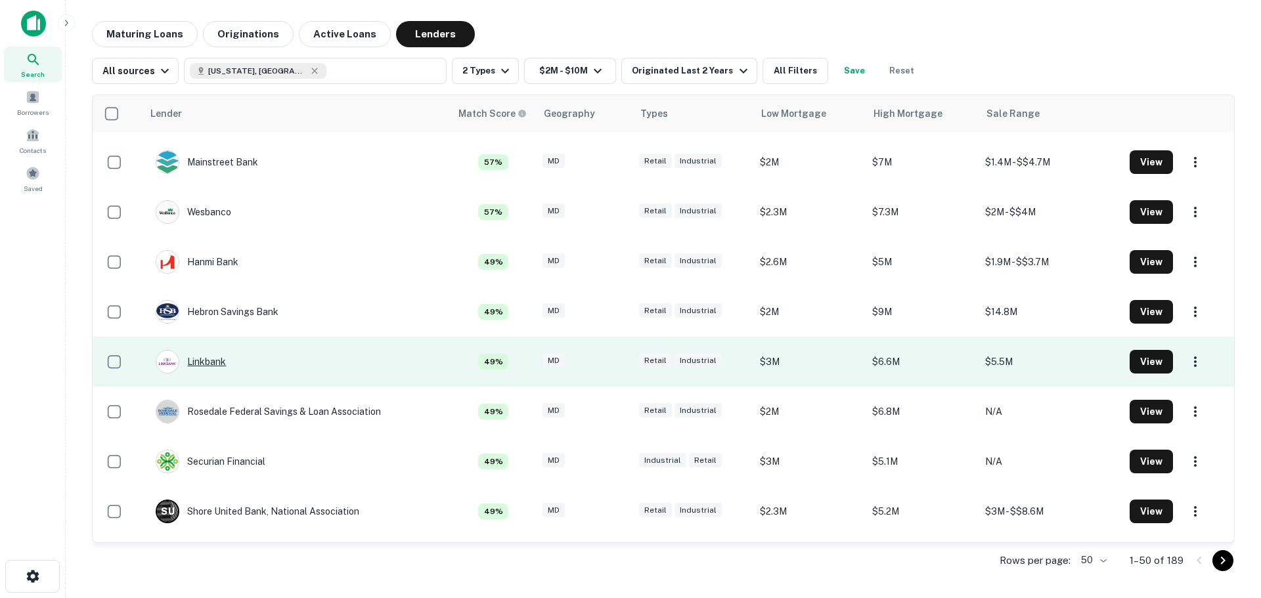
click at [213, 362] on div "Linkbank" at bounding box center [191, 362] width 70 height 24
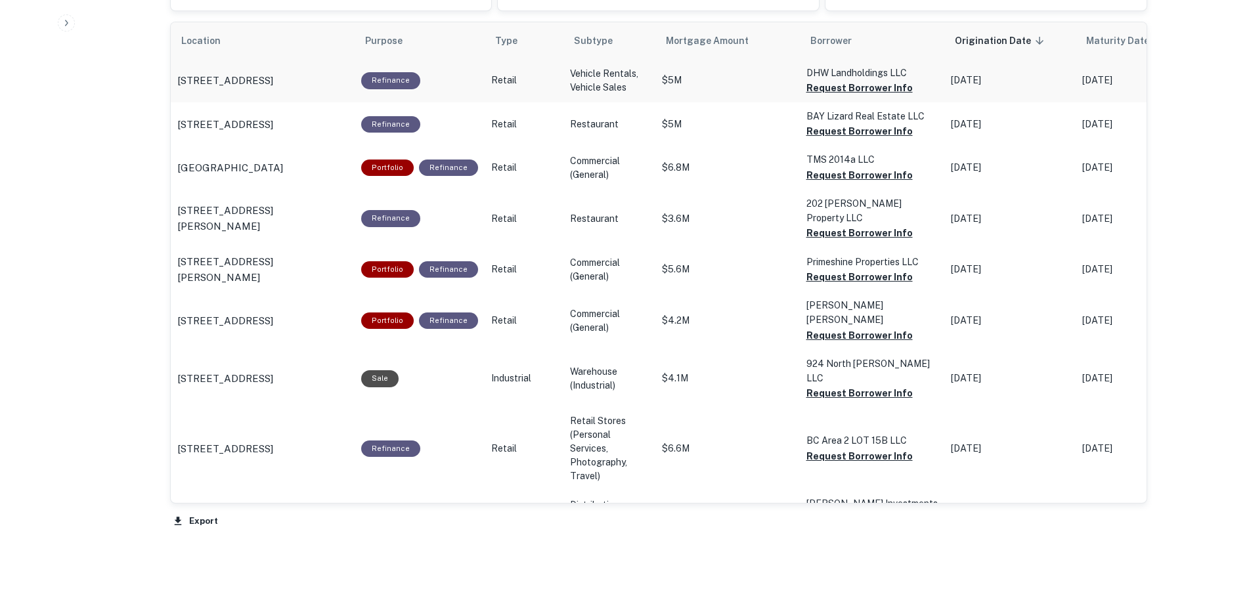
scroll to position [833, 0]
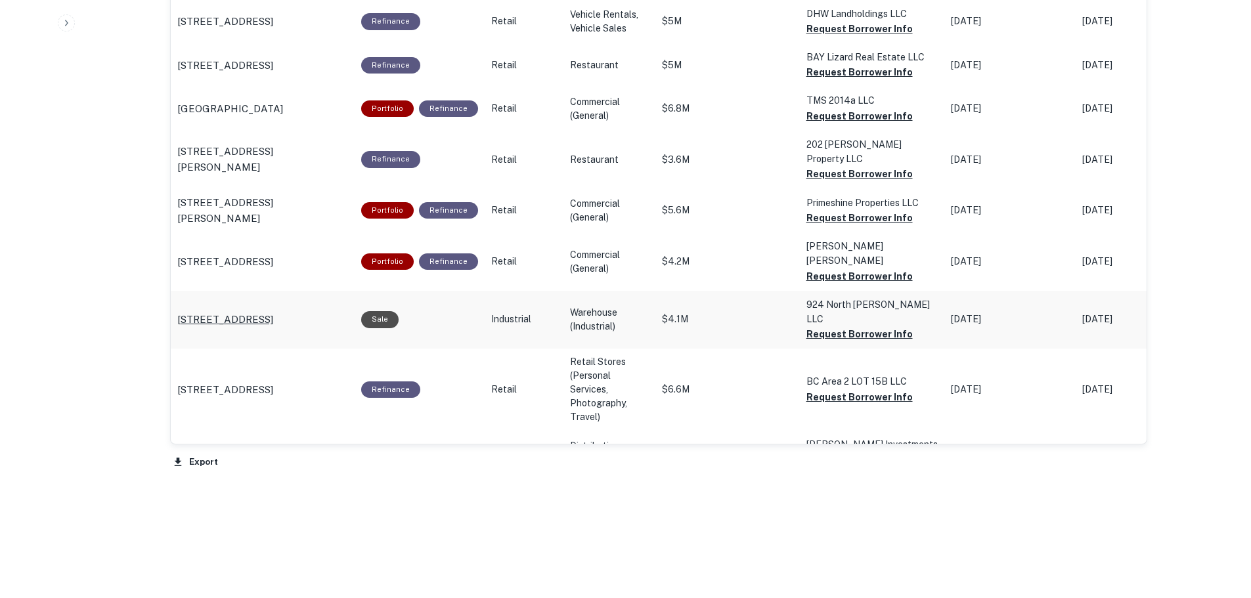
click at [273, 312] on p "[STREET_ADDRESS]" at bounding box center [225, 320] width 96 height 16
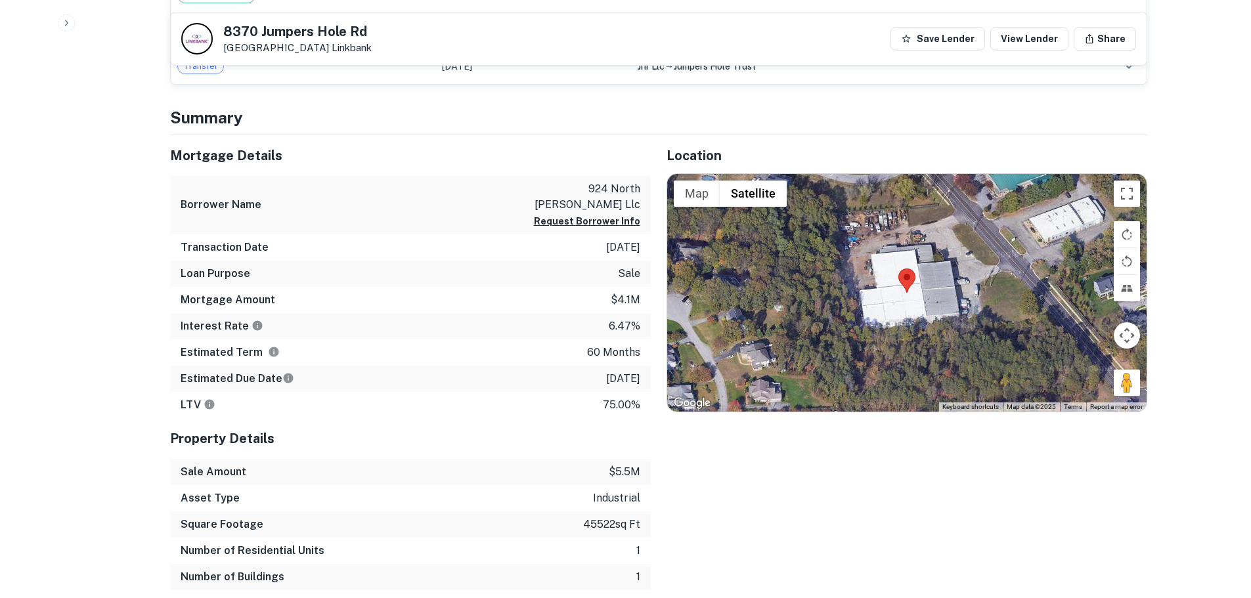
scroll to position [722, 0]
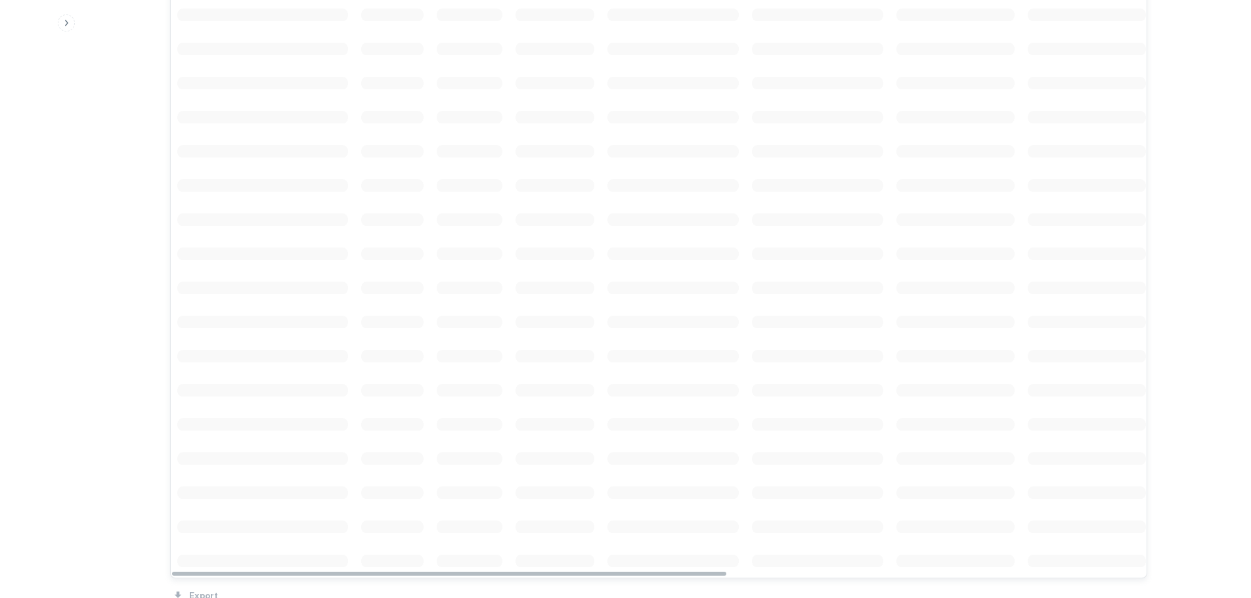
scroll to position [833, 0]
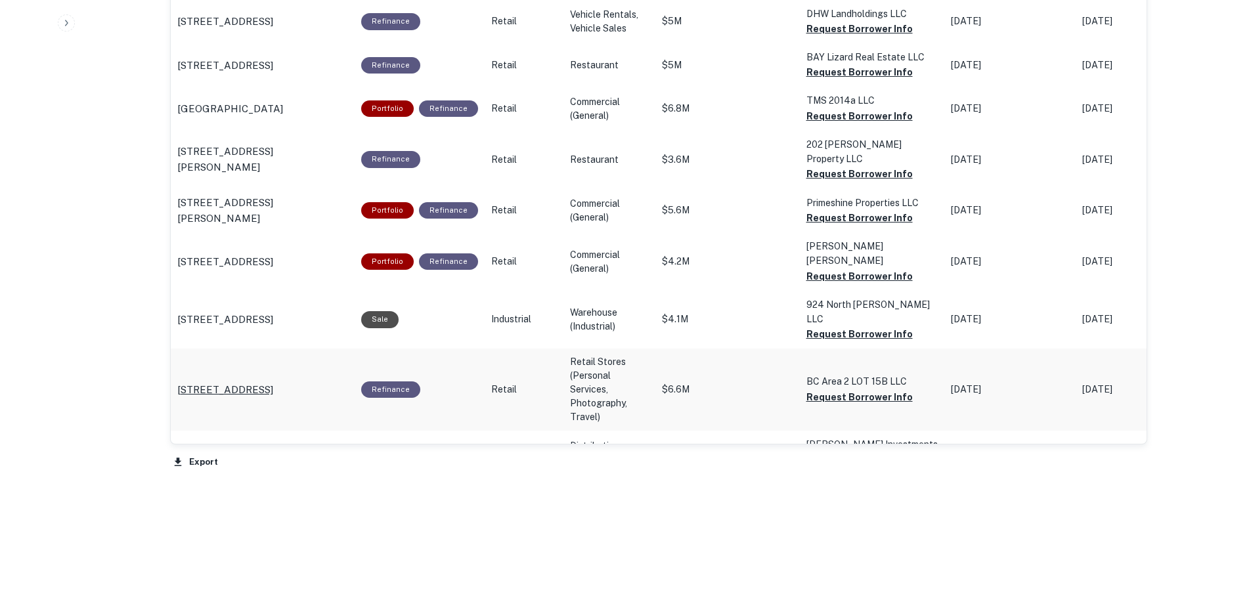
click at [273, 382] on p "[STREET_ADDRESS]" at bounding box center [225, 390] width 96 height 16
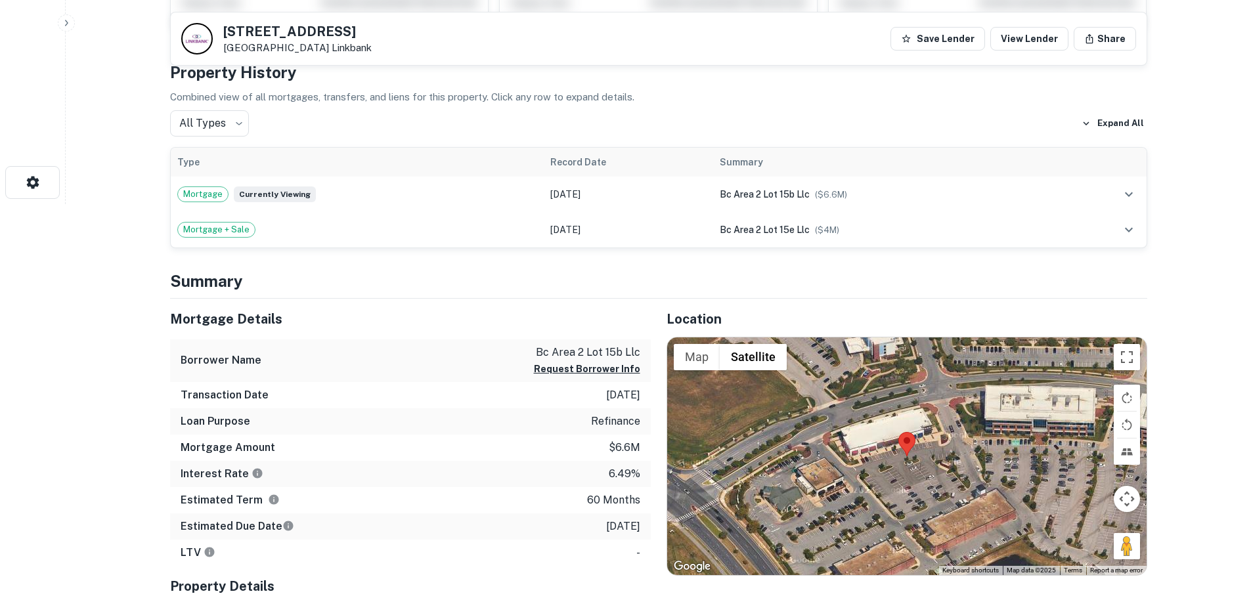
scroll to position [460, 0]
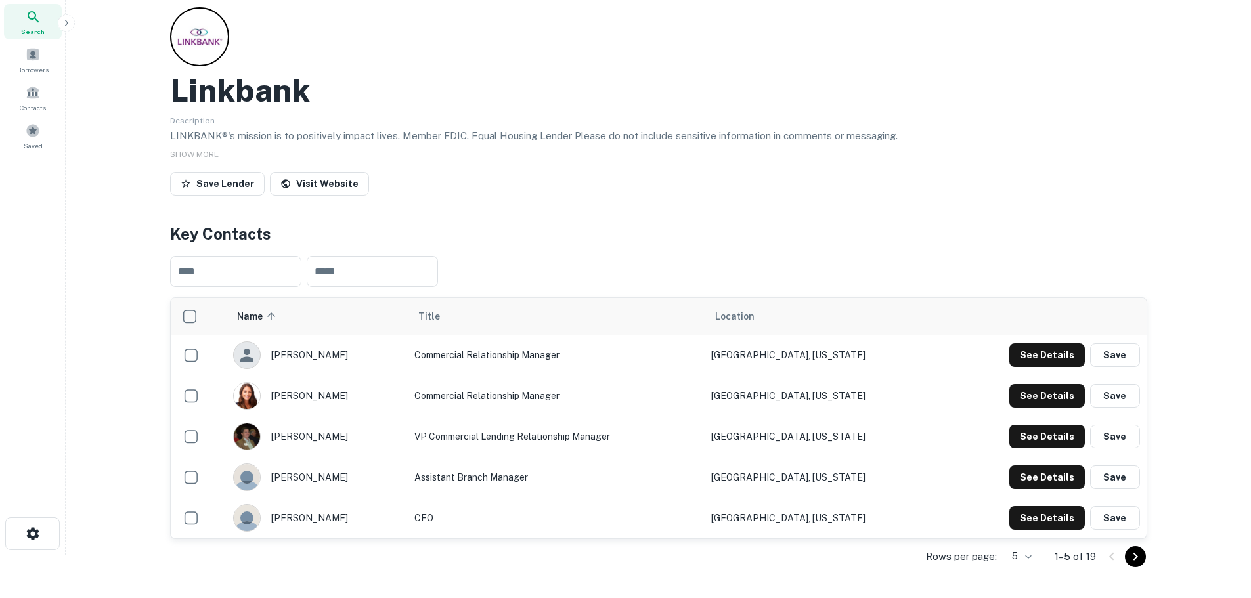
scroll to position [66, 0]
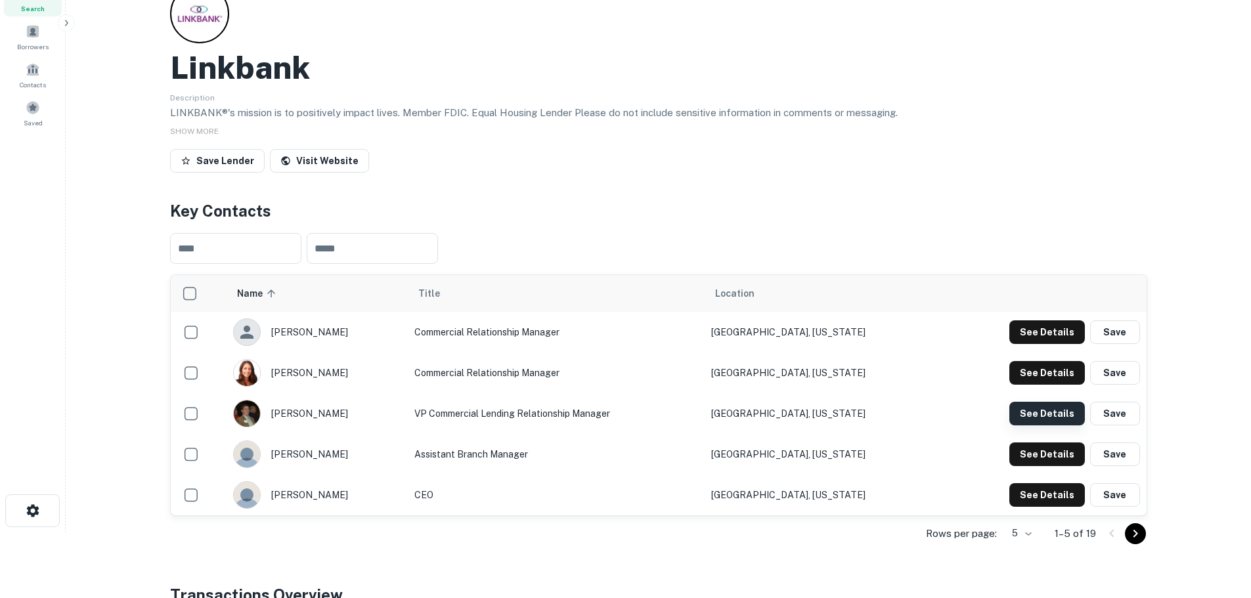
click at [1046, 414] on button "See Details" at bounding box center [1047, 414] width 76 height 24
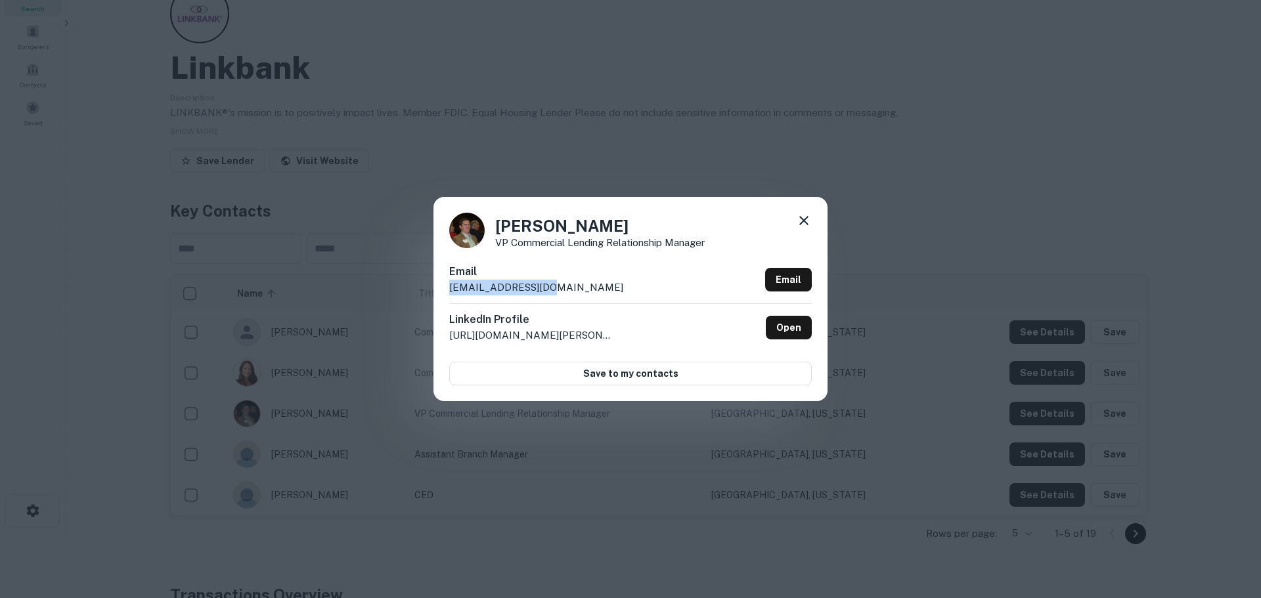
drag, startPoint x: 548, startPoint y: 284, endPoint x: 429, endPoint y: 289, distance: 118.3
click at [429, 289] on div "Brendan Gale VP Commercial Lending Relationship Manager Email bgale@linkbank.co…" at bounding box center [630, 299] width 1261 height 598
copy p "bgale@linkbank.com"
click at [799, 215] on icon at bounding box center [804, 221] width 16 height 16
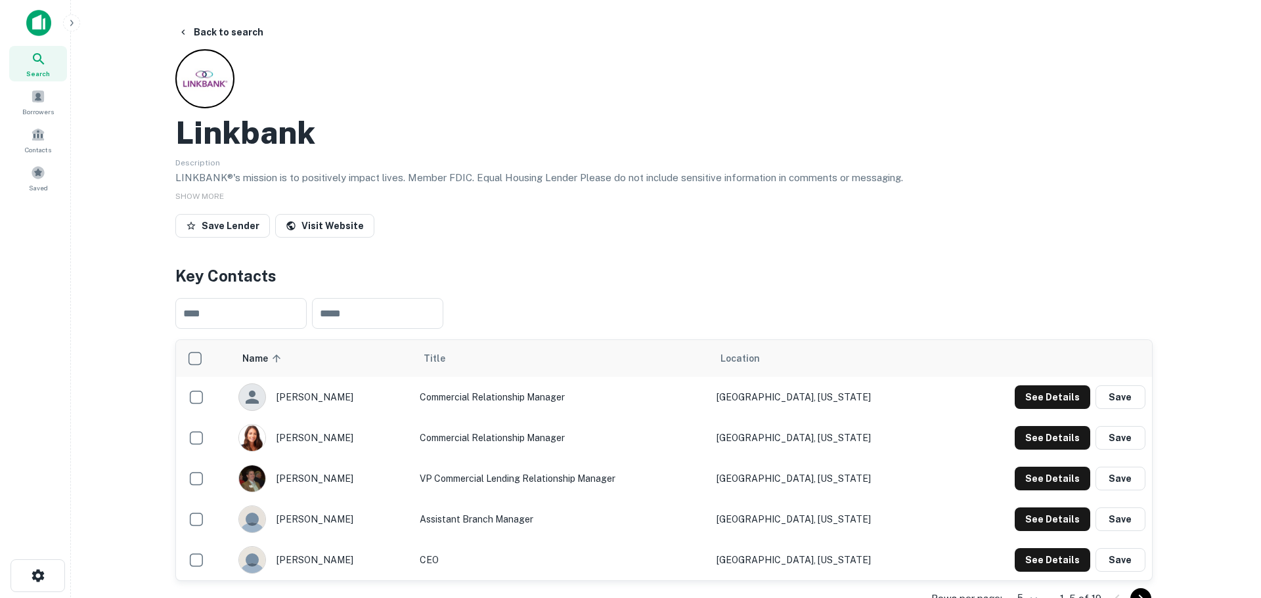
scroll to position [0, 0]
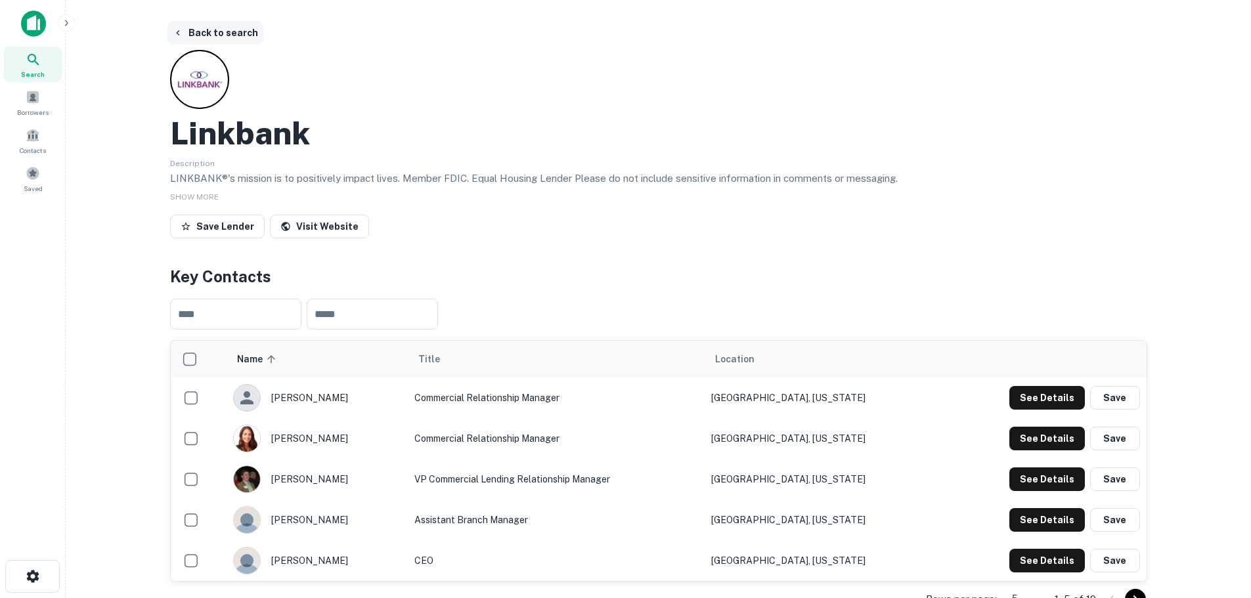
click at [209, 33] on button "Back to search" at bounding box center [215, 33] width 96 height 24
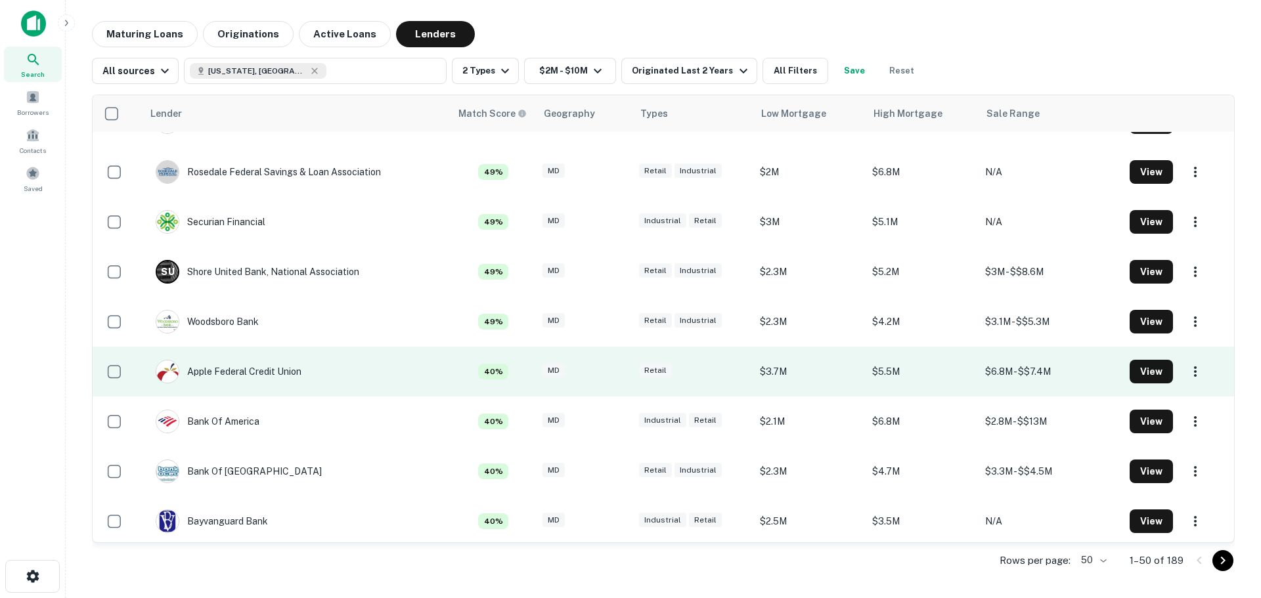
scroll to position [657, 0]
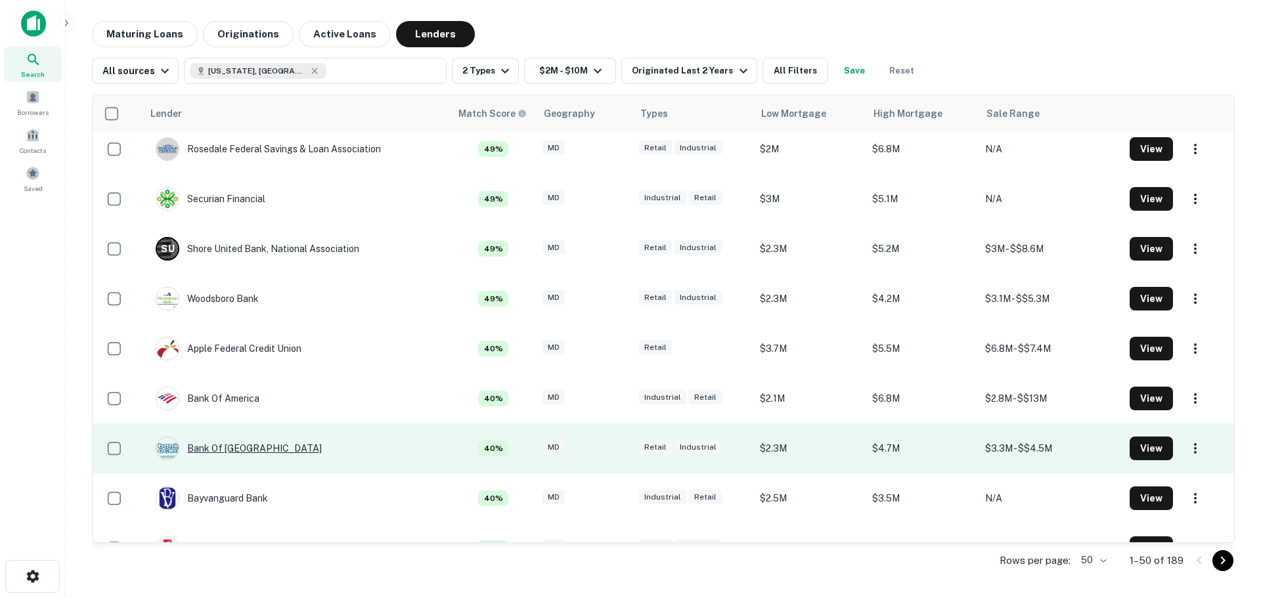
click at [240, 446] on div "Bank Of [GEOGRAPHIC_DATA]" at bounding box center [239, 449] width 166 height 24
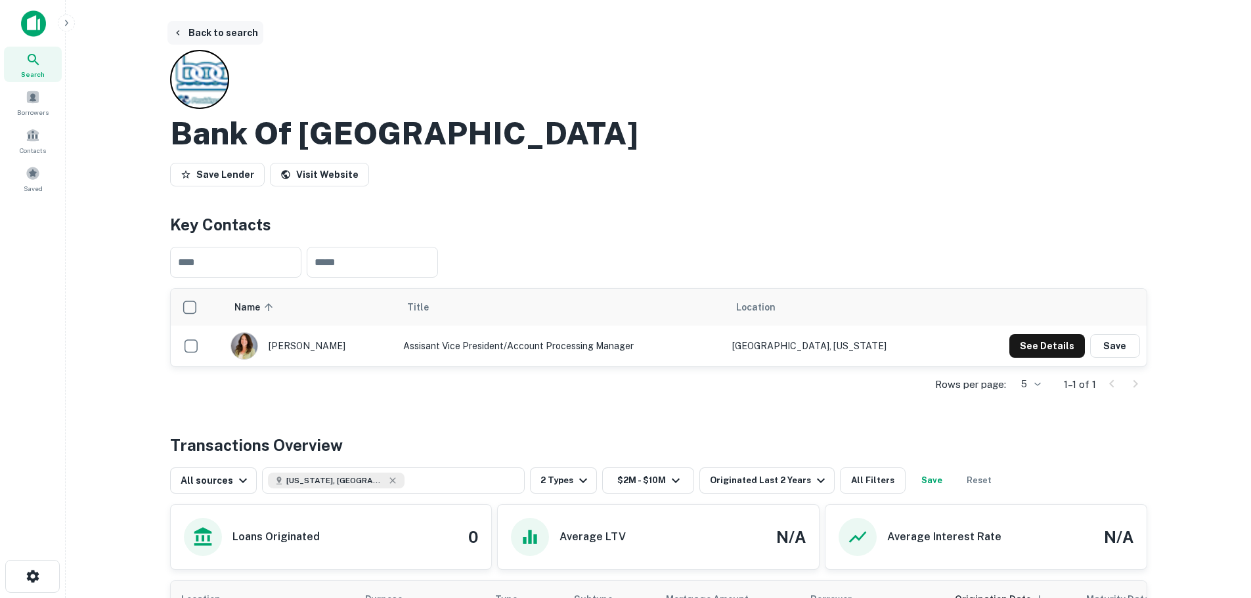
click at [209, 37] on button "Back to search" at bounding box center [215, 33] width 96 height 24
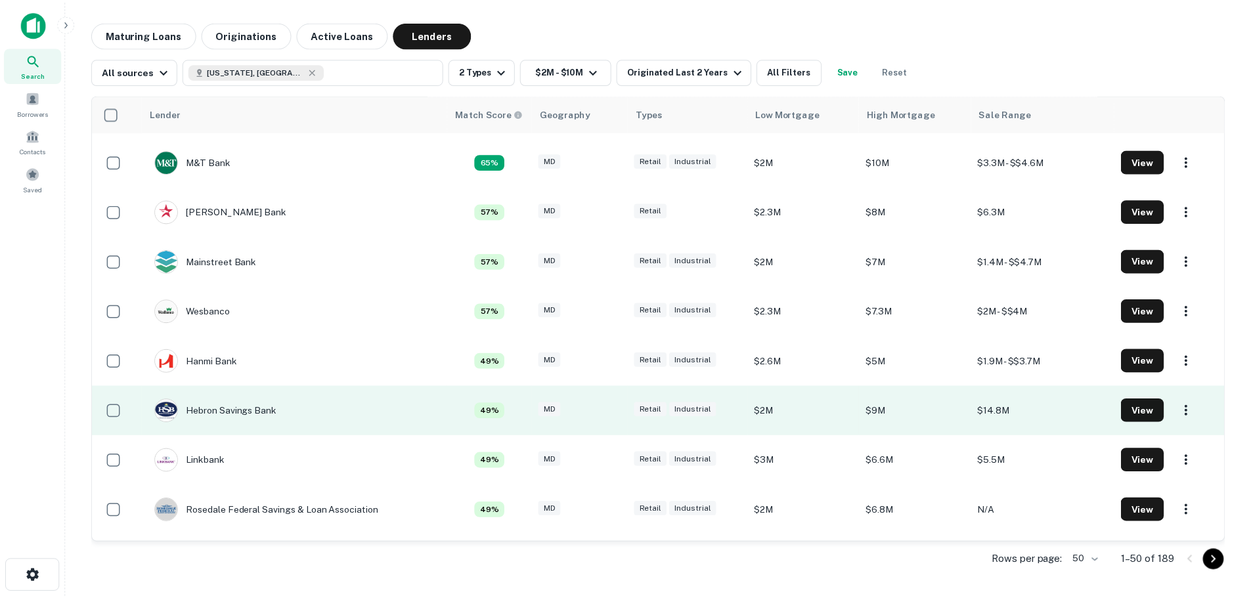
scroll to position [328, 0]
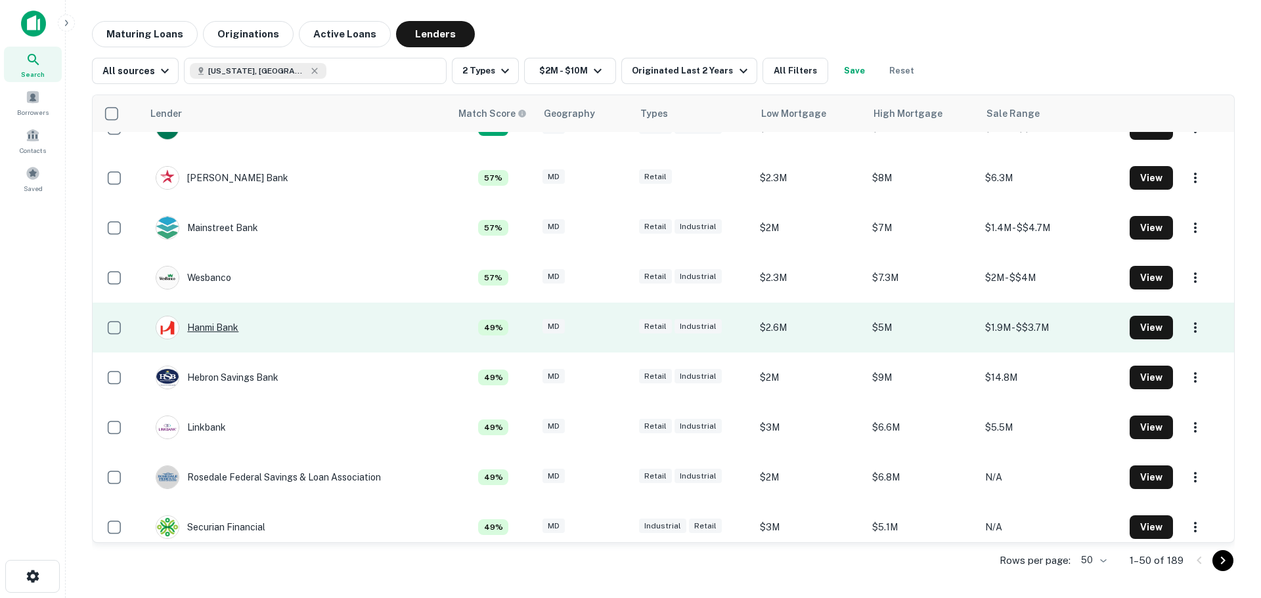
click at [231, 323] on div "Hanmi Bank" at bounding box center [197, 328] width 83 height 24
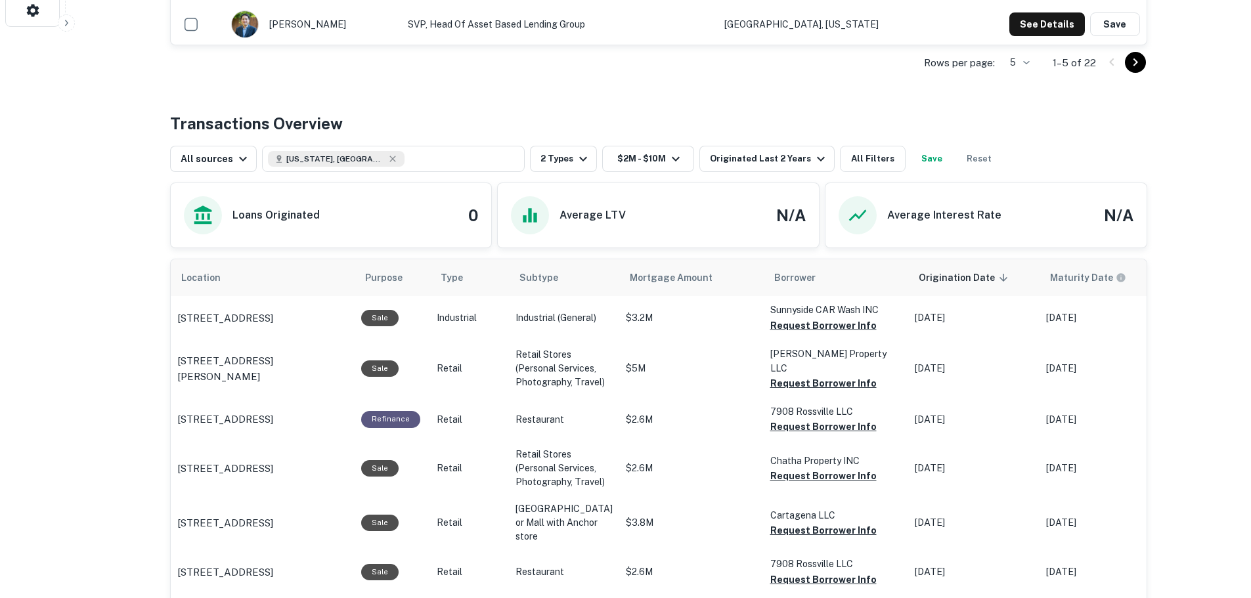
scroll to position [722, 0]
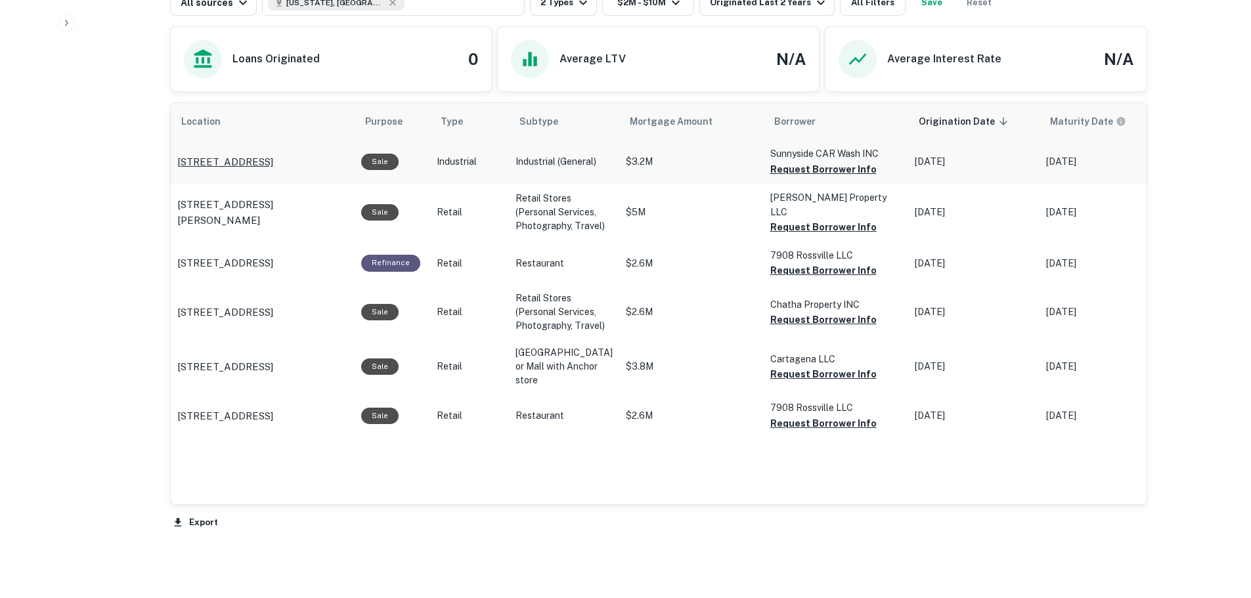
click at [273, 154] on p "[STREET_ADDRESS]" at bounding box center [225, 162] width 96 height 16
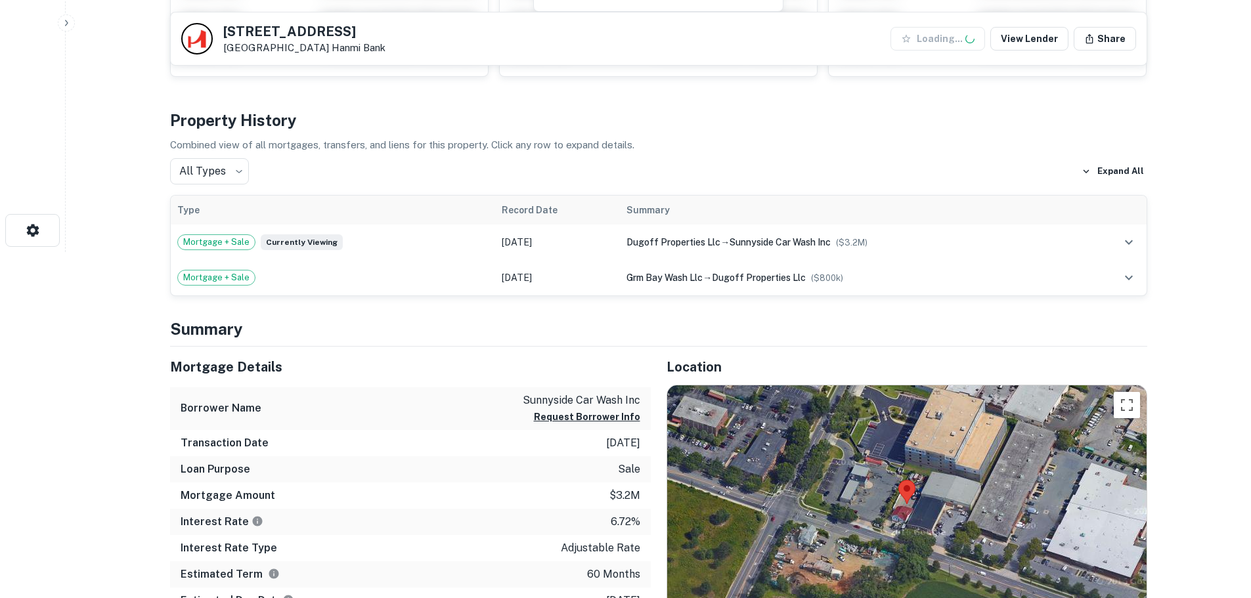
scroll to position [460, 0]
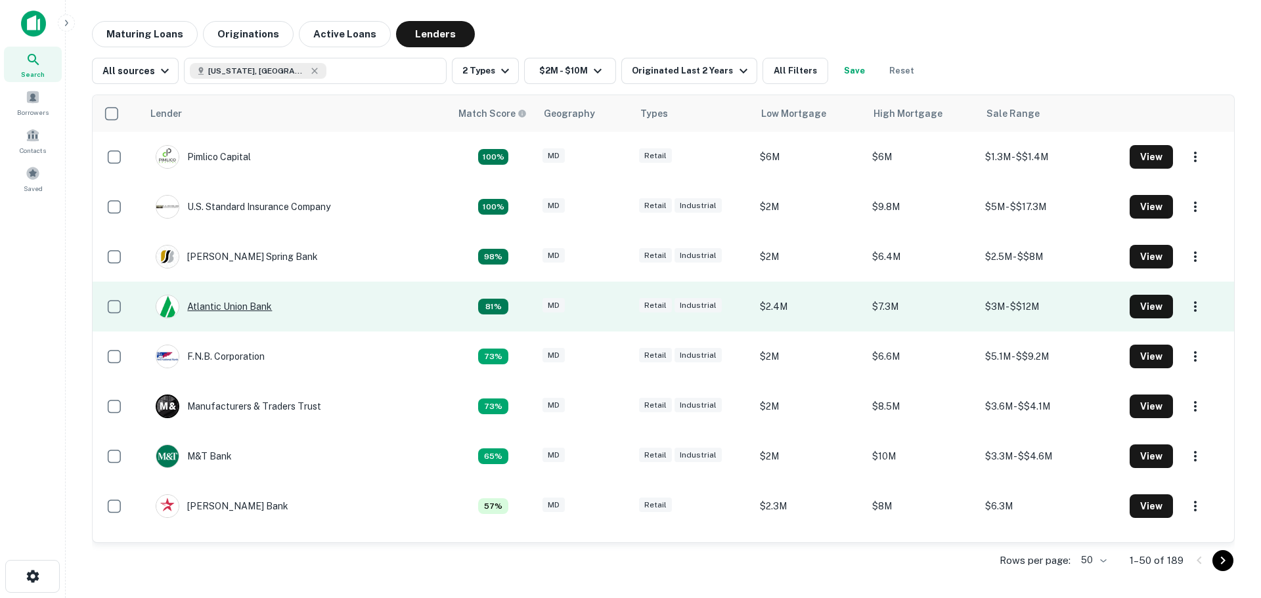
click at [253, 309] on div "Atlantic Union Bank" at bounding box center [214, 307] width 116 height 24
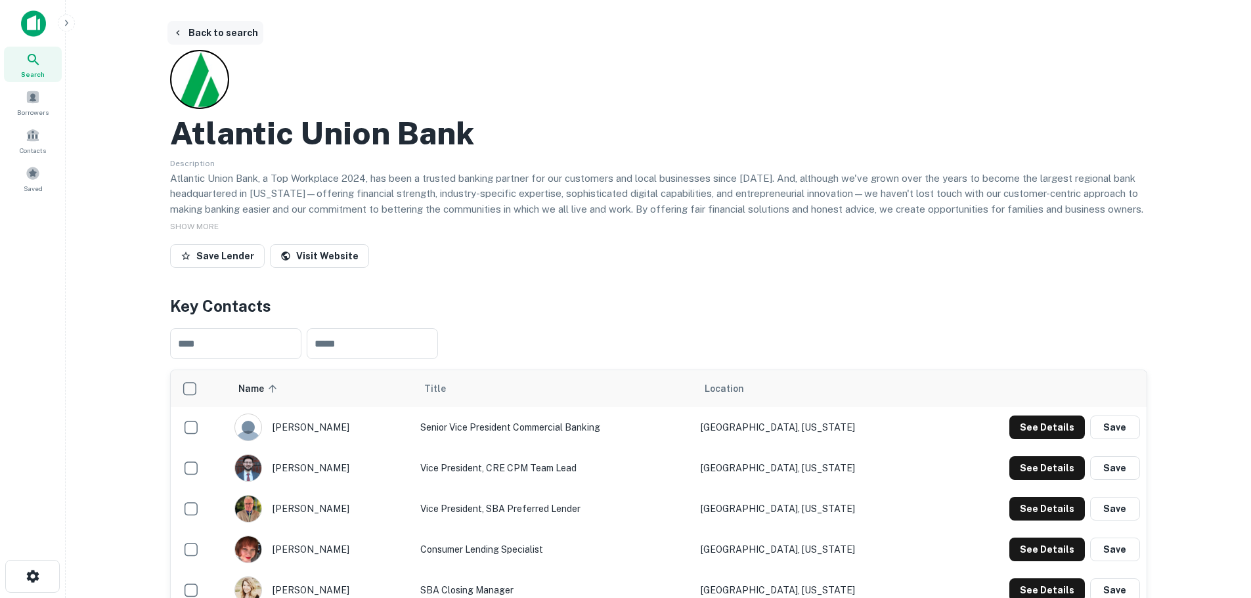
click at [215, 30] on button "Back to search" at bounding box center [215, 33] width 96 height 24
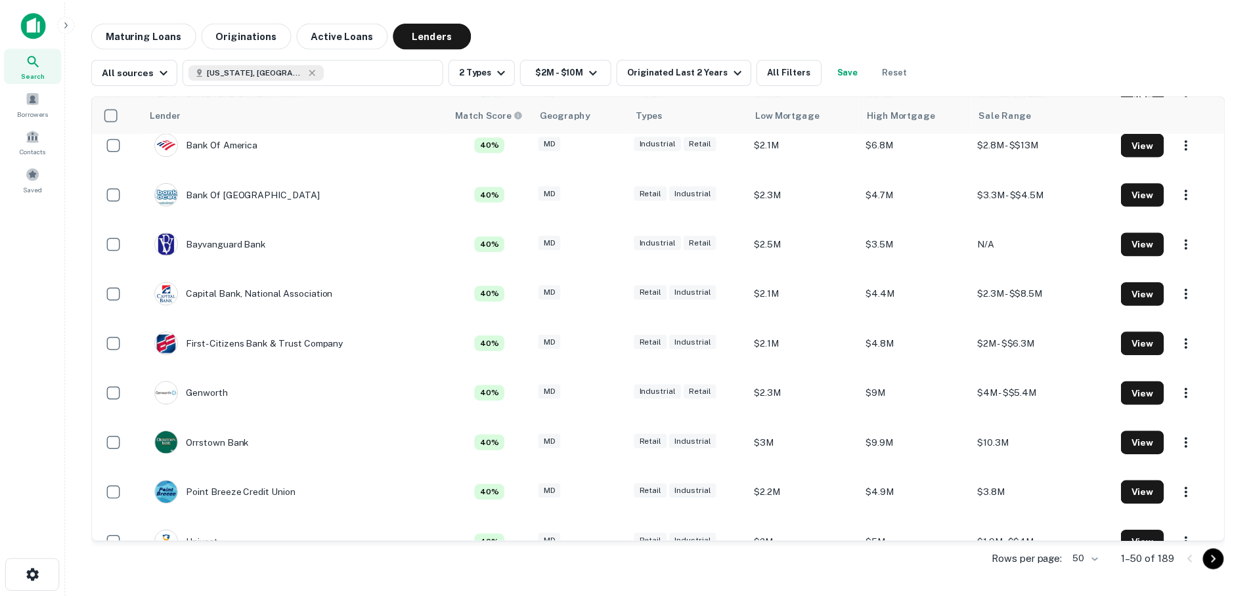
scroll to position [919, 0]
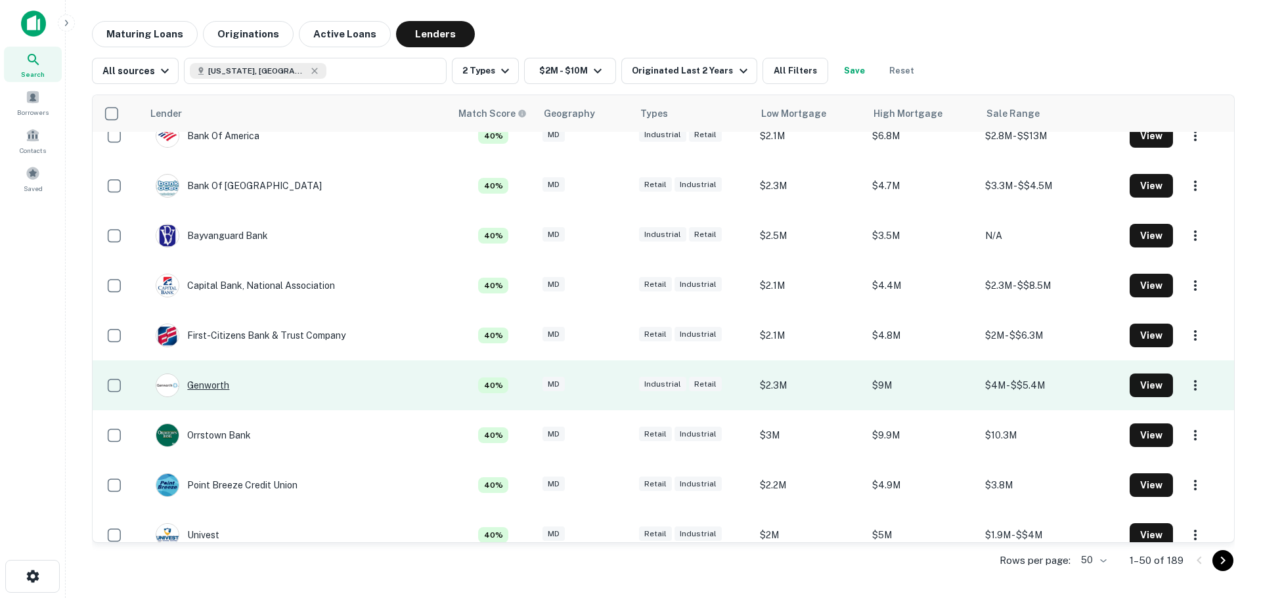
click at [221, 383] on div "Genworth" at bounding box center [193, 386] width 74 height 24
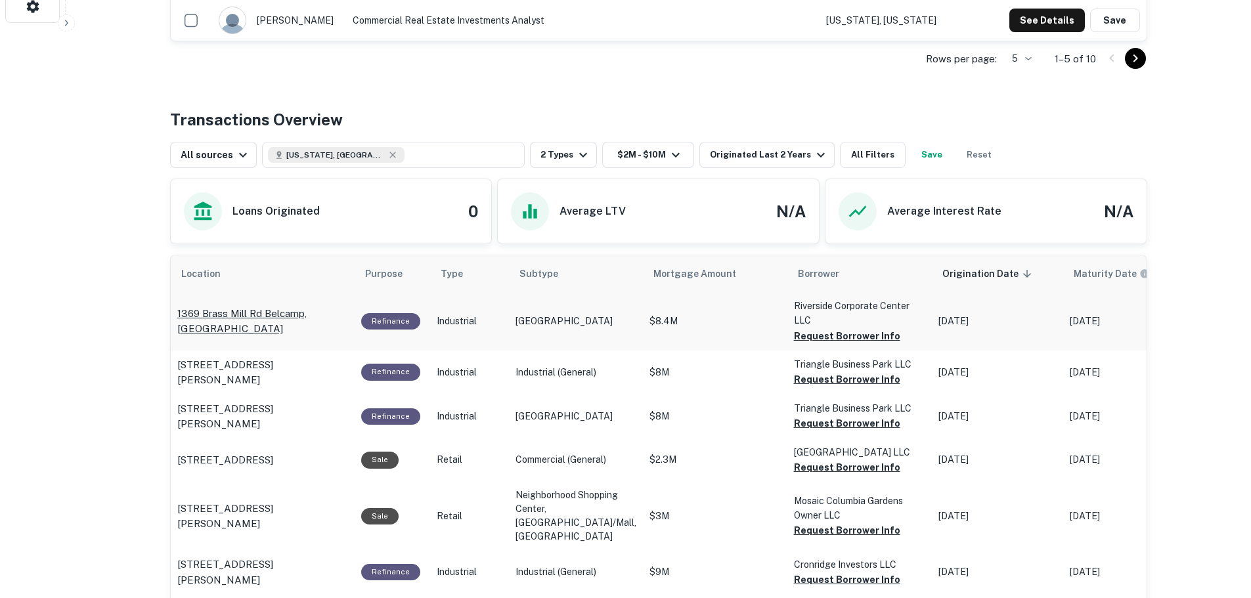
scroll to position [591, 0]
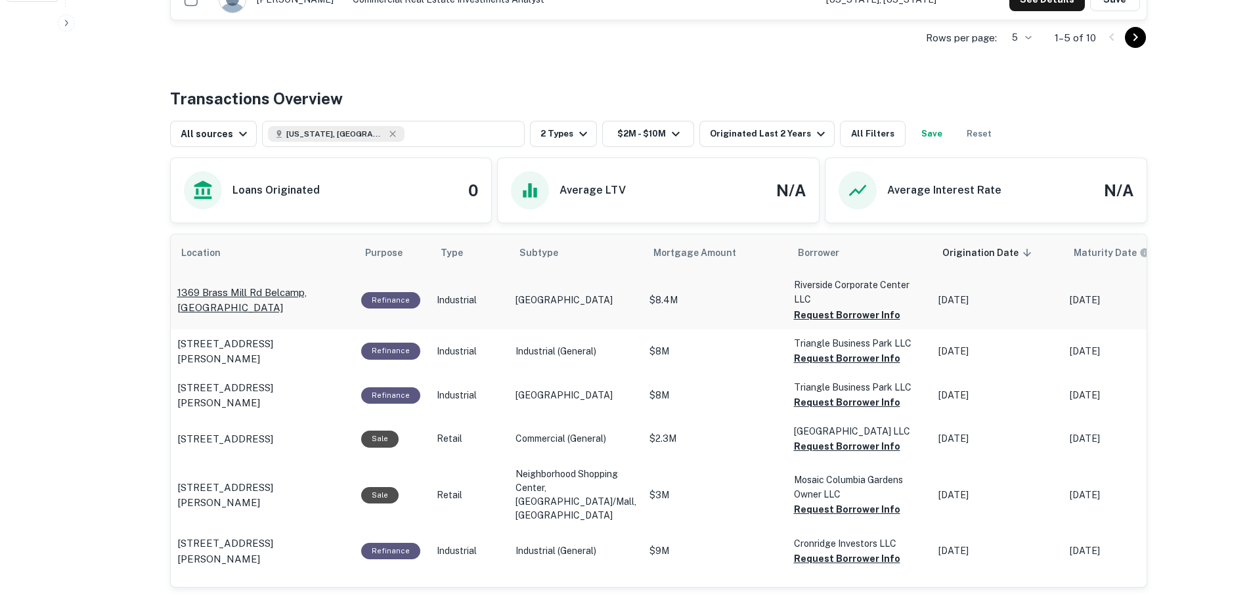
click at [262, 297] on p "1369 Brass Mill Rd Belcamp, [GEOGRAPHIC_DATA]" at bounding box center [262, 300] width 171 height 31
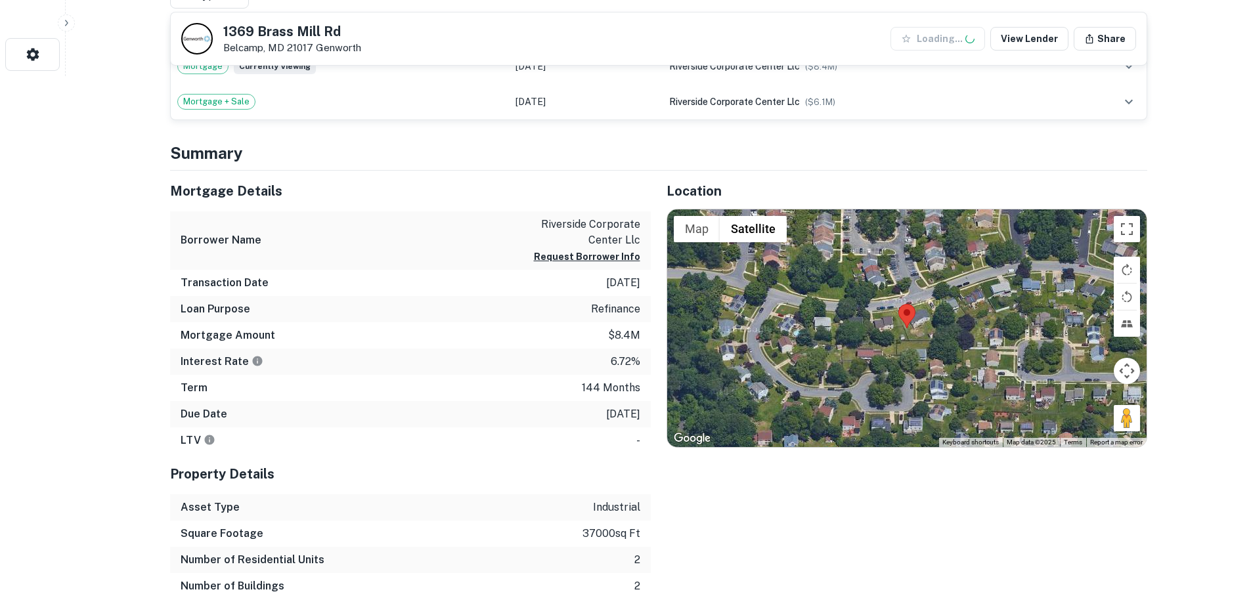
scroll to position [525, 0]
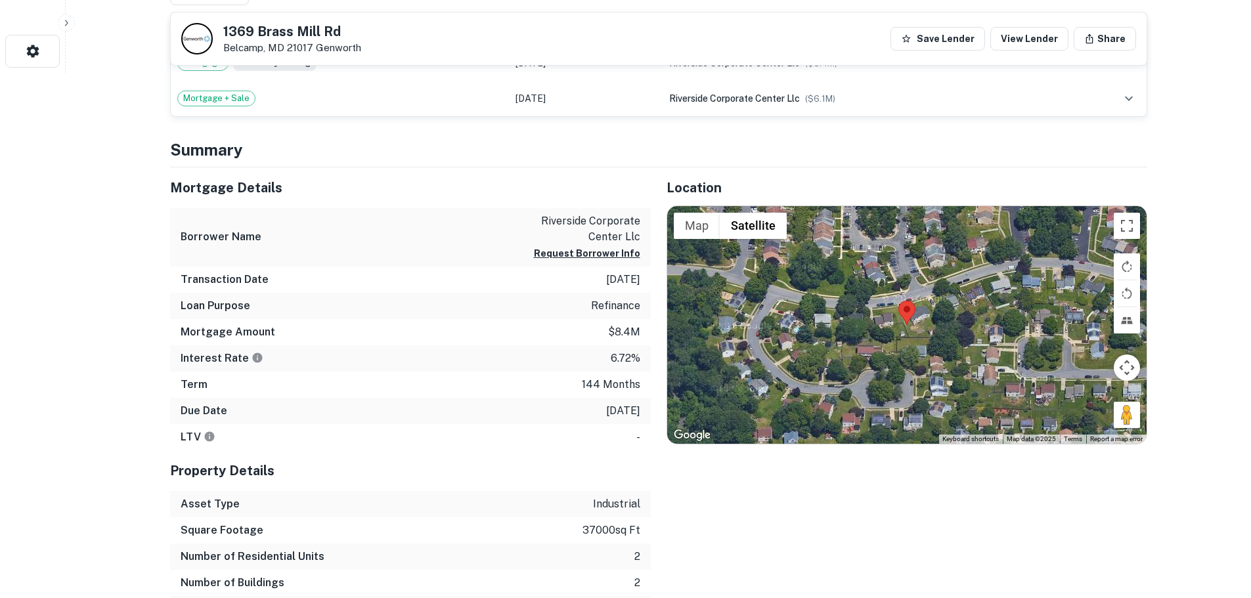
drag, startPoint x: 393, startPoint y: 381, endPoint x: 393, endPoint y: 368, distance: 13.1
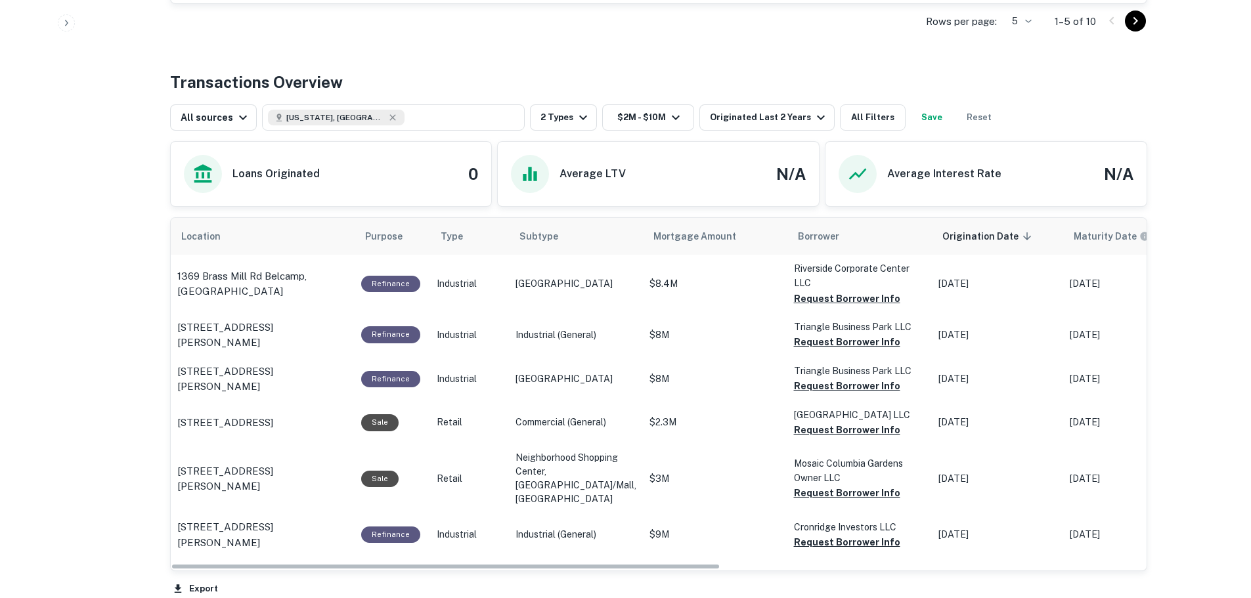
scroll to position [722, 0]
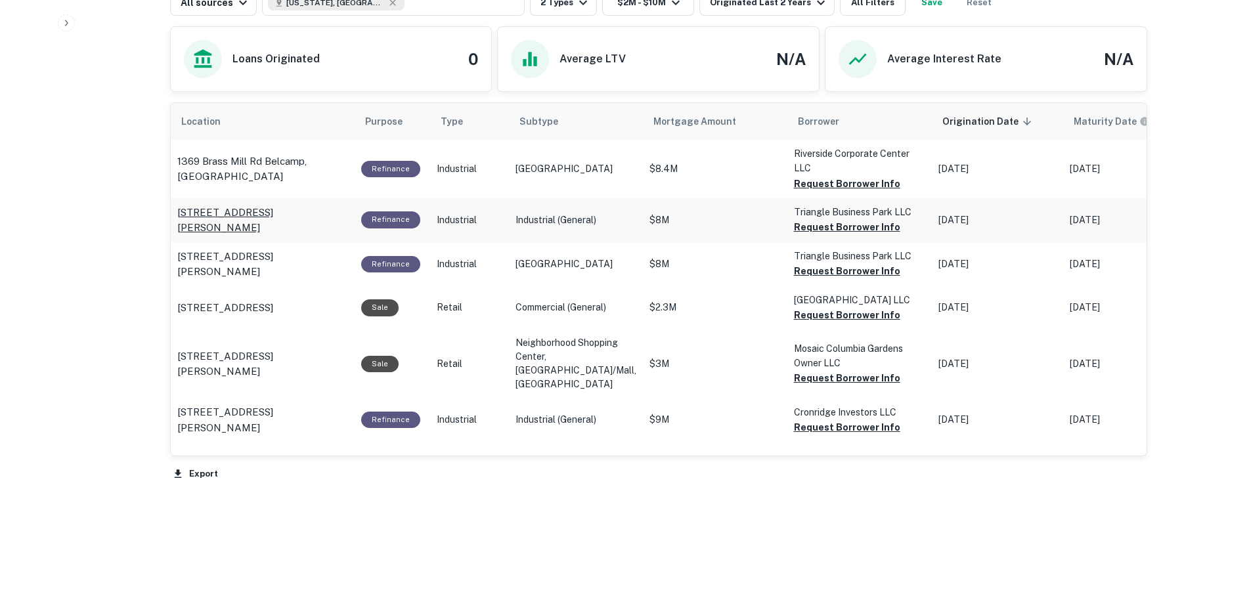
click at [265, 216] on p "1500 Joh Ave Halethorpe, MD 21227" at bounding box center [262, 220] width 171 height 31
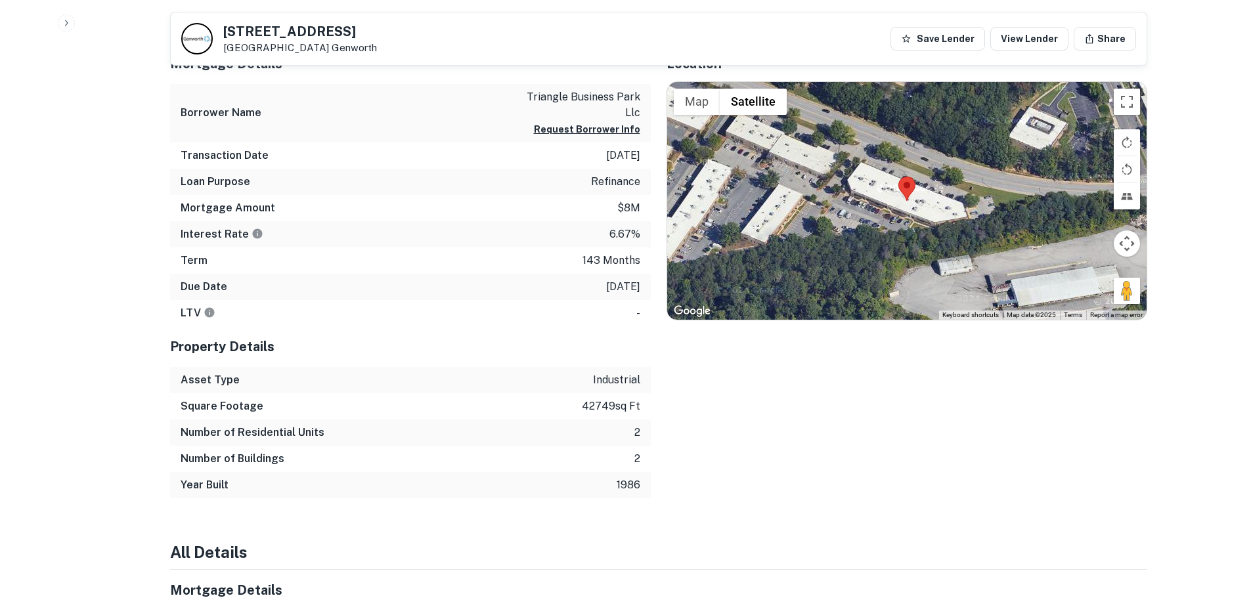
scroll to position [722, 0]
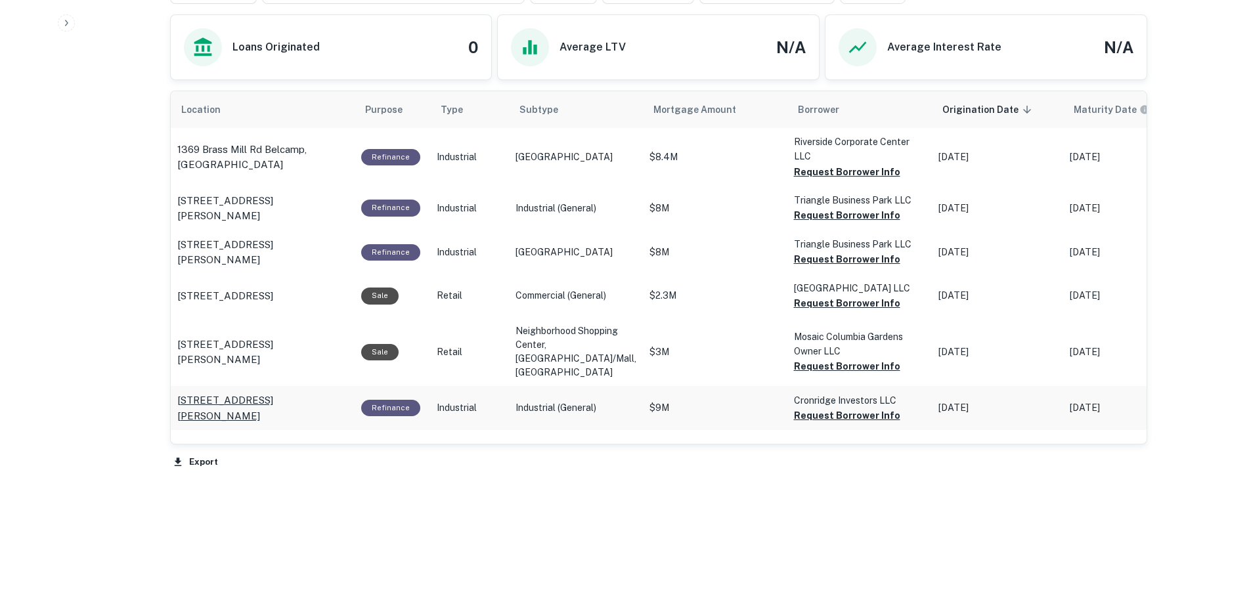
click at [276, 415] on p "[STREET_ADDRESS][PERSON_NAME]" at bounding box center [262, 408] width 171 height 31
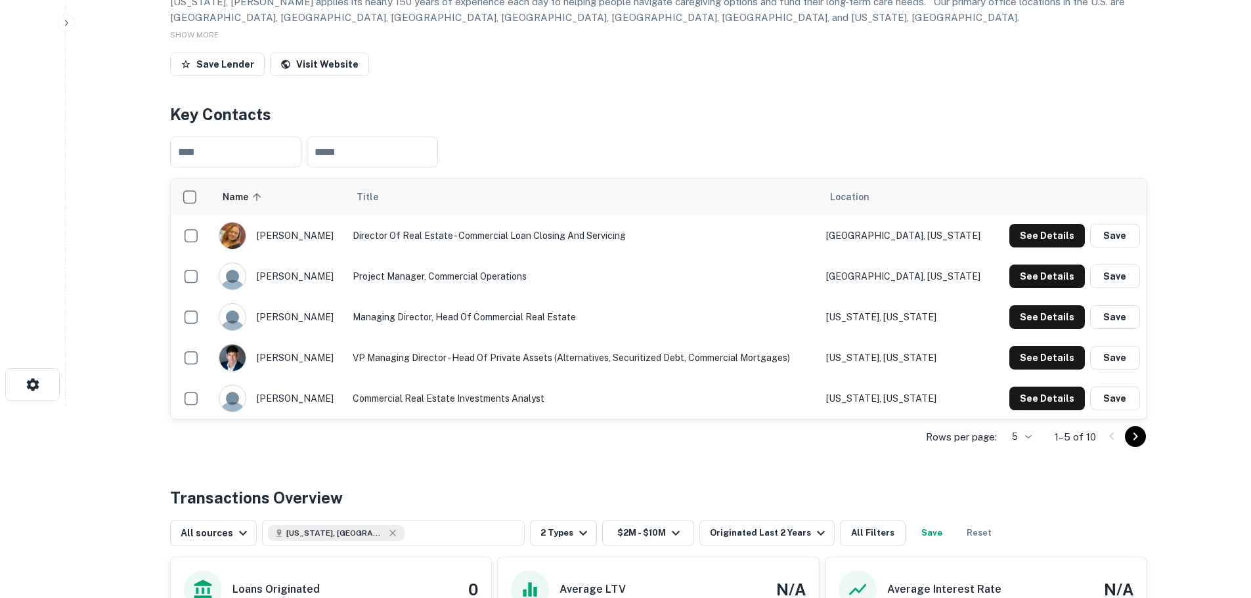
scroll to position [131, 0]
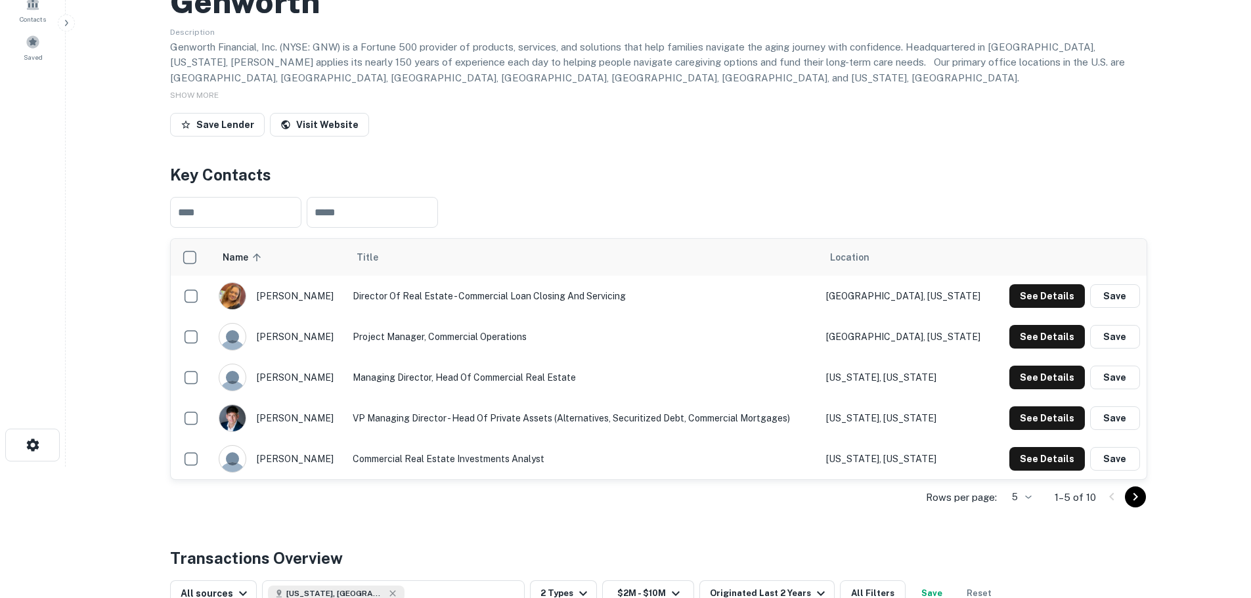
click at [1156, 498] on div "Back to search Genworth Description Genworth Financial, Inc. (NYSE: GNW) is a F…" at bounding box center [658, 545] width 1009 height 1311
click at [1132, 493] on icon "Go to next page" at bounding box center [1135, 497] width 16 height 16
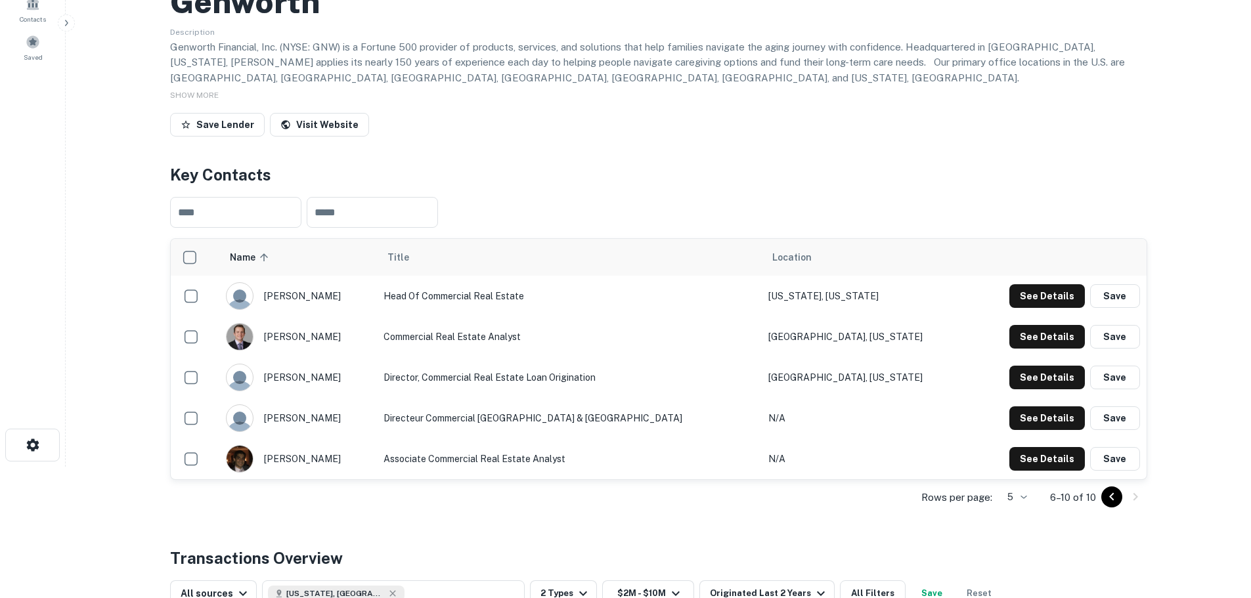
click at [1102, 499] on button "Go to previous page" at bounding box center [1111, 497] width 21 height 21
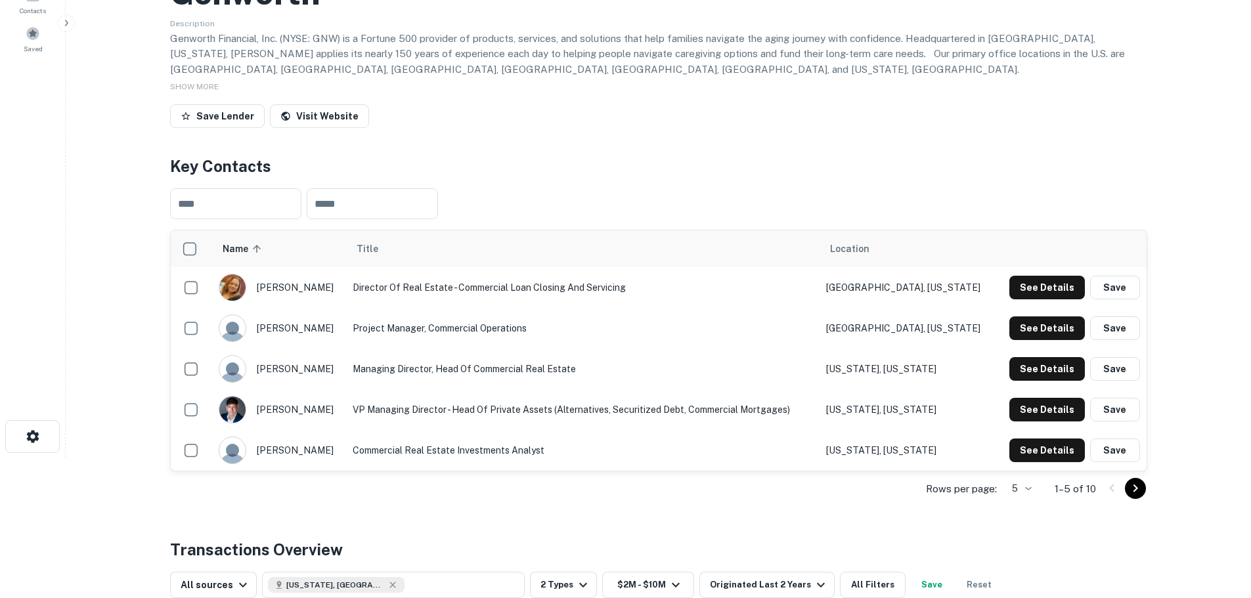
scroll to position [197, 0]
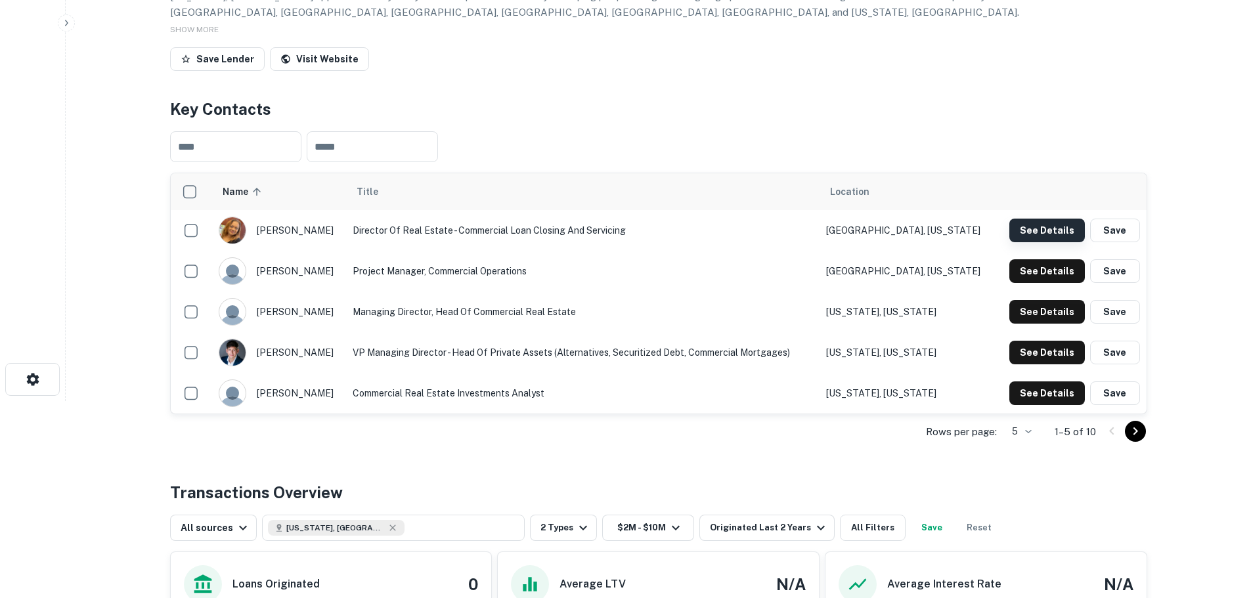
click at [1039, 229] on button "See Details" at bounding box center [1047, 231] width 76 height 24
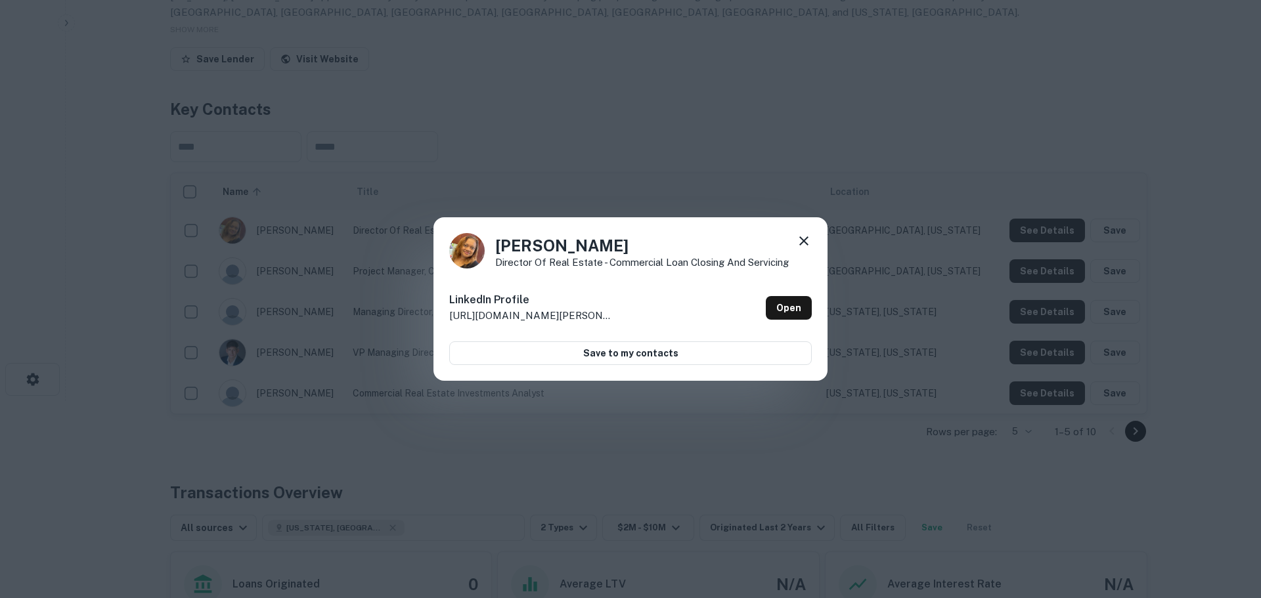
click at [1034, 230] on div "Rhonda Miles-Crump Director of Real Estate - Commercial Loan Closing and Servic…" at bounding box center [630, 299] width 1261 height 598
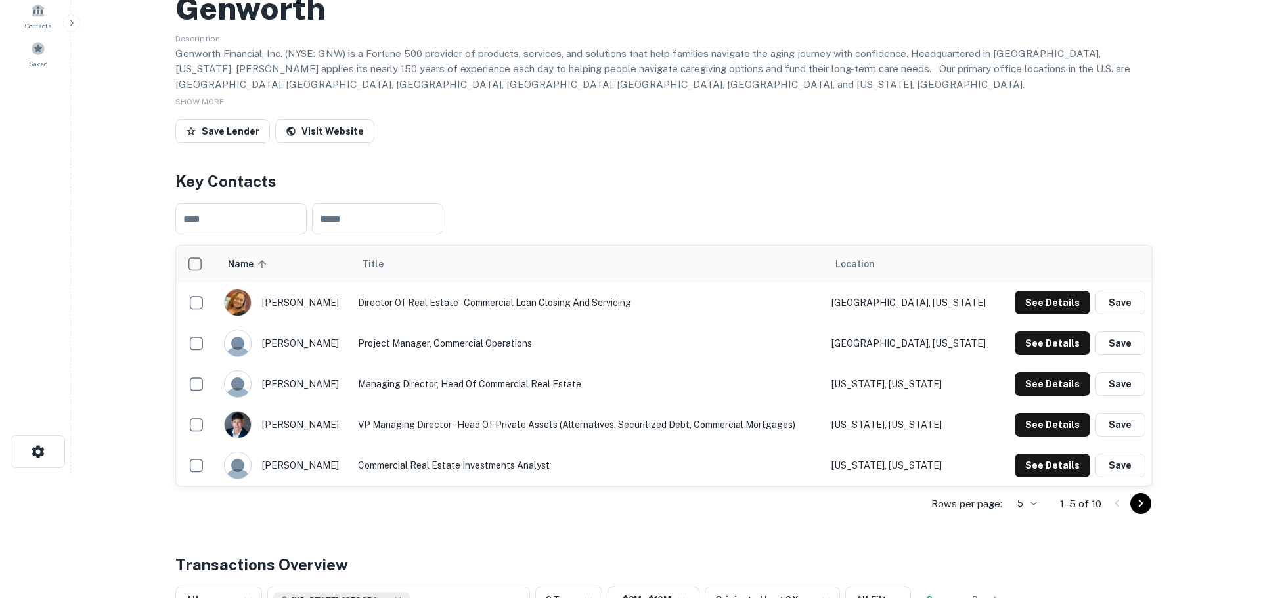
scroll to position [0, 0]
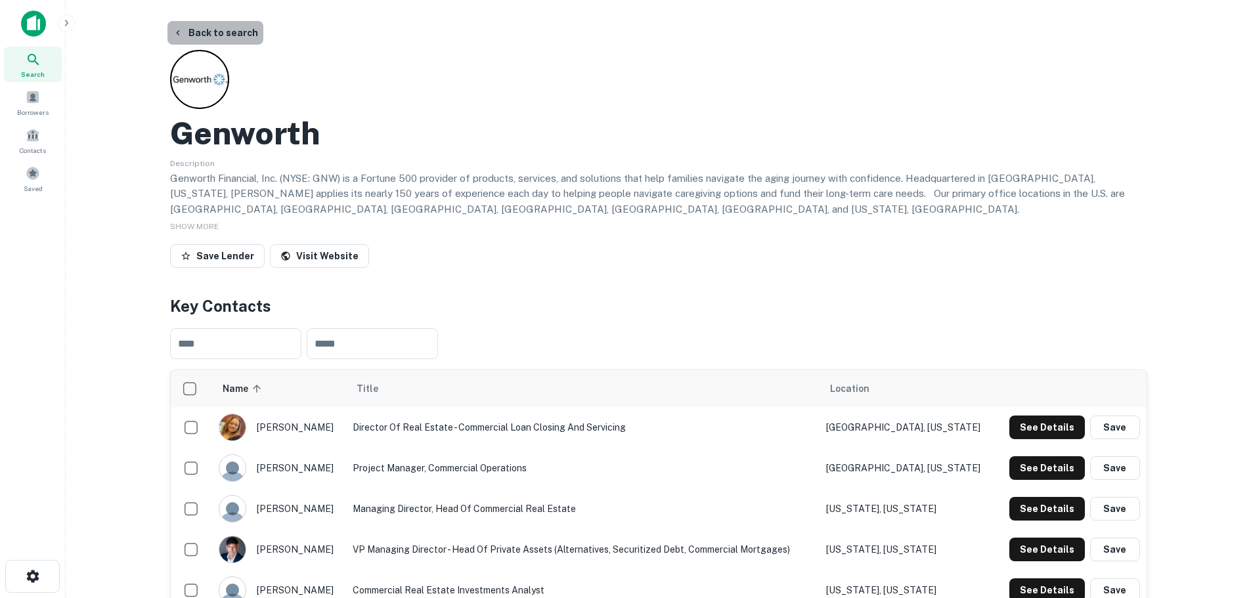
click at [231, 37] on button "Back to search" at bounding box center [215, 33] width 96 height 24
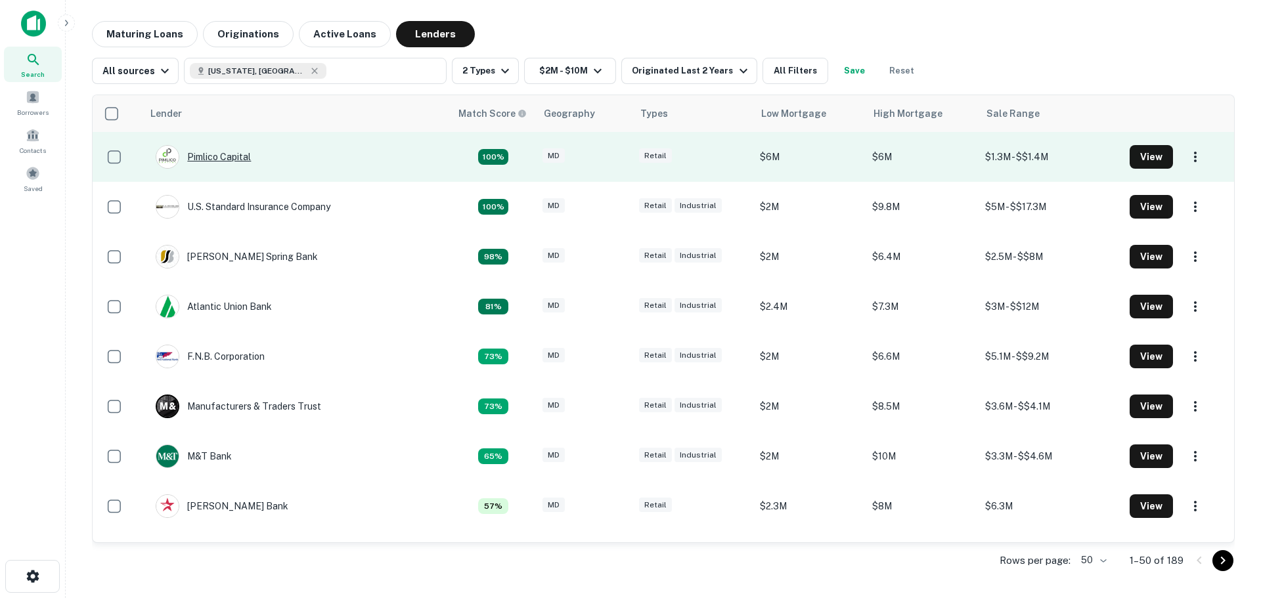
click at [229, 159] on div "Pimlico Capital" at bounding box center [203, 157] width 95 height 24
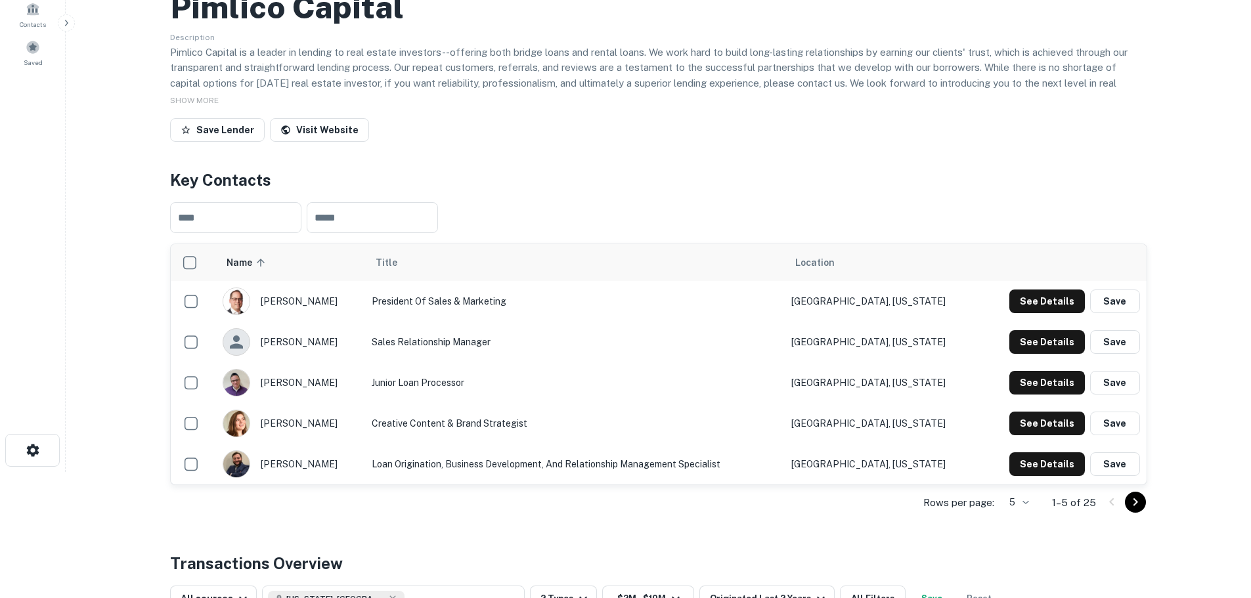
scroll to position [131, 0]
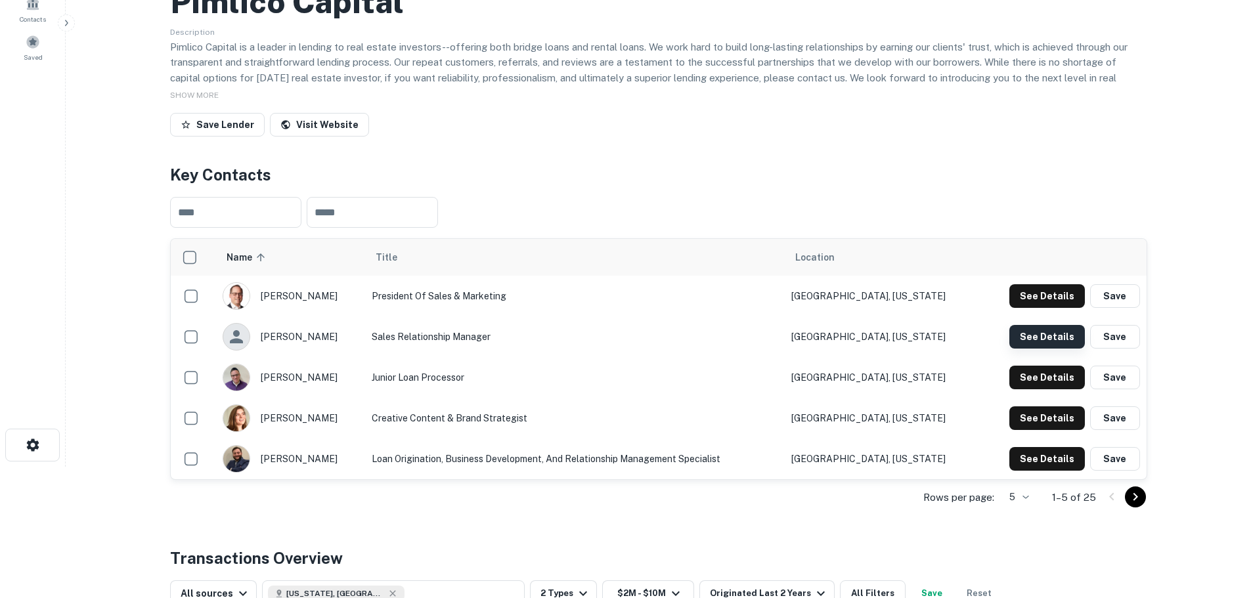
click at [1034, 337] on button "See Details" at bounding box center [1047, 337] width 76 height 24
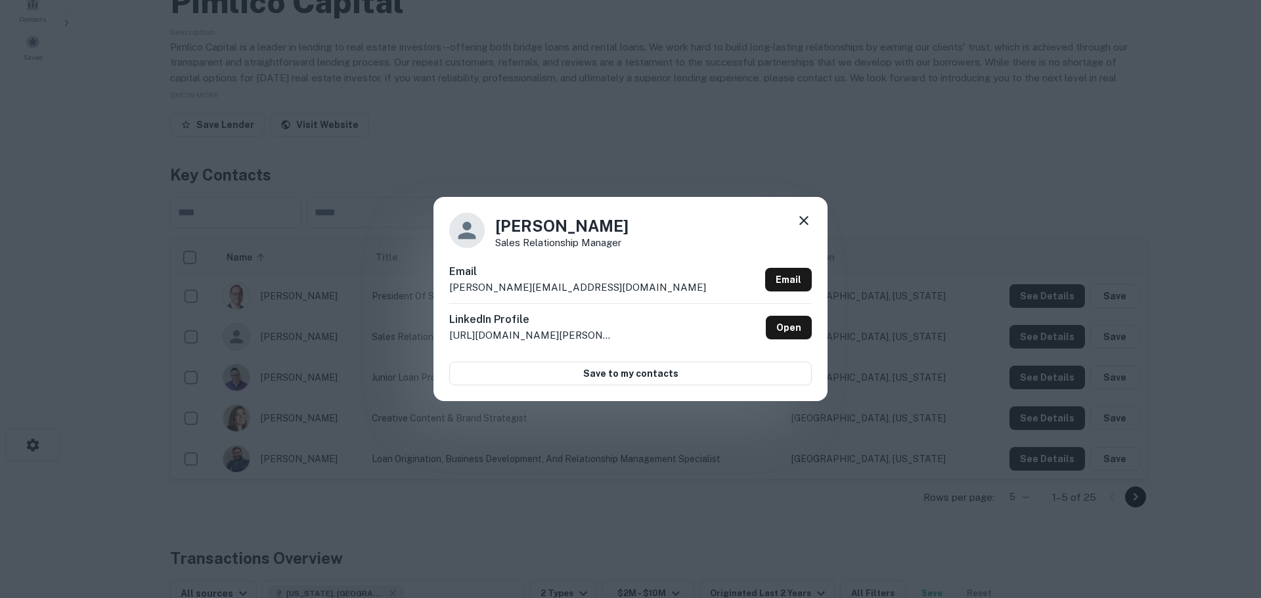
click at [802, 217] on icon at bounding box center [804, 221] width 16 height 16
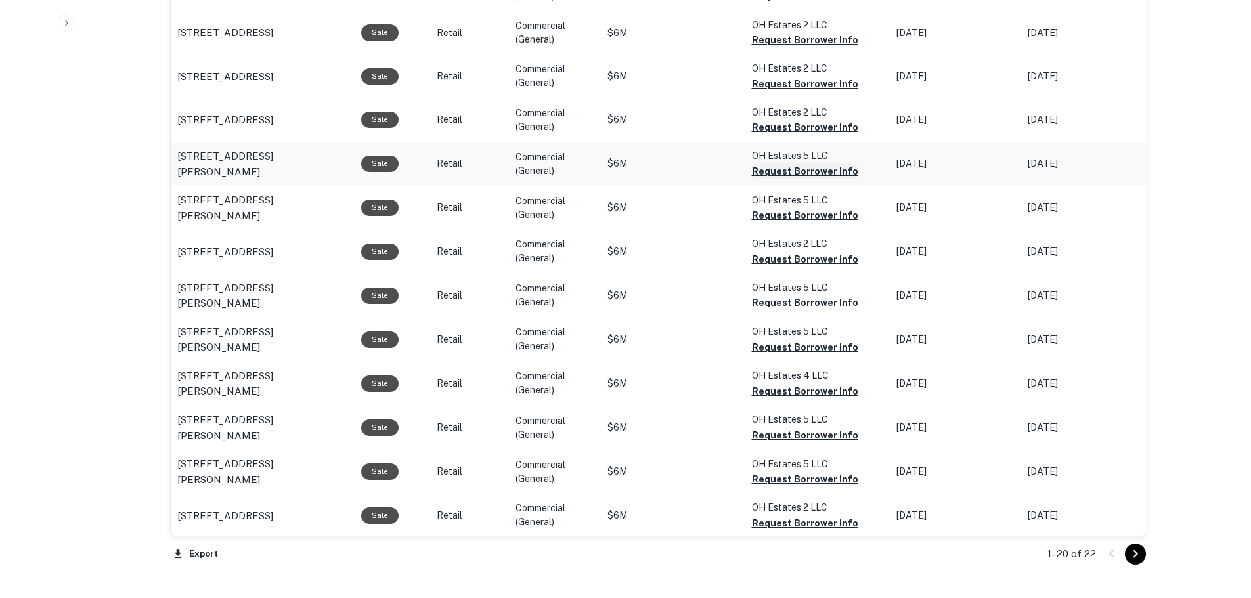
scroll to position [1510, 0]
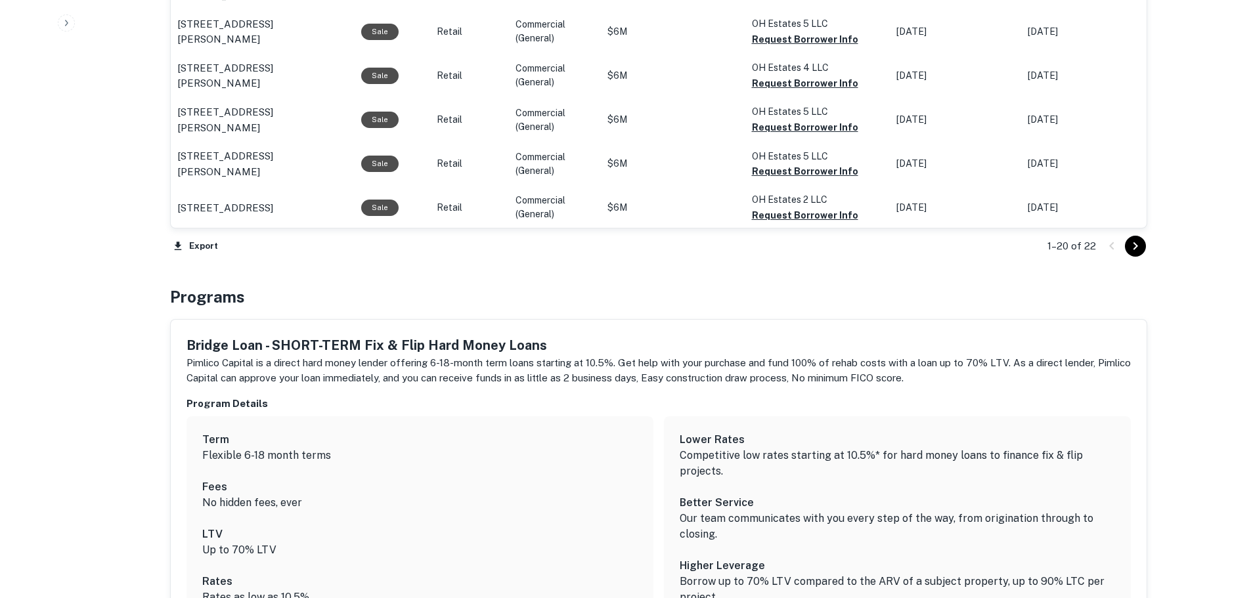
click at [1133, 244] on icon "Go to next page" at bounding box center [1135, 246] width 16 height 16
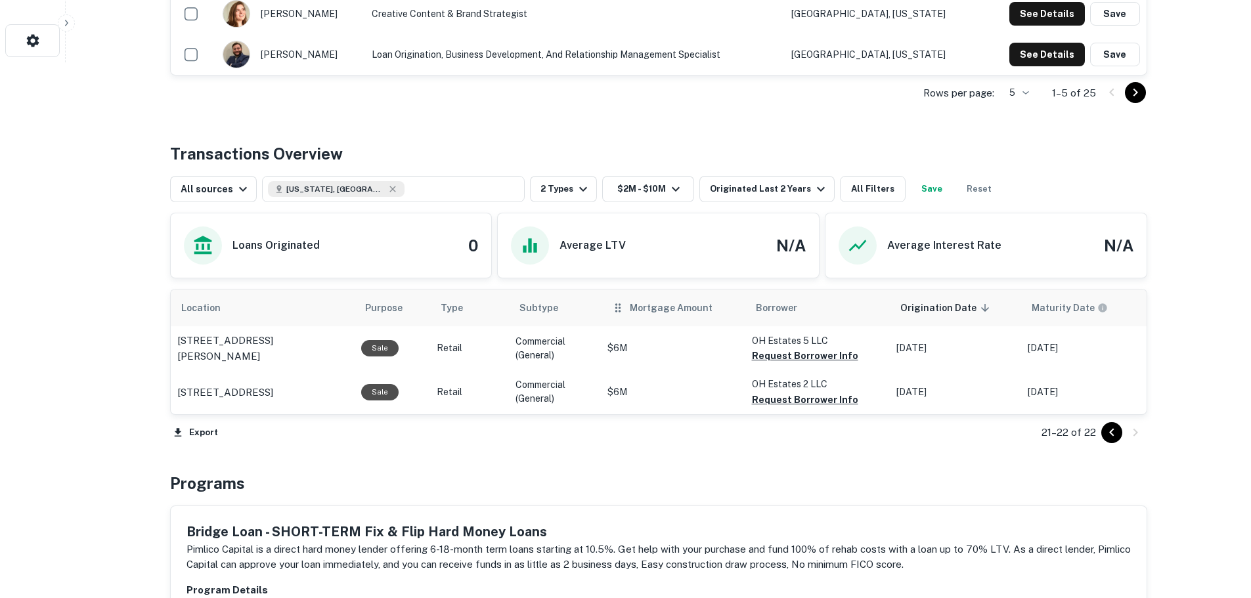
scroll to position [525, 0]
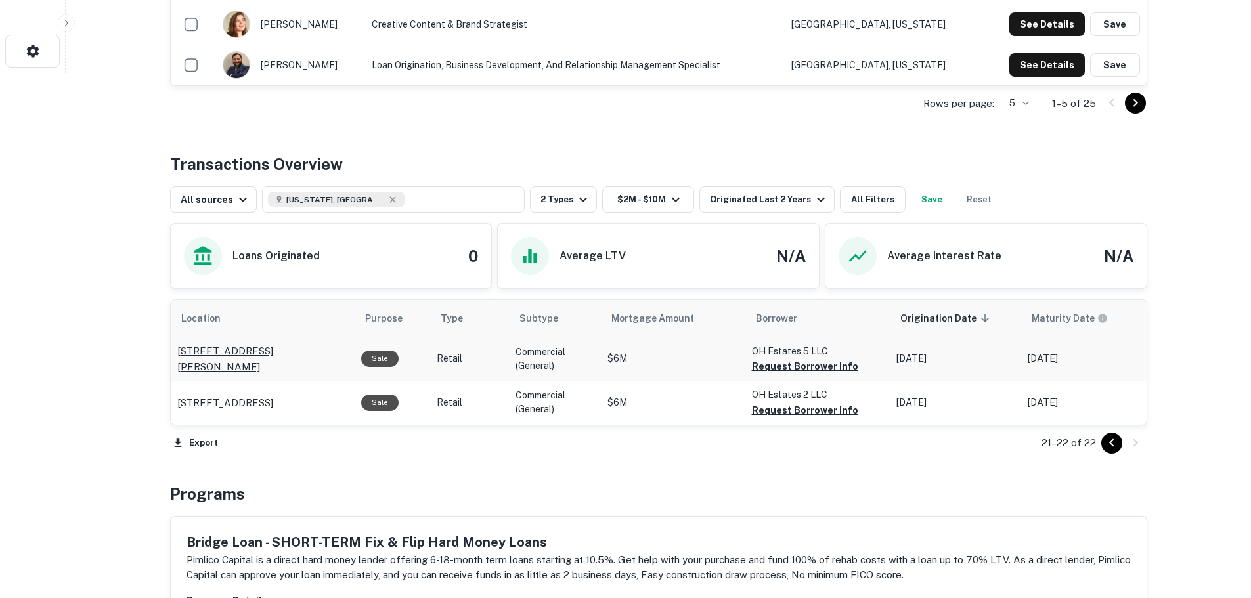
click at [297, 354] on p "2024 Codd Ave Dundalk, MD 21222" at bounding box center [262, 358] width 171 height 31
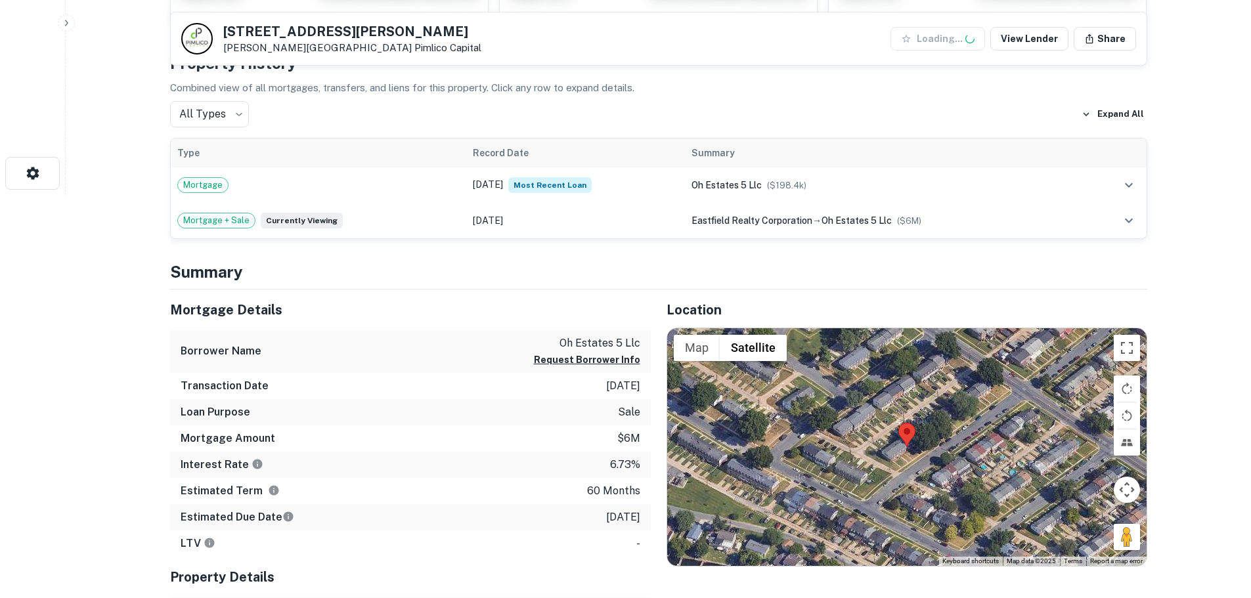
scroll to position [591, 0]
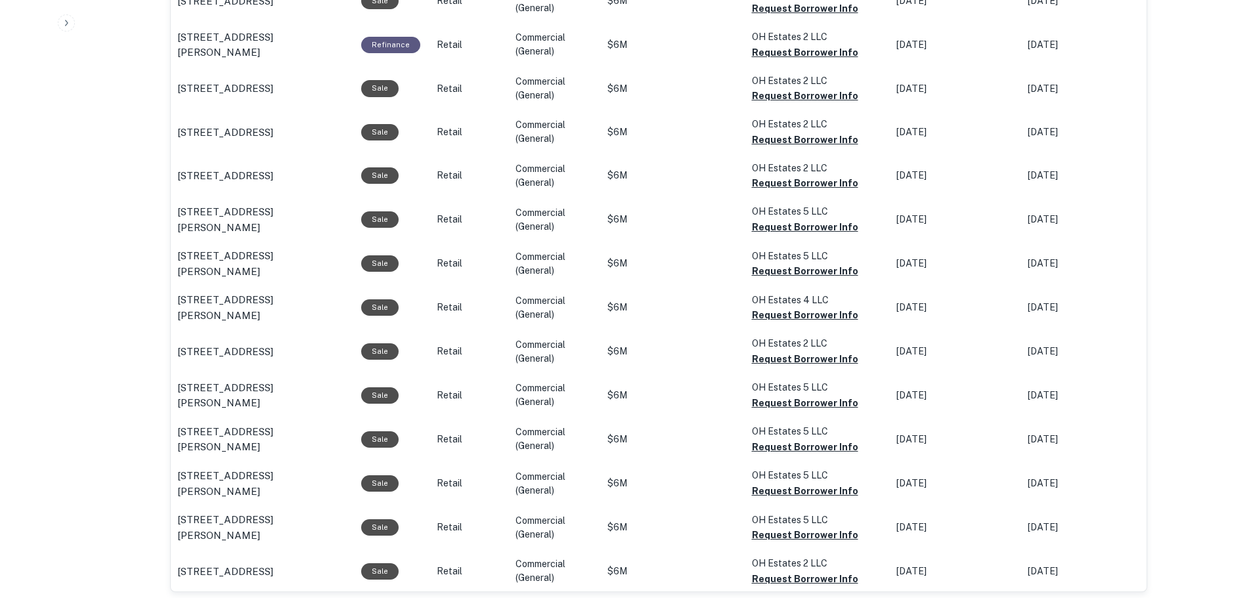
scroll to position [1024, 0]
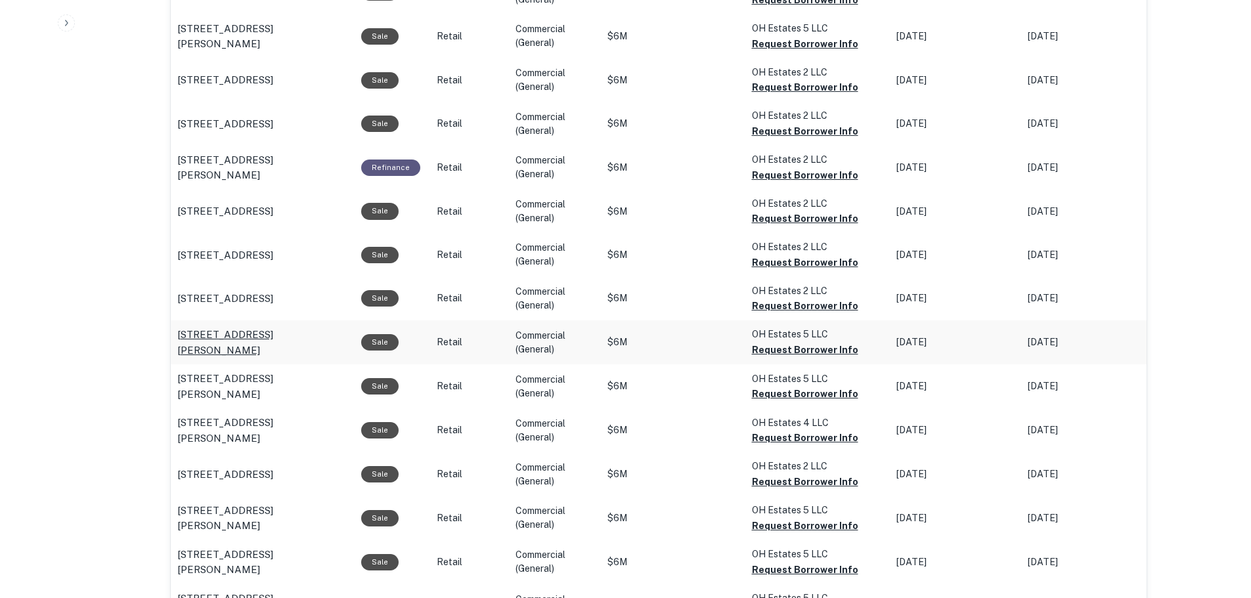
click at [301, 339] on p "[STREET_ADDRESS][PERSON_NAME]" at bounding box center [262, 342] width 171 height 31
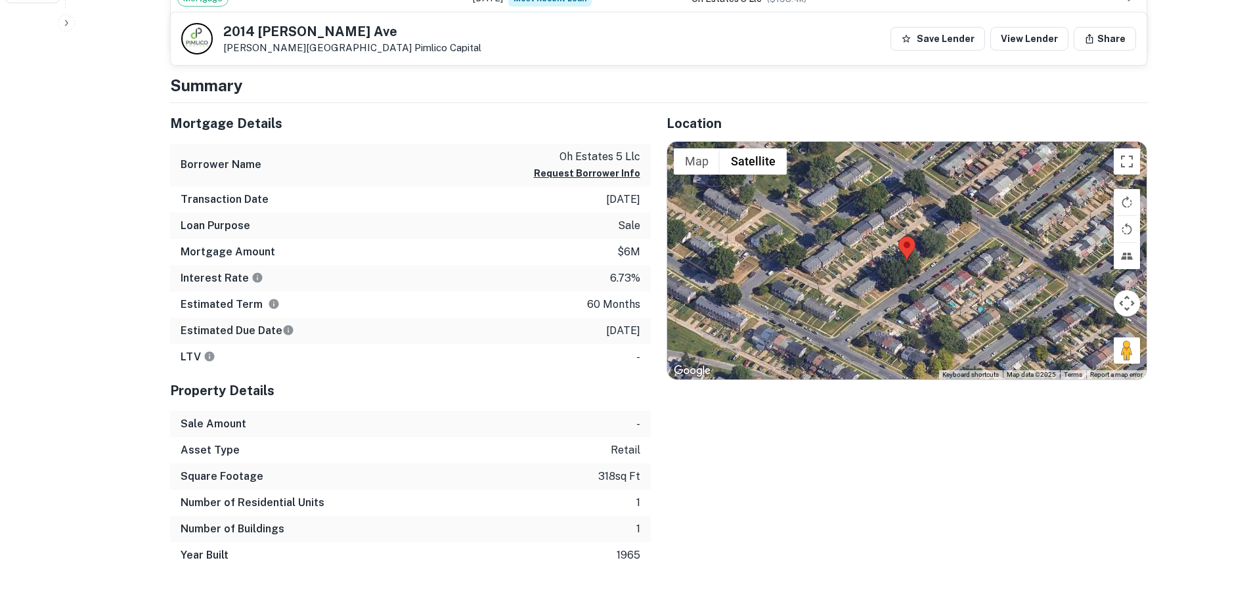
scroll to position [591, 0]
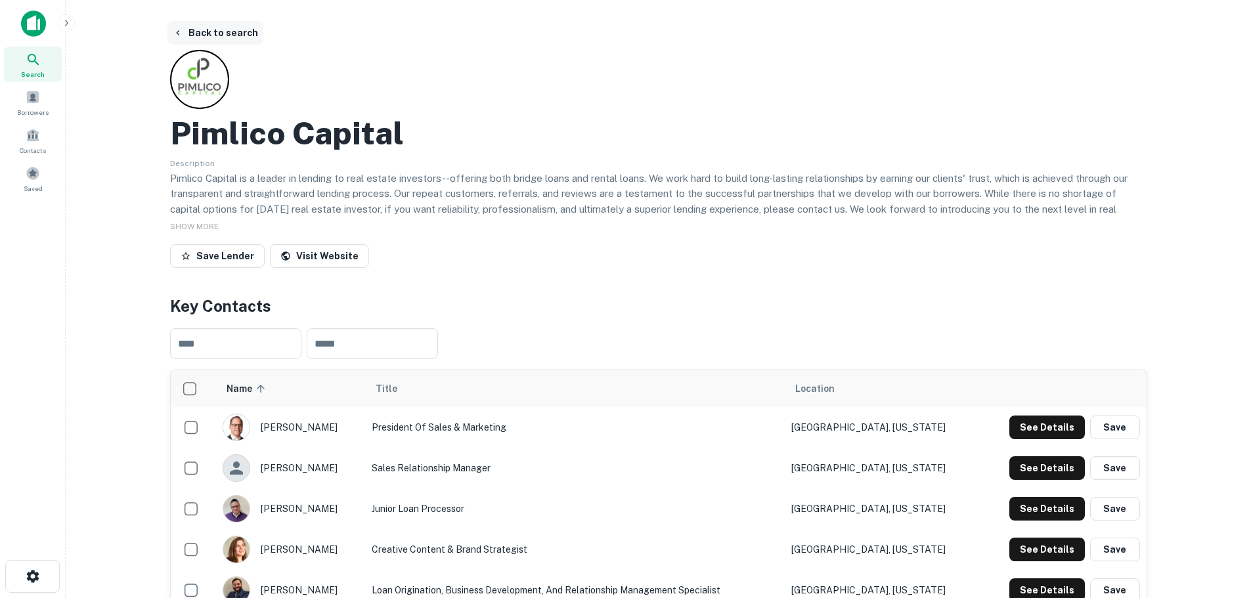
click at [228, 40] on button "Back to search" at bounding box center [215, 33] width 96 height 24
click at [246, 32] on button "Back to search" at bounding box center [215, 33] width 96 height 24
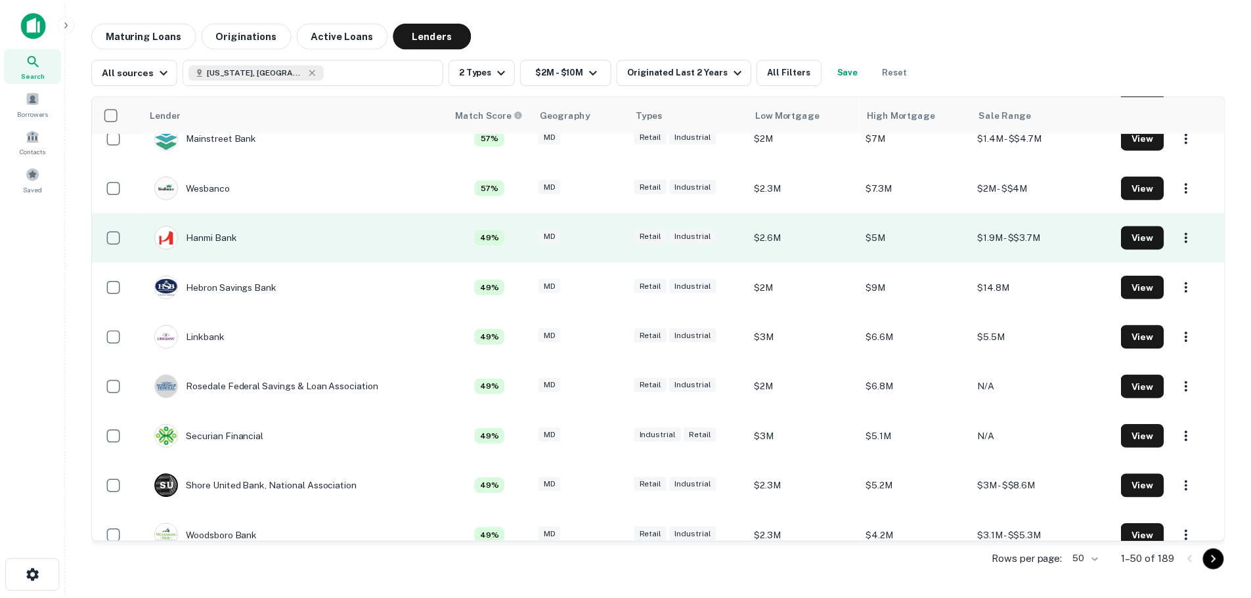
scroll to position [394, 0]
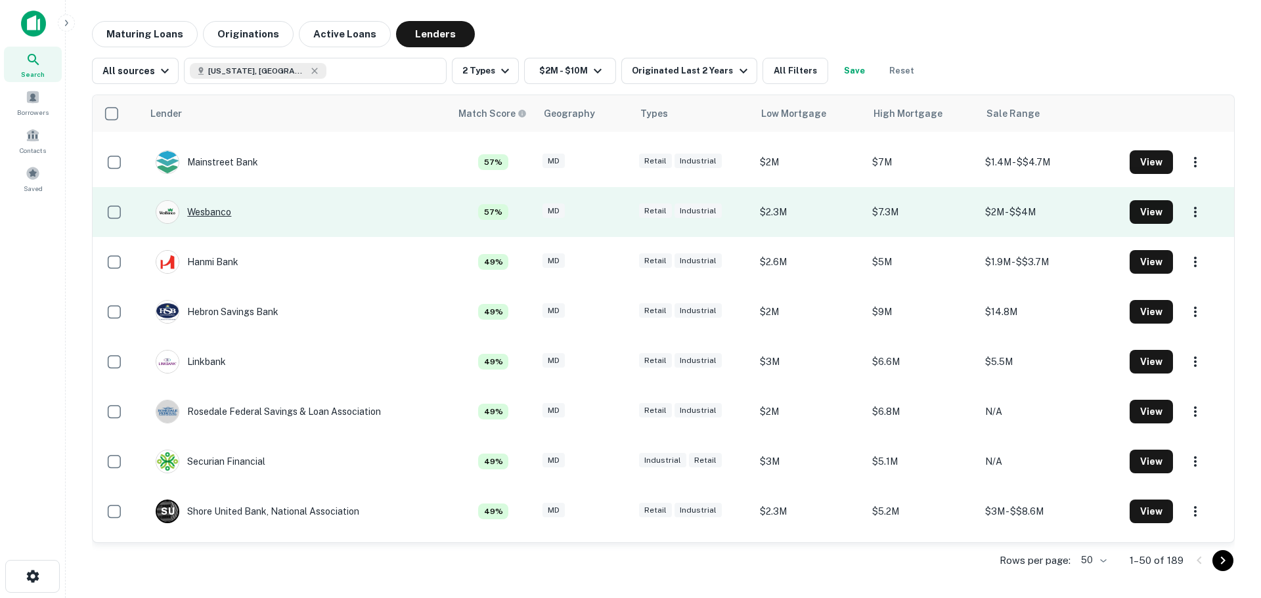
click at [221, 213] on div "Wesbanco" at bounding box center [194, 212] width 76 height 24
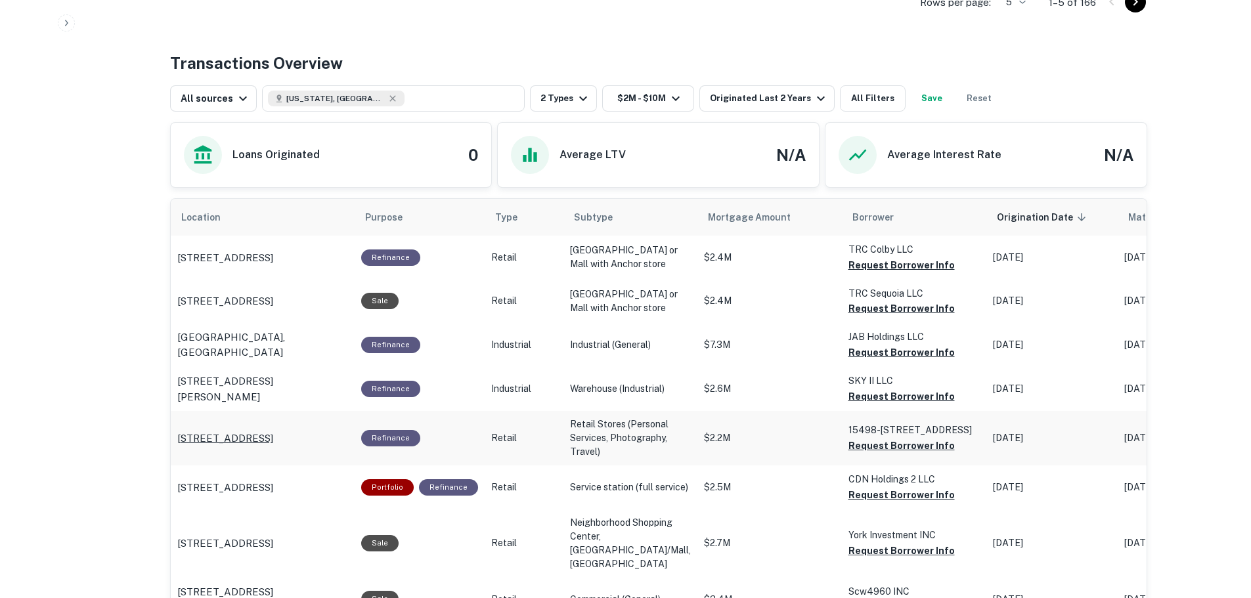
scroll to position [657, 0]
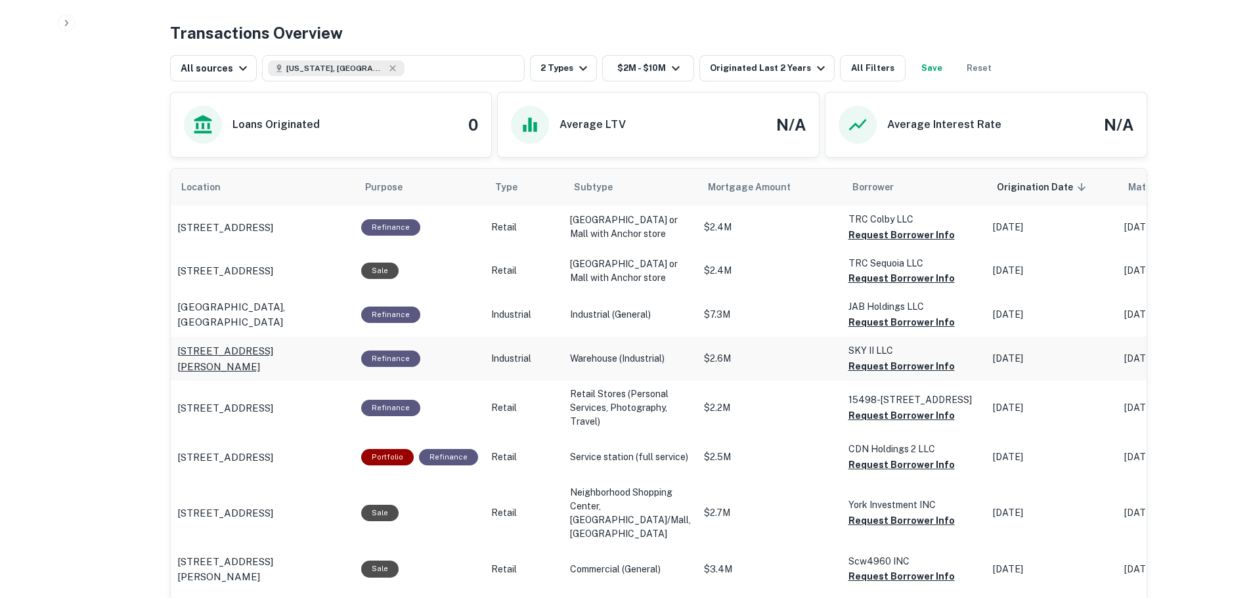
click at [230, 374] on p "[STREET_ADDRESS][PERSON_NAME]" at bounding box center [262, 358] width 171 height 31
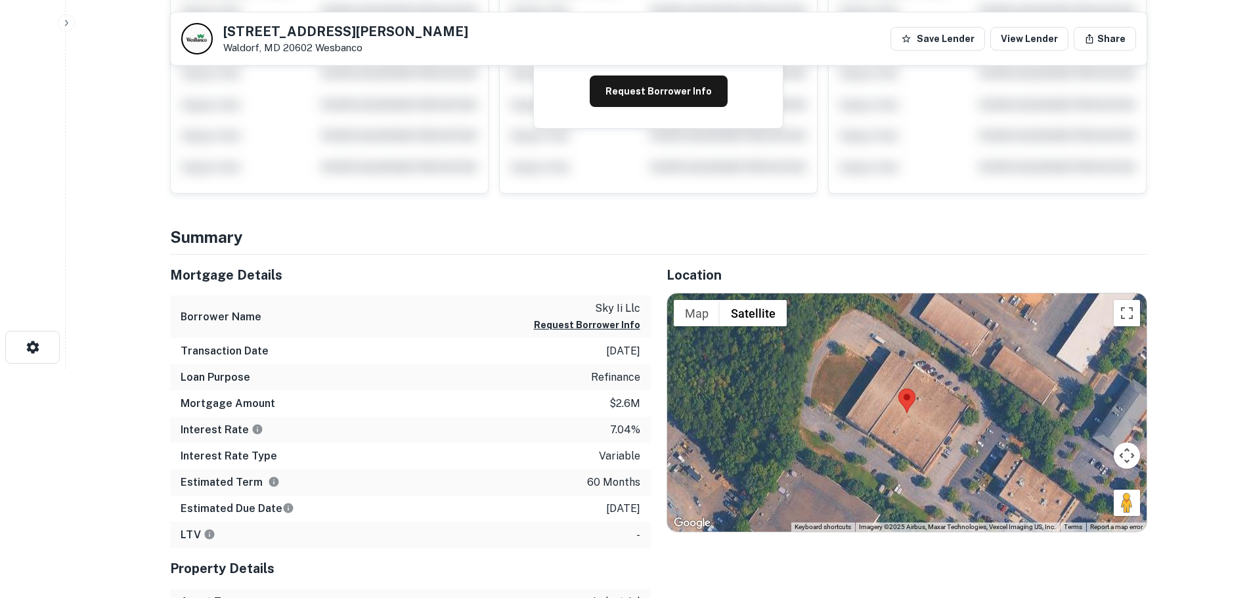
scroll to position [197, 0]
